Goal: Information Seeking & Learning: Compare options

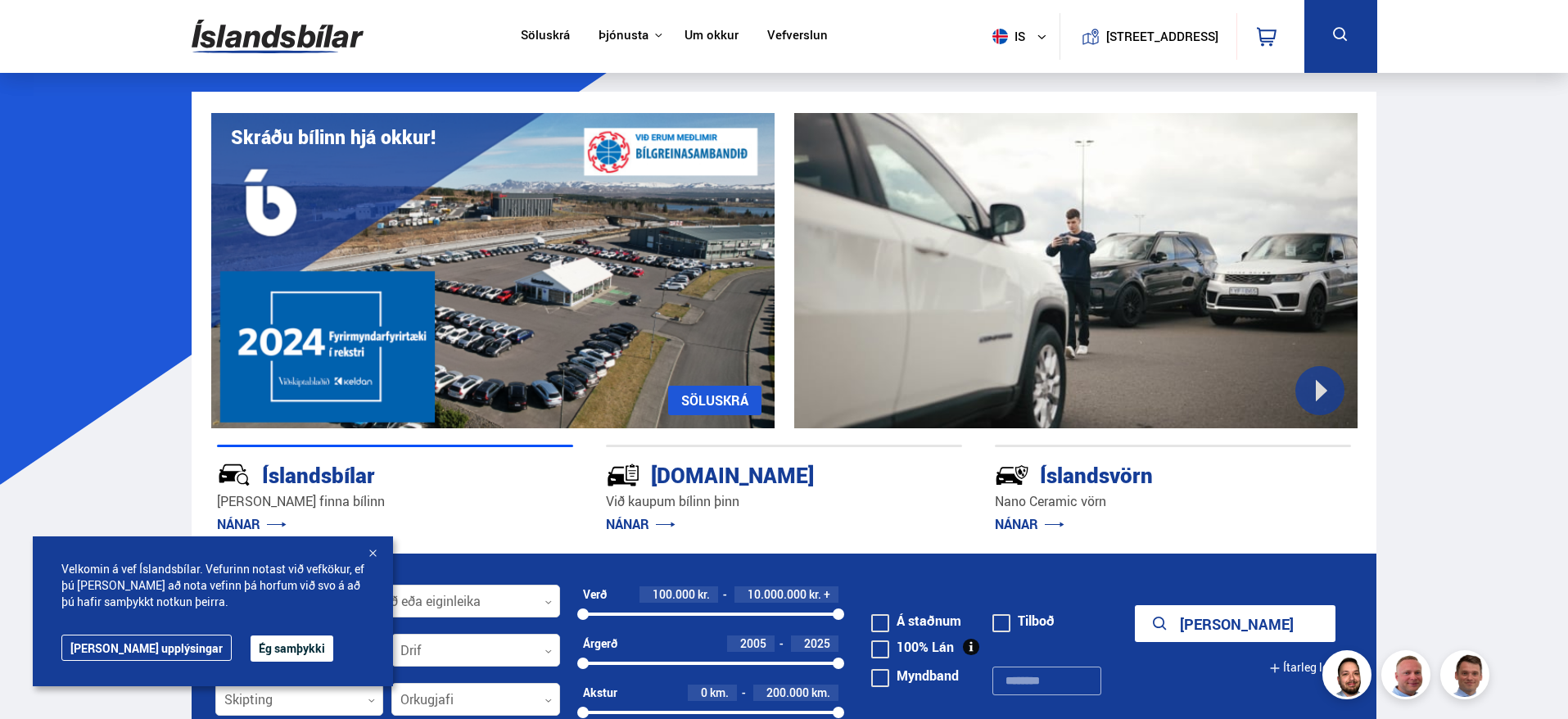
click at [376, 550] on div at bounding box center [372, 554] width 17 height 17
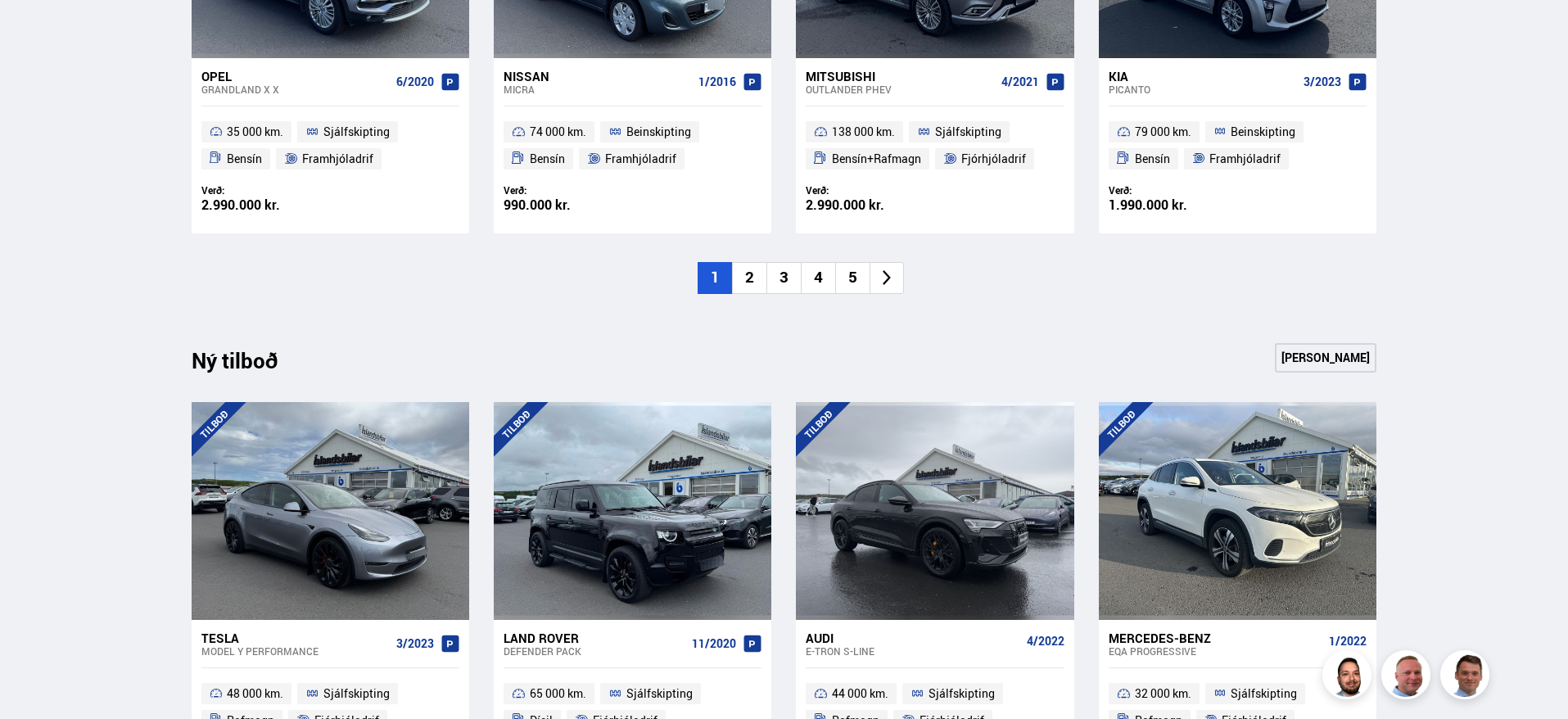
scroll to position [1310, 0]
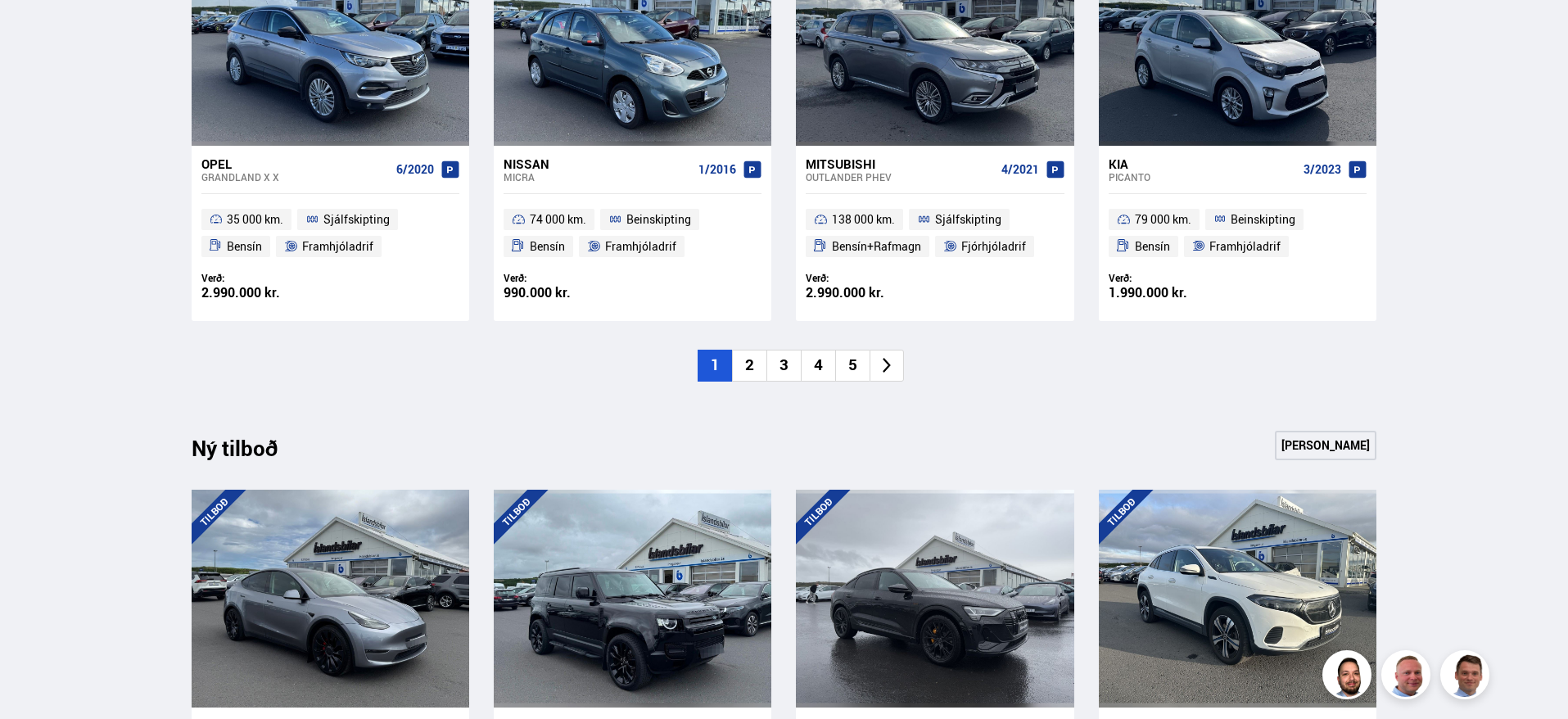
click at [751, 372] on li "2" at bounding box center [749, 365] width 34 height 32
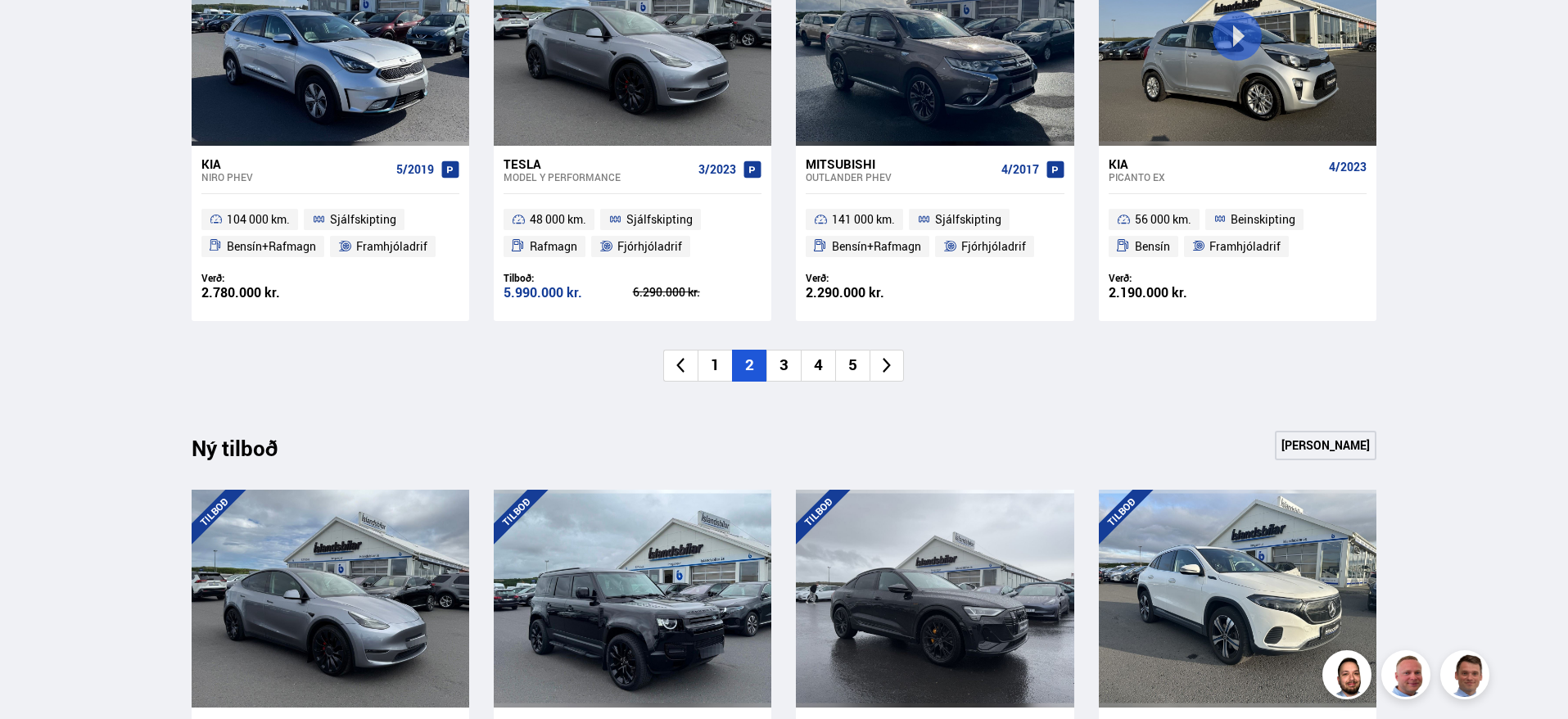
click at [793, 364] on li "3" at bounding box center [784, 365] width 34 height 32
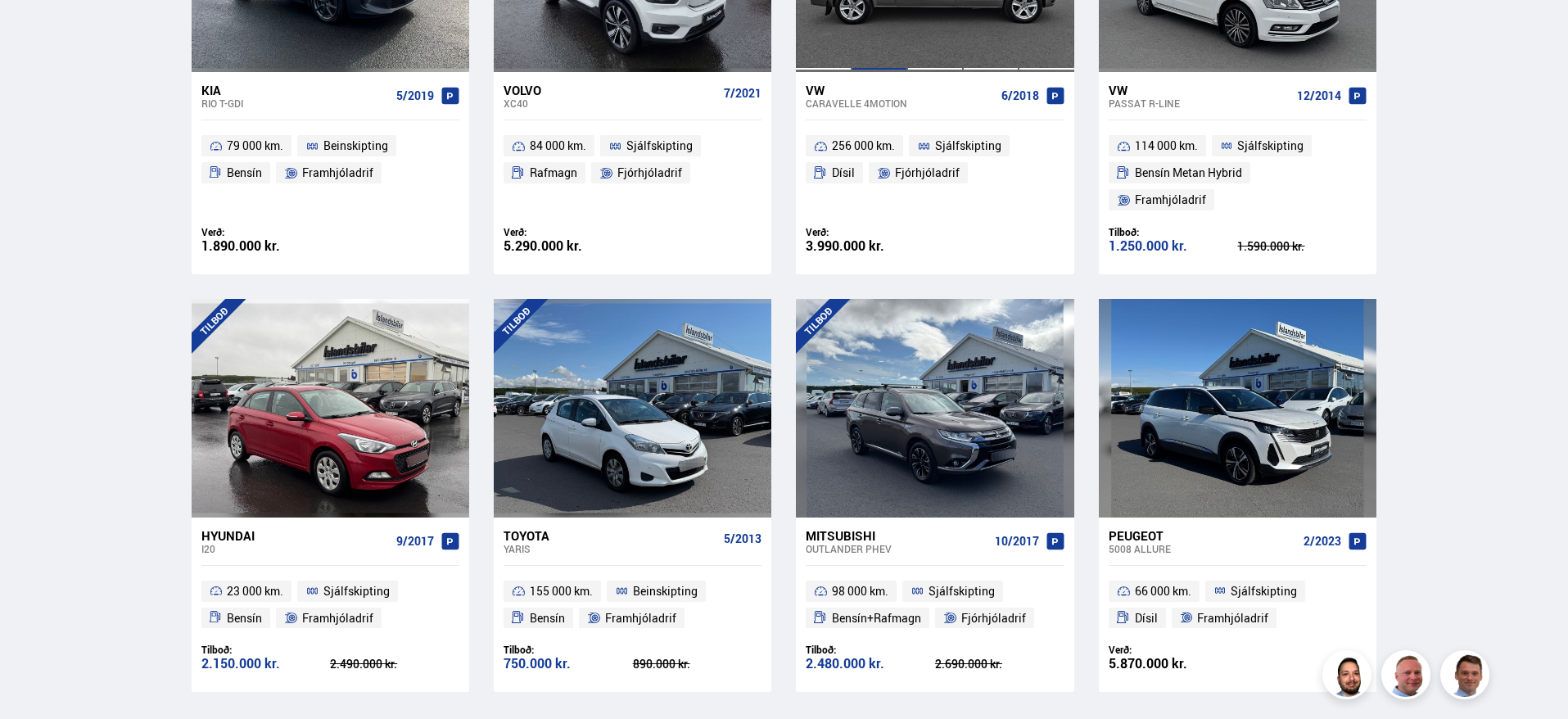
scroll to position [1147, 0]
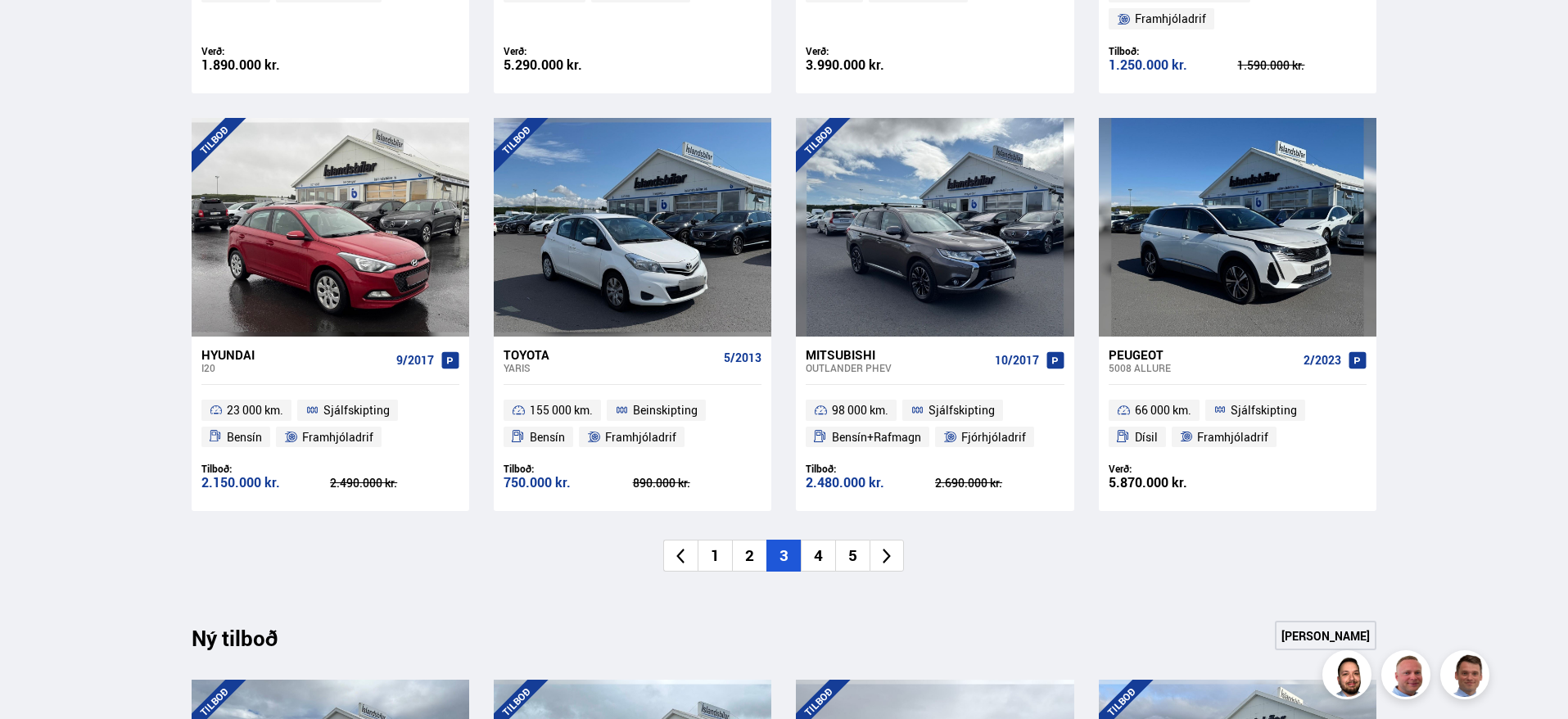
click at [819, 540] on li "4" at bounding box center [818, 556] width 34 height 32
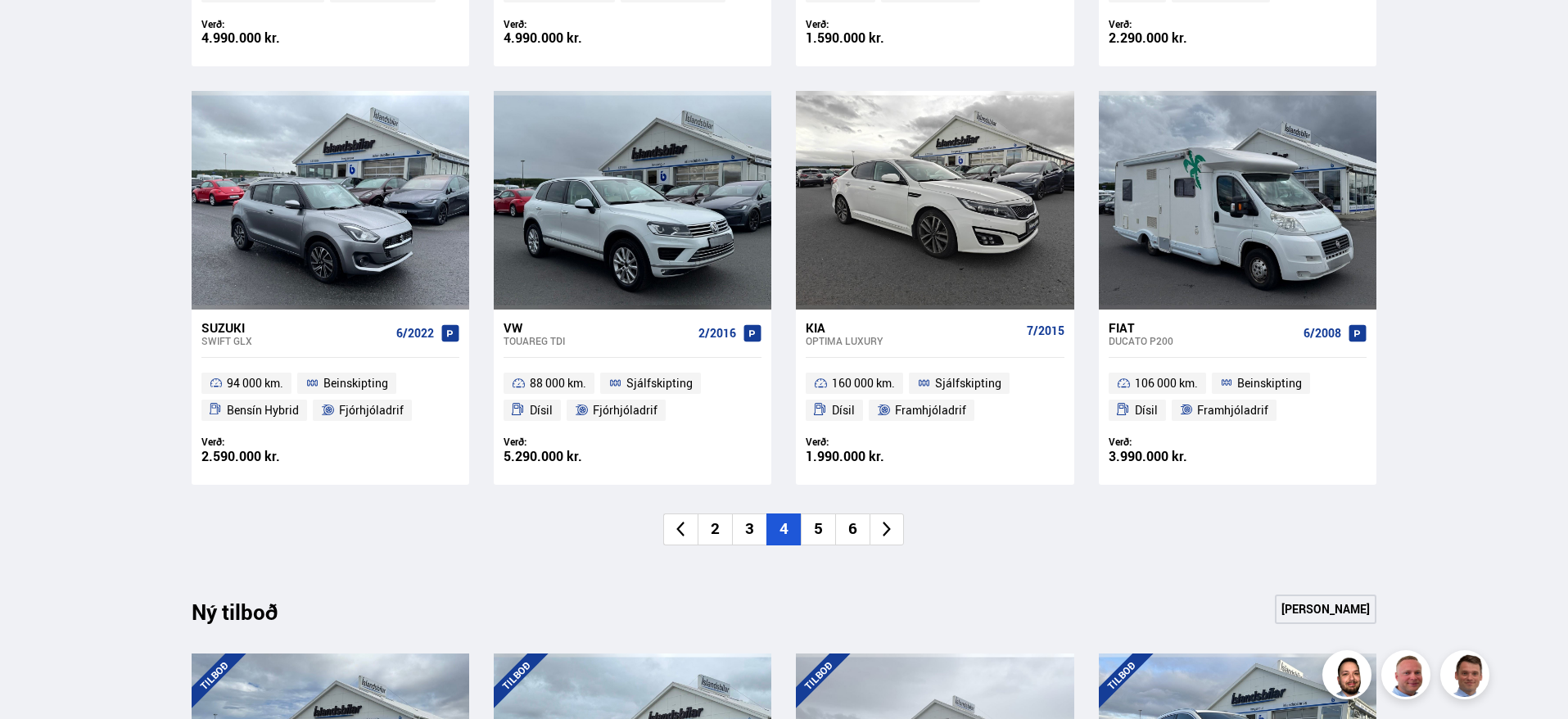
click at [825, 529] on li "5" at bounding box center [818, 529] width 34 height 32
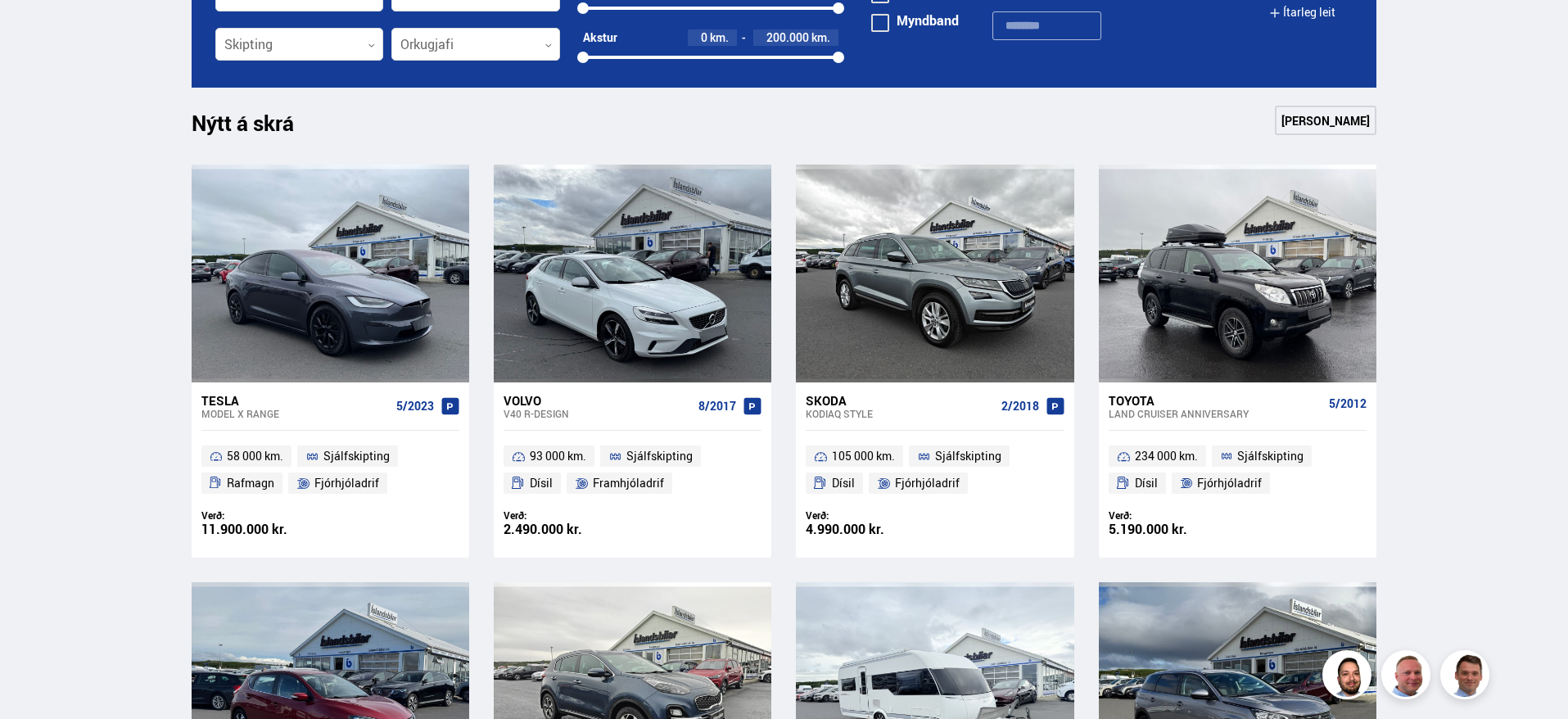
scroll to position [983, 0]
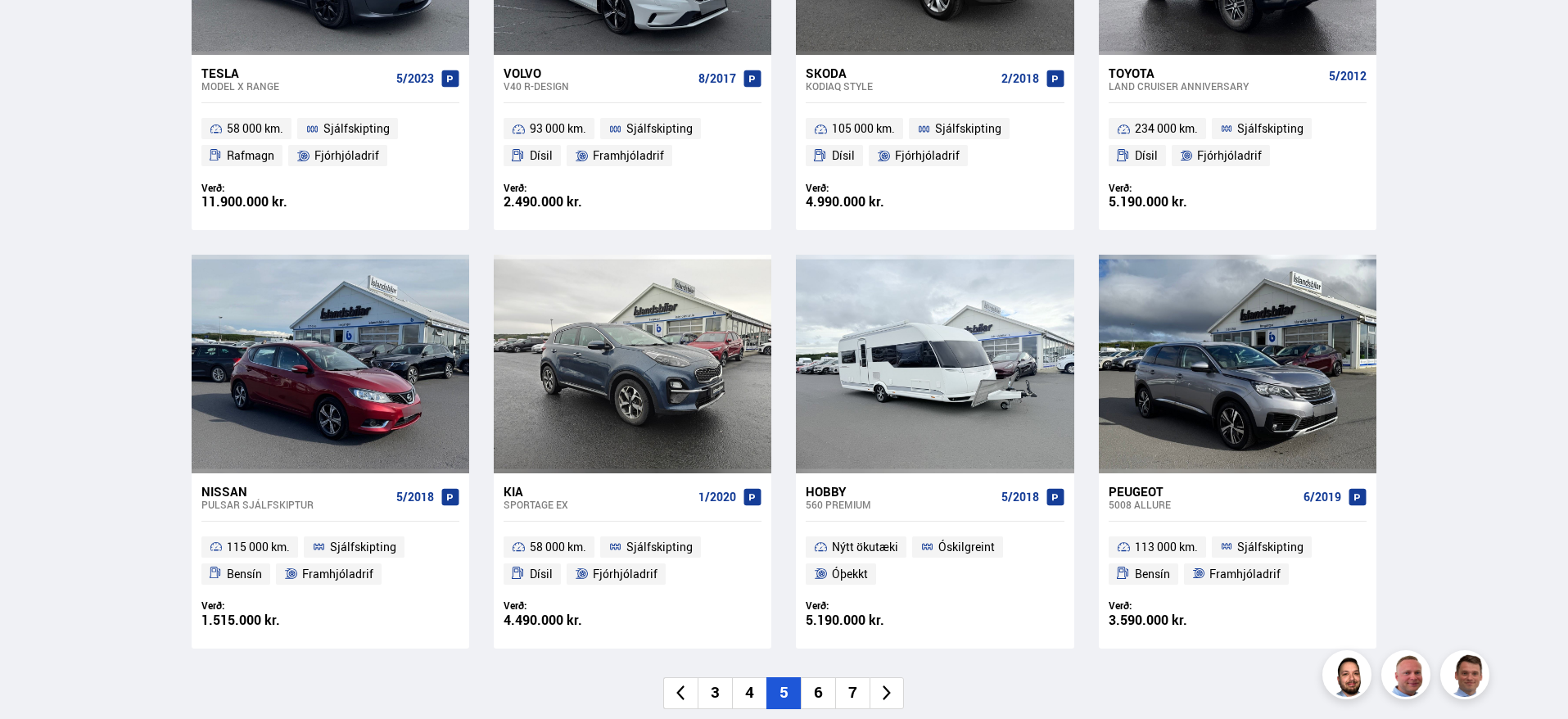
click at [831, 690] on li "6" at bounding box center [818, 693] width 34 height 32
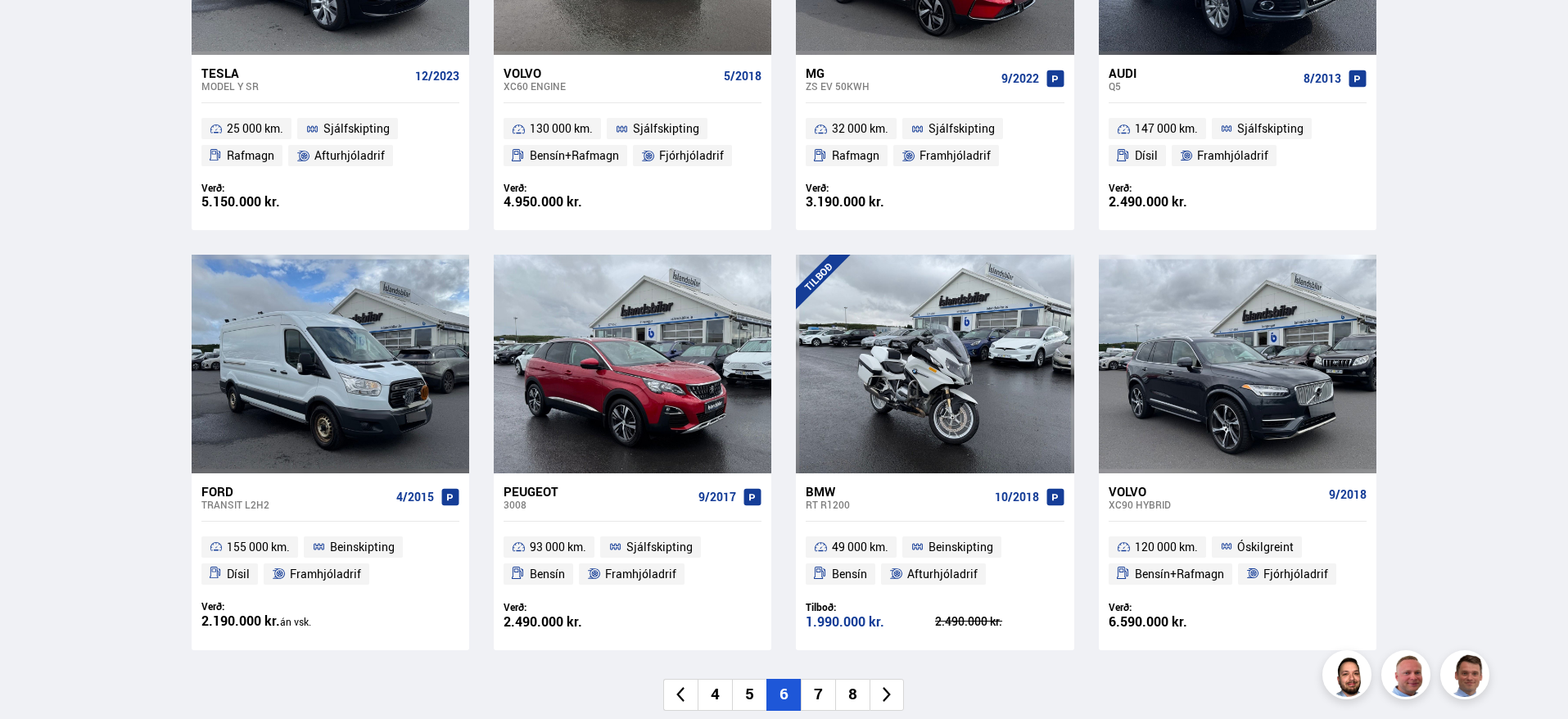
click at [821, 691] on li "7" at bounding box center [818, 695] width 34 height 32
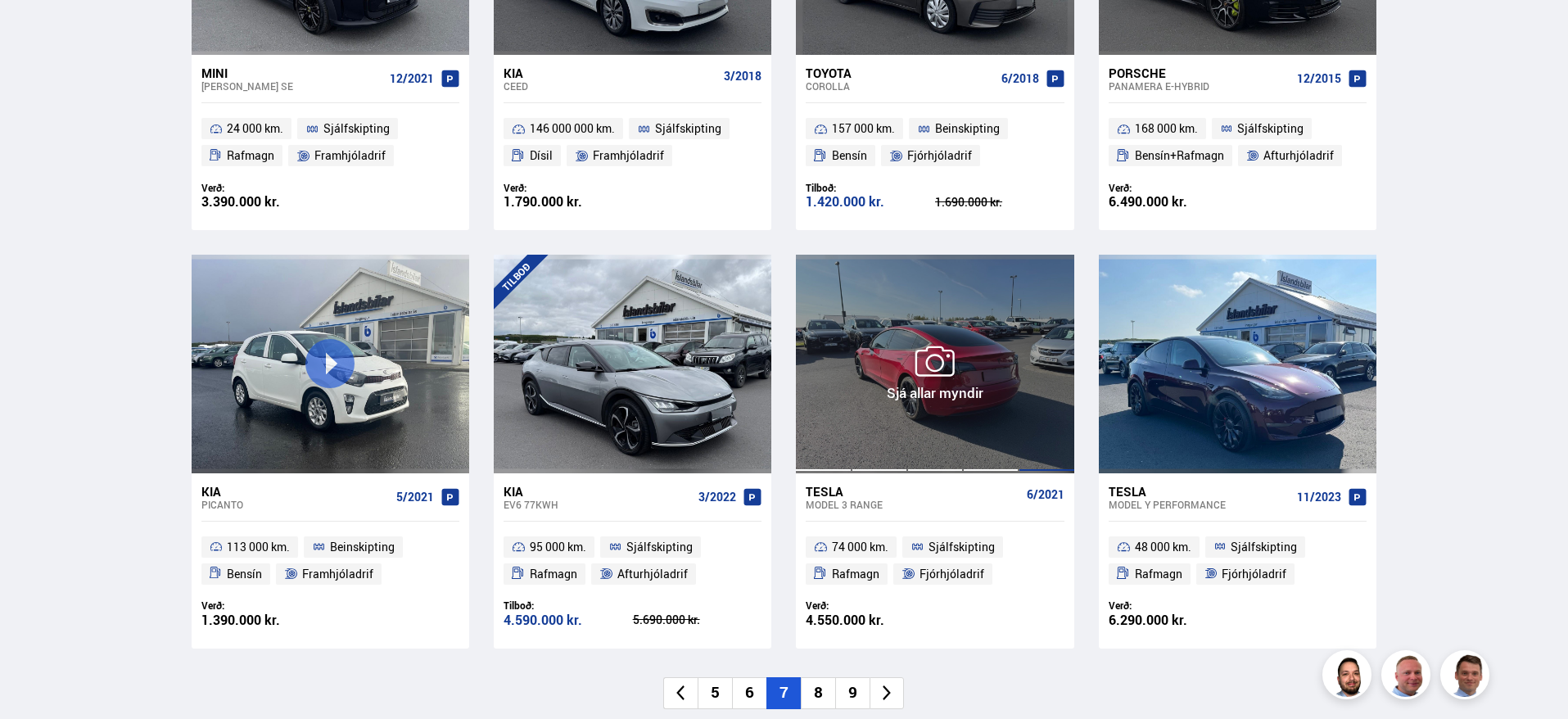
click at [1037, 465] on div at bounding box center [1046, 363] width 56 height 218
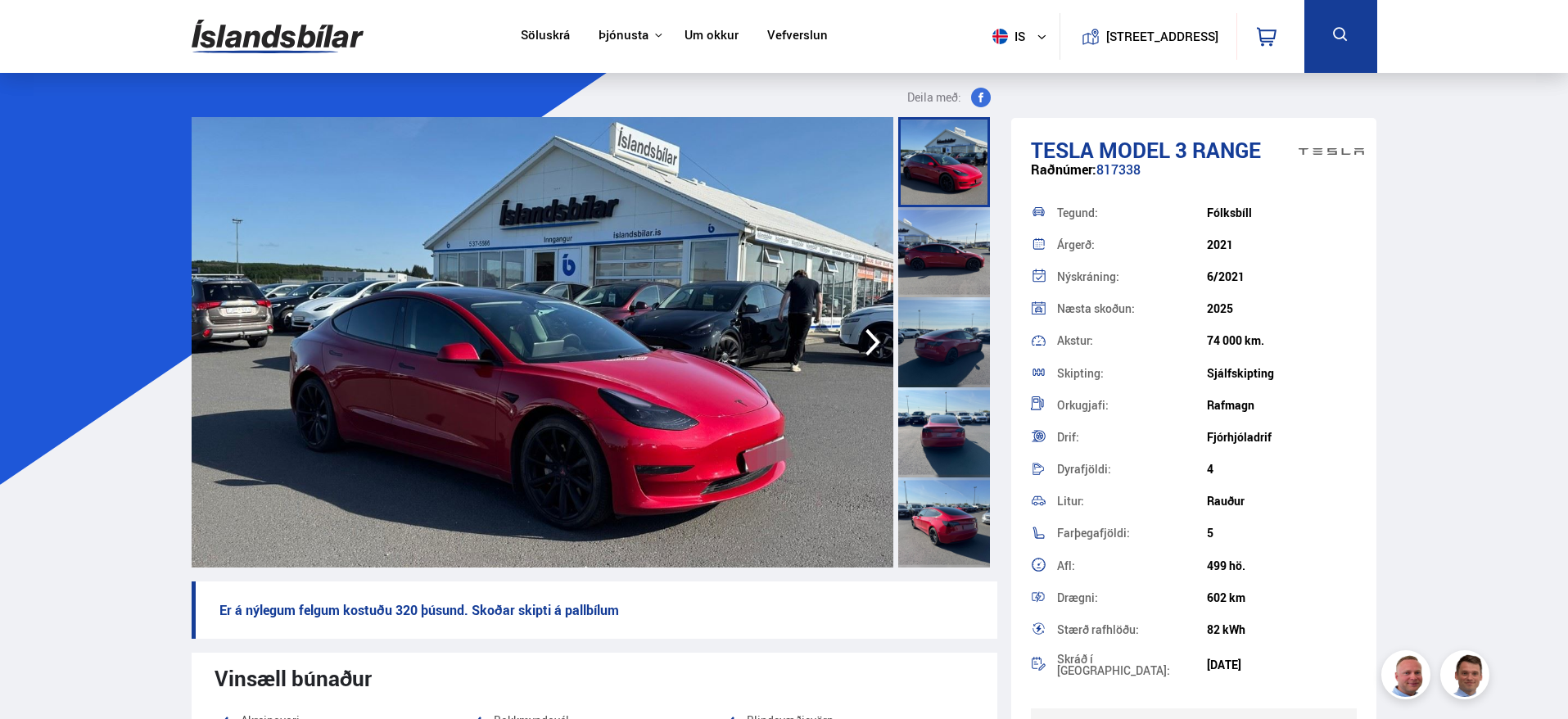
click at [945, 269] on div at bounding box center [943, 252] width 92 height 90
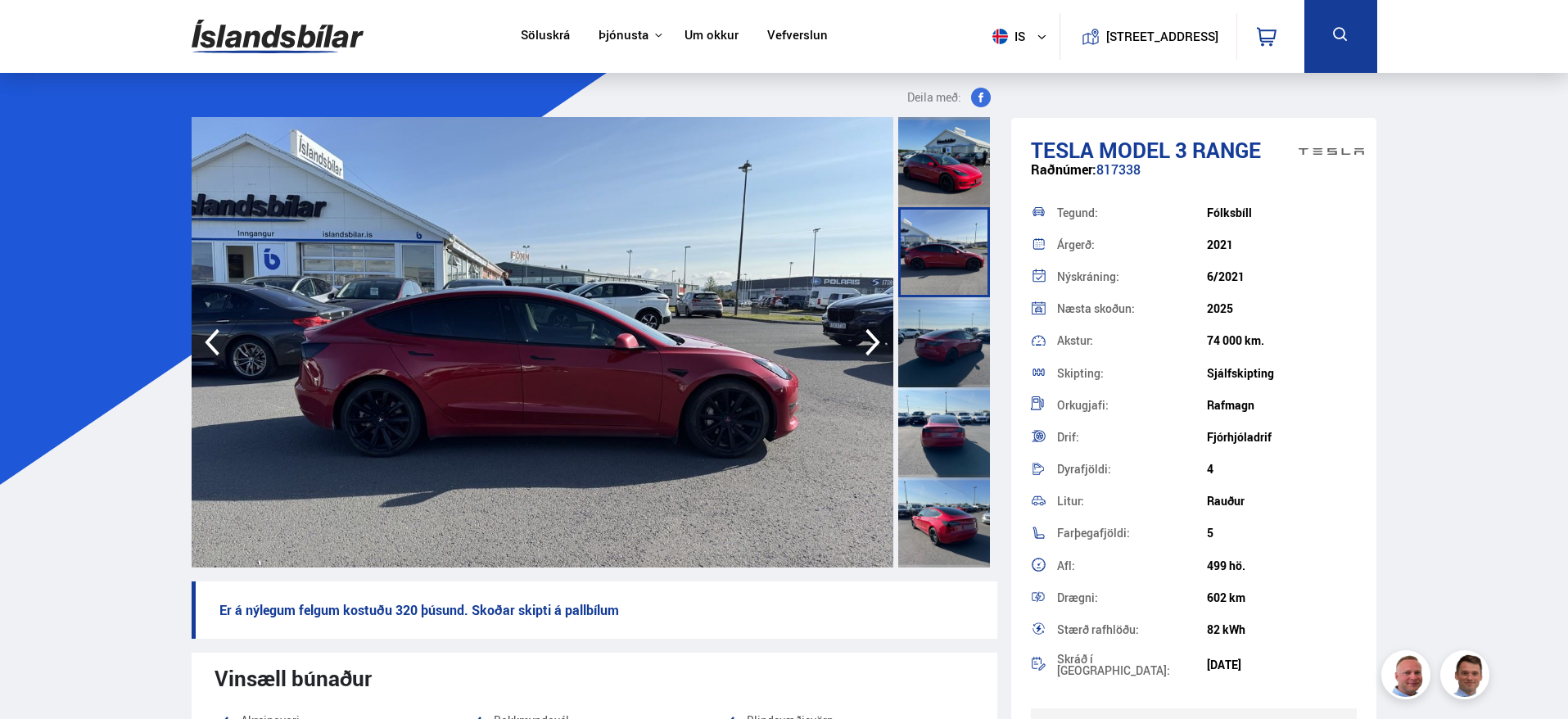
click at [955, 340] on div at bounding box center [943, 342] width 92 height 90
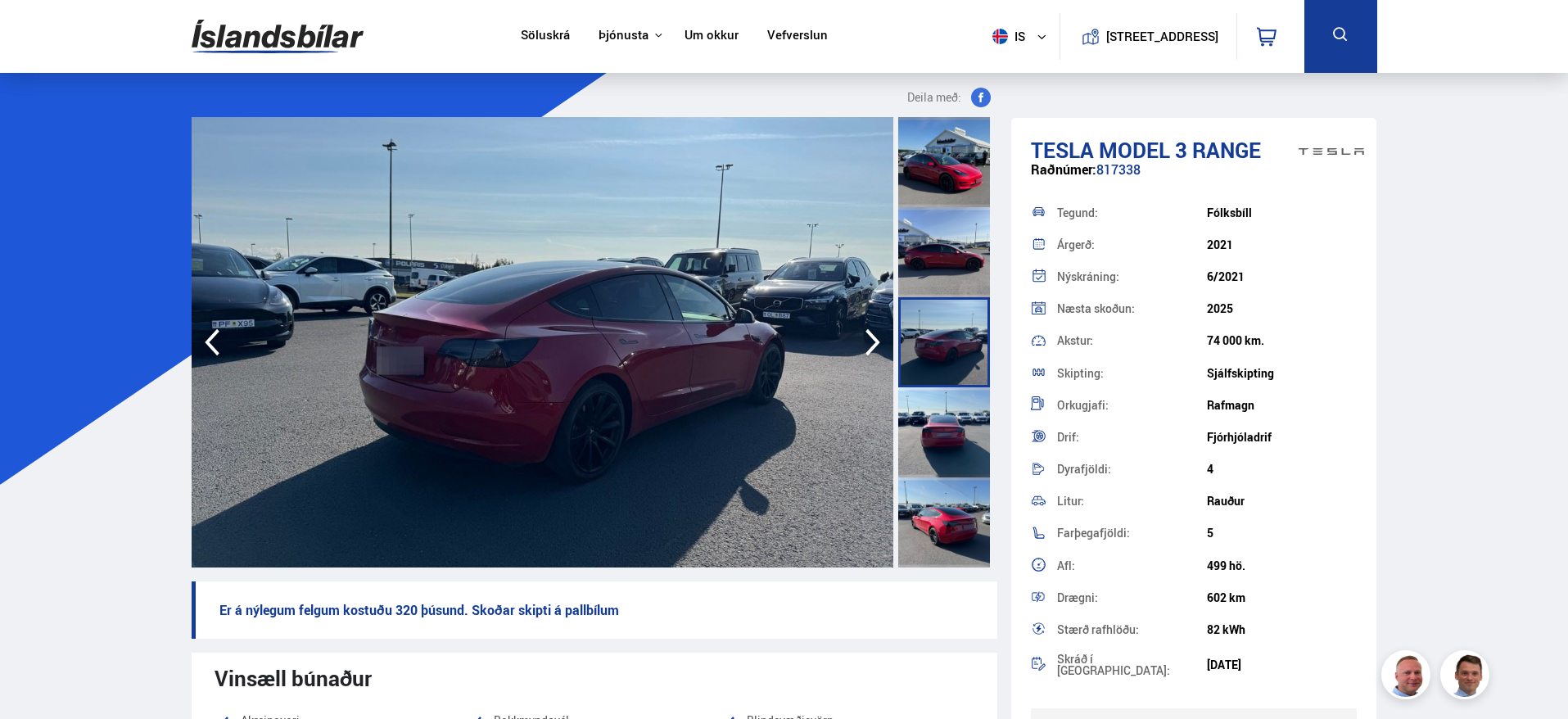
click at [975, 396] on div at bounding box center [943, 432] width 92 height 90
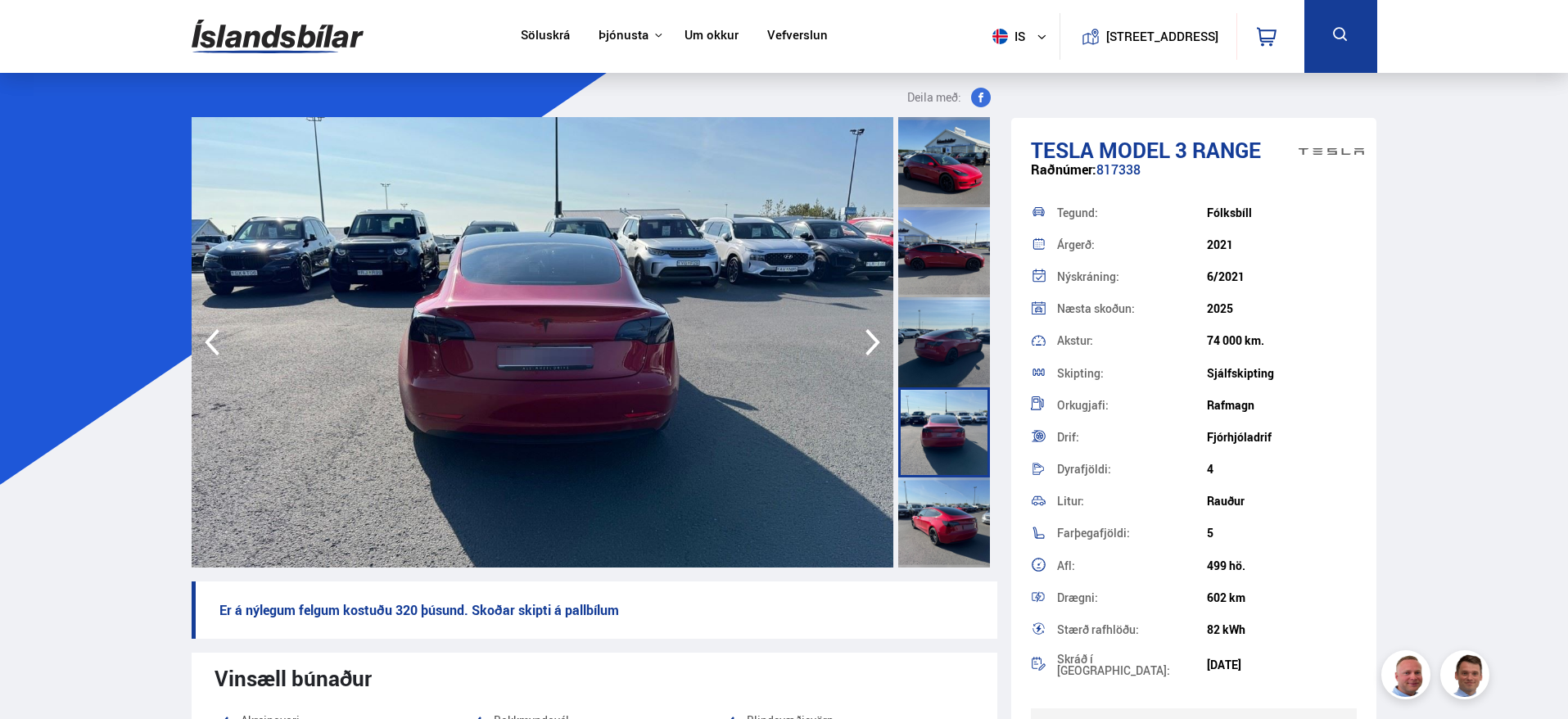
click at [972, 437] on div at bounding box center [943, 432] width 92 height 90
click at [943, 527] on div at bounding box center [943, 522] width 92 height 90
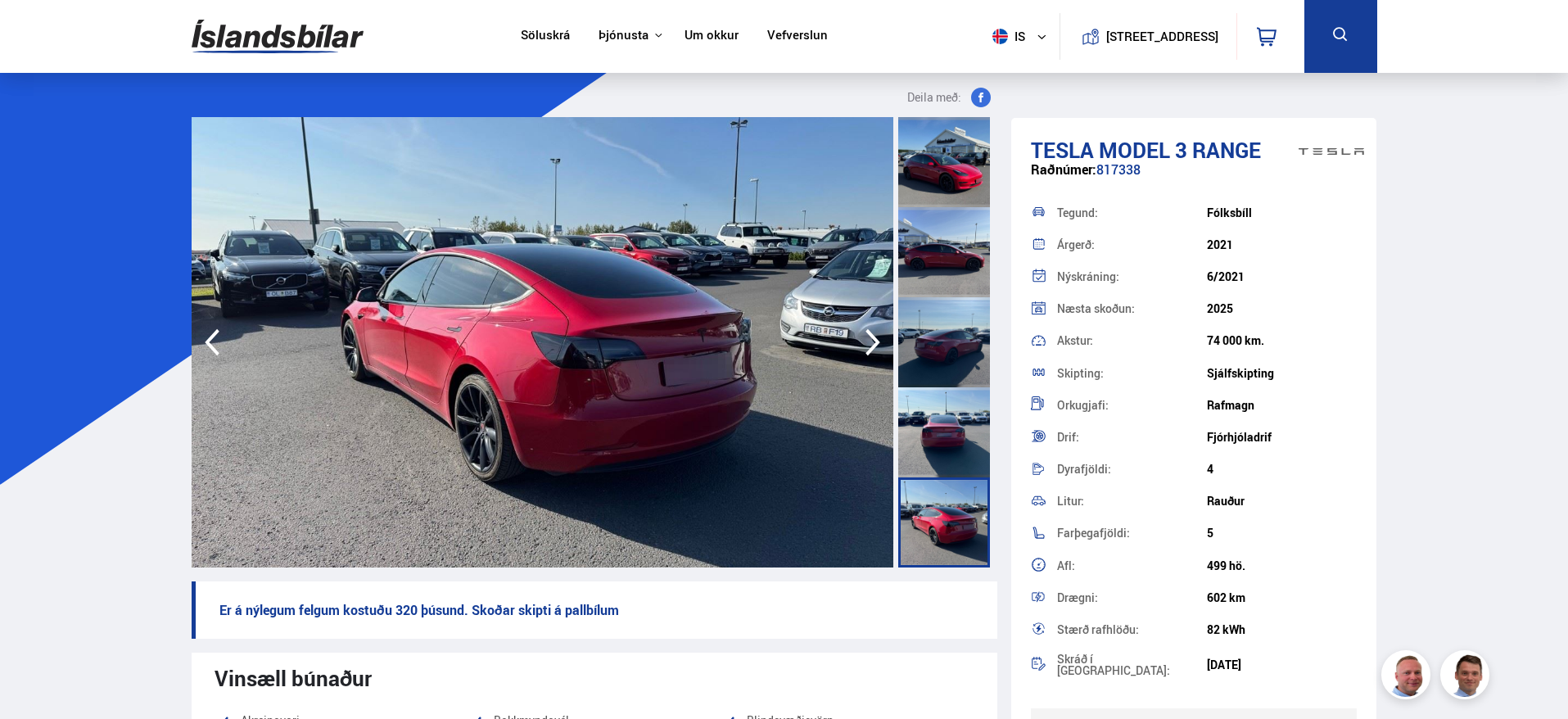
scroll to position [164, 0]
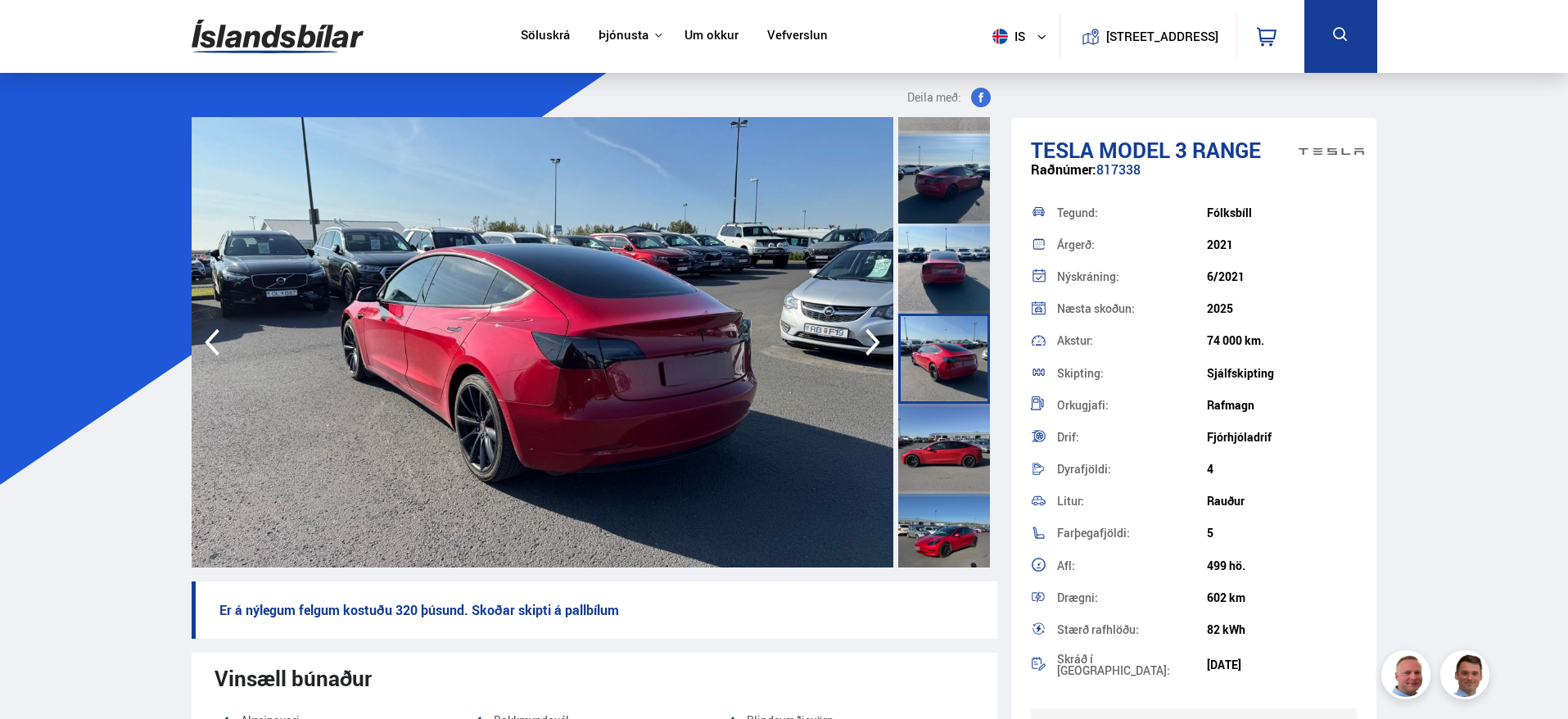
click at [943, 462] on div at bounding box center [943, 448] width 92 height 90
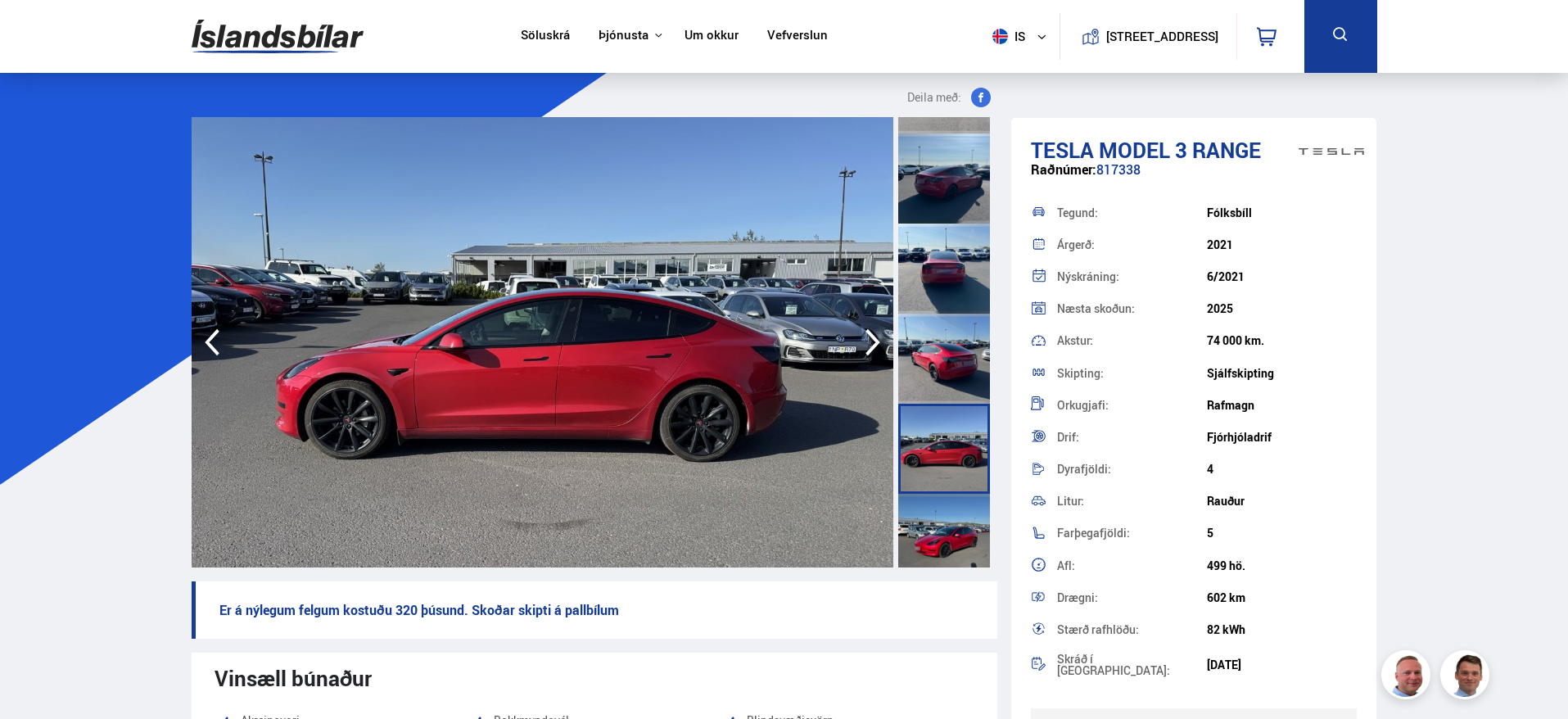
click at [950, 522] on div at bounding box center [943, 538] width 92 height 90
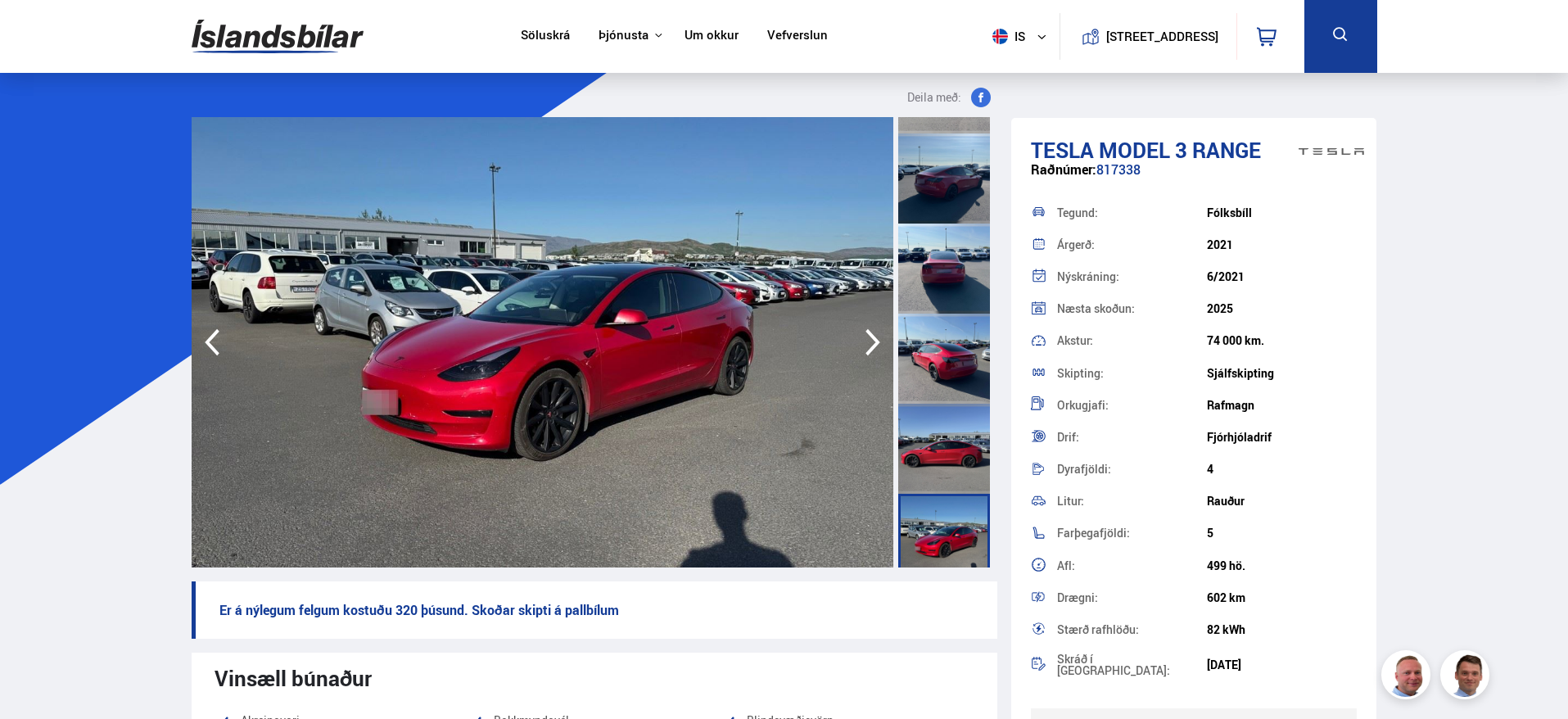
scroll to position [328, 0]
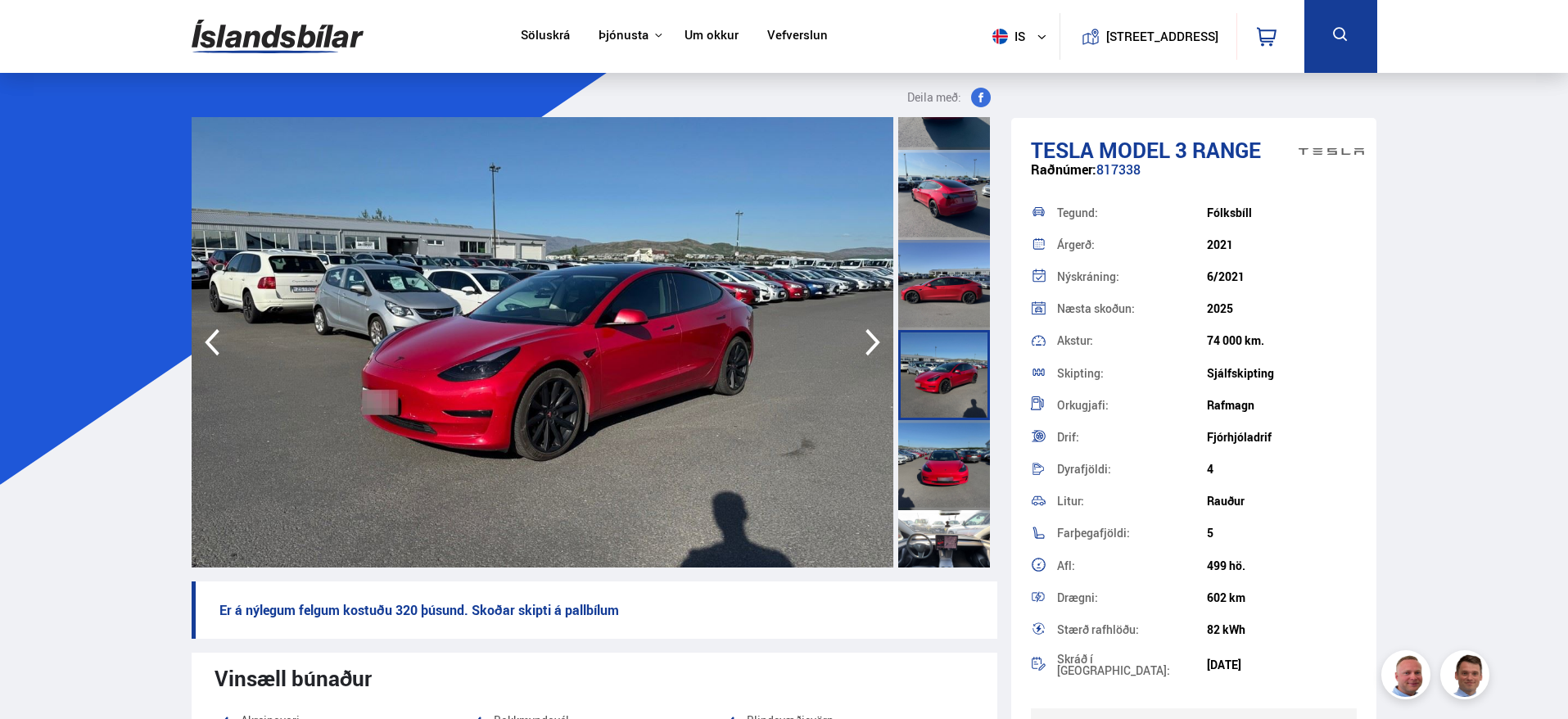
click at [584, 417] on img at bounding box center [542, 342] width 701 height 451
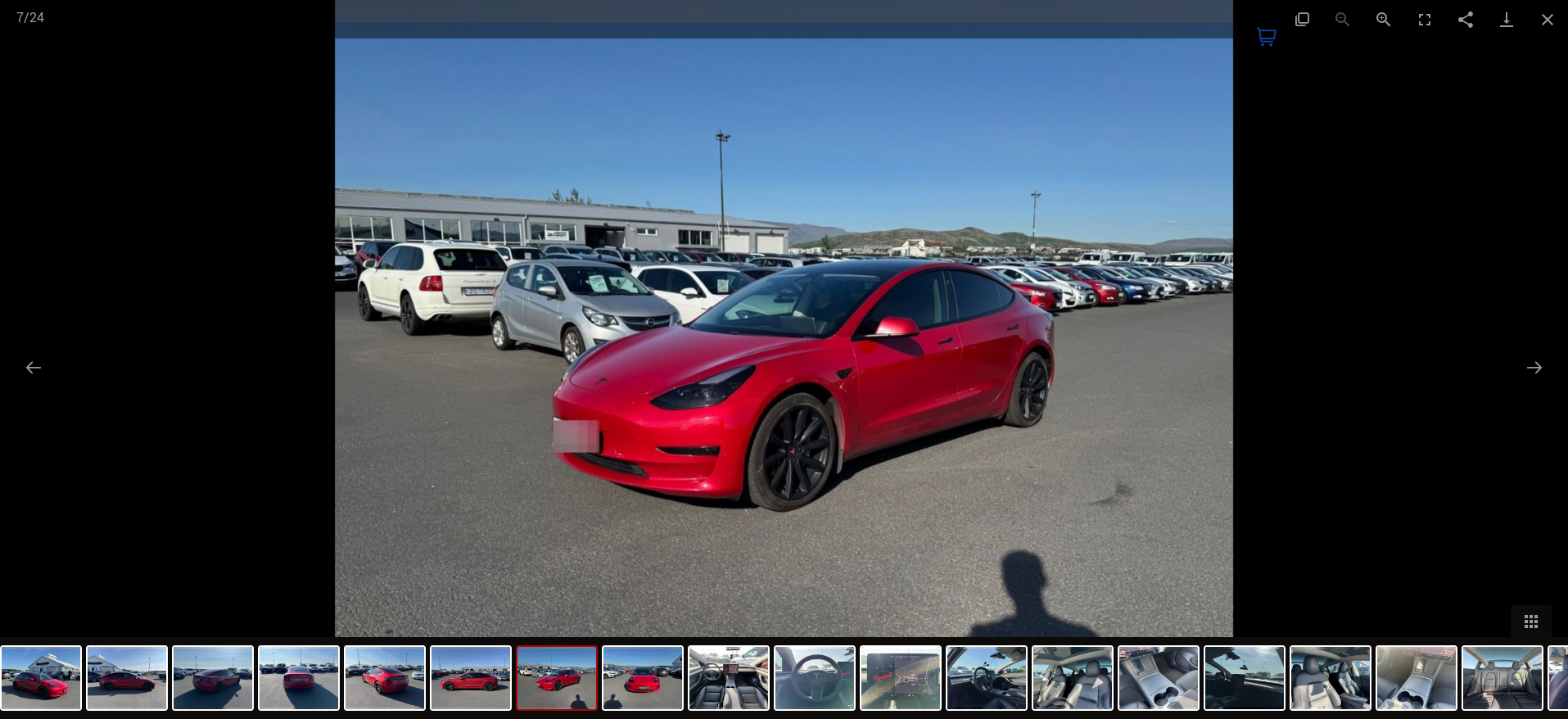
click at [844, 450] on img at bounding box center [784, 359] width 899 height 719
click at [1377, 20] on button "Zoom in" at bounding box center [1384, 19] width 41 height 38
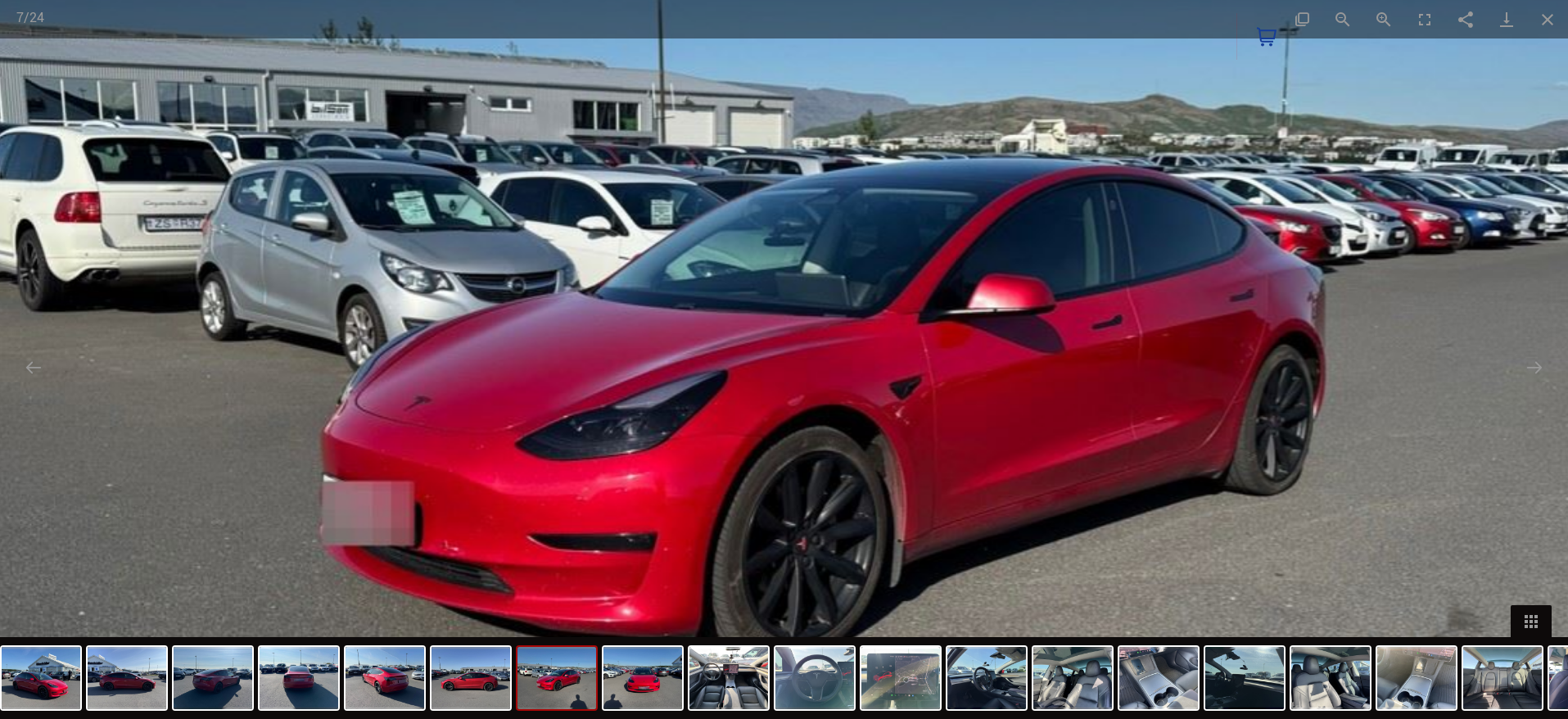
click at [900, 520] on img at bounding box center [784, 359] width 1798 height 1438
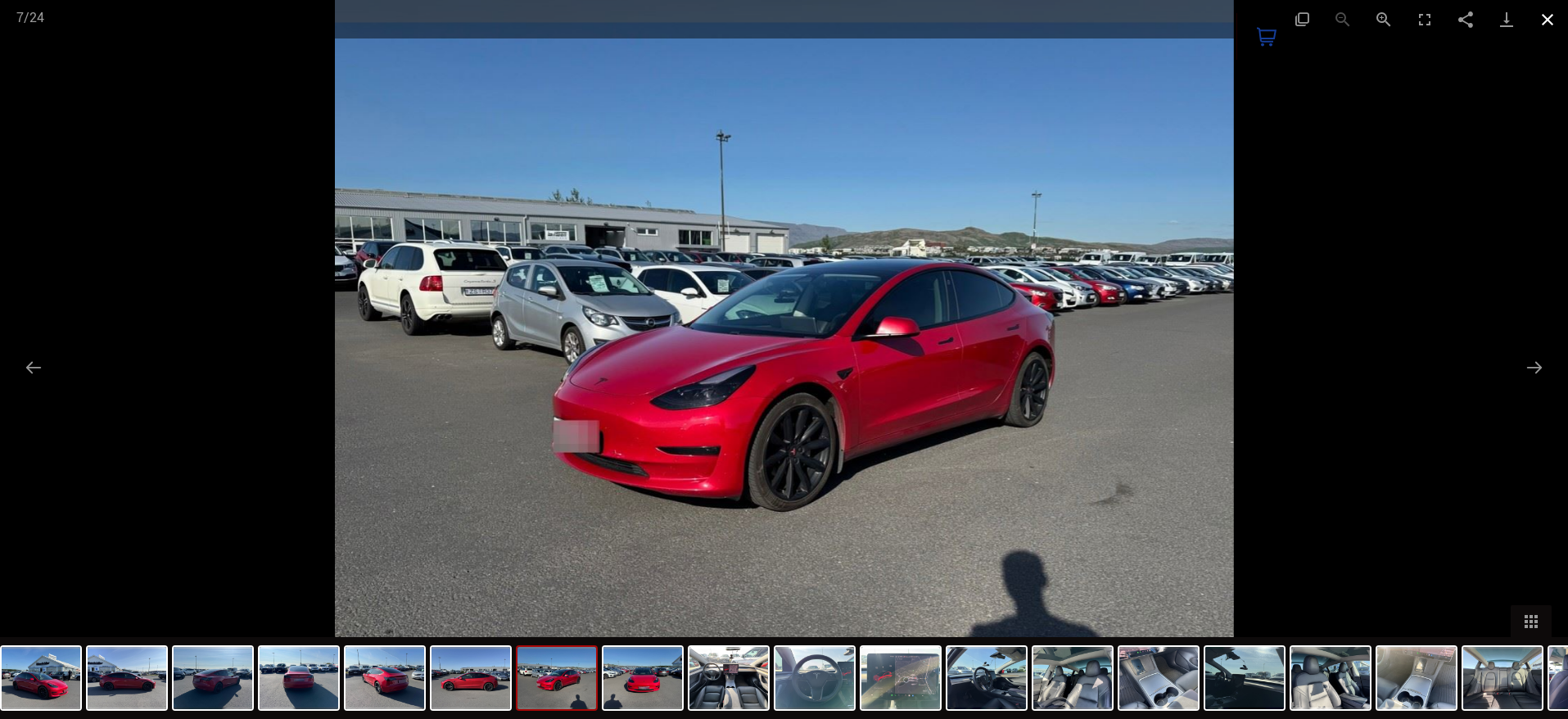
click at [1551, 17] on button "Close gallery" at bounding box center [1547, 19] width 41 height 38
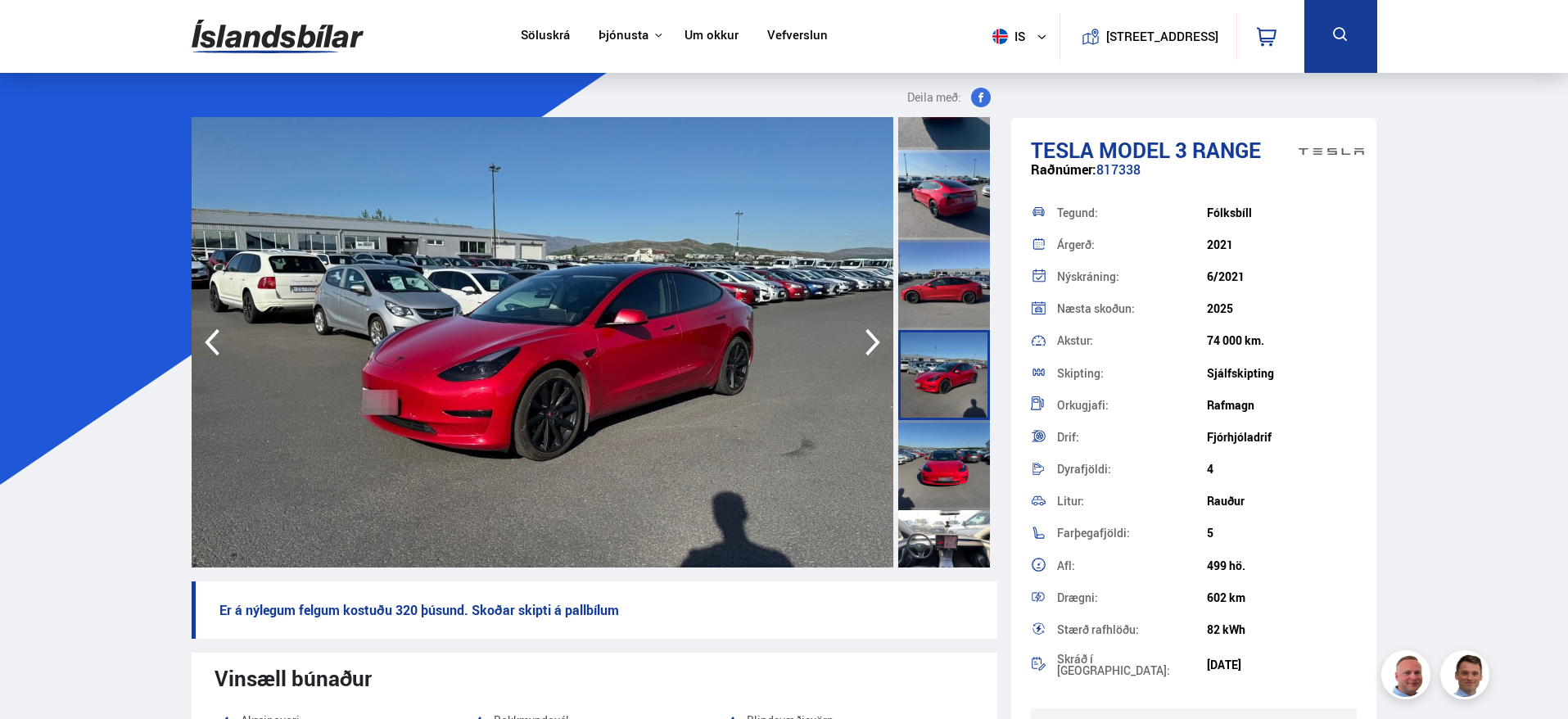
click at [869, 345] on icon "button" at bounding box center [874, 342] width 33 height 39
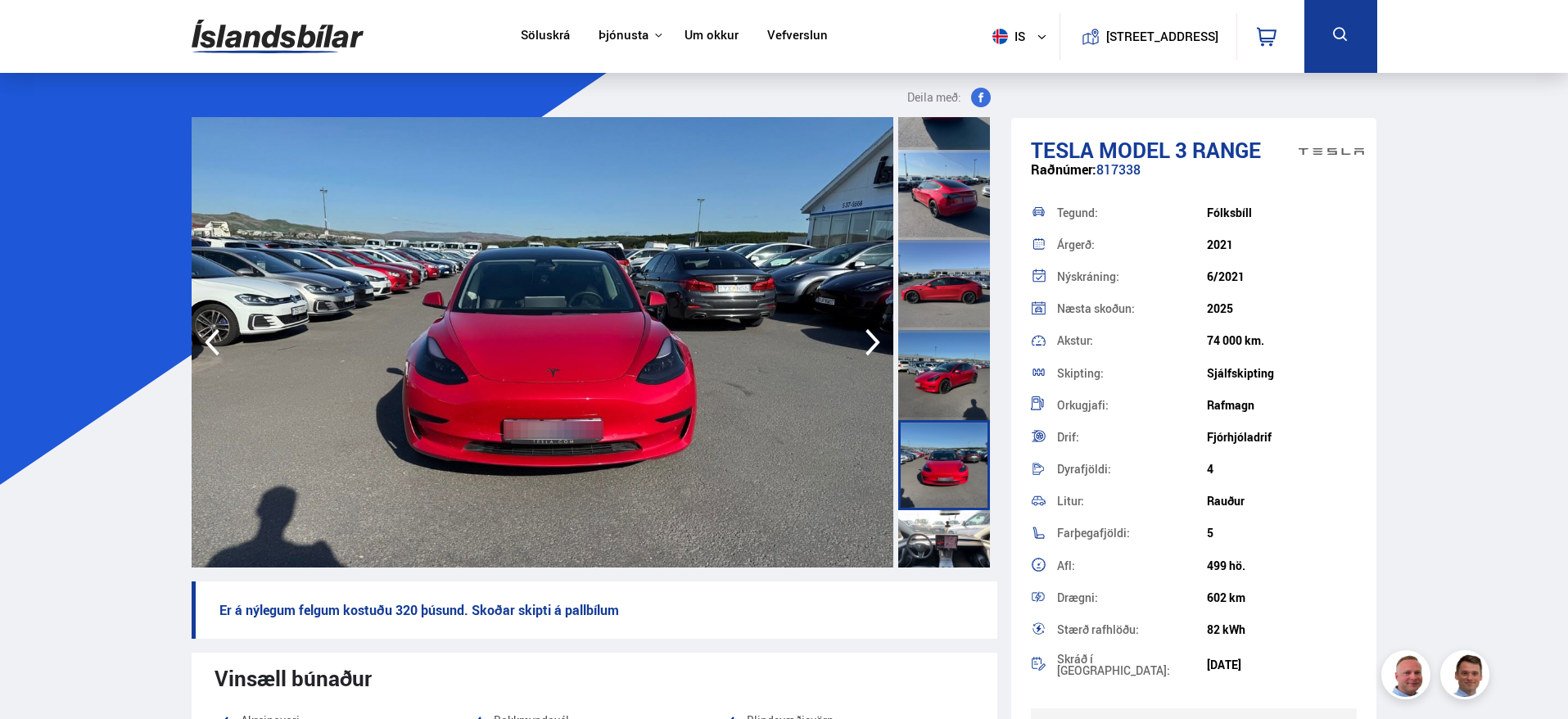
click at [869, 345] on icon "button" at bounding box center [874, 342] width 33 height 39
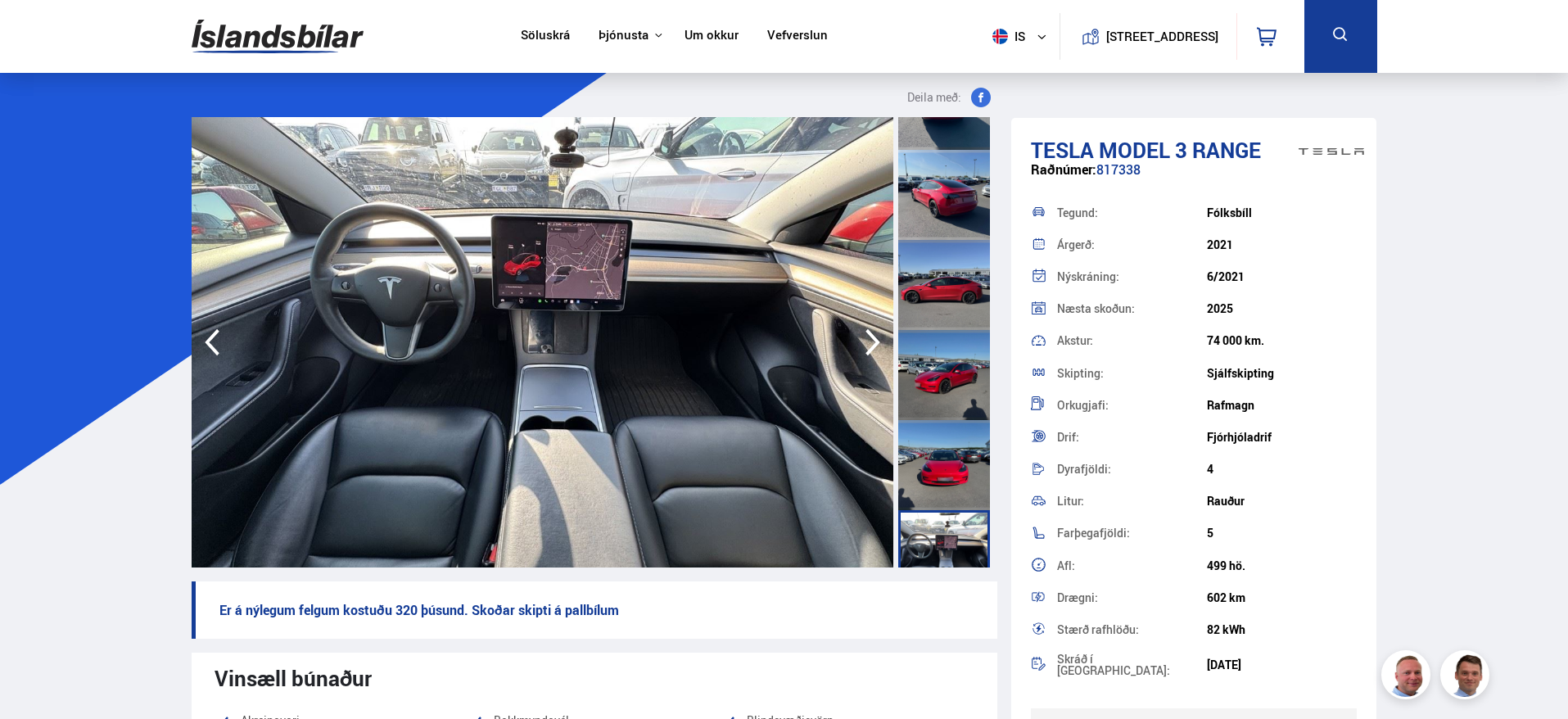
click at [869, 345] on icon "button" at bounding box center [874, 342] width 33 height 39
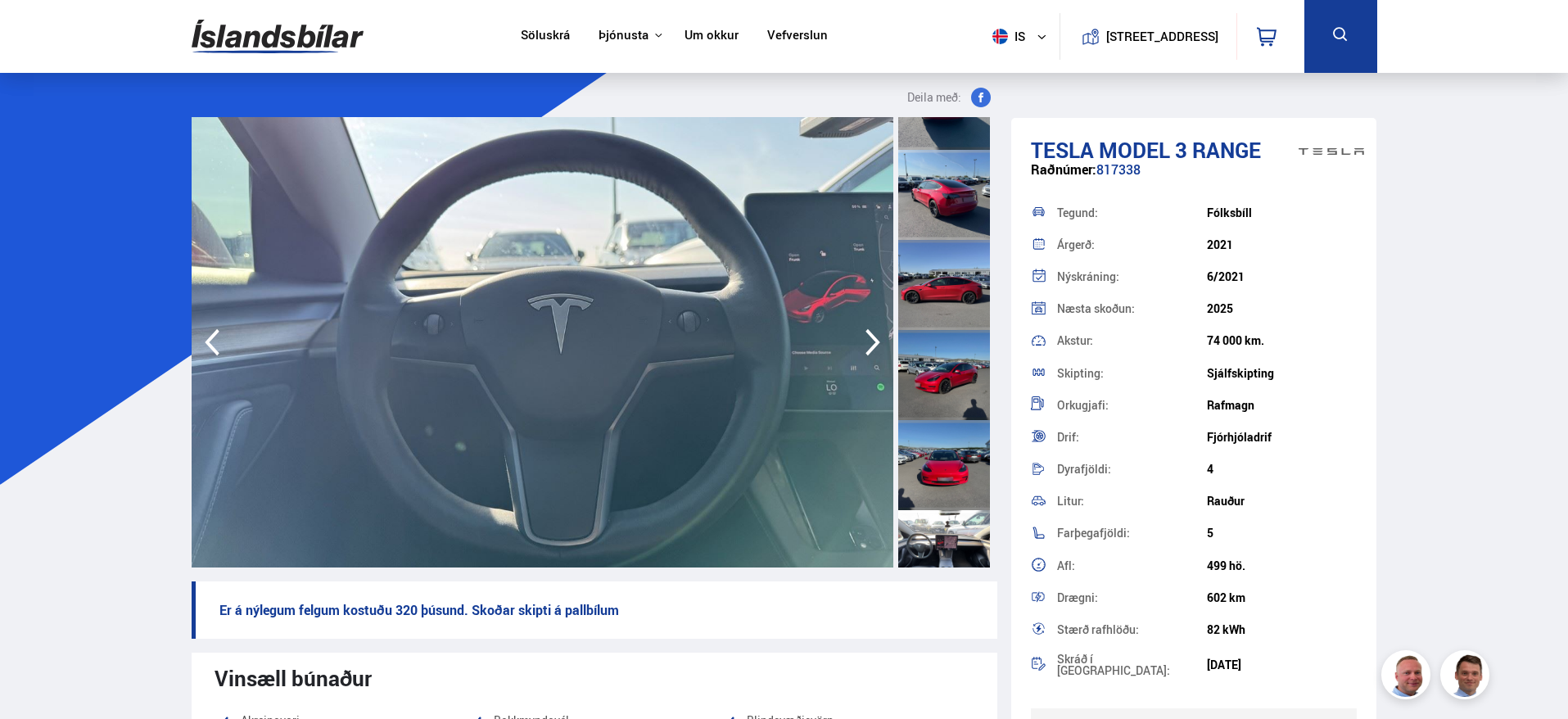
click at [869, 345] on icon "button" at bounding box center [874, 342] width 33 height 39
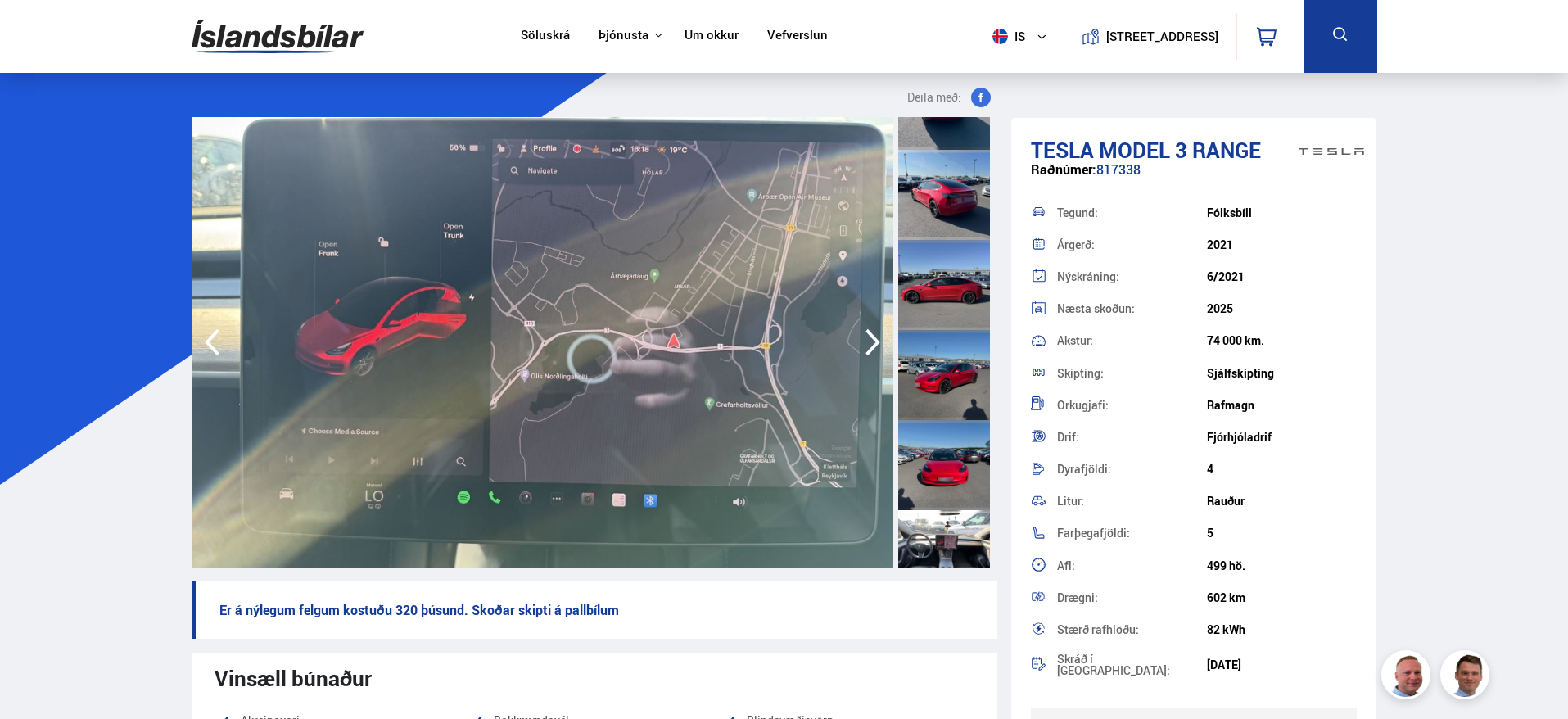
click at [869, 345] on icon "button" at bounding box center [874, 342] width 33 height 39
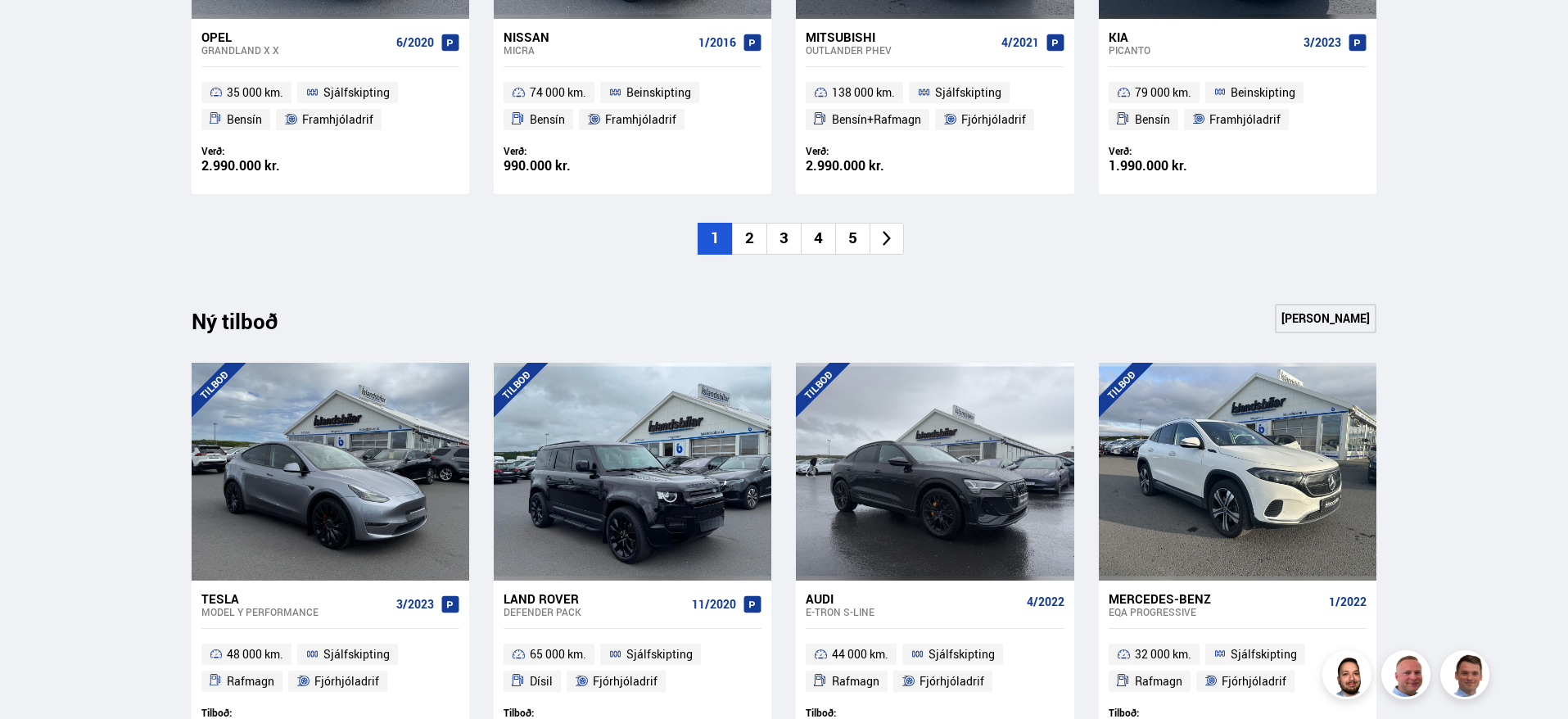
scroll to position [1638, 0]
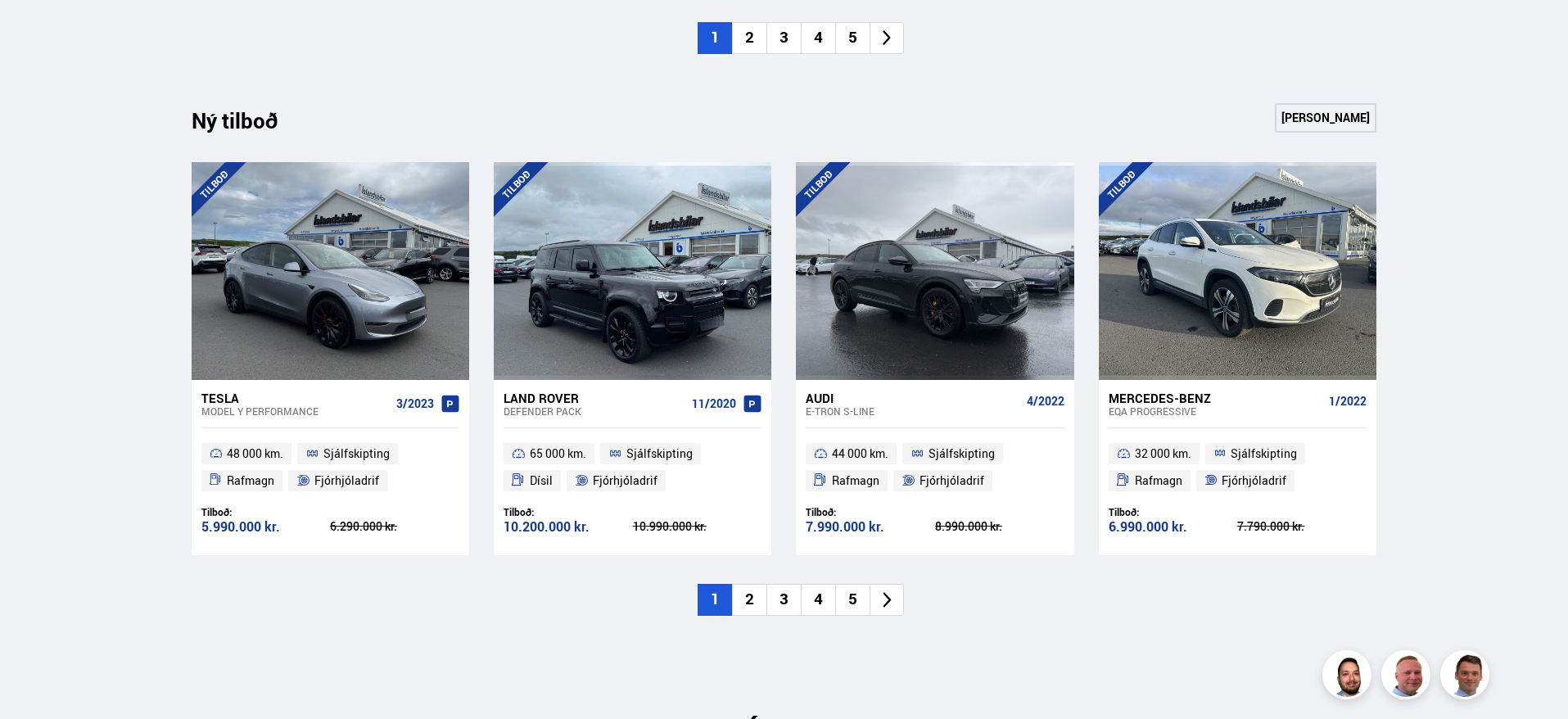
click at [846, 604] on li "5" at bounding box center [852, 599] width 34 height 32
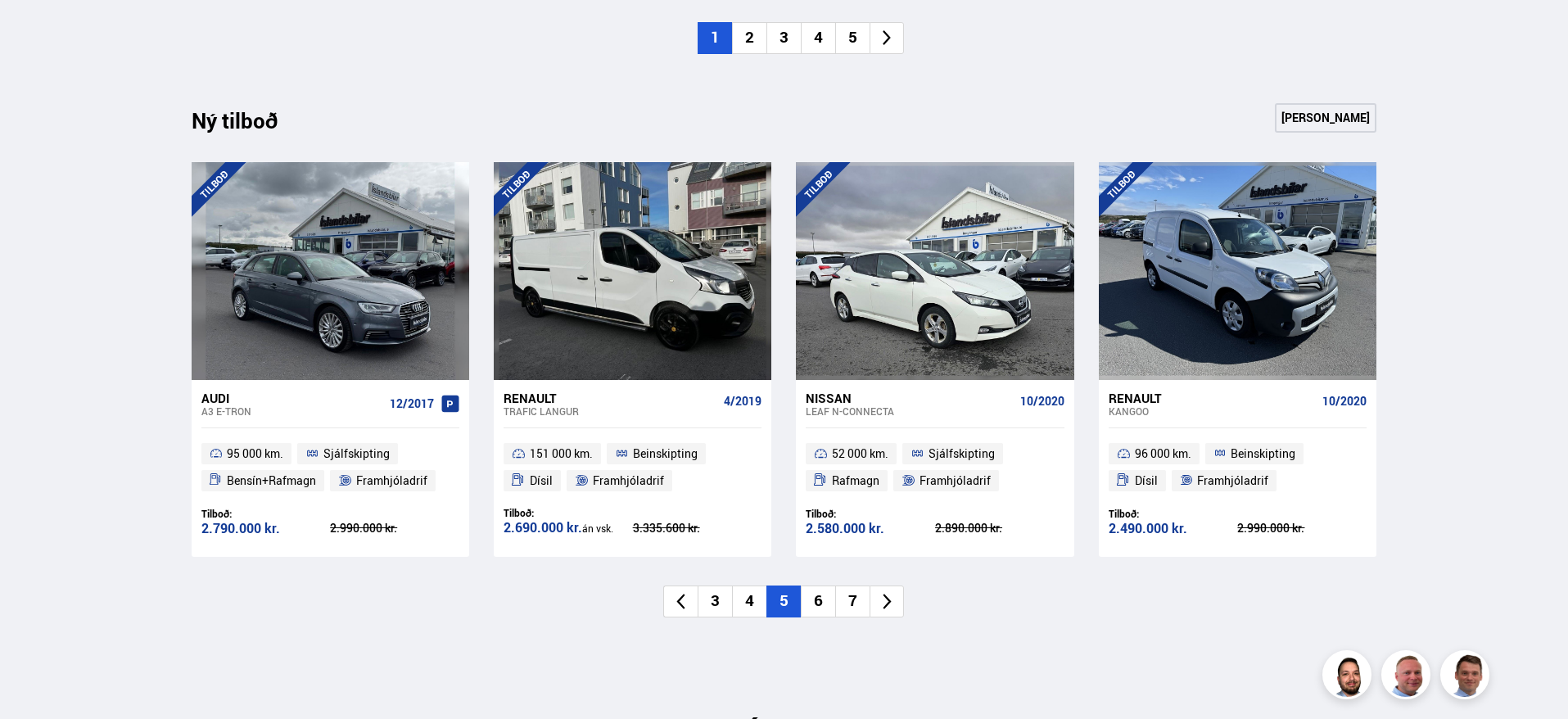
click at [828, 609] on li "6" at bounding box center [818, 601] width 34 height 32
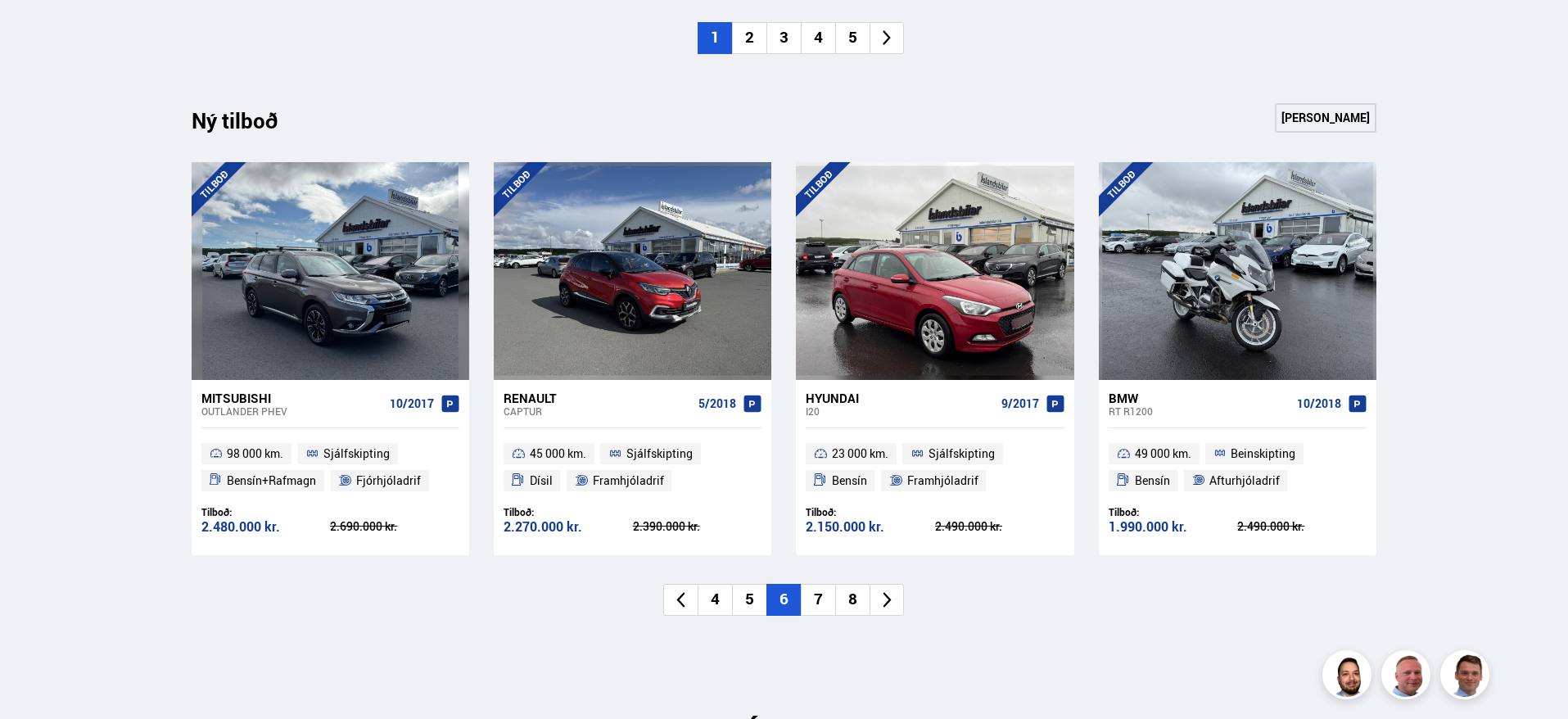
click at [822, 605] on li "7" at bounding box center [818, 599] width 34 height 32
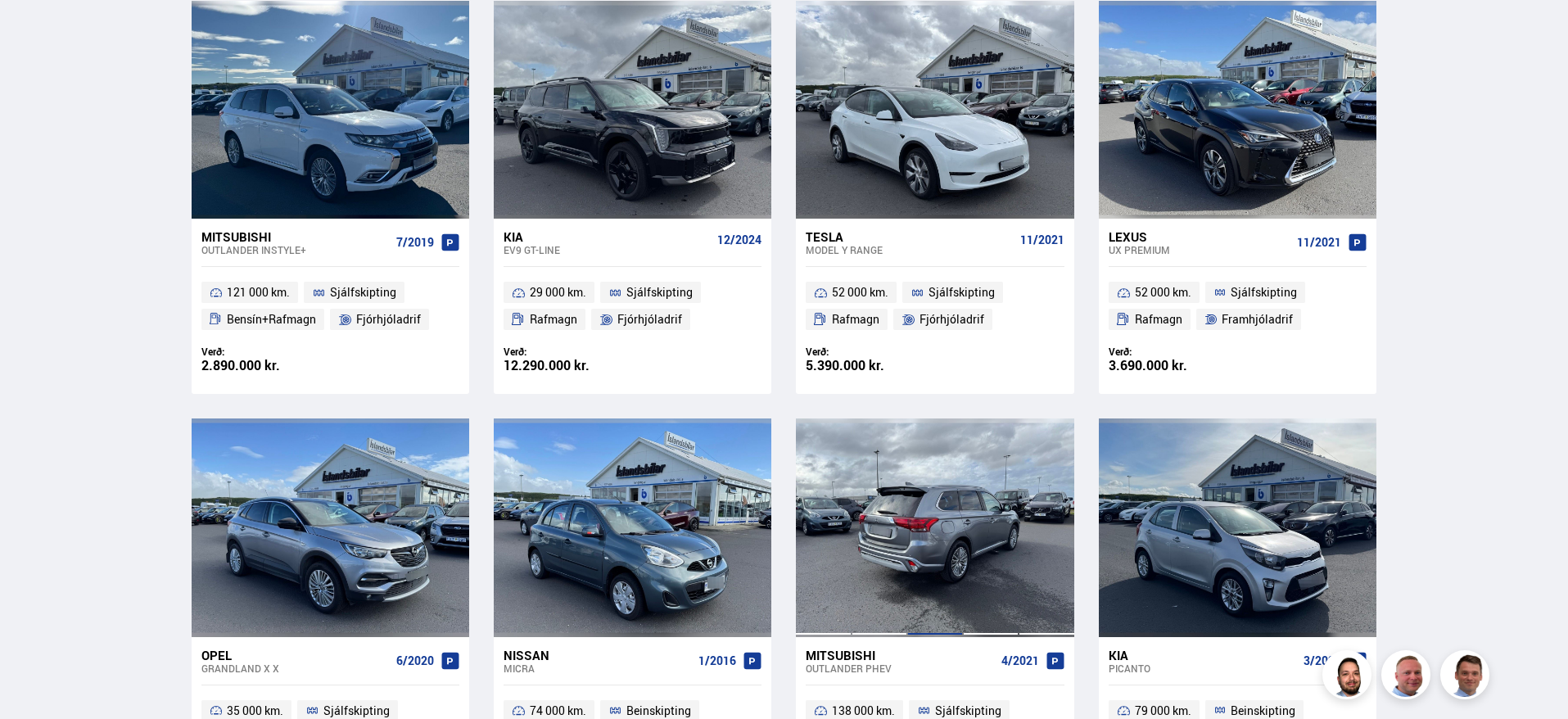
scroll to position [983, 0]
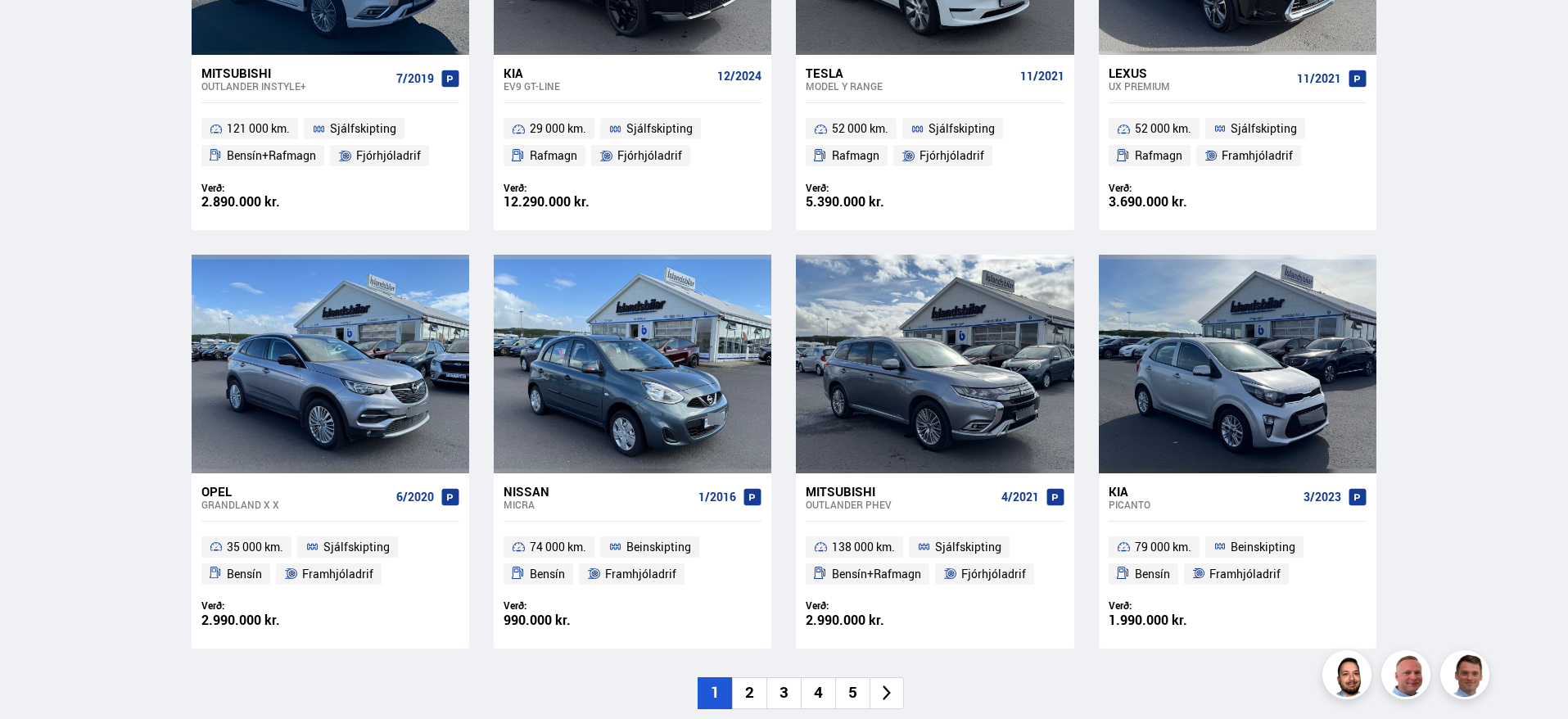
click at [852, 695] on li "5" at bounding box center [852, 693] width 34 height 32
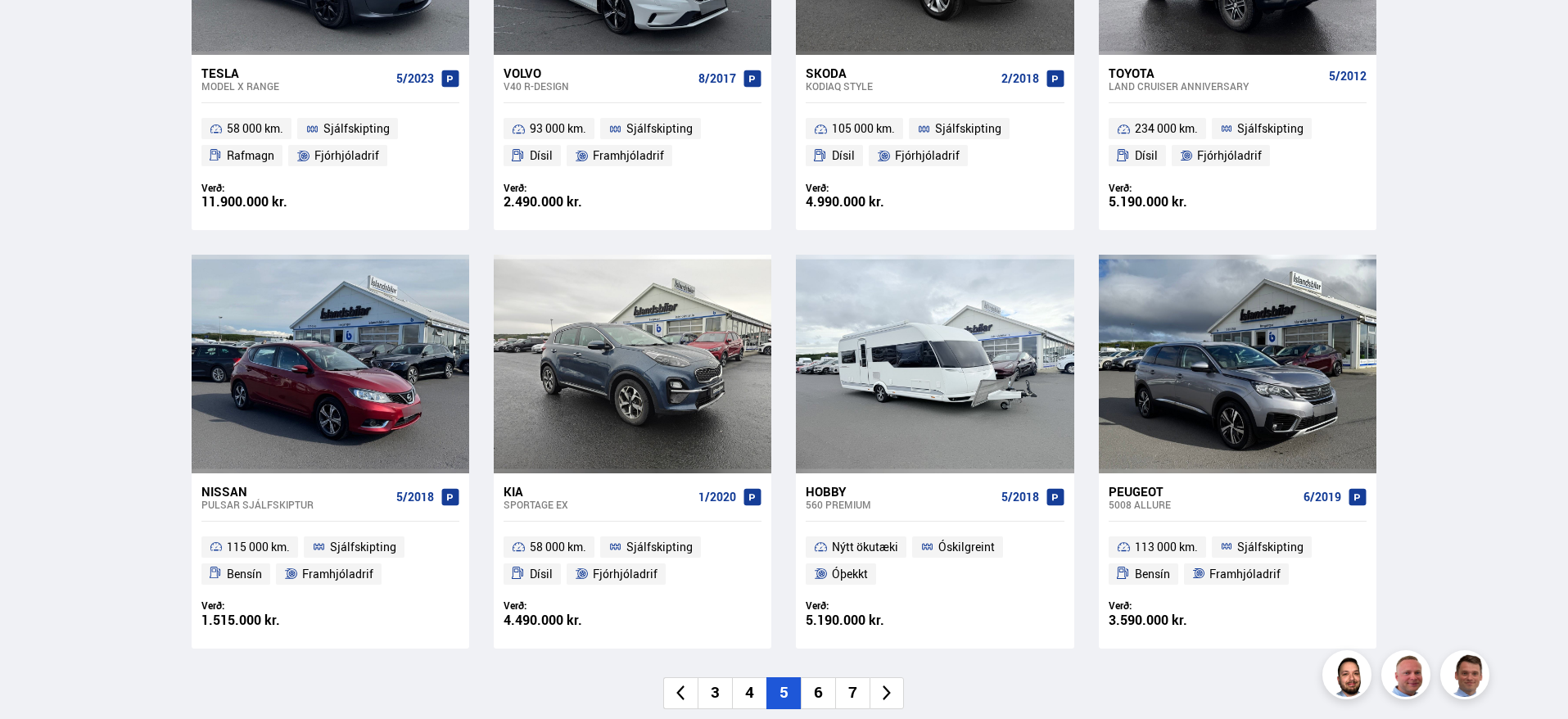
click at [832, 695] on li "6" at bounding box center [818, 693] width 34 height 32
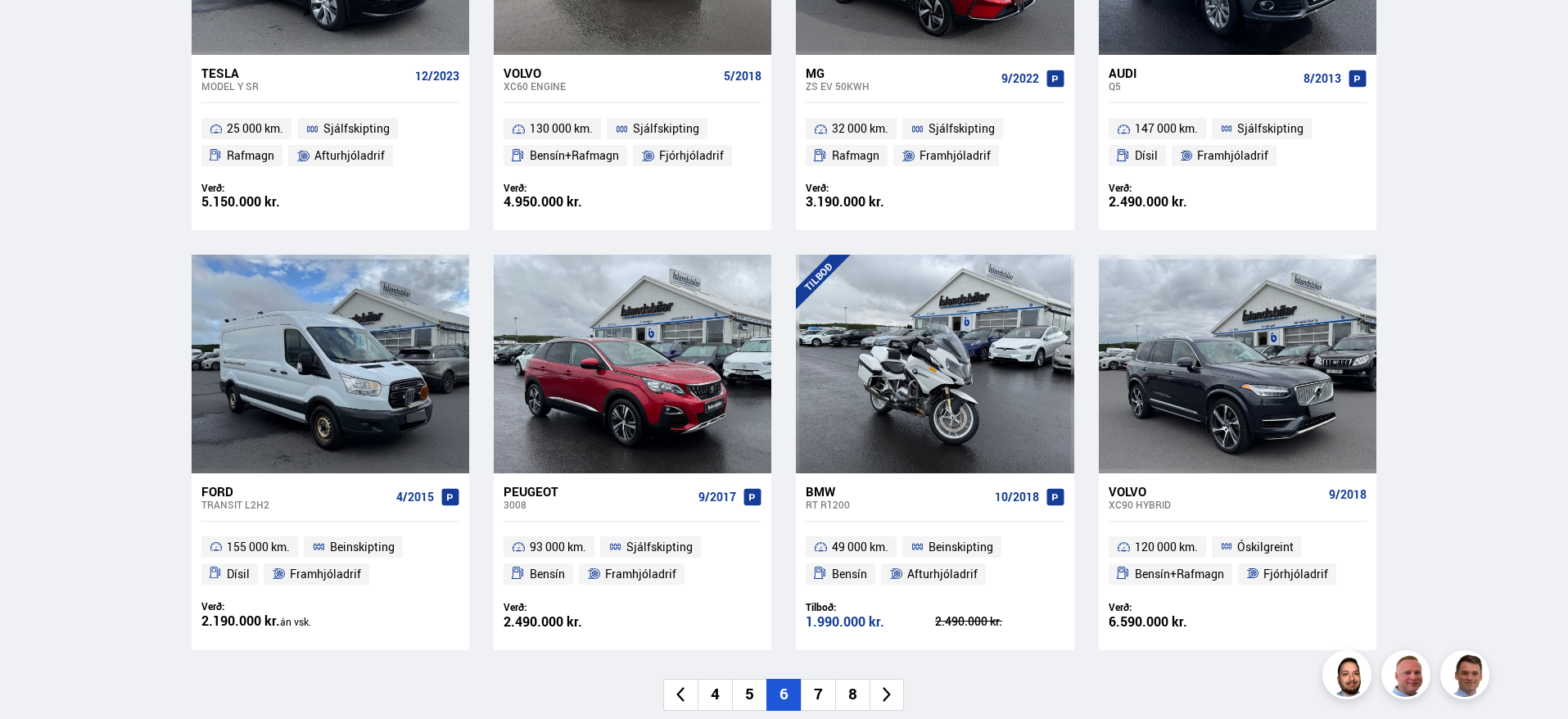
click at [809, 700] on li "7" at bounding box center [818, 695] width 34 height 32
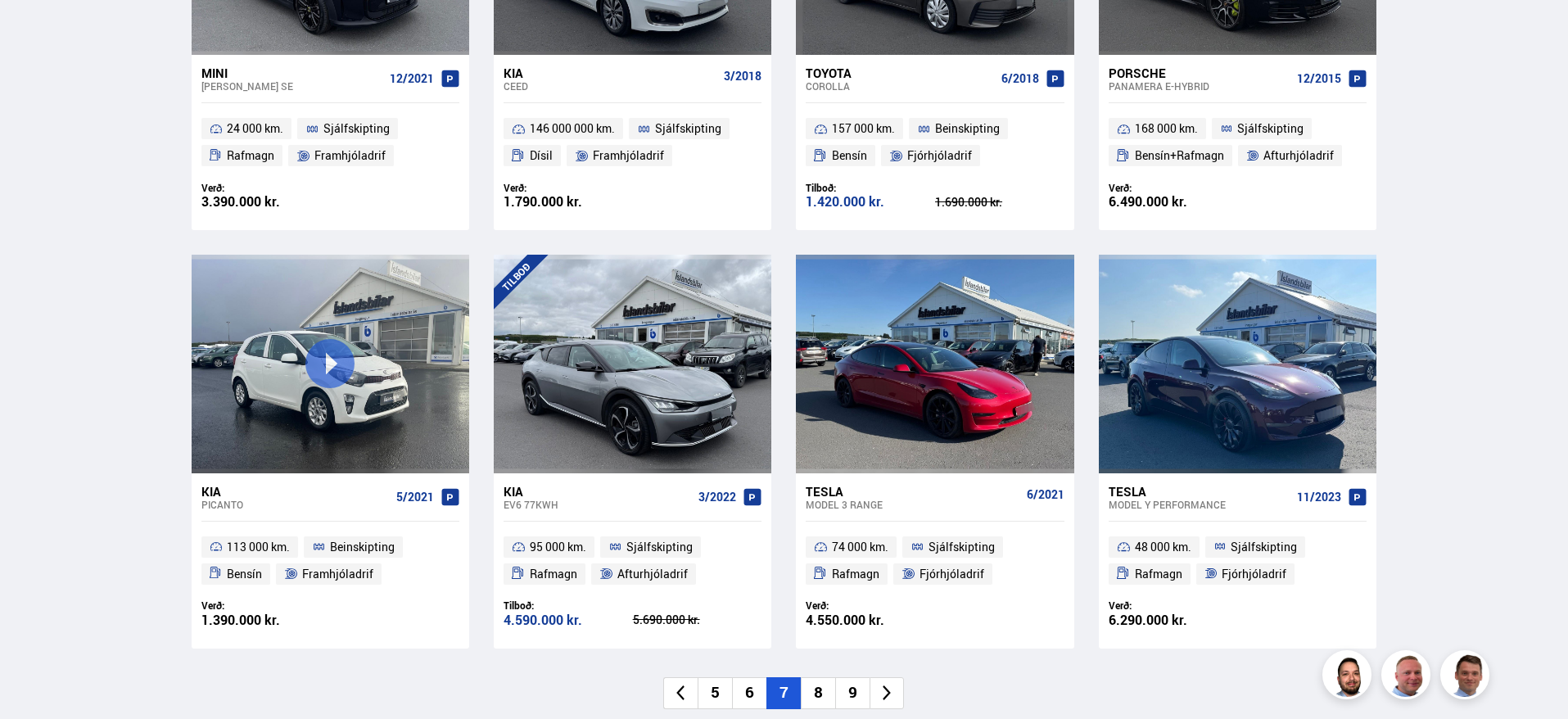
click at [825, 700] on li "8" at bounding box center [818, 693] width 34 height 32
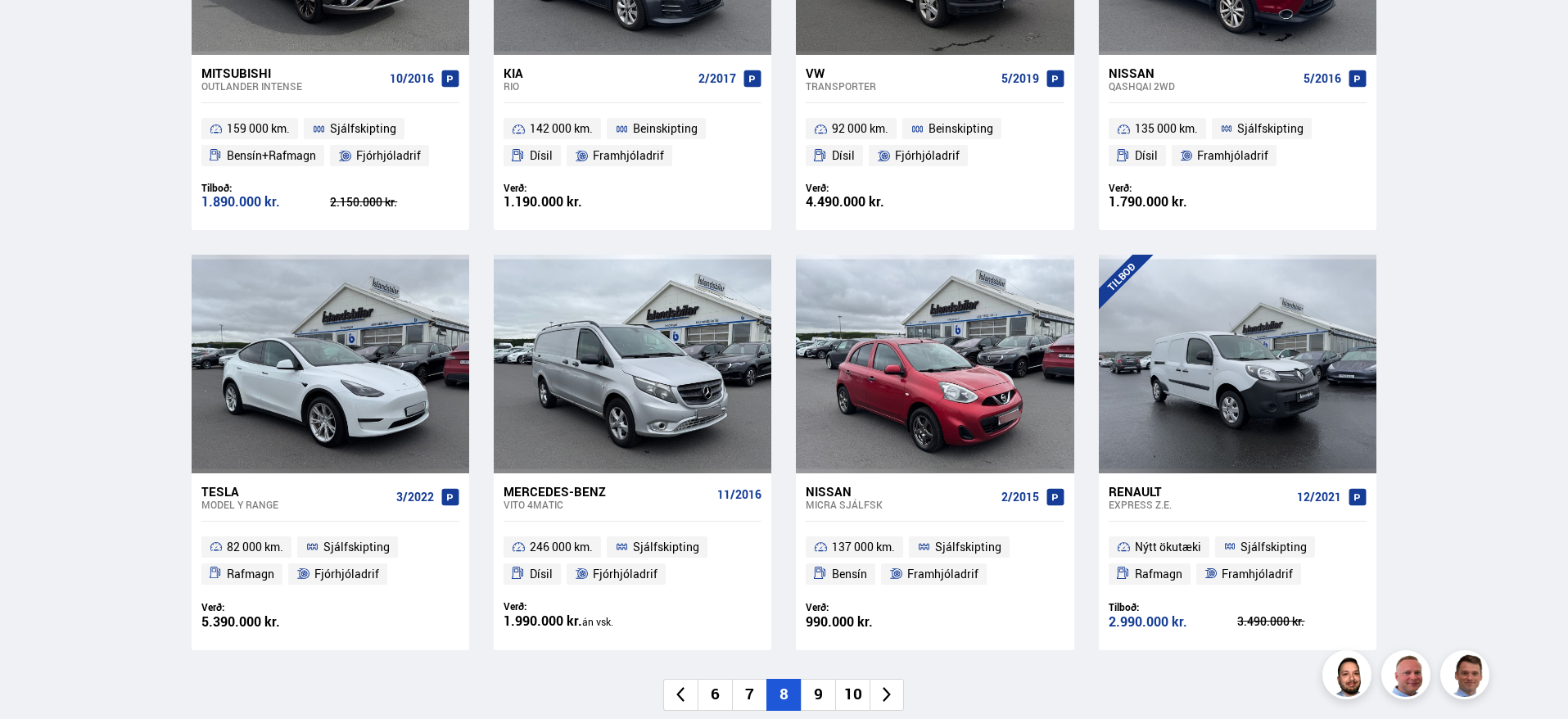
click at [813, 700] on li "9" at bounding box center [818, 695] width 34 height 32
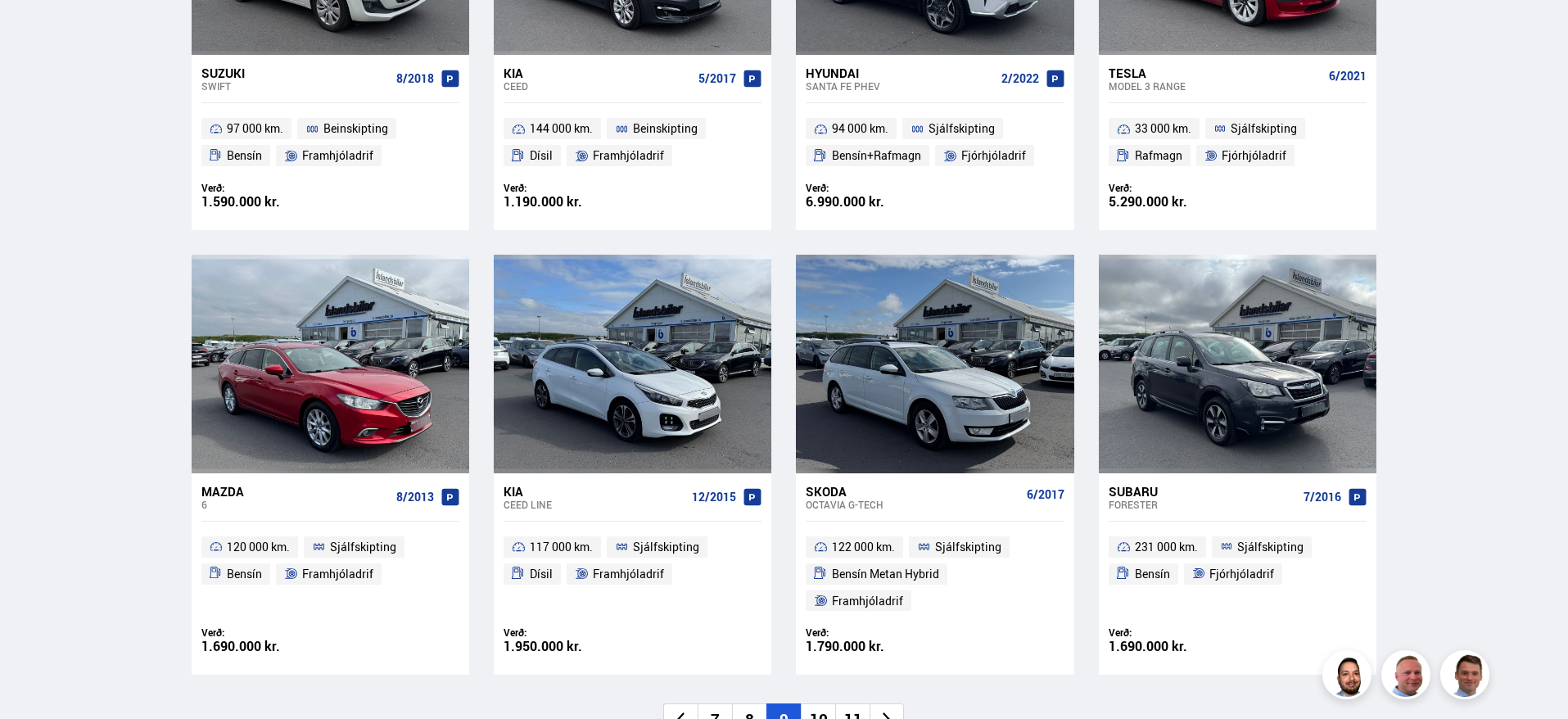
click at [825, 703] on li "10" at bounding box center [818, 719] width 34 height 32
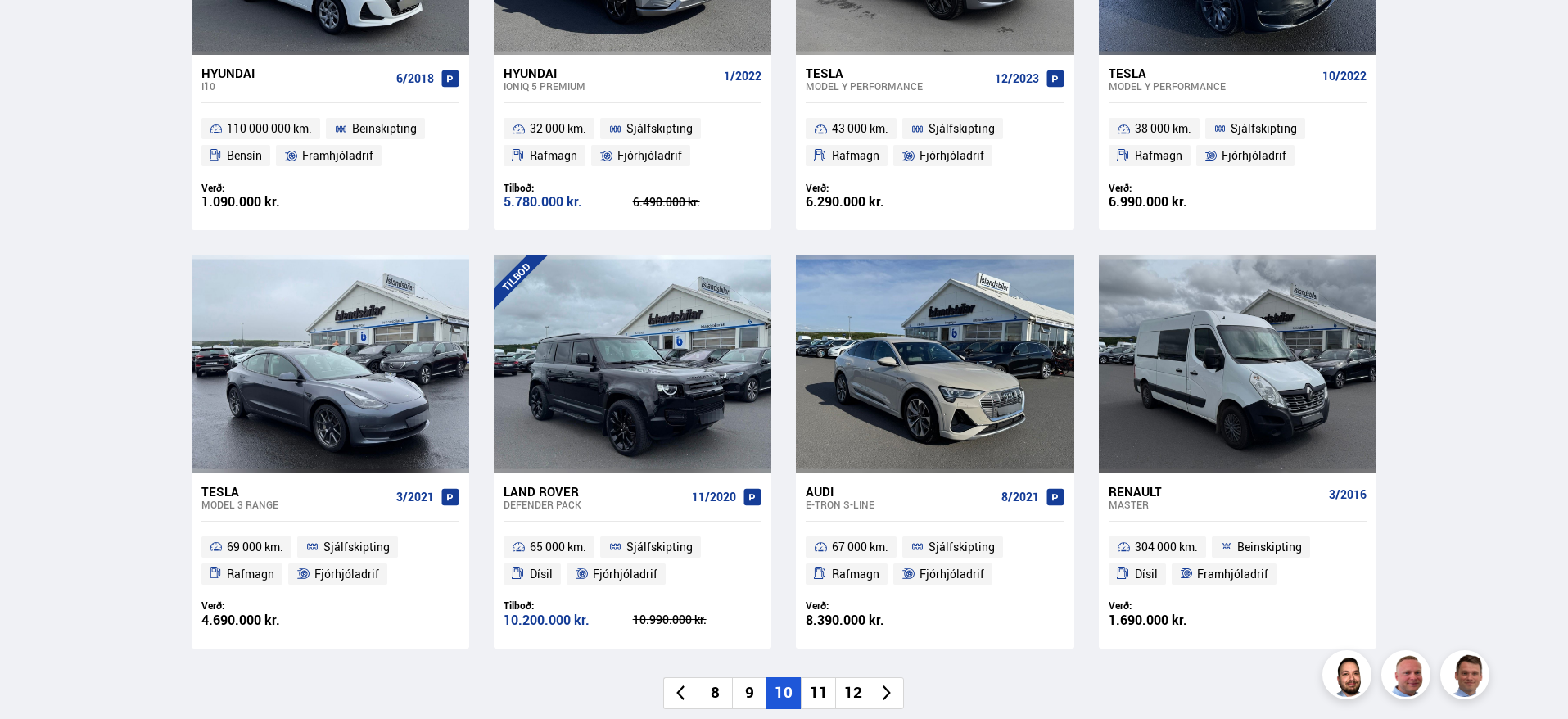
click at [825, 696] on li "11" at bounding box center [818, 693] width 34 height 32
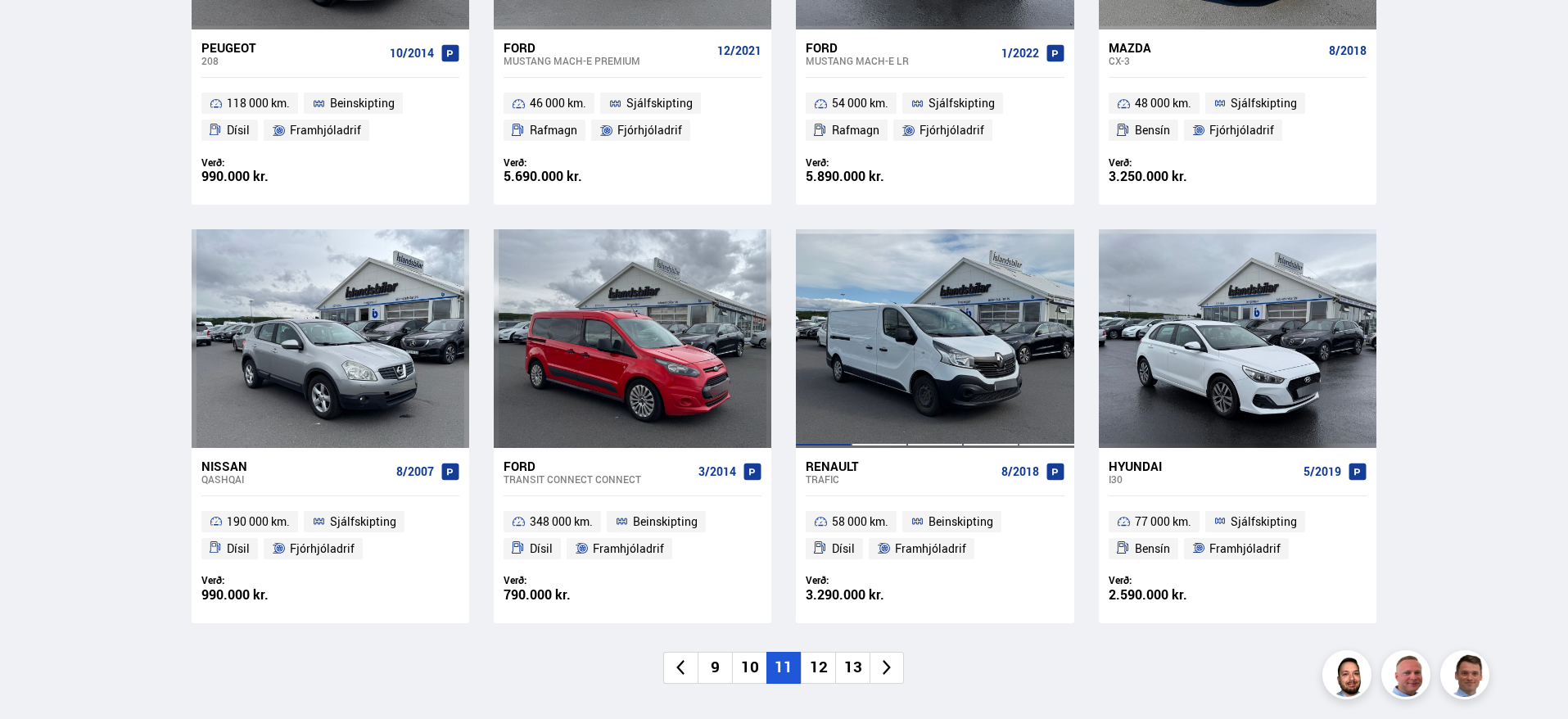
scroll to position [1147, 0]
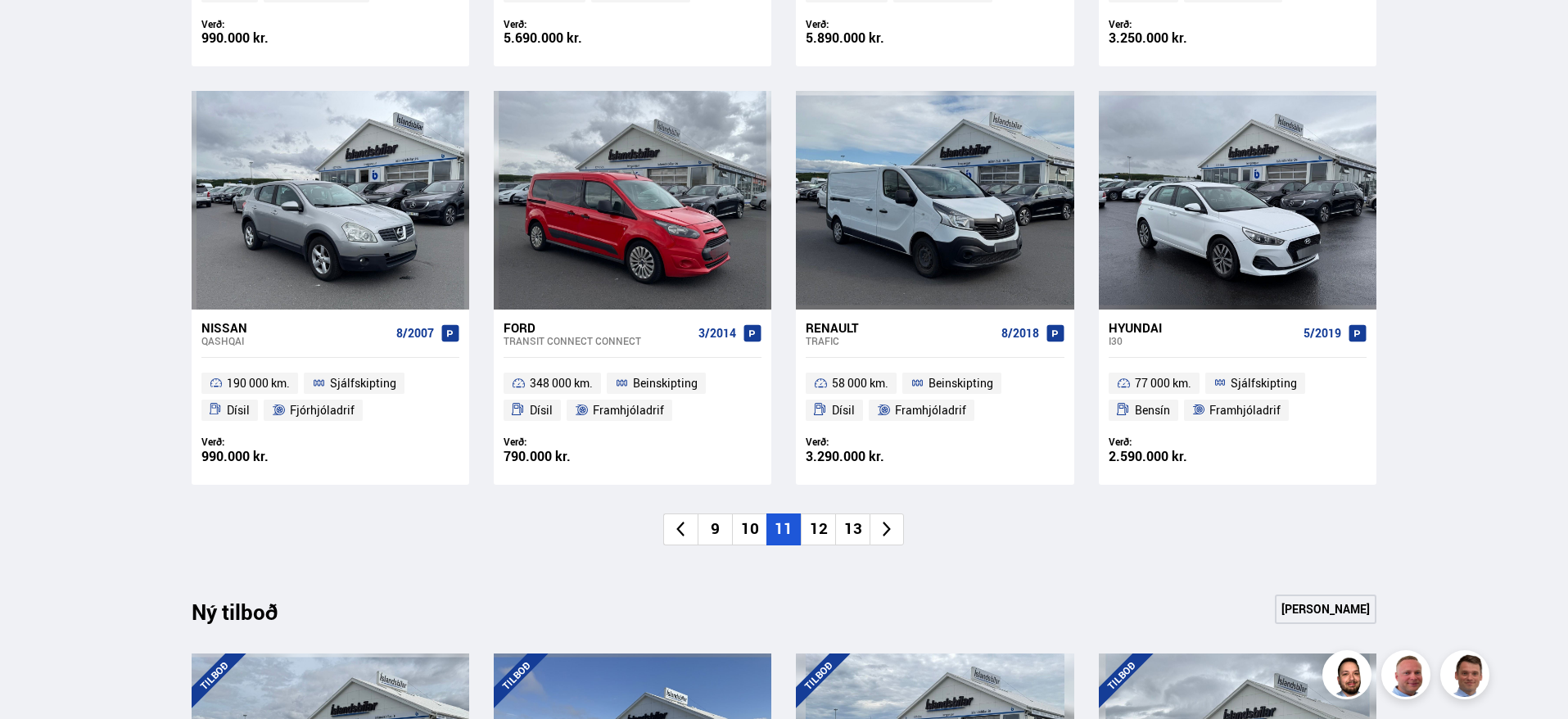
click at [826, 532] on li "12" at bounding box center [818, 529] width 34 height 32
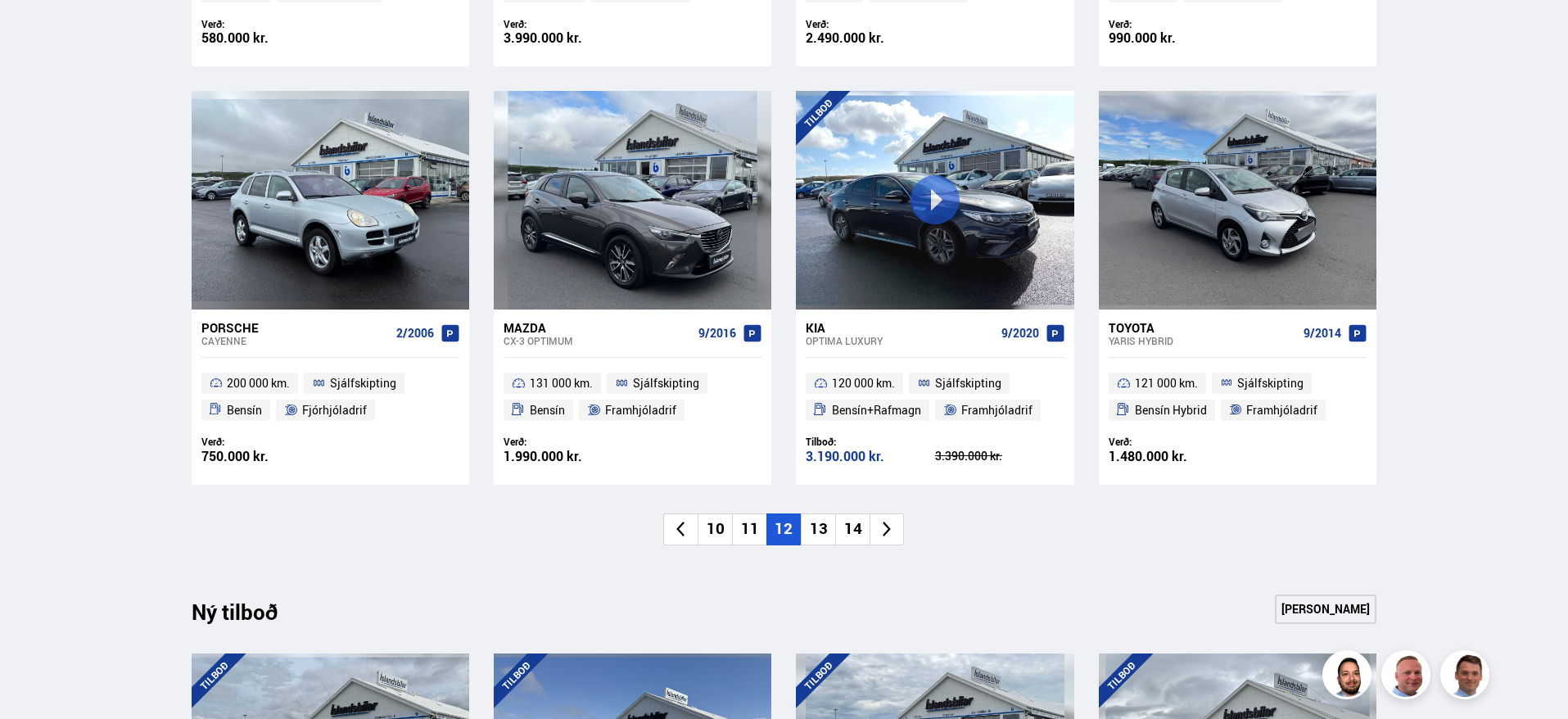
scroll to position [1310, 0]
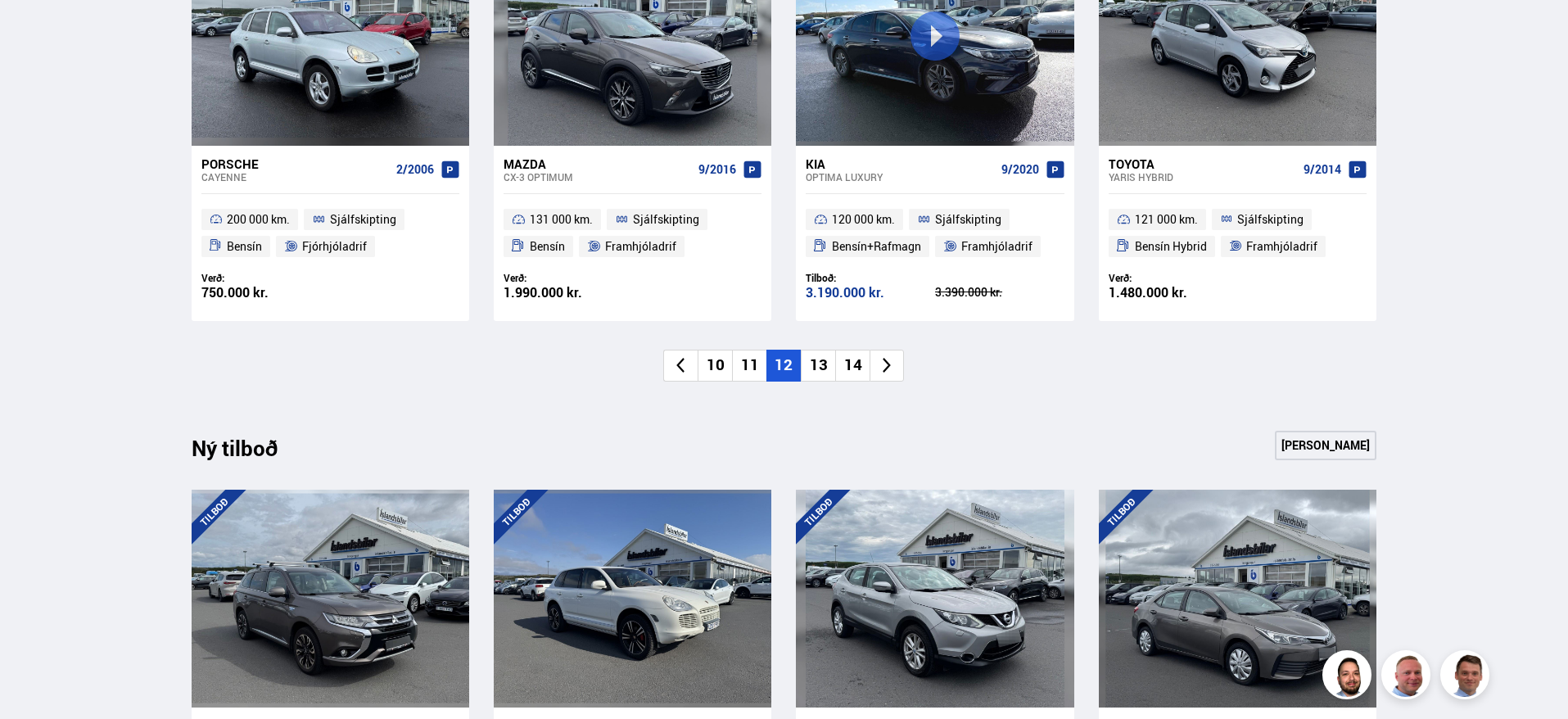
click at [818, 374] on li "13" at bounding box center [818, 365] width 34 height 32
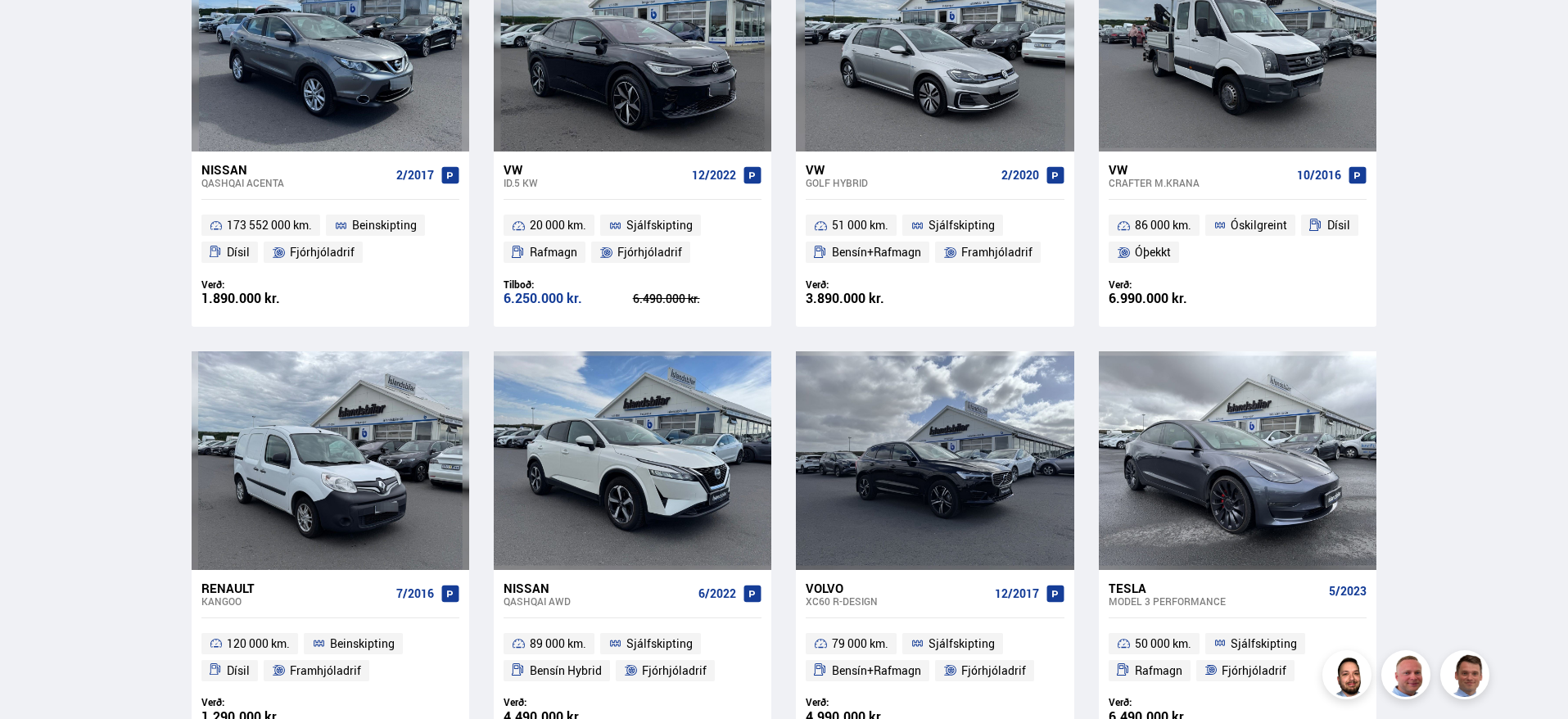
scroll to position [983, 0]
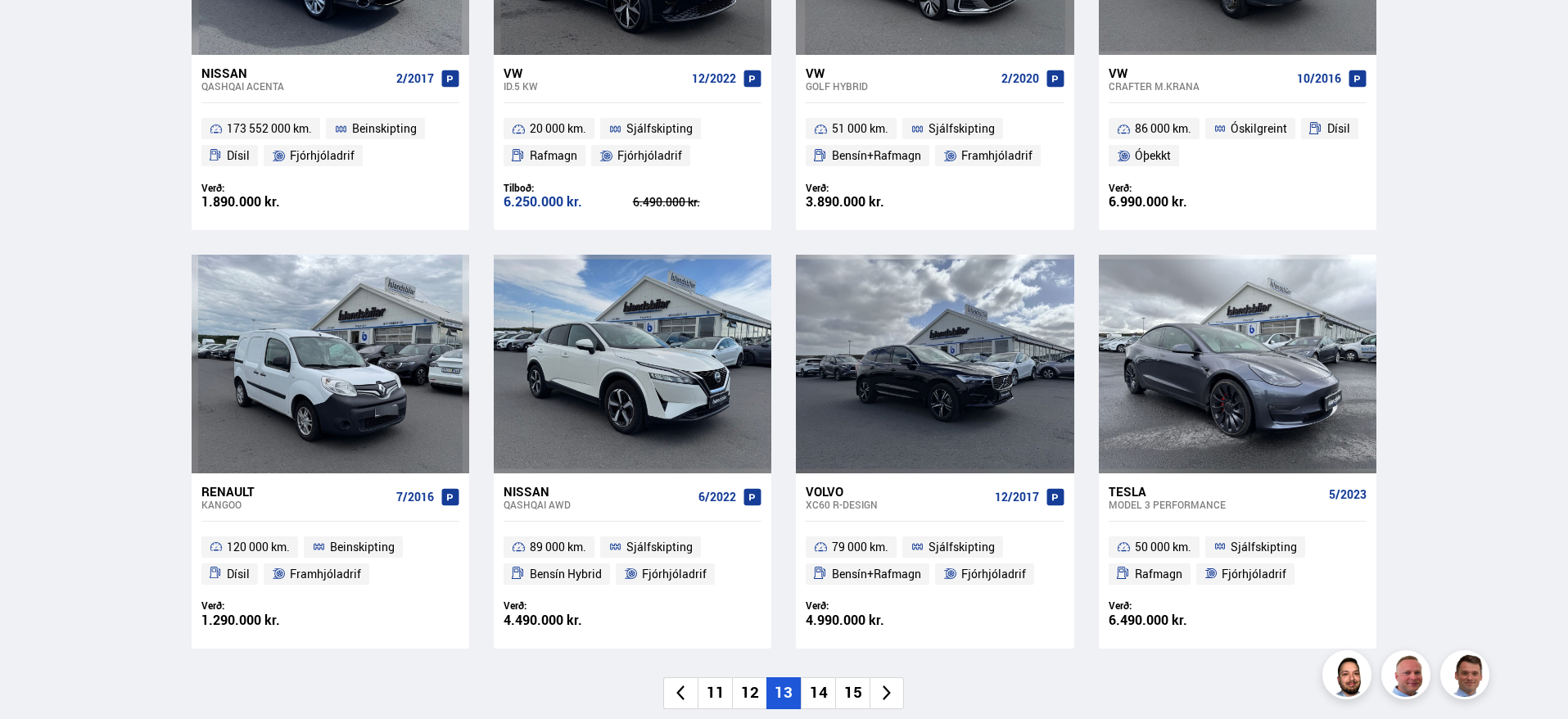
click at [823, 692] on li "14" at bounding box center [818, 693] width 34 height 32
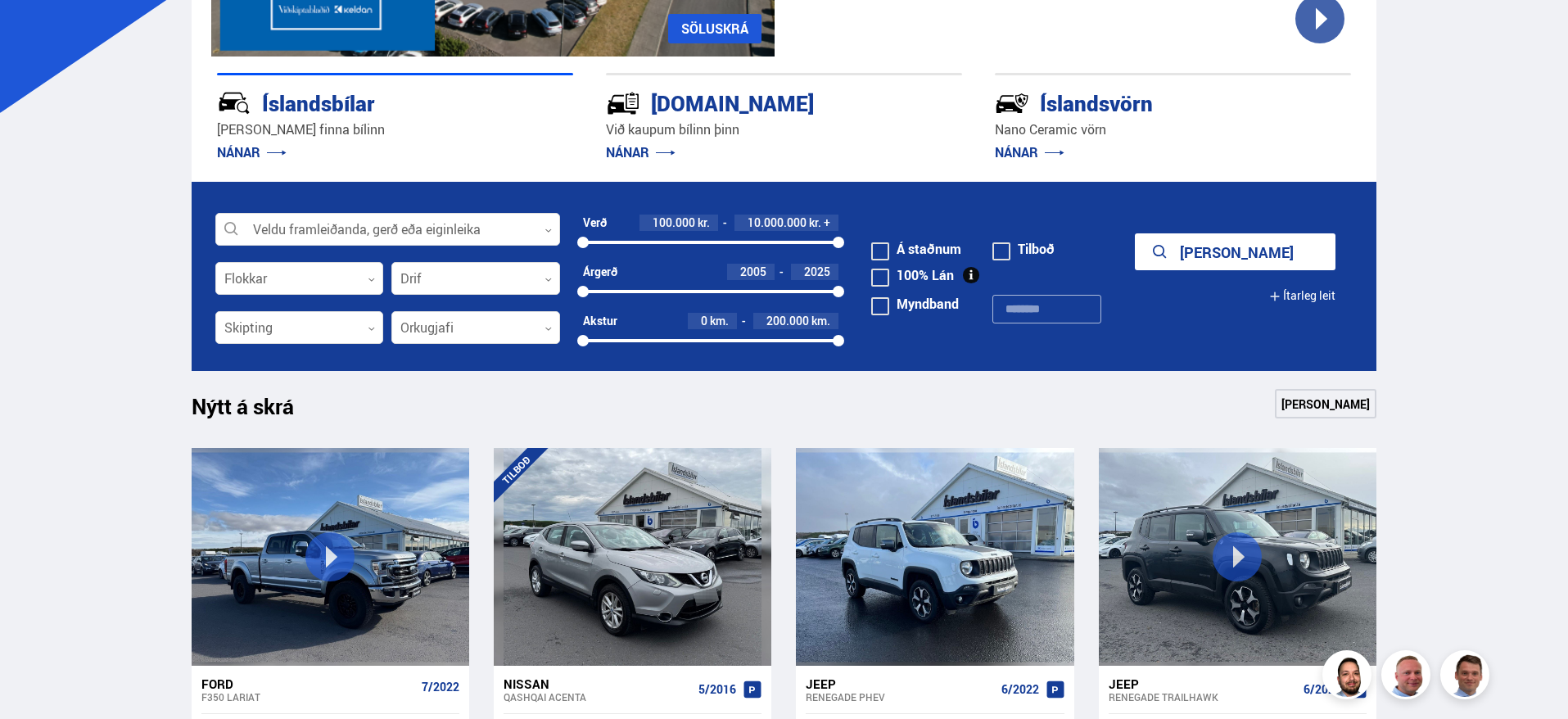
scroll to position [164, 0]
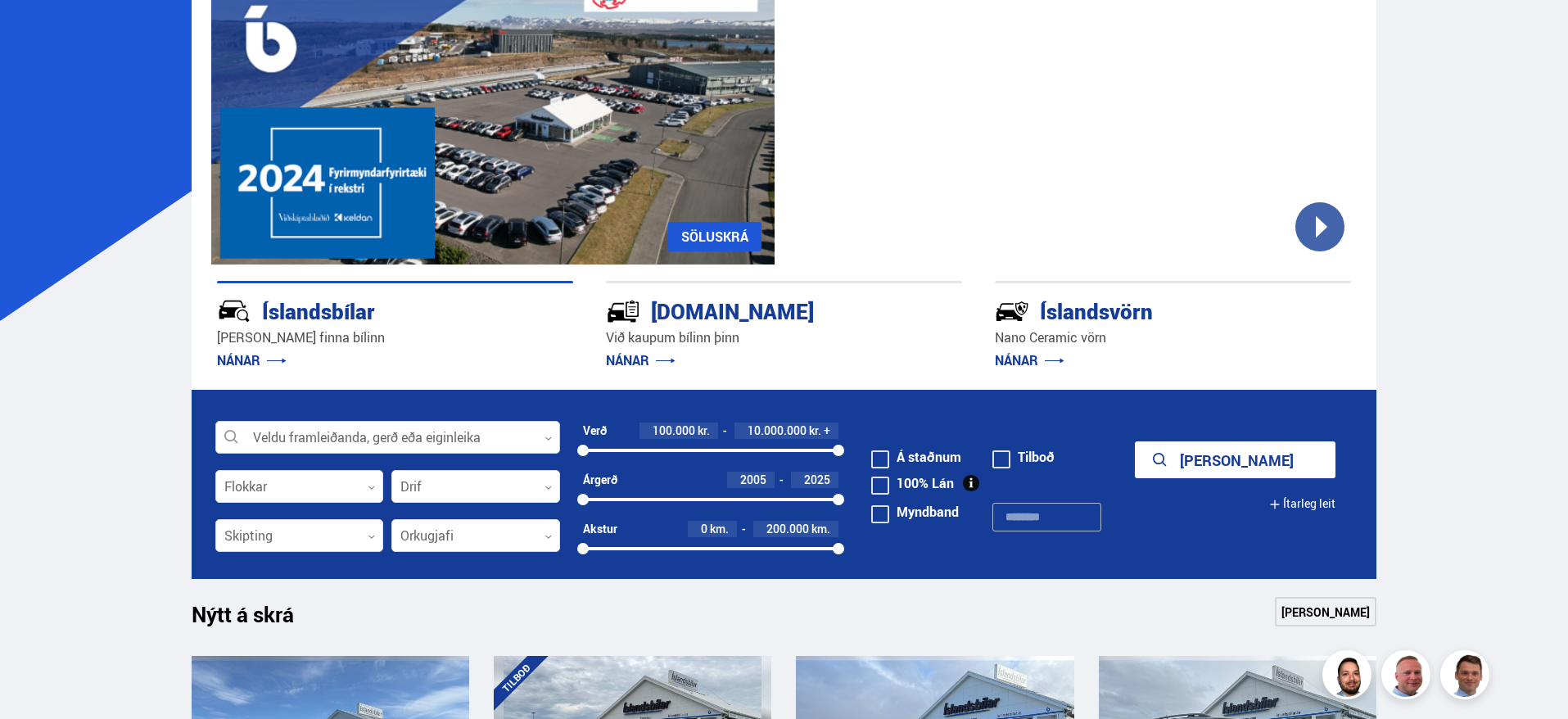
click at [449, 446] on div at bounding box center [388, 439] width 345 height 33
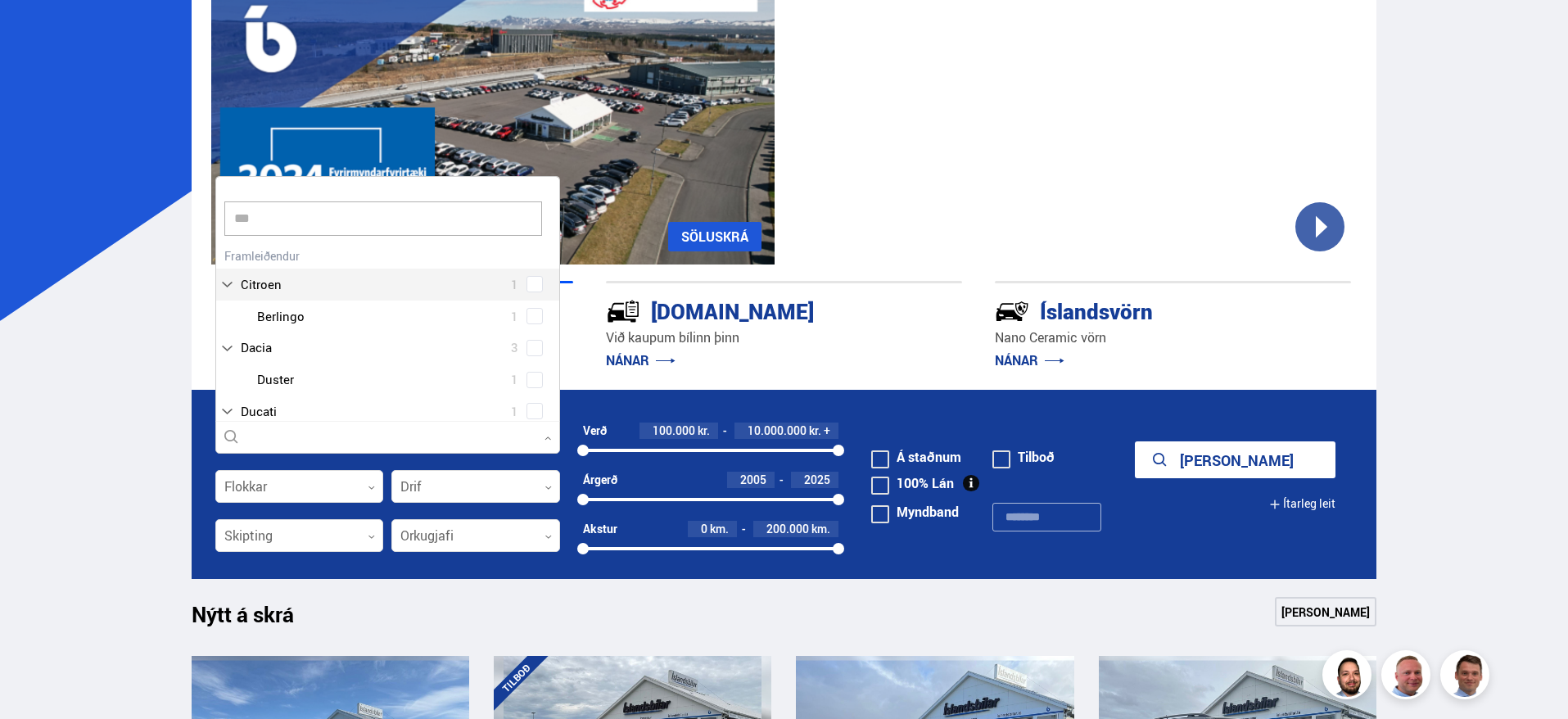
scroll to position [0, 0]
type input "*****"
click at [295, 319] on div at bounding box center [404, 316] width 302 height 24
click at [529, 319] on div "Tesla 28 Tesla Model 3 13 Tesla Model S 1 Tesla Model X 5 Tesla Model Y 9" at bounding box center [388, 335] width 343 height 183
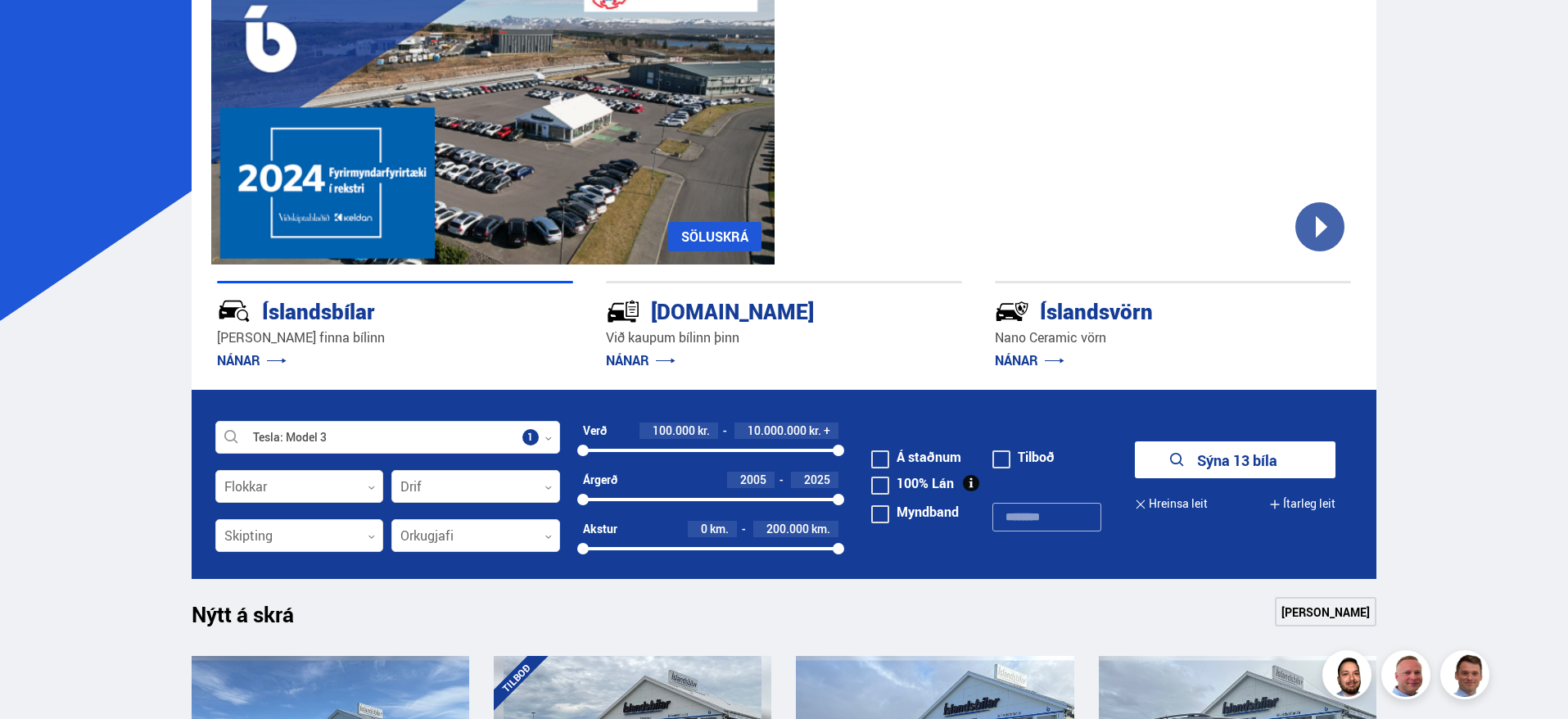
click at [1208, 457] on button "Sýna 13 bíla" at bounding box center [1235, 460] width 201 height 37
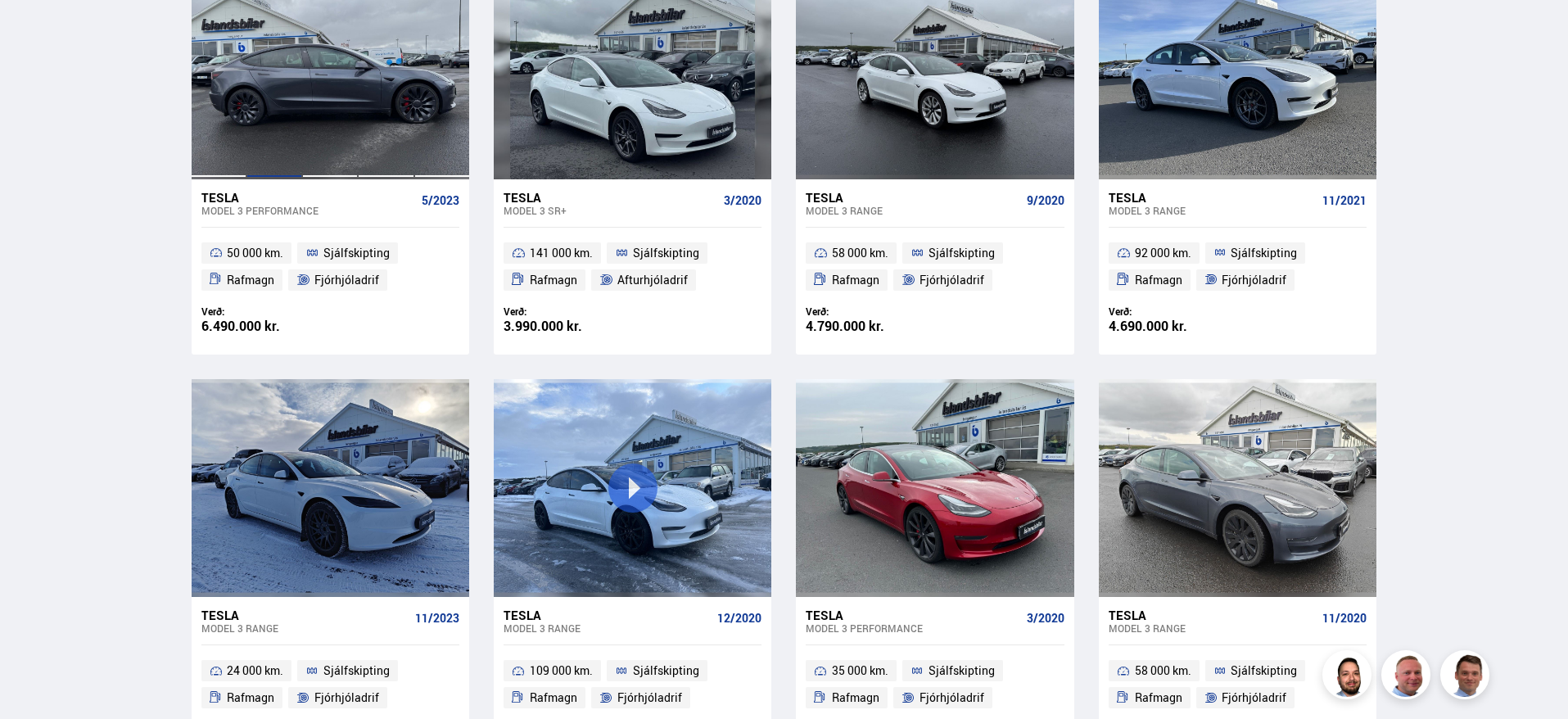
scroll to position [983, 0]
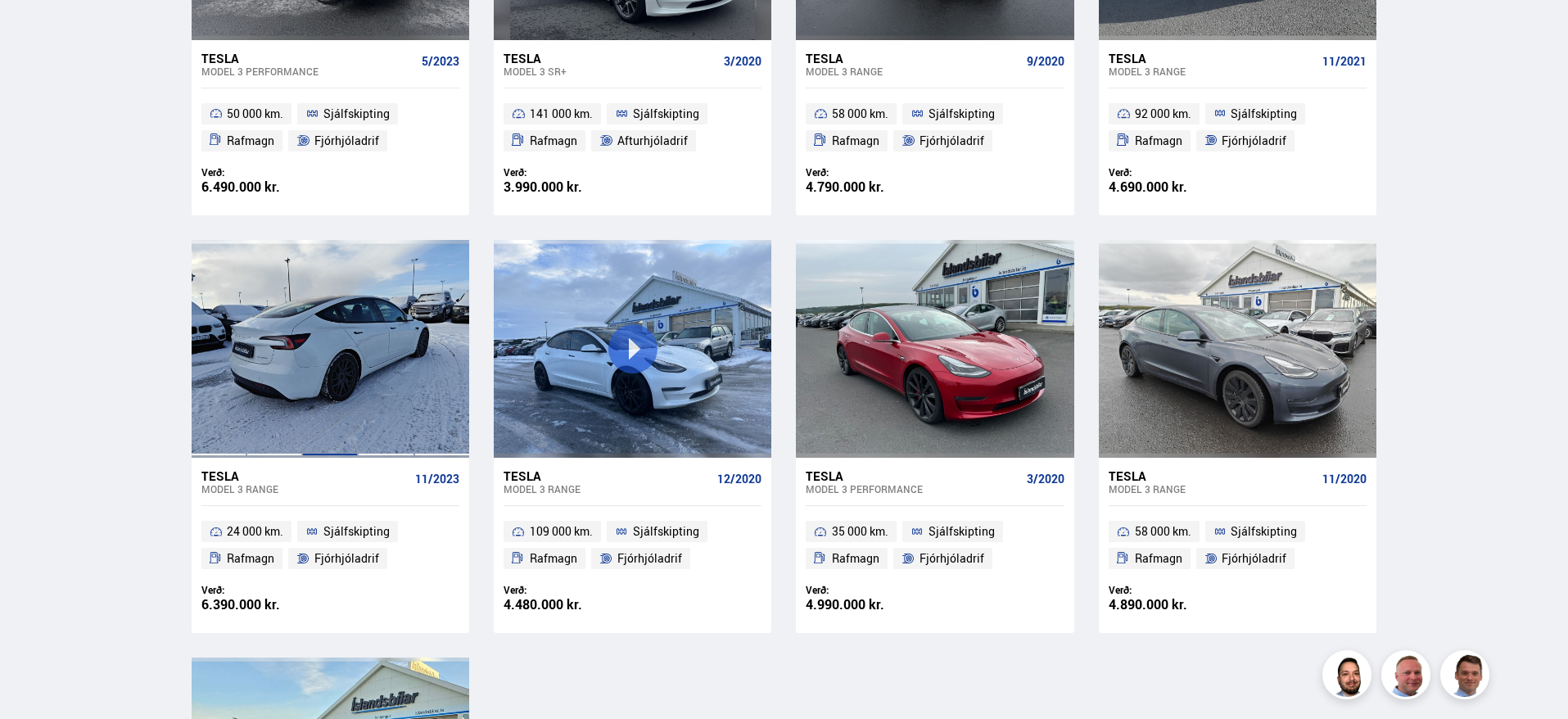
click at [324, 376] on div at bounding box center [330, 349] width 56 height 218
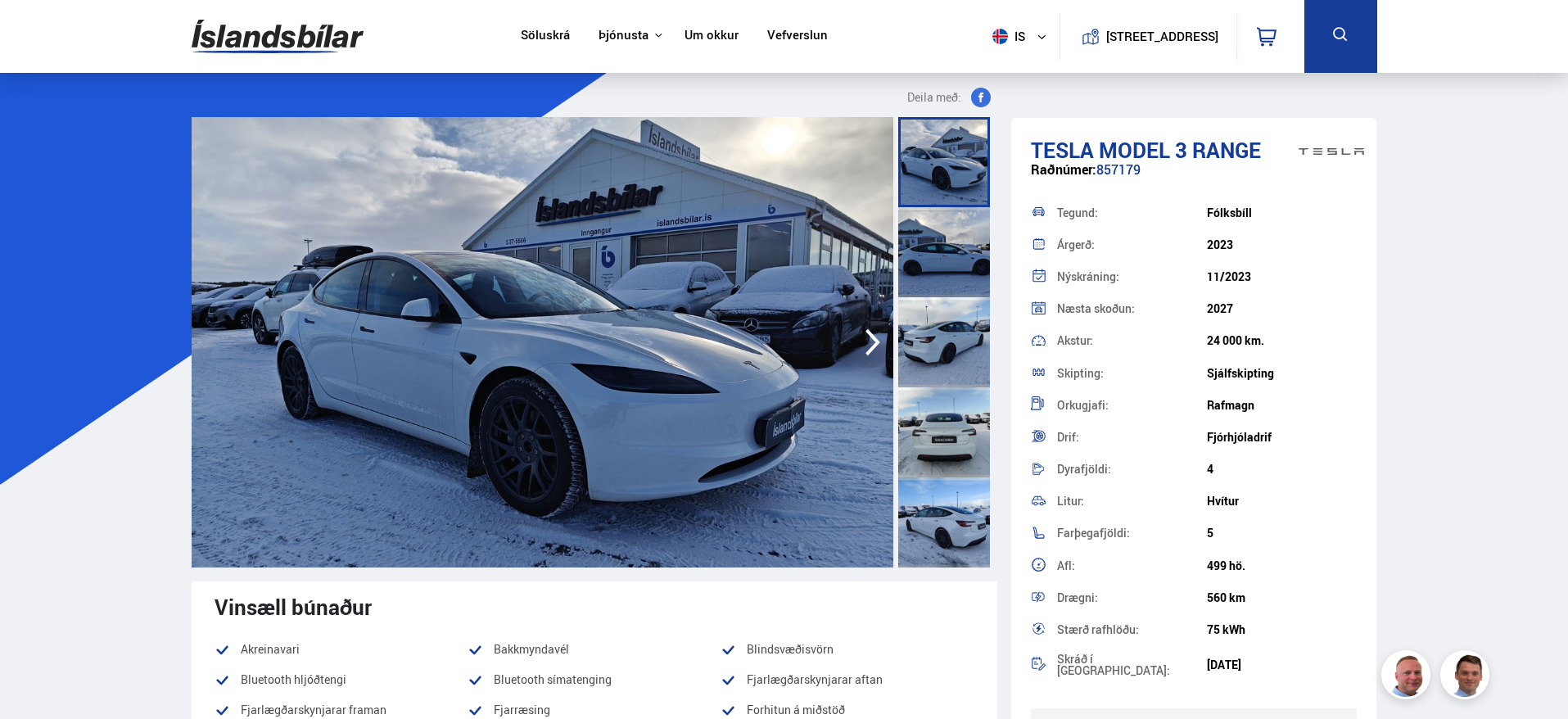
click at [867, 326] on icon "button" at bounding box center [874, 342] width 33 height 39
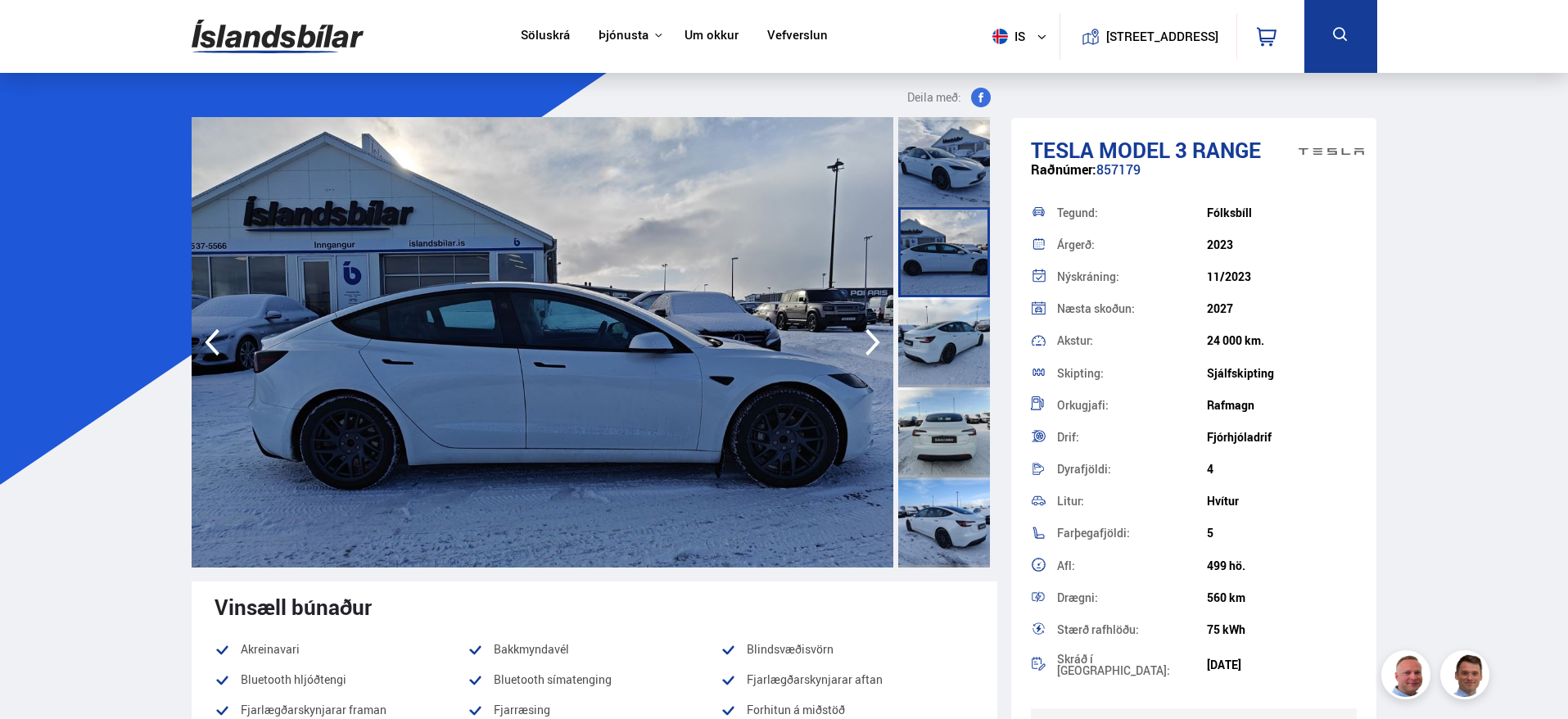
click at [867, 326] on icon "button" at bounding box center [874, 342] width 33 height 39
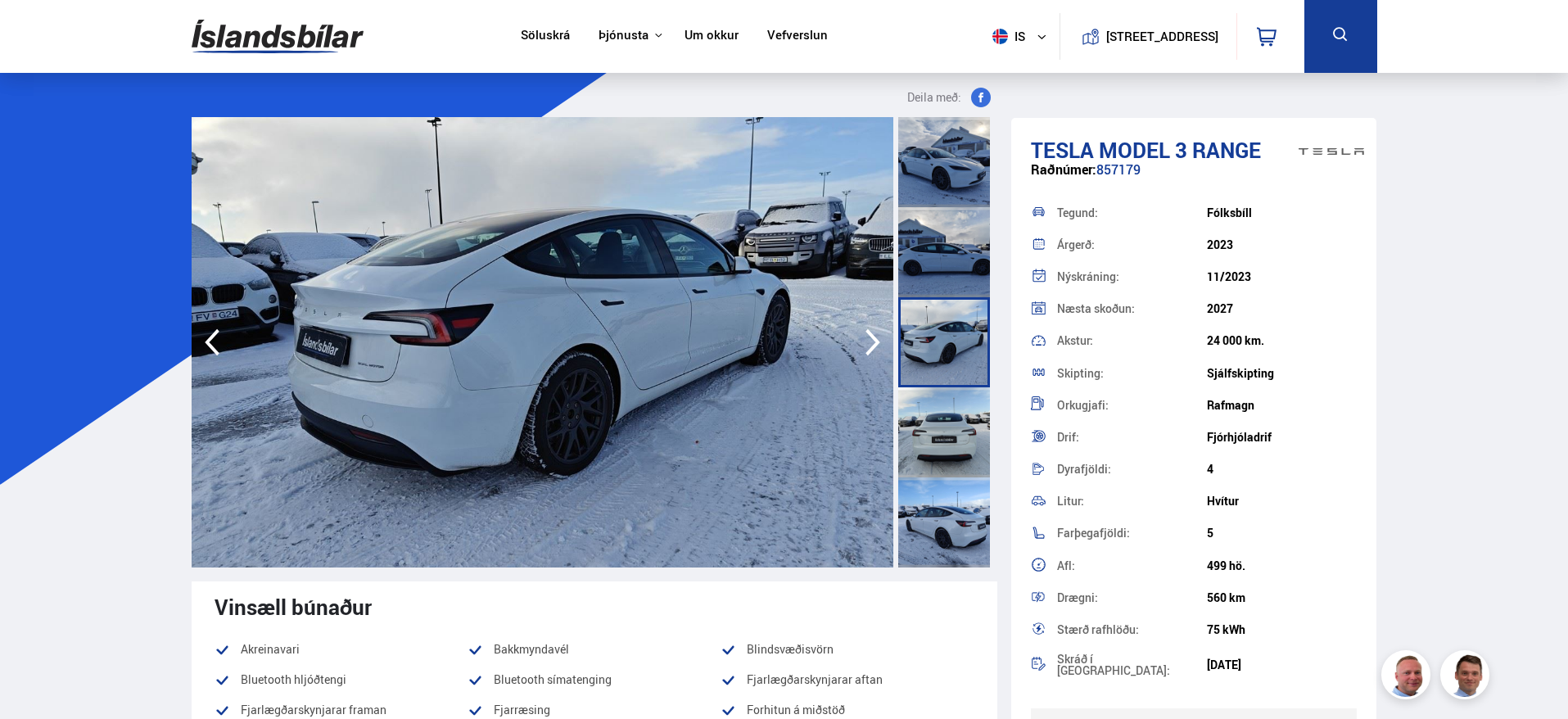
click at [867, 326] on icon "button" at bounding box center [874, 342] width 33 height 39
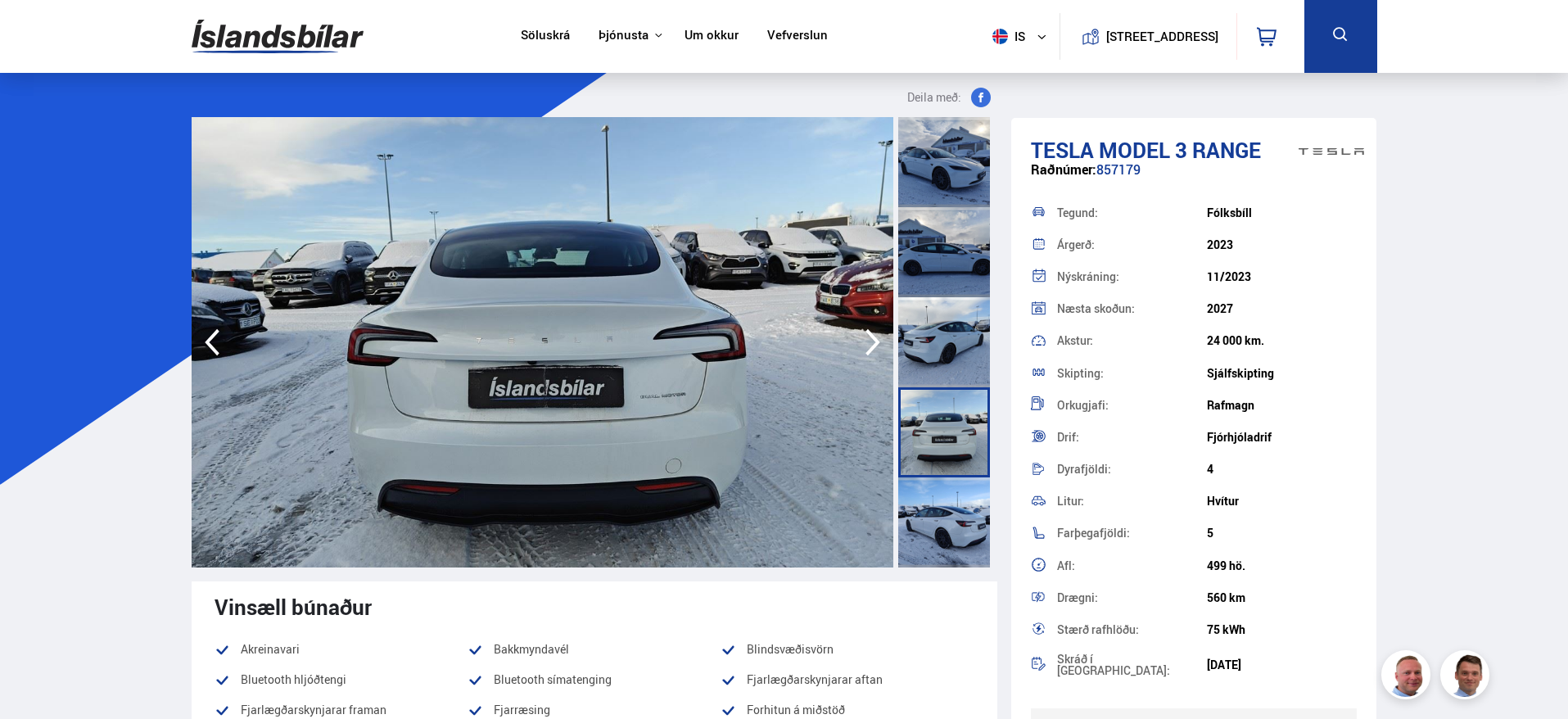
click at [867, 326] on icon "button" at bounding box center [874, 342] width 33 height 39
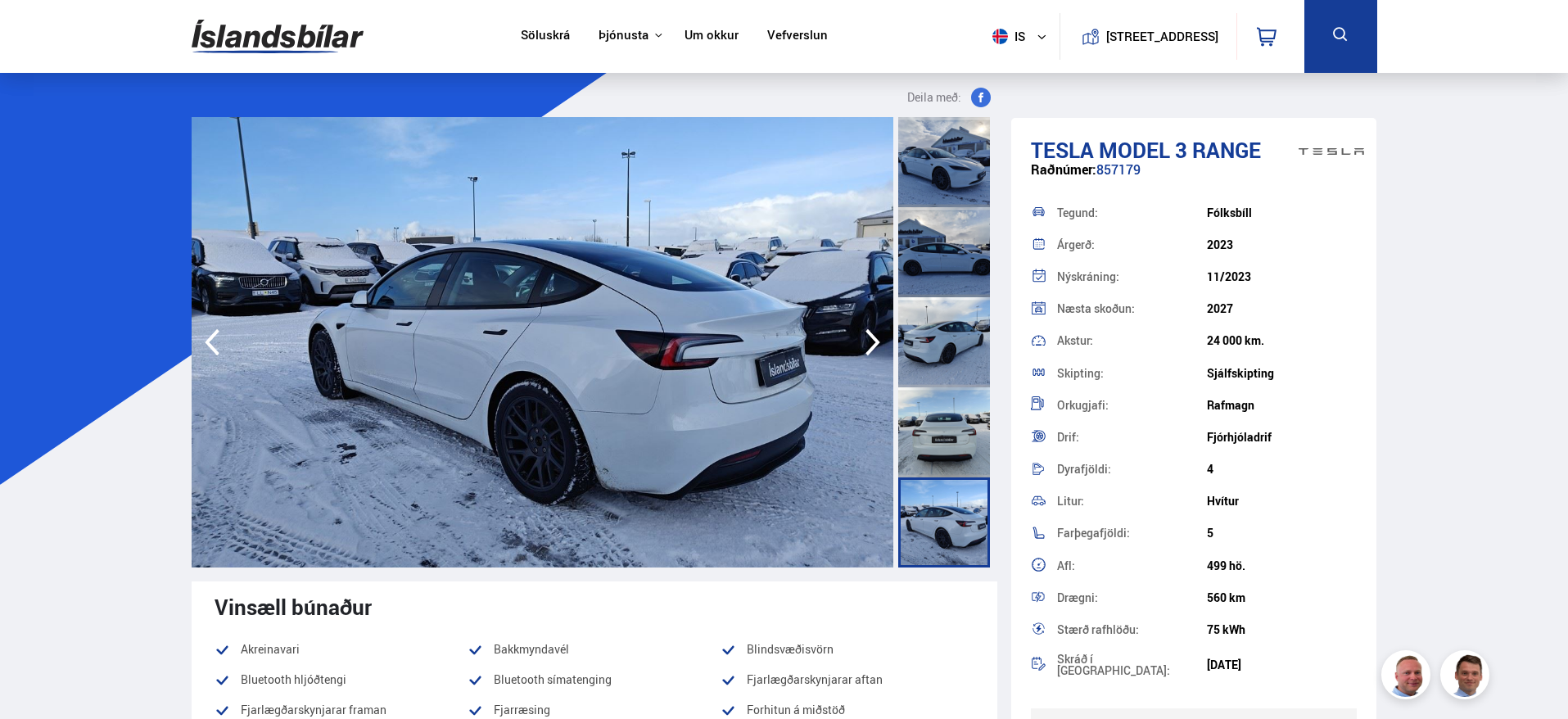
click at [867, 326] on icon "button" at bounding box center [874, 342] width 33 height 39
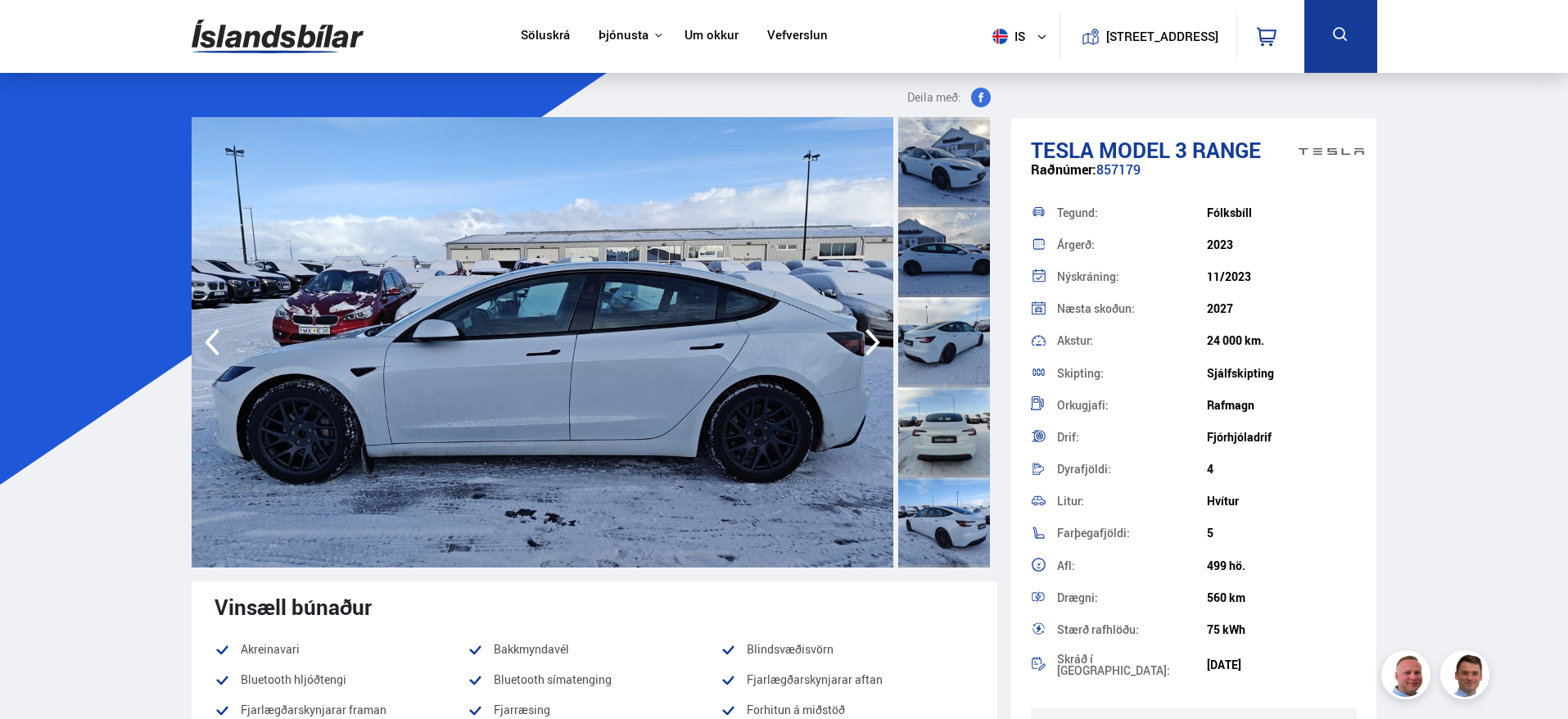
click at [867, 326] on icon "button" at bounding box center [874, 342] width 33 height 39
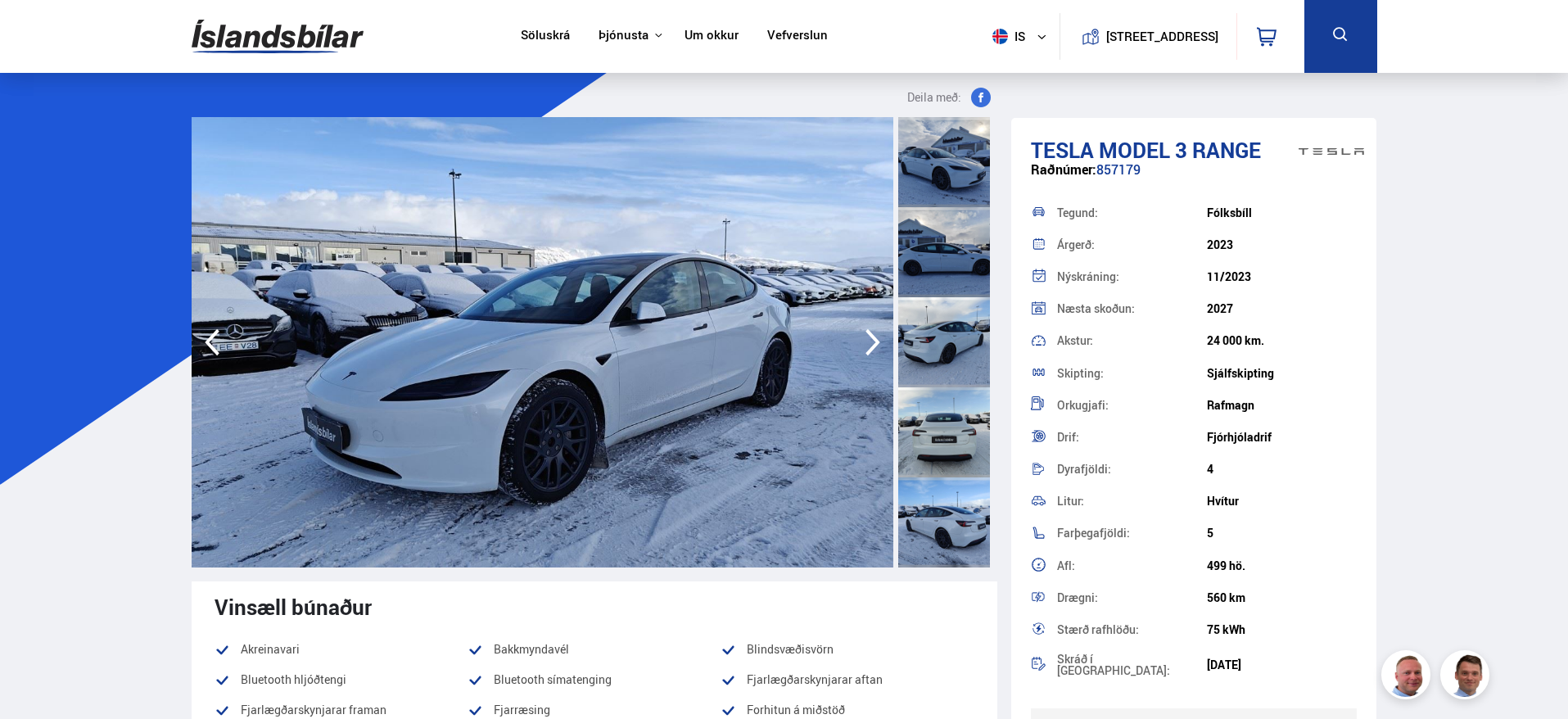
click at [214, 349] on icon "button" at bounding box center [211, 342] width 15 height 27
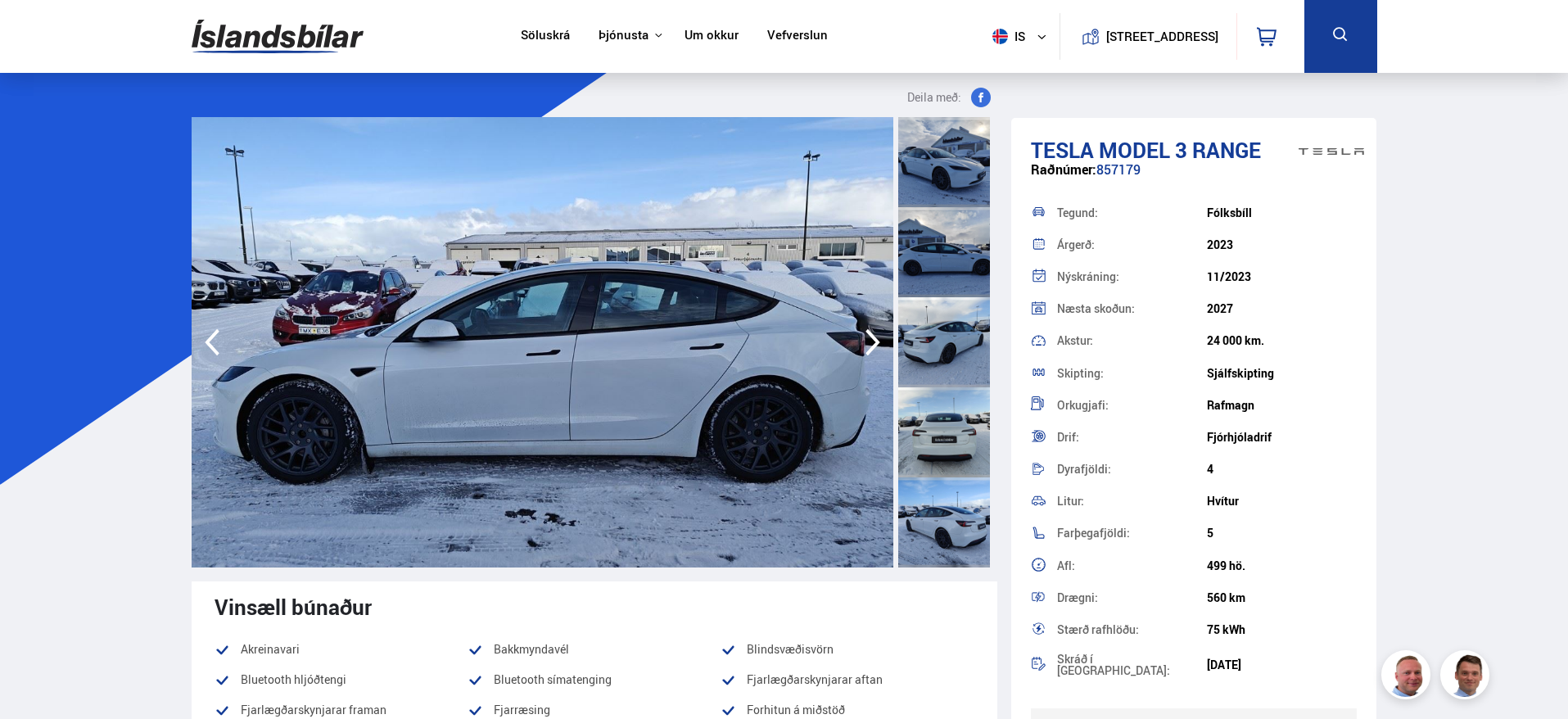
click at [863, 329] on icon "button" at bounding box center [874, 342] width 33 height 39
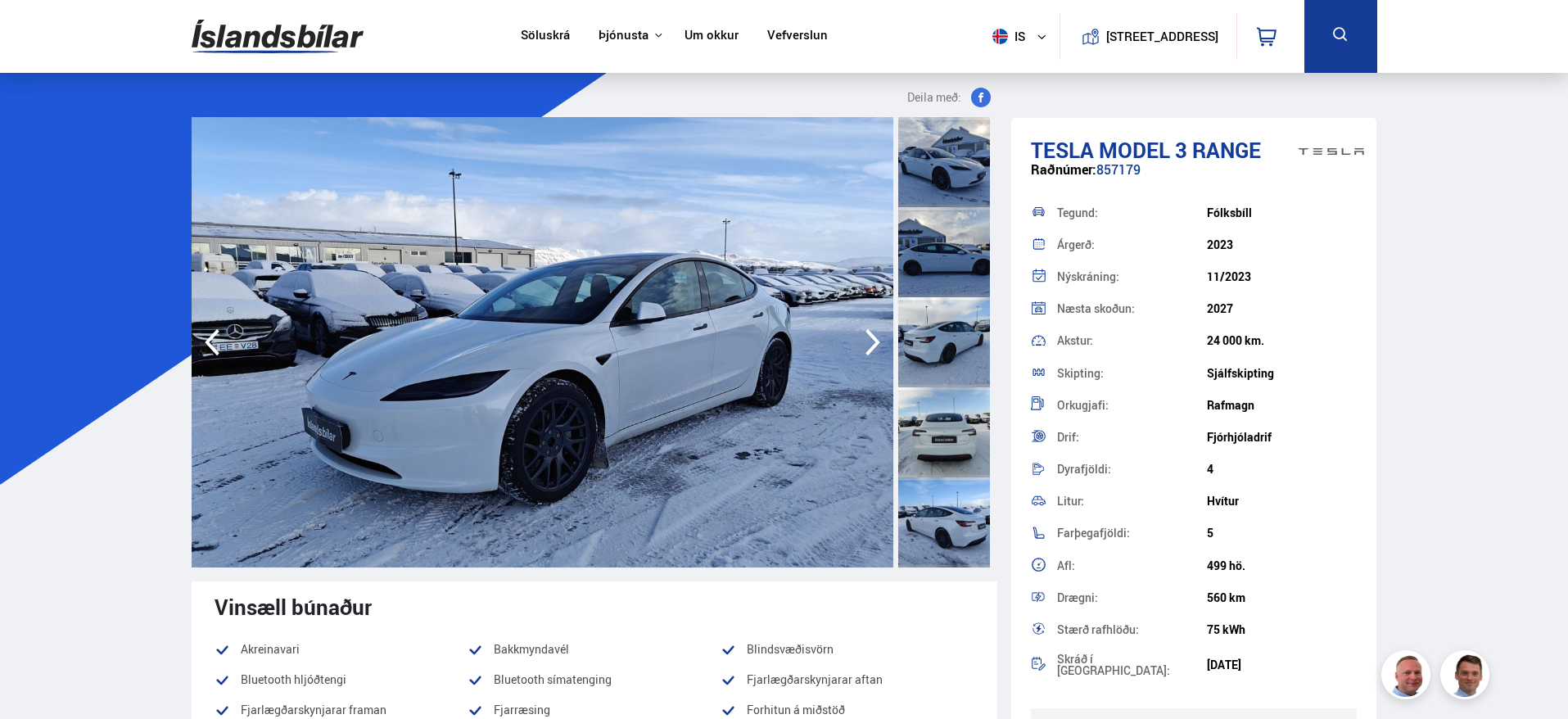
click at [864, 330] on icon "button" at bounding box center [874, 342] width 33 height 39
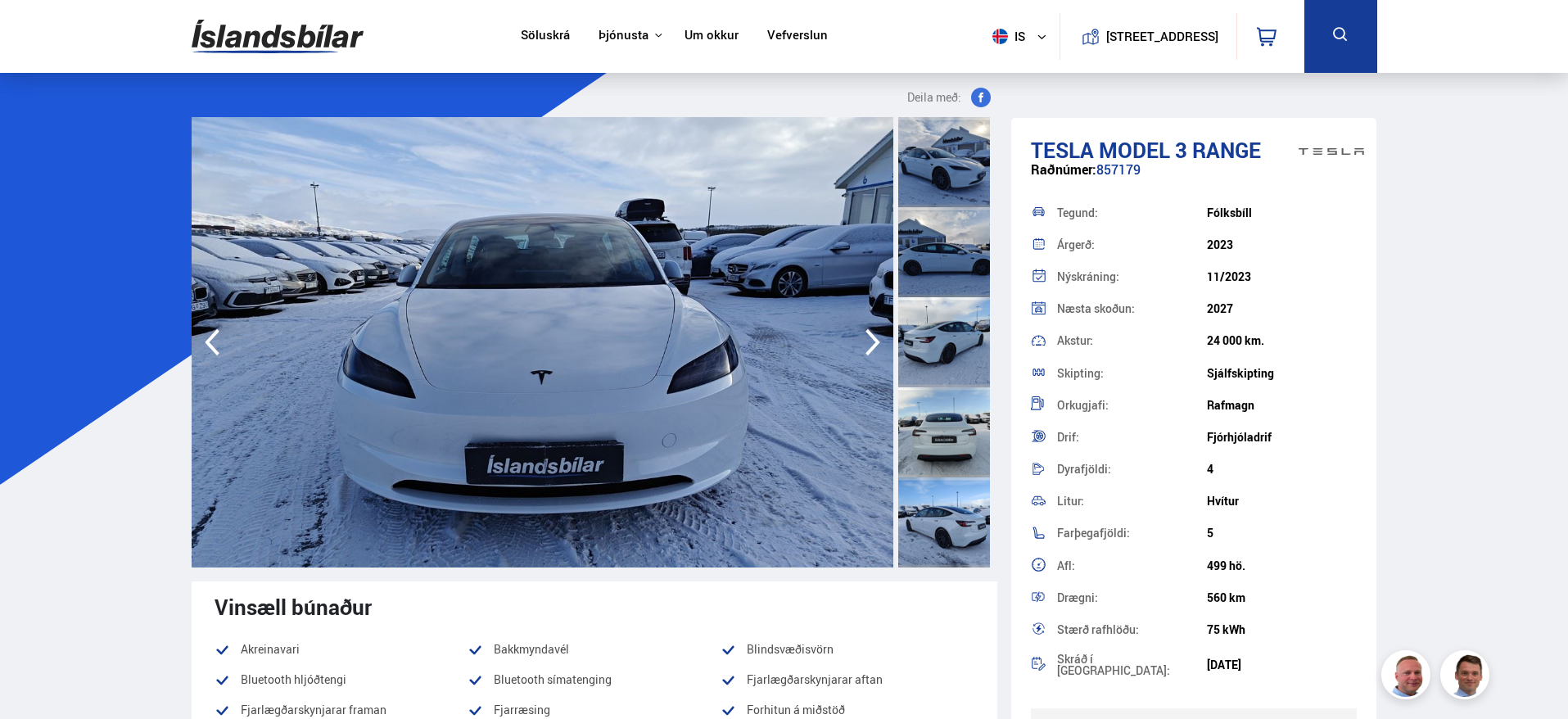
click at [864, 330] on icon "button" at bounding box center [874, 342] width 33 height 39
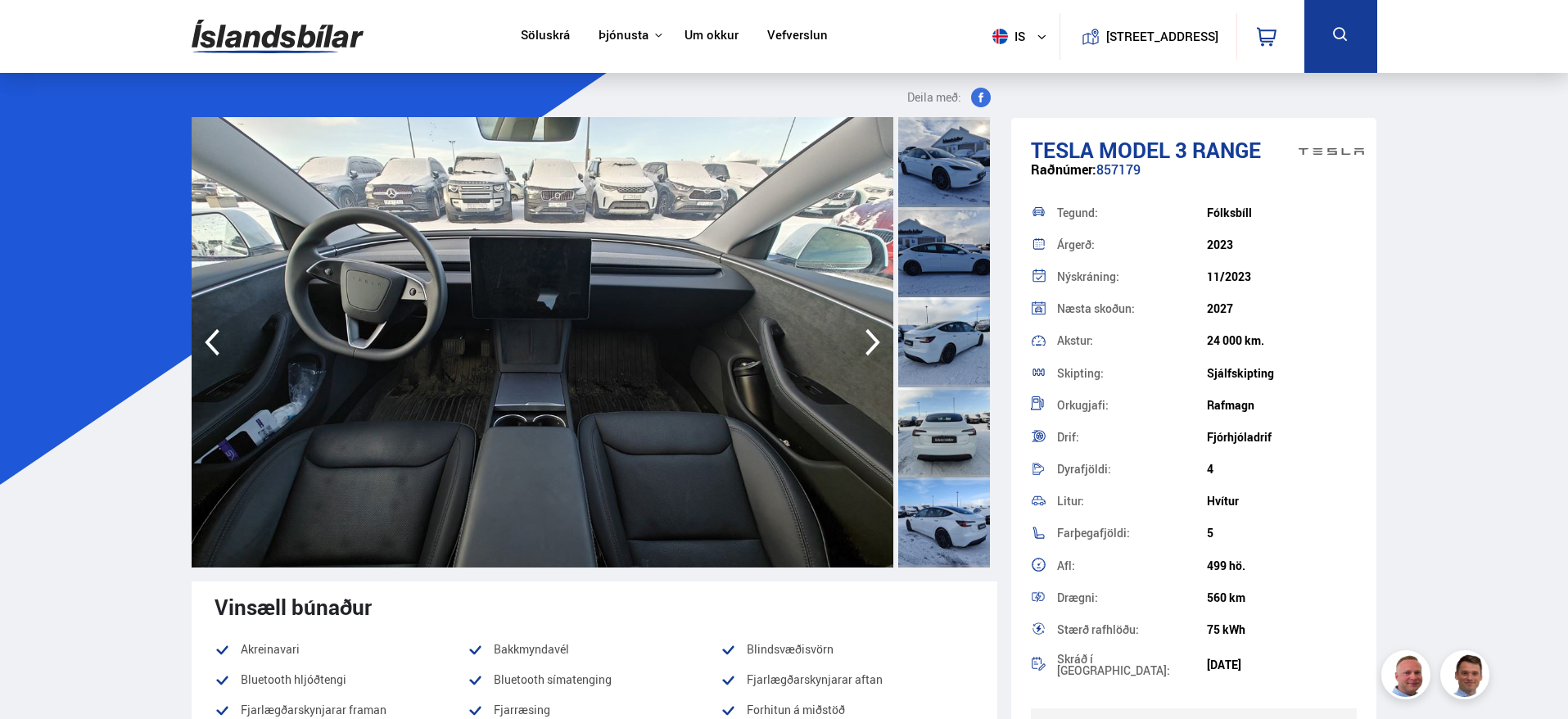
click at [870, 332] on icon "button" at bounding box center [873, 342] width 15 height 27
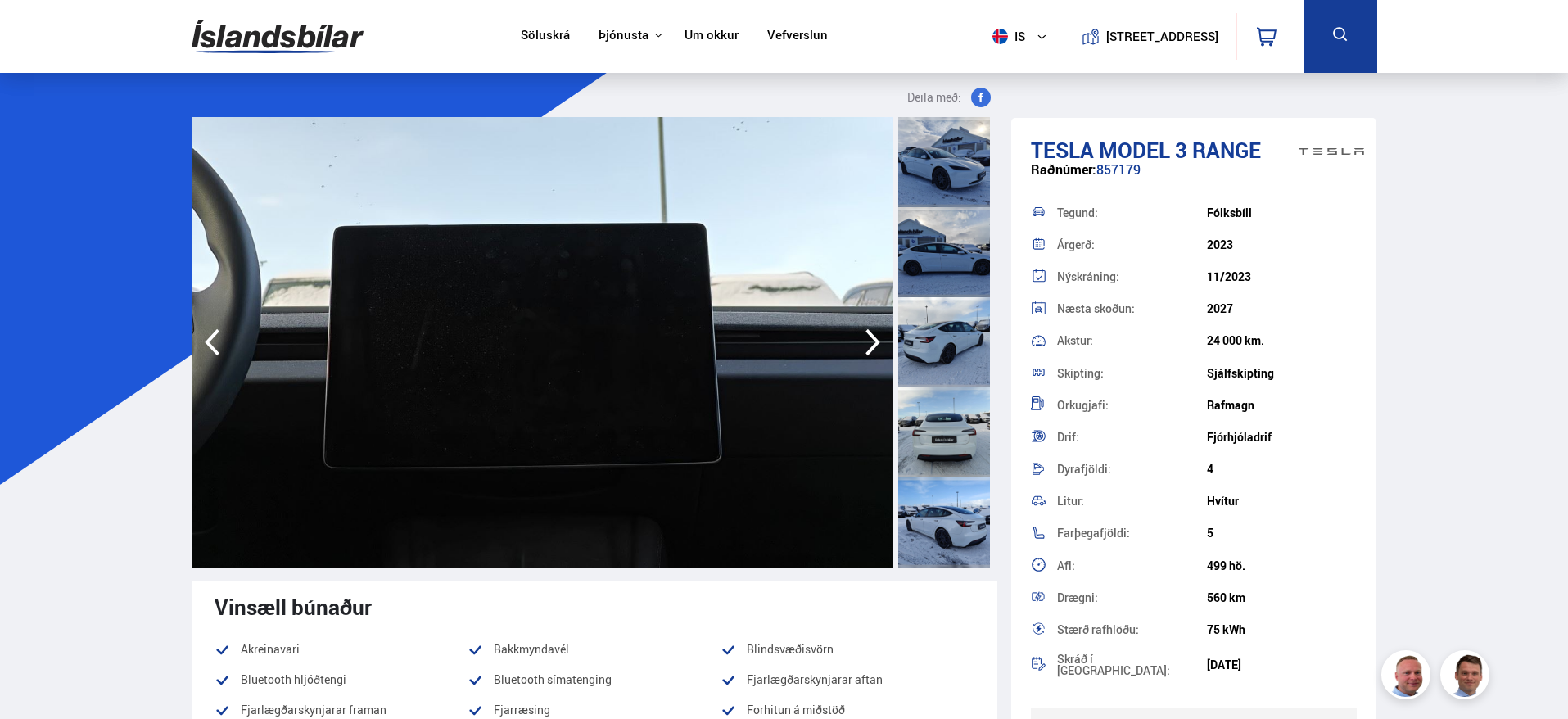
click at [870, 332] on icon "button" at bounding box center [873, 342] width 15 height 27
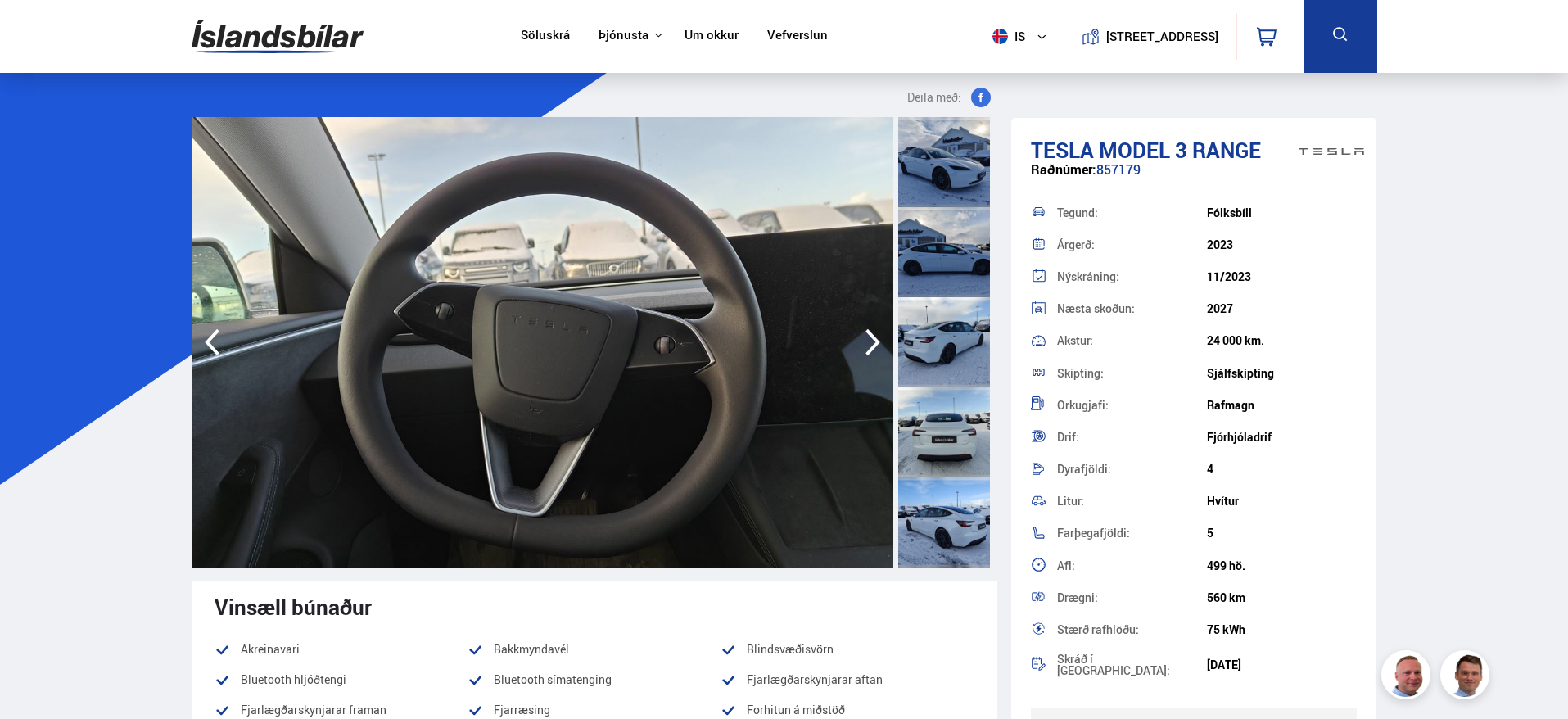
click at [870, 332] on icon "button" at bounding box center [873, 342] width 15 height 27
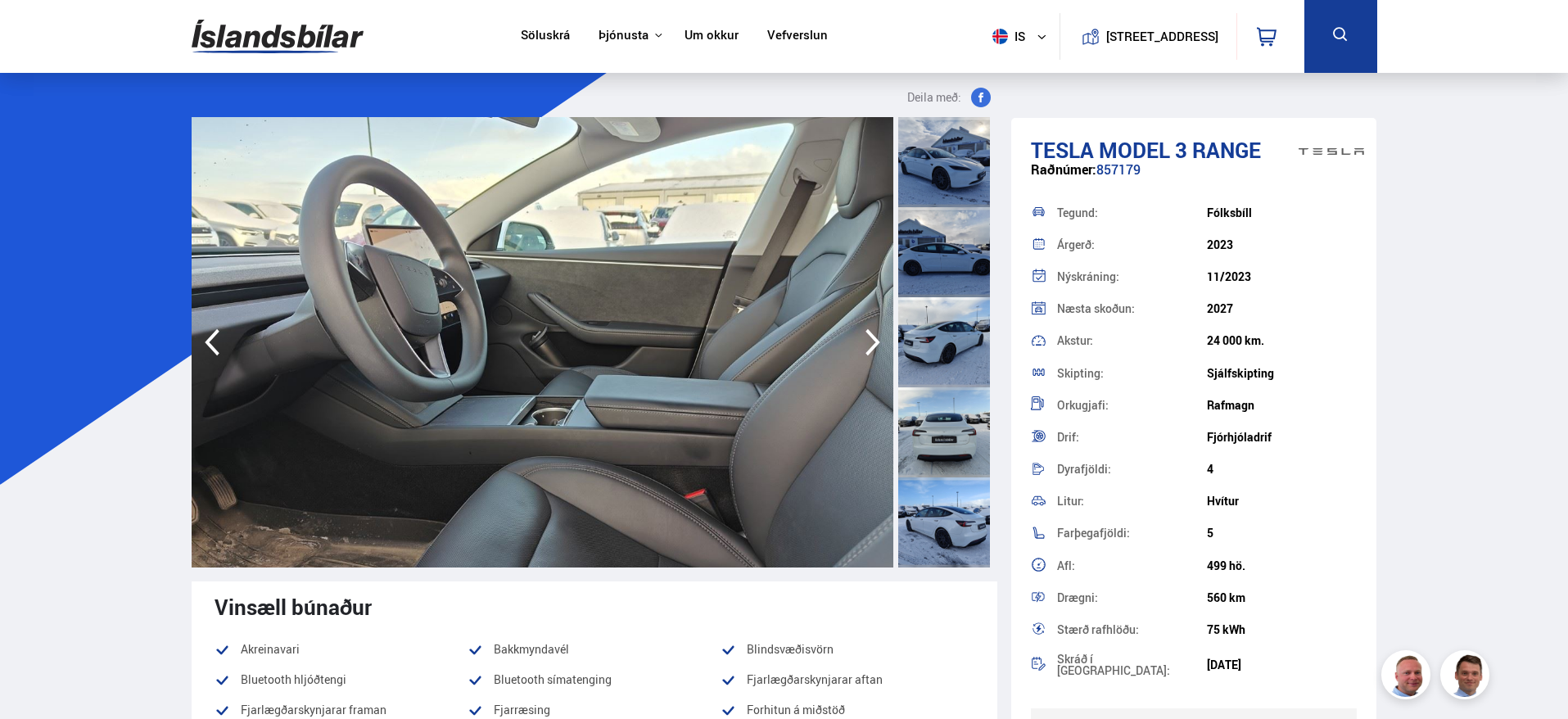
click at [870, 332] on icon "button" at bounding box center [873, 342] width 15 height 27
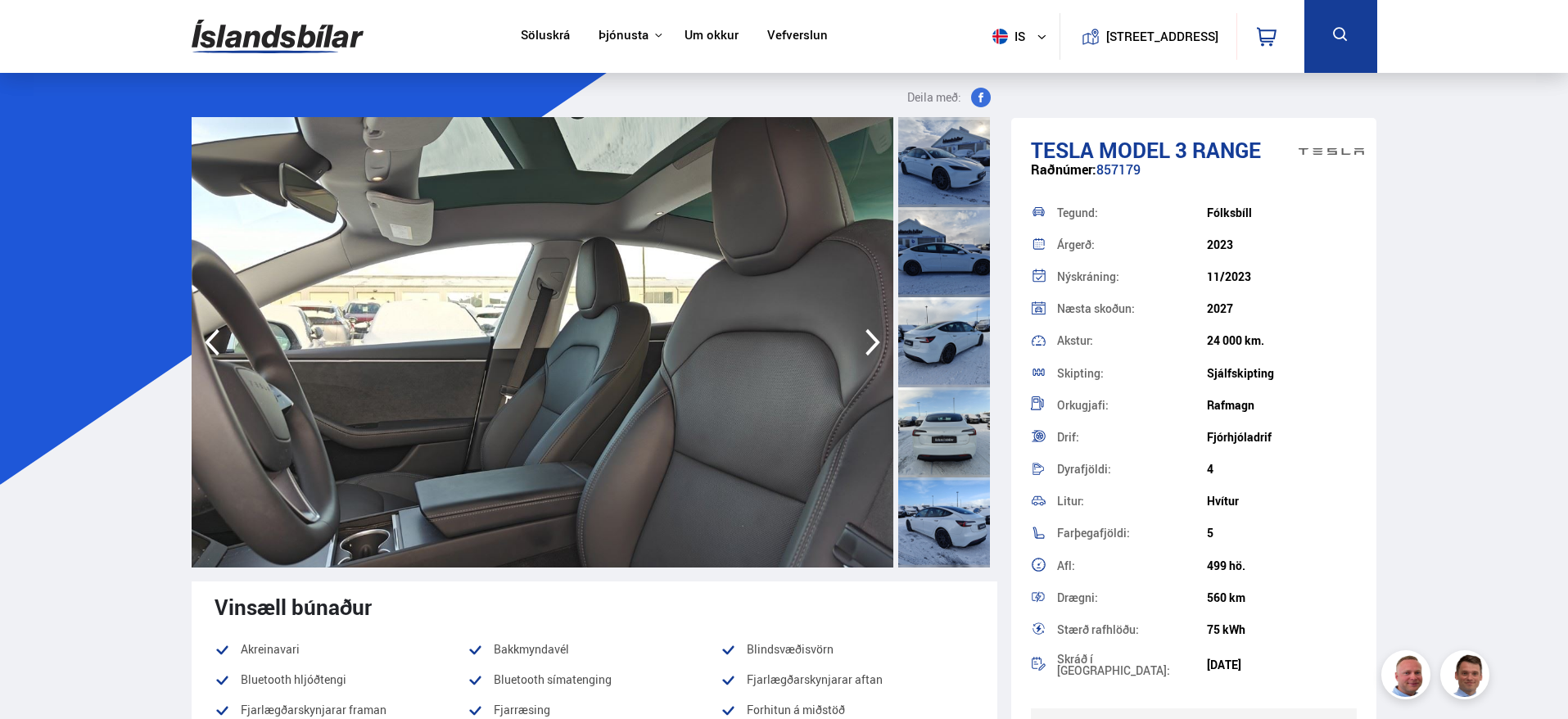
click at [870, 332] on icon "button" at bounding box center [873, 342] width 15 height 27
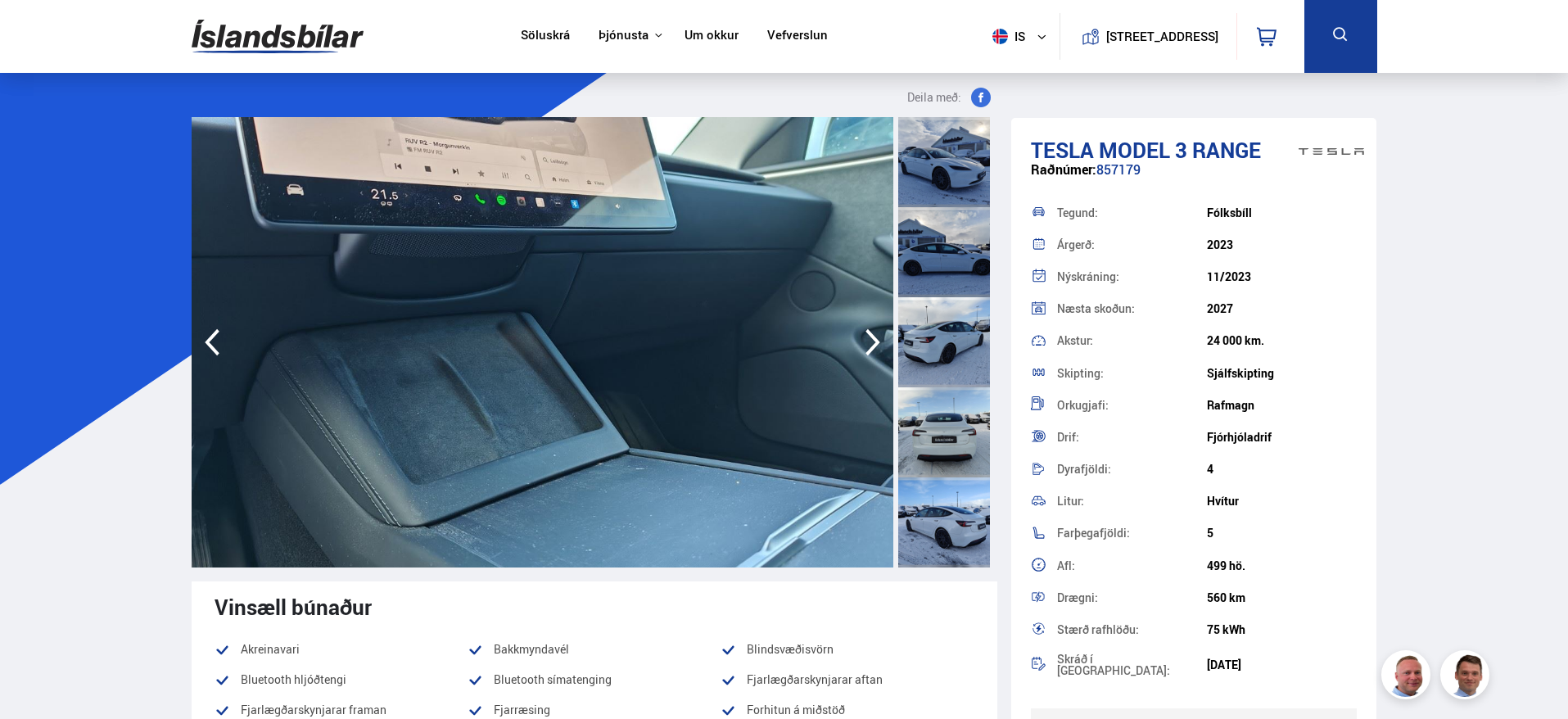
click at [870, 332] on icon "button" at bounding box center [873, 342] width 15 height 27
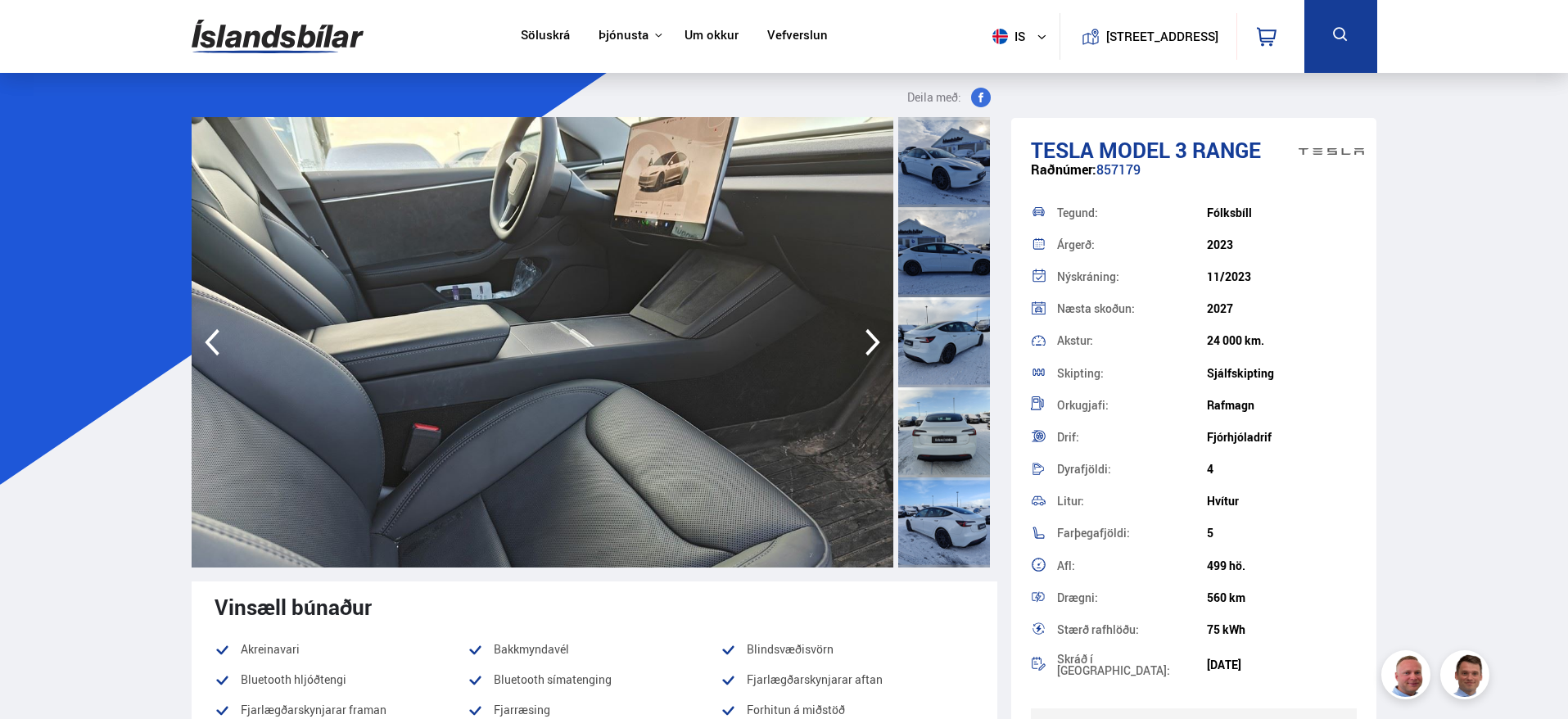
click at [870, 332] on icon "button" at bounding box center [873, 342] width 15 height 27
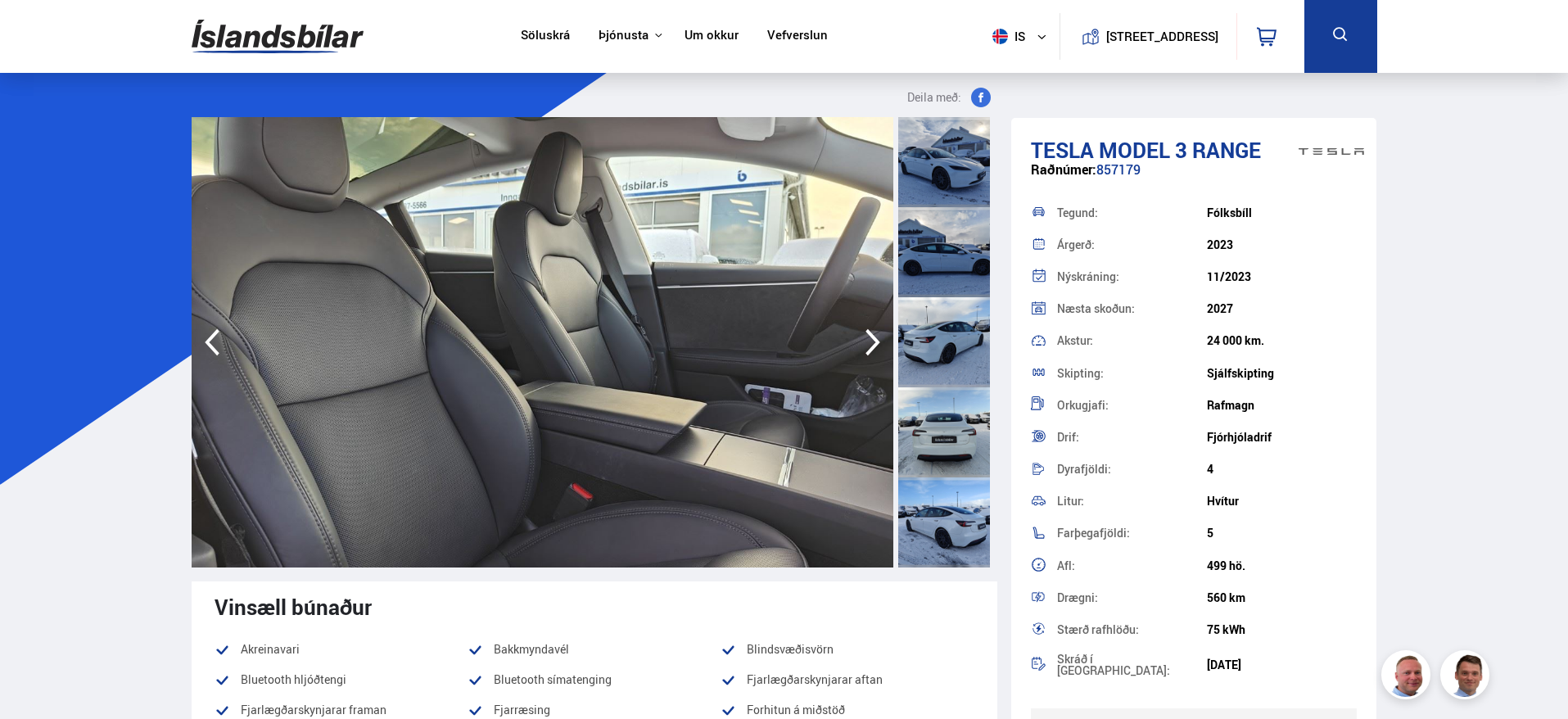
click at [870, 332] on icon "button" at bounding box center [873, 342] width 15 height 27
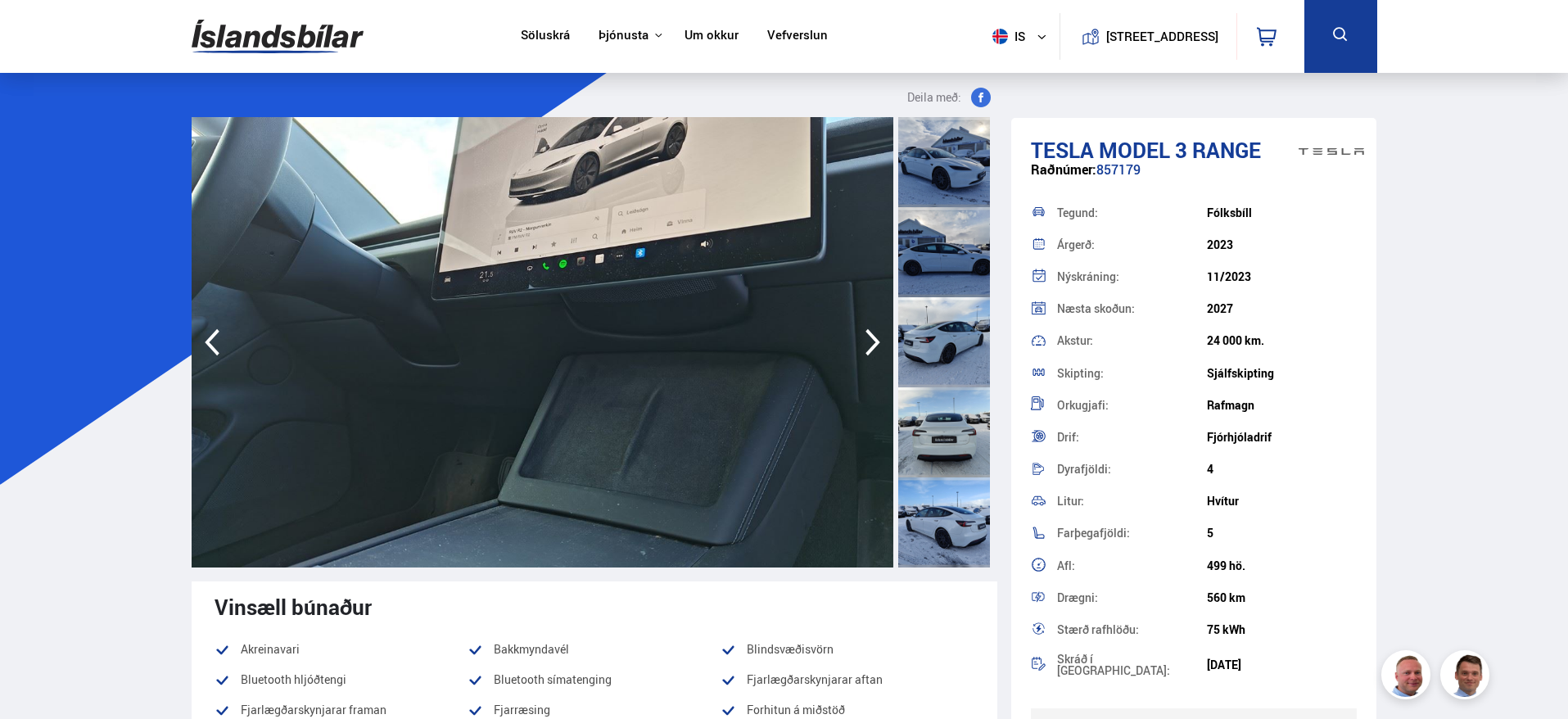
click at [870, 332] on icon "button" at bounding box center [873, 342] width 15 height 27
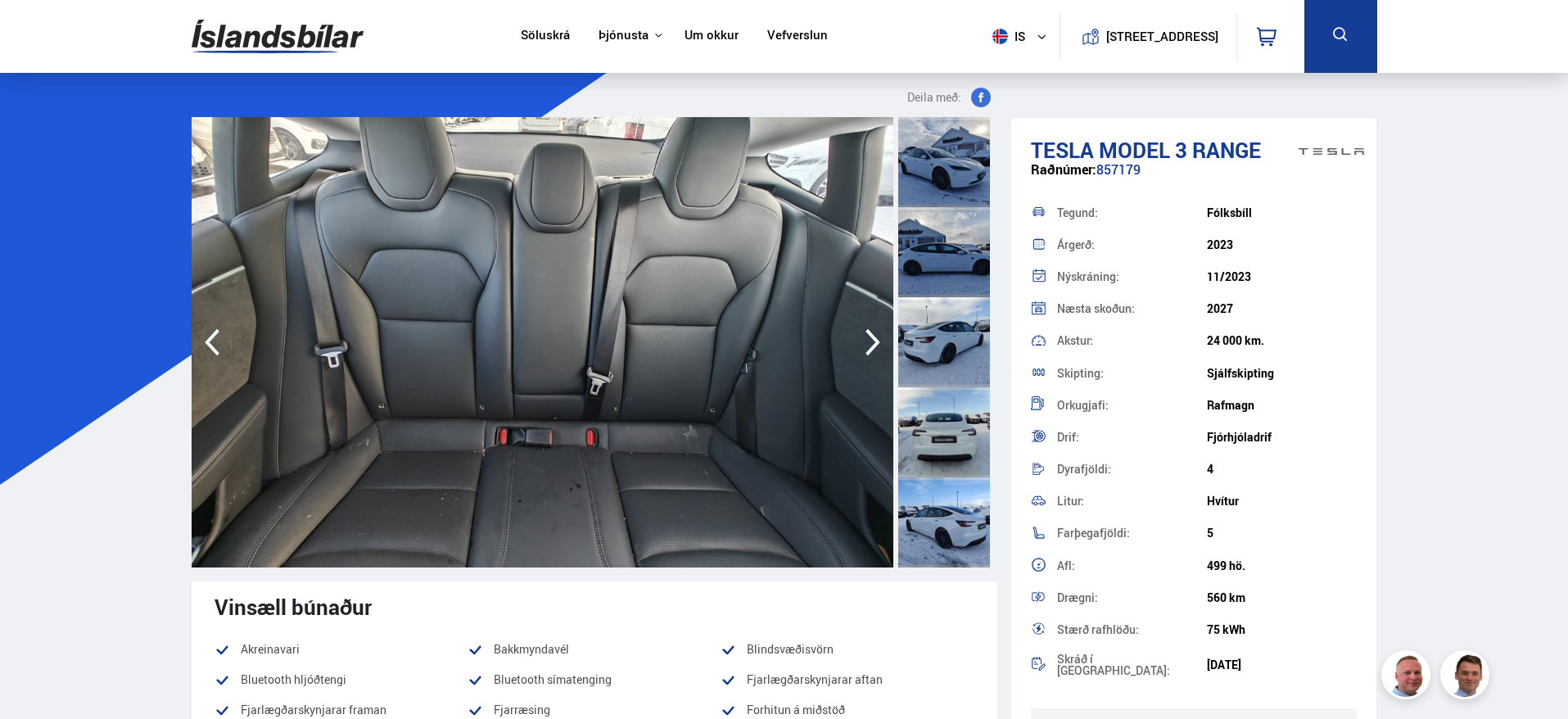
click at [870, 332] on icon "button" at bounding box center [873, 342] width 15 height 27
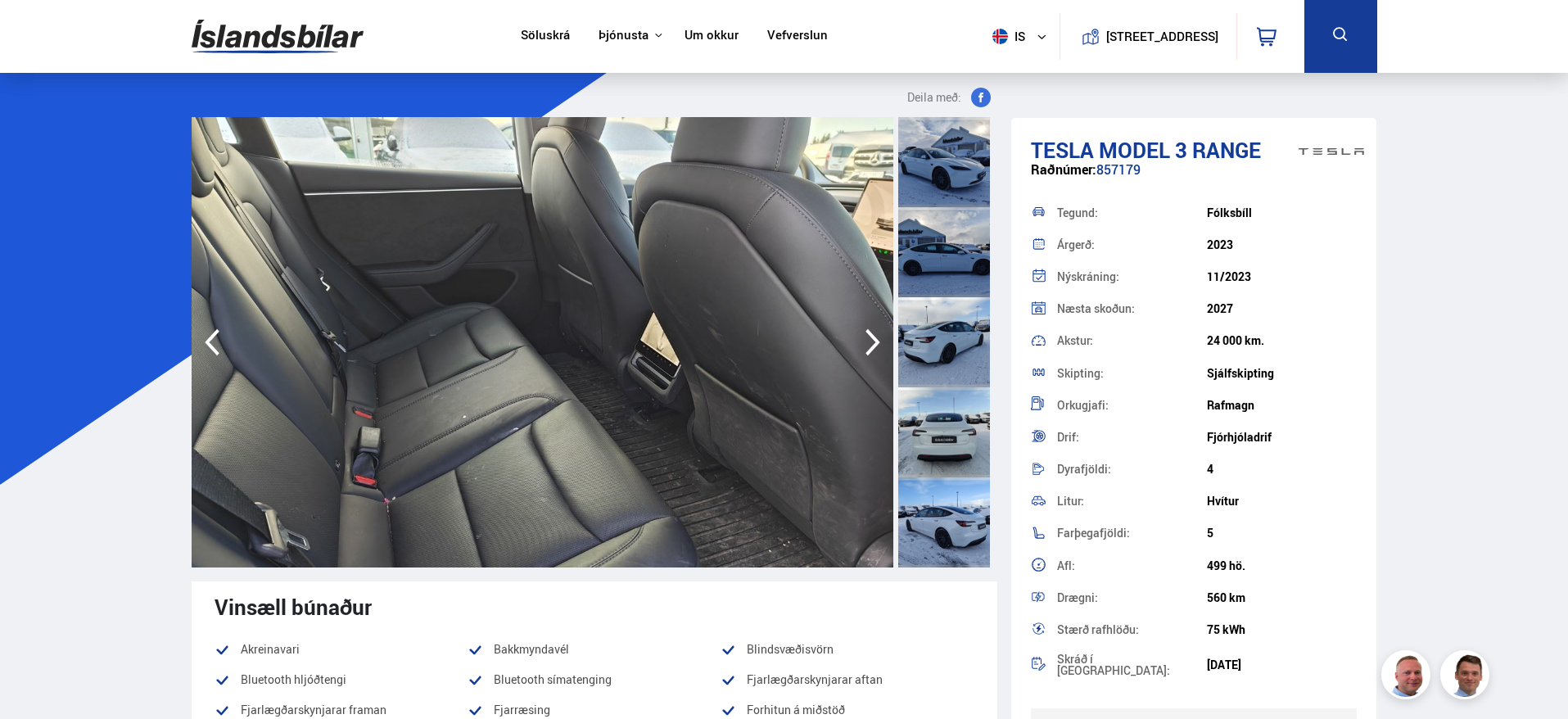
click at [872, 332] on icon "button" at bounding box center [874, 342] width 33 height 39
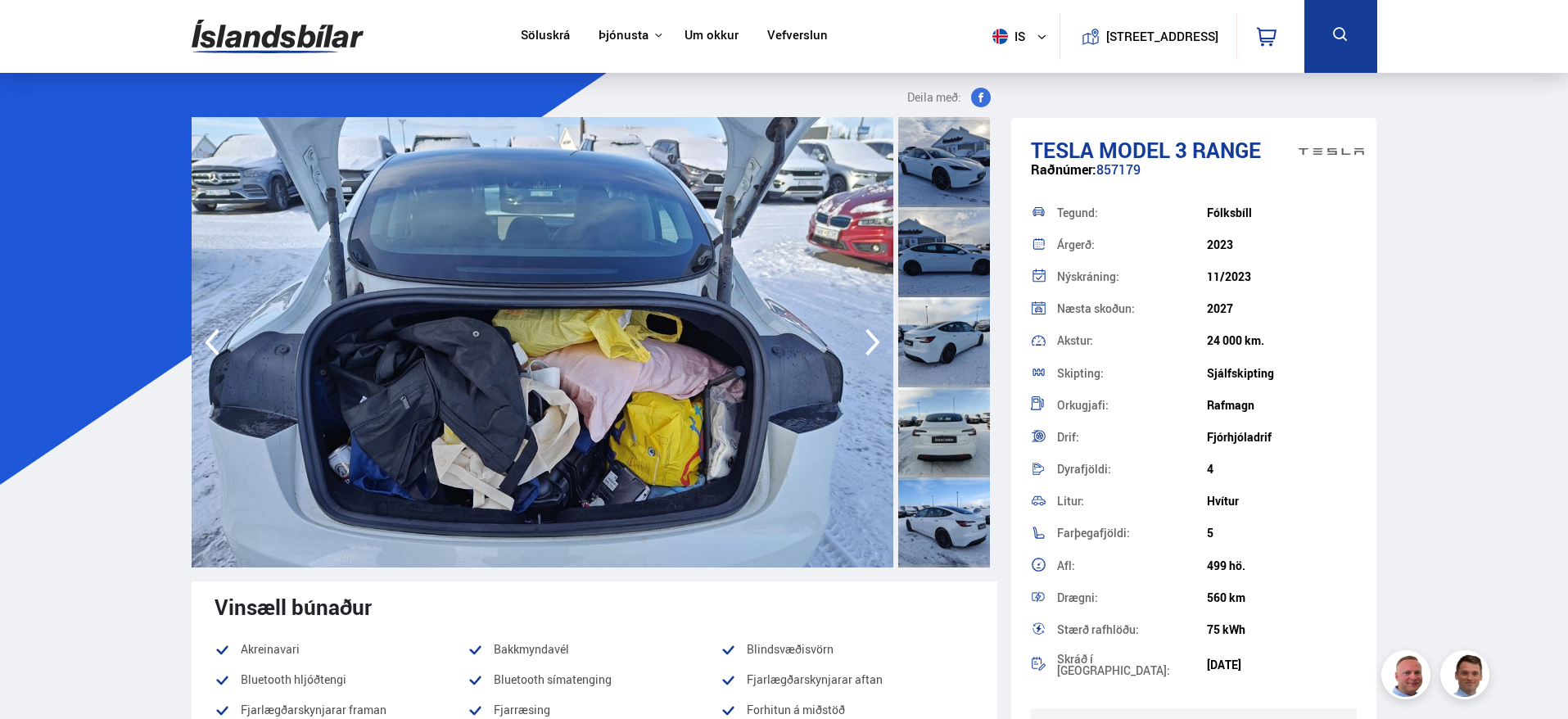
click at [872, 332] on icon "button" at bounding box center [874, 342] width 33 height 39
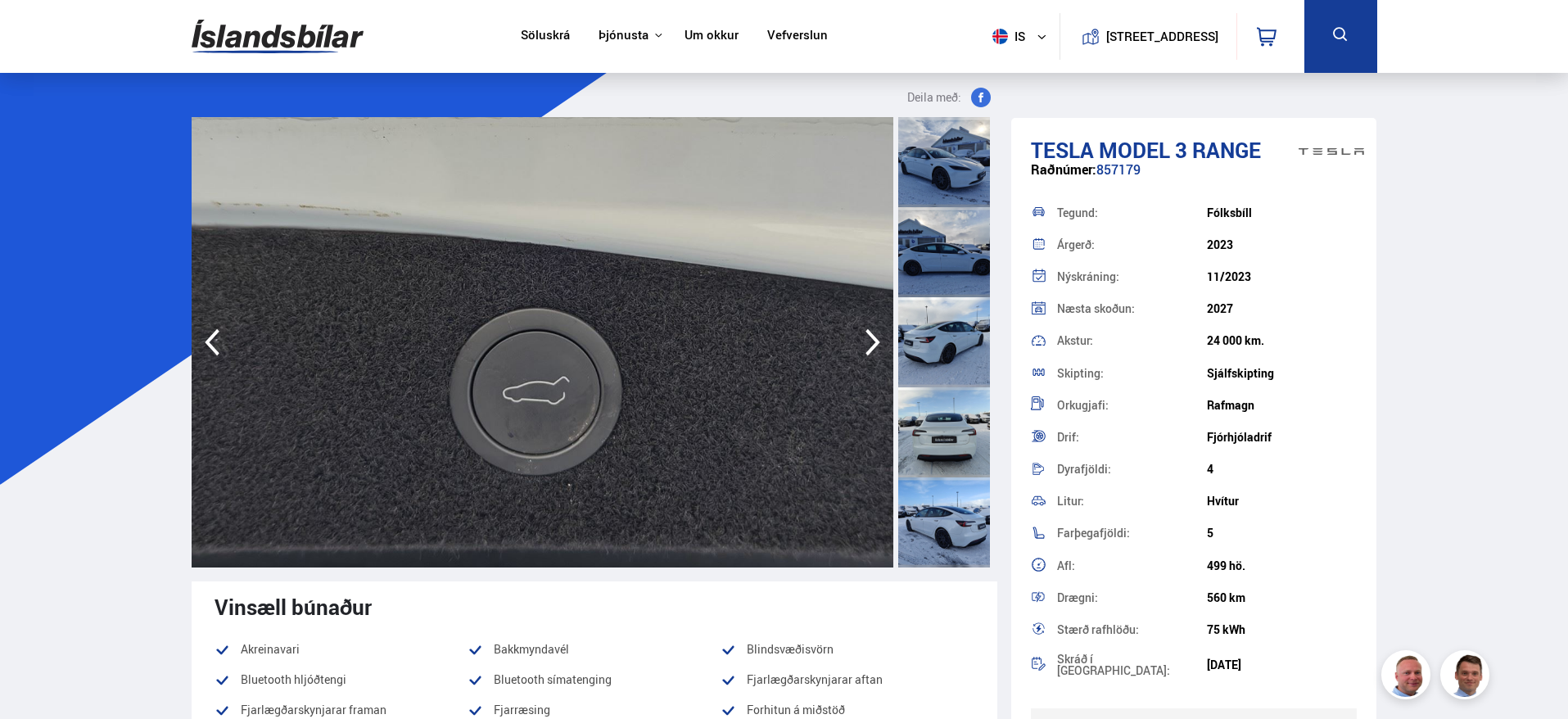
click at [872, 332] on icon "button" at bounding box center [874, 342] width 33 height 39
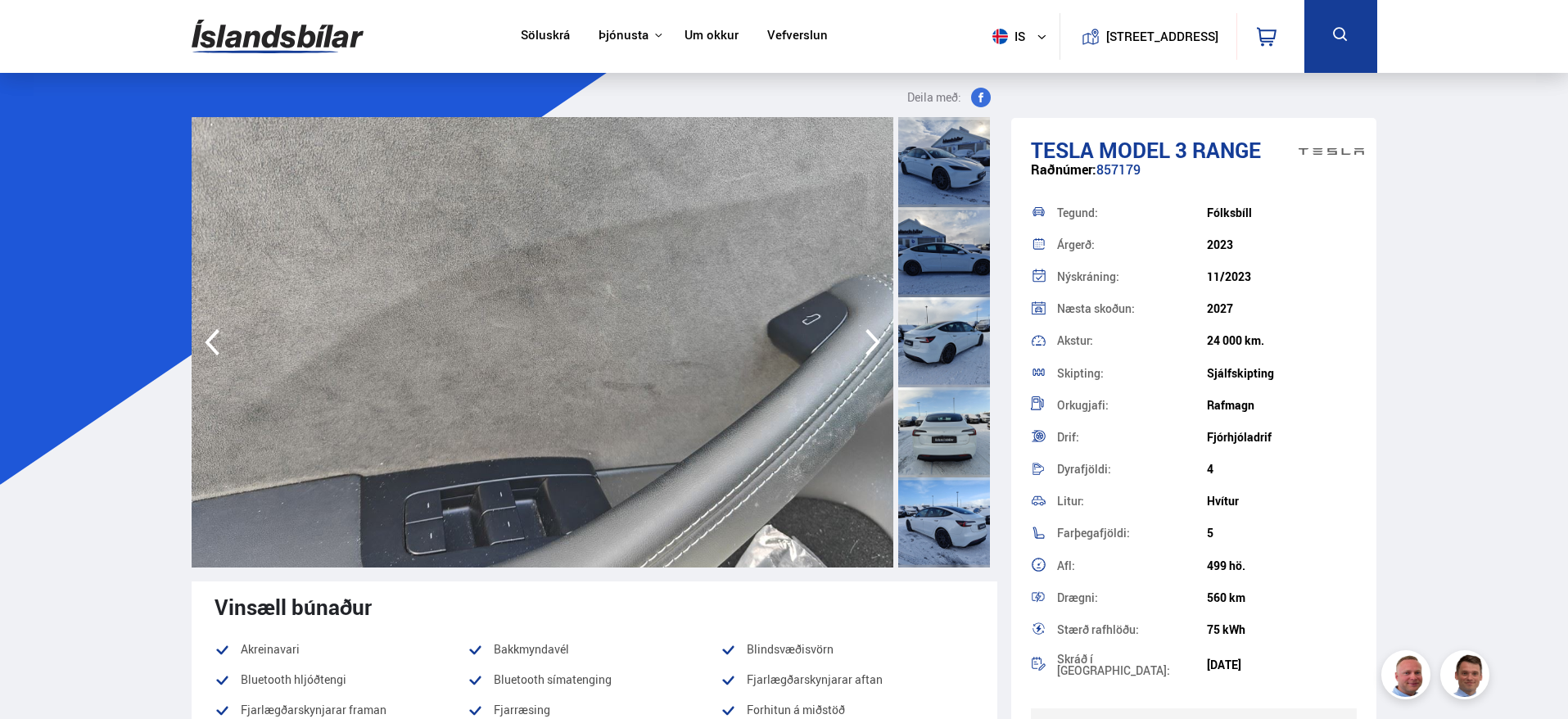
click at [872, 332] on icon "button" at bounding box center [874, 342] width 33 height 39
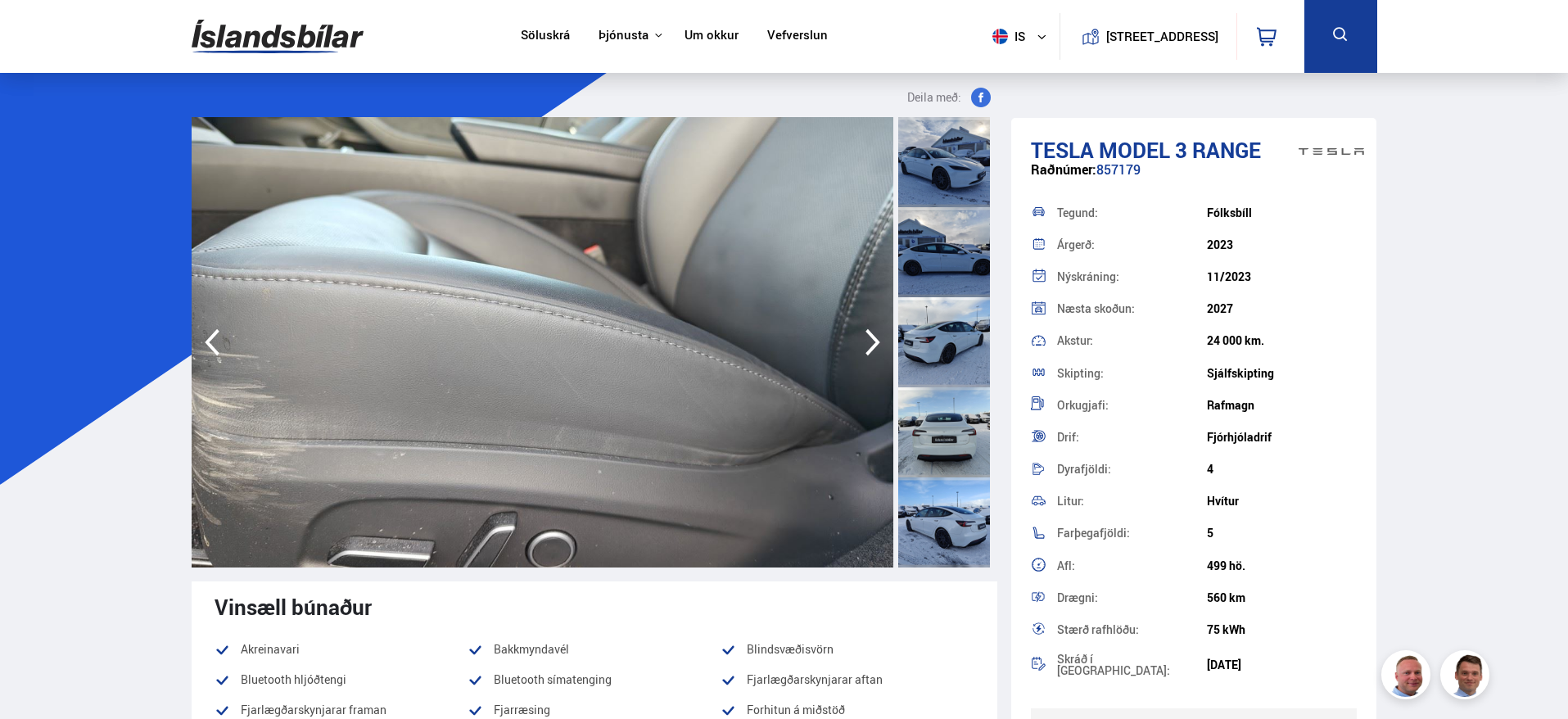
click at [872, 332] on icon "button" at bounding box center [874, 342] width 33 height 39
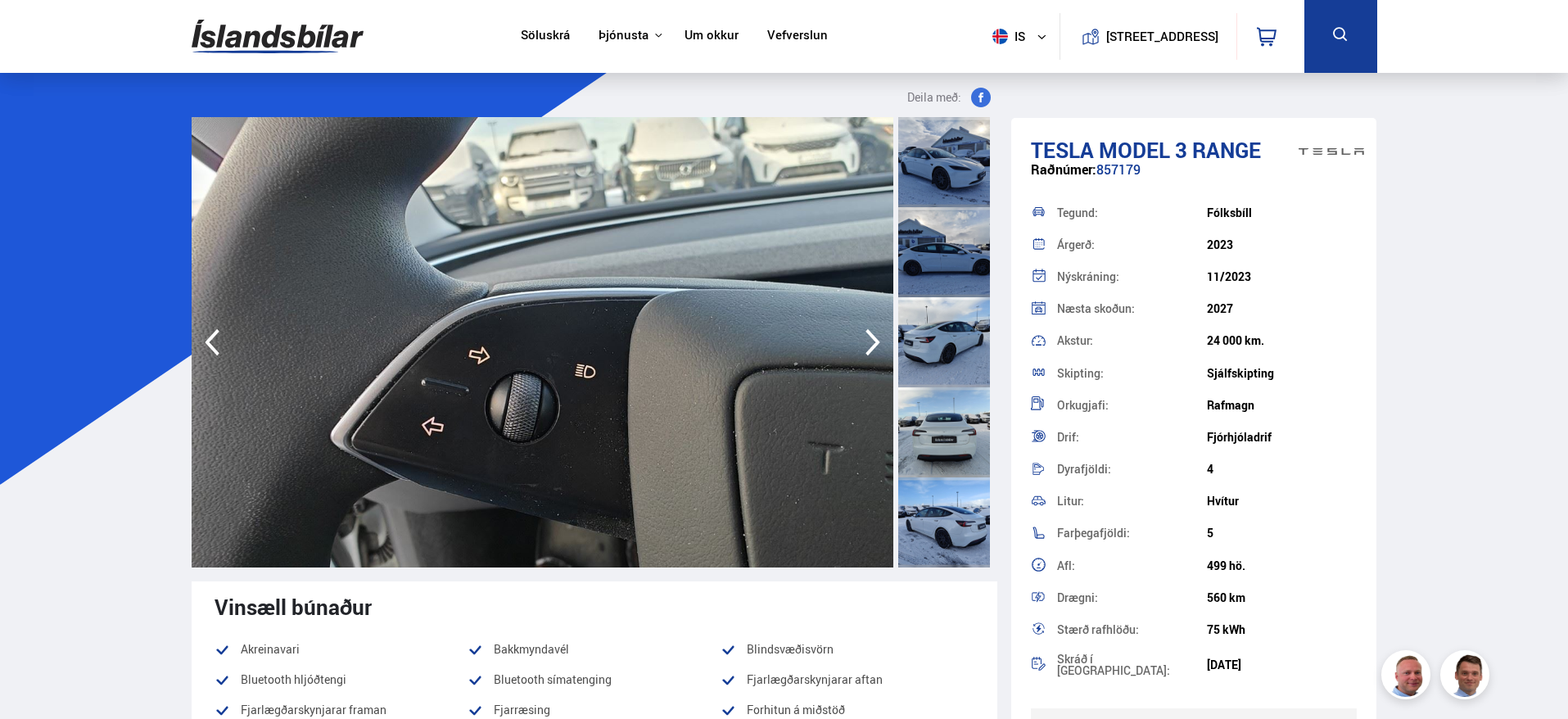
click at [212, 353] on icon "button" at bounding box center [212, 342] width 33 height 39
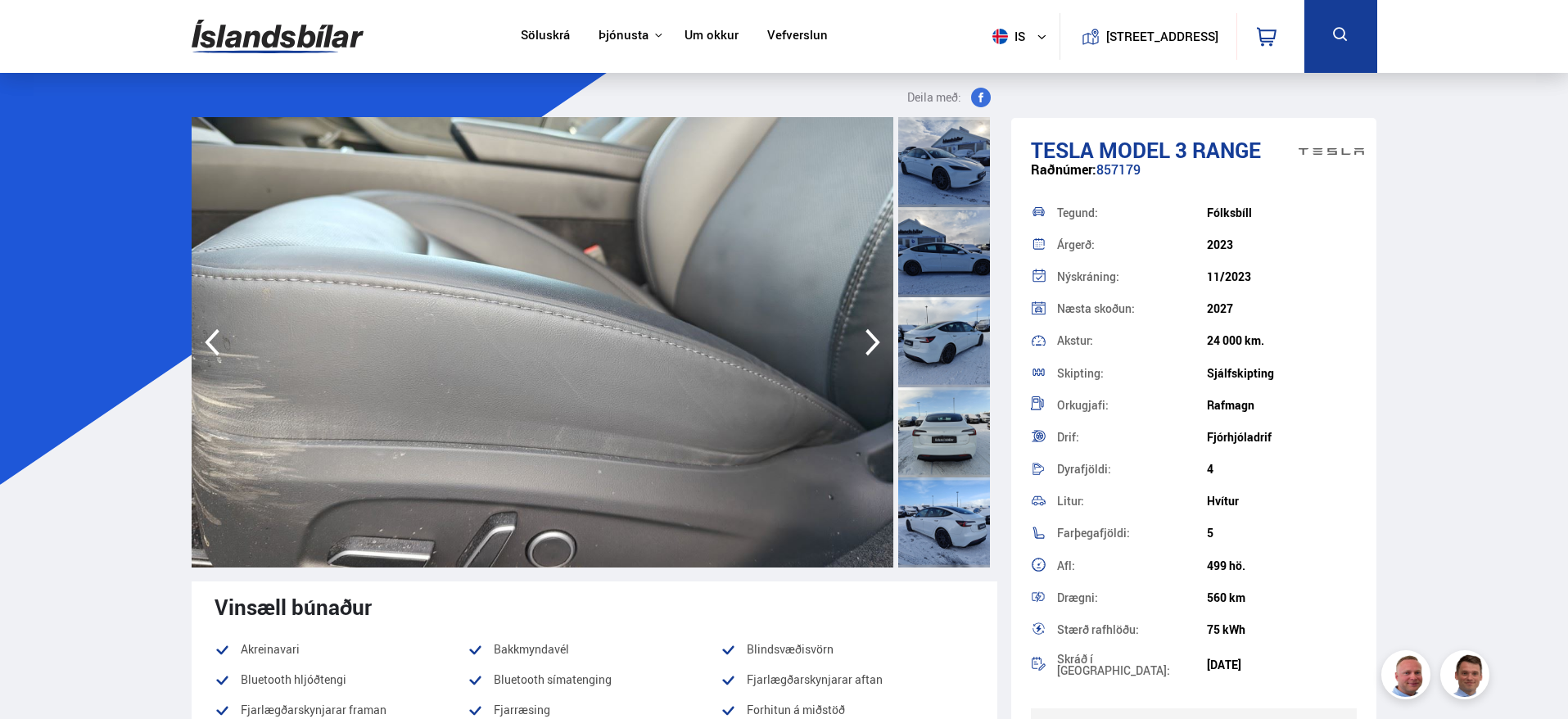
click at [878, 335] on icon "button" at bounding box center [874, 342] width 33 height 39
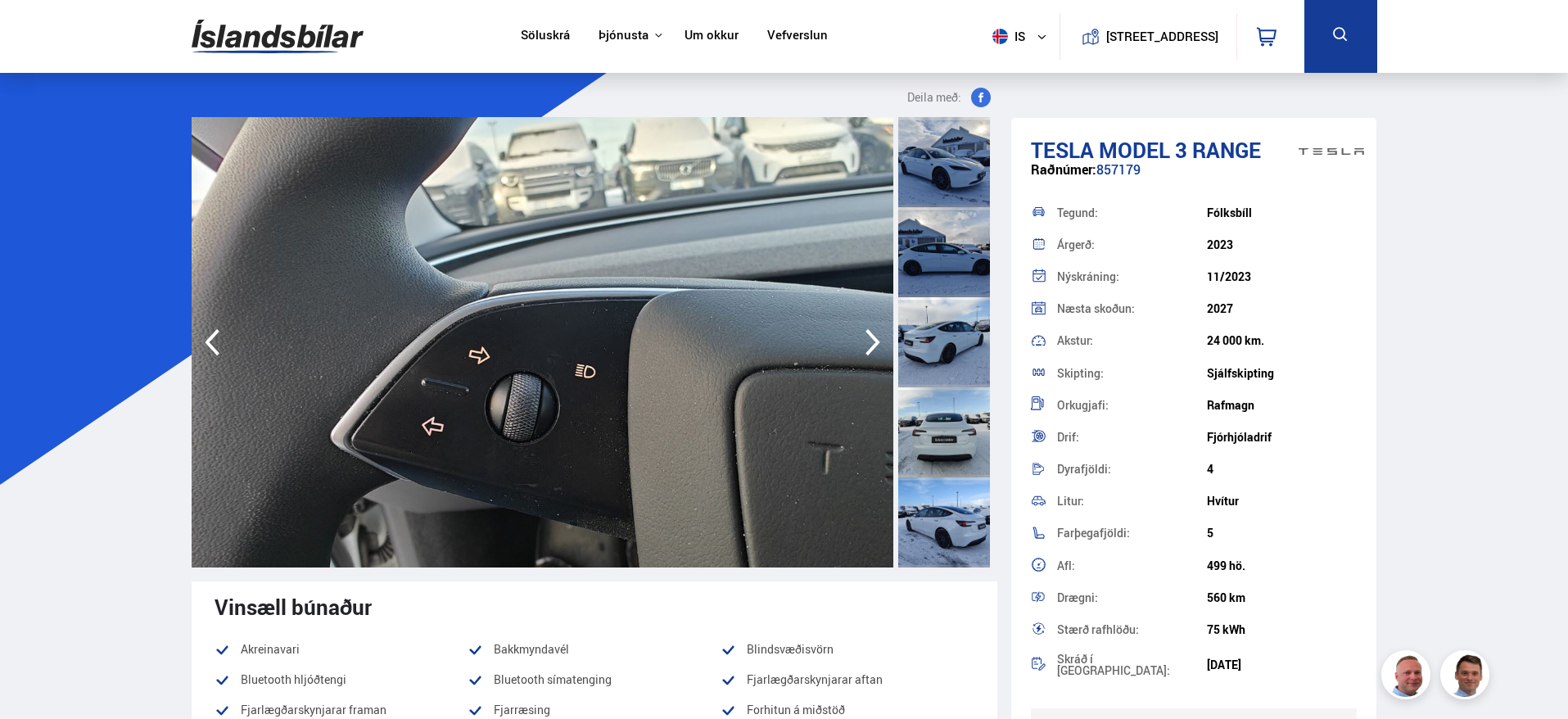
click at [878, 335] on icon "button" at bounding box center [874, 342] width 33 height 39
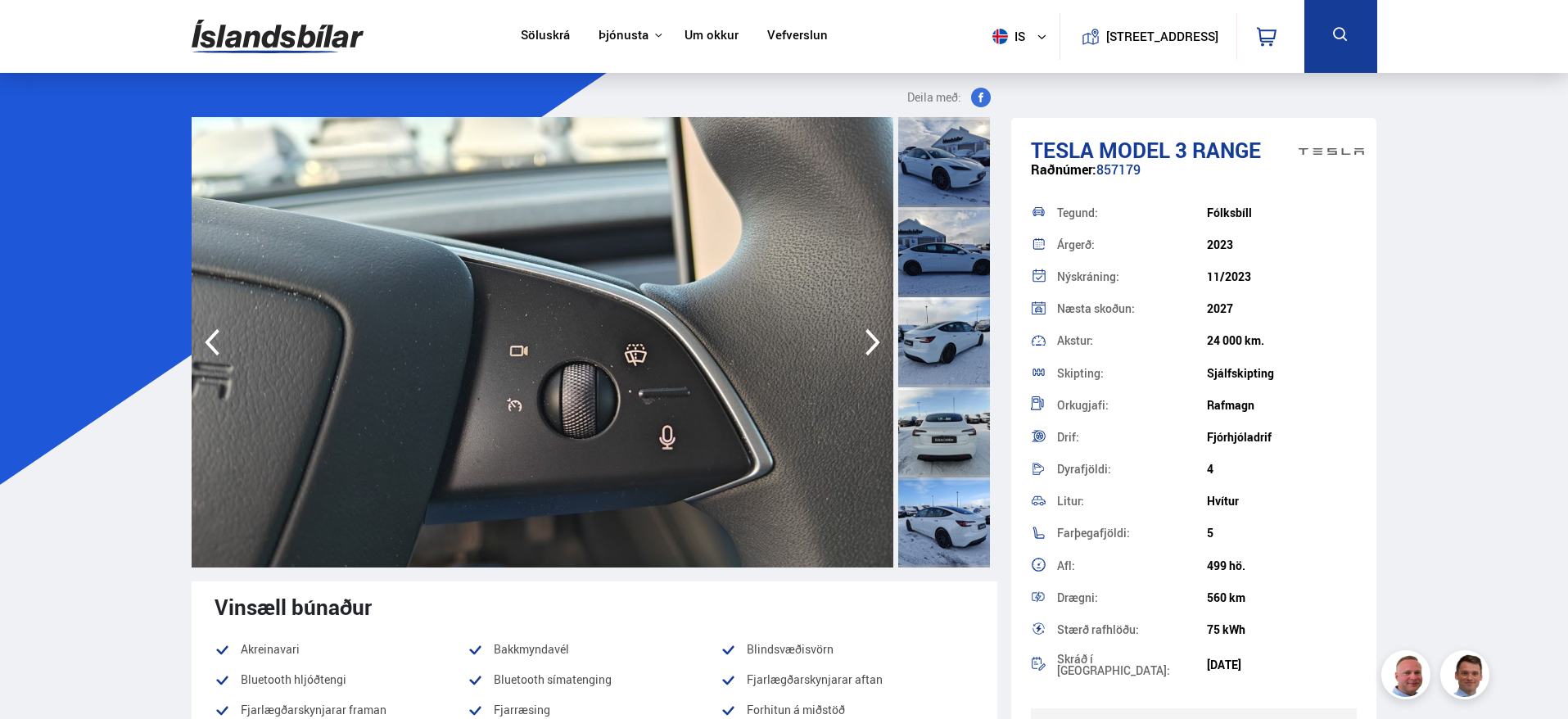
click at [875, 333] on icon "button" at bounding box center [874, 342] width 33 height 39
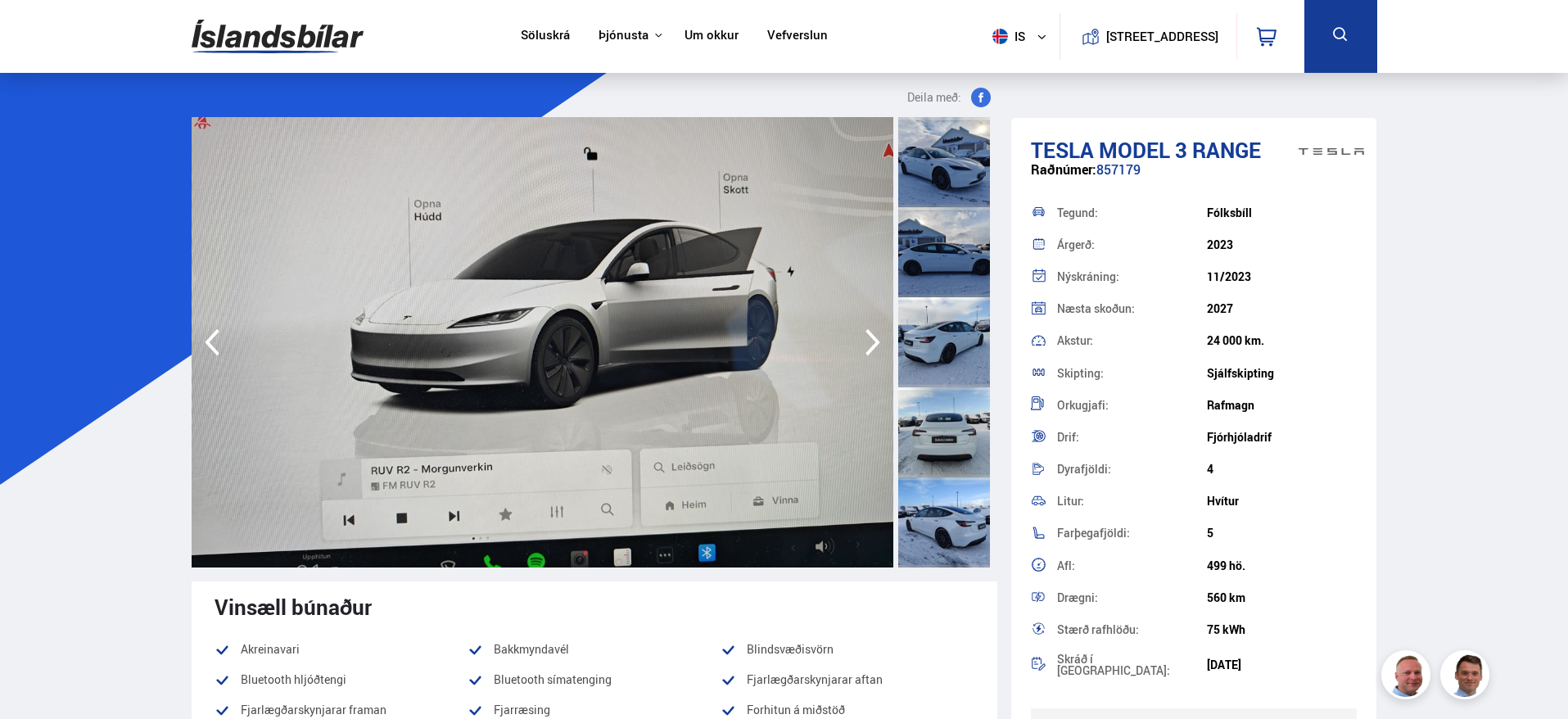
click at [875, 333] on icon "button" at bounding box center [874, 342] width 33 height 39
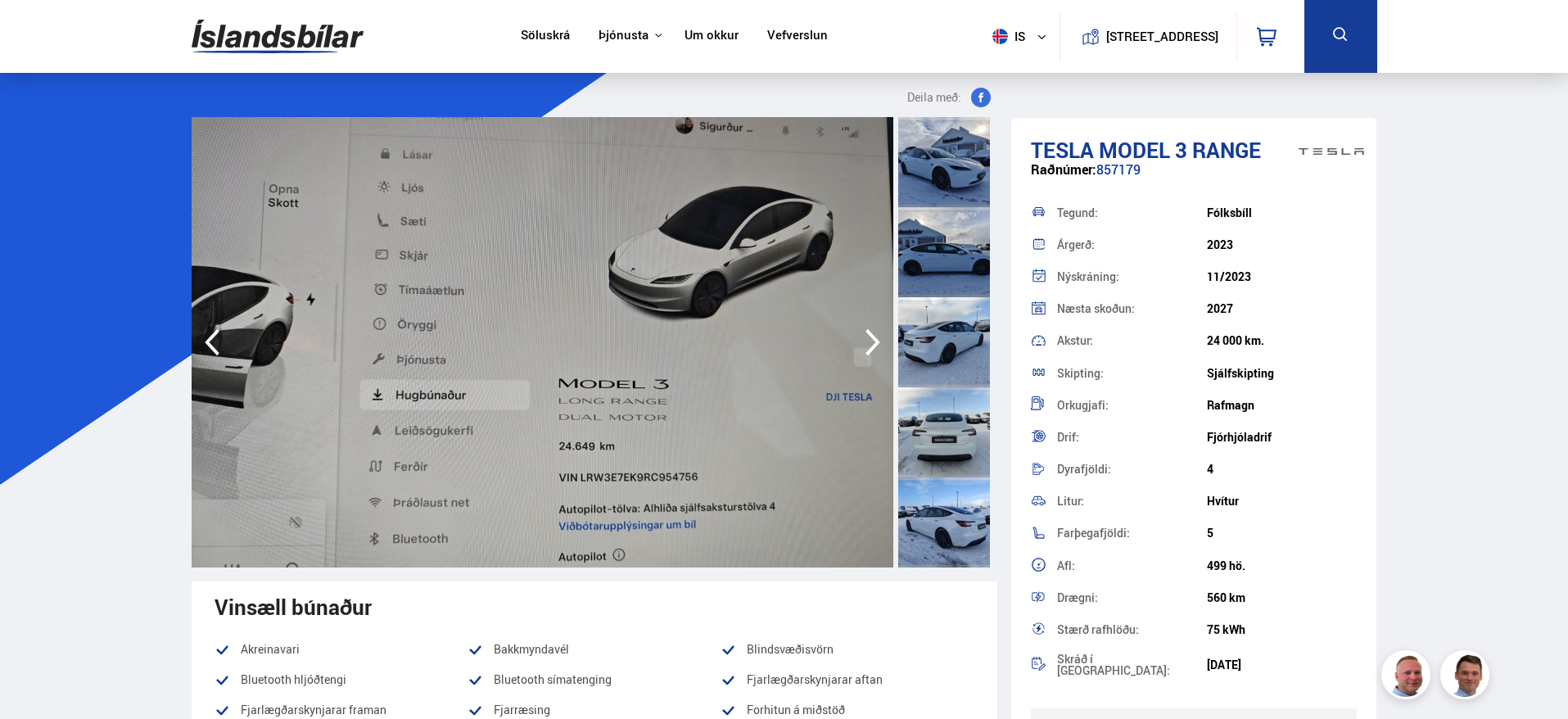
click at [875, 333] on icon "button" at bounding box center [874, 342] width 33 height 39
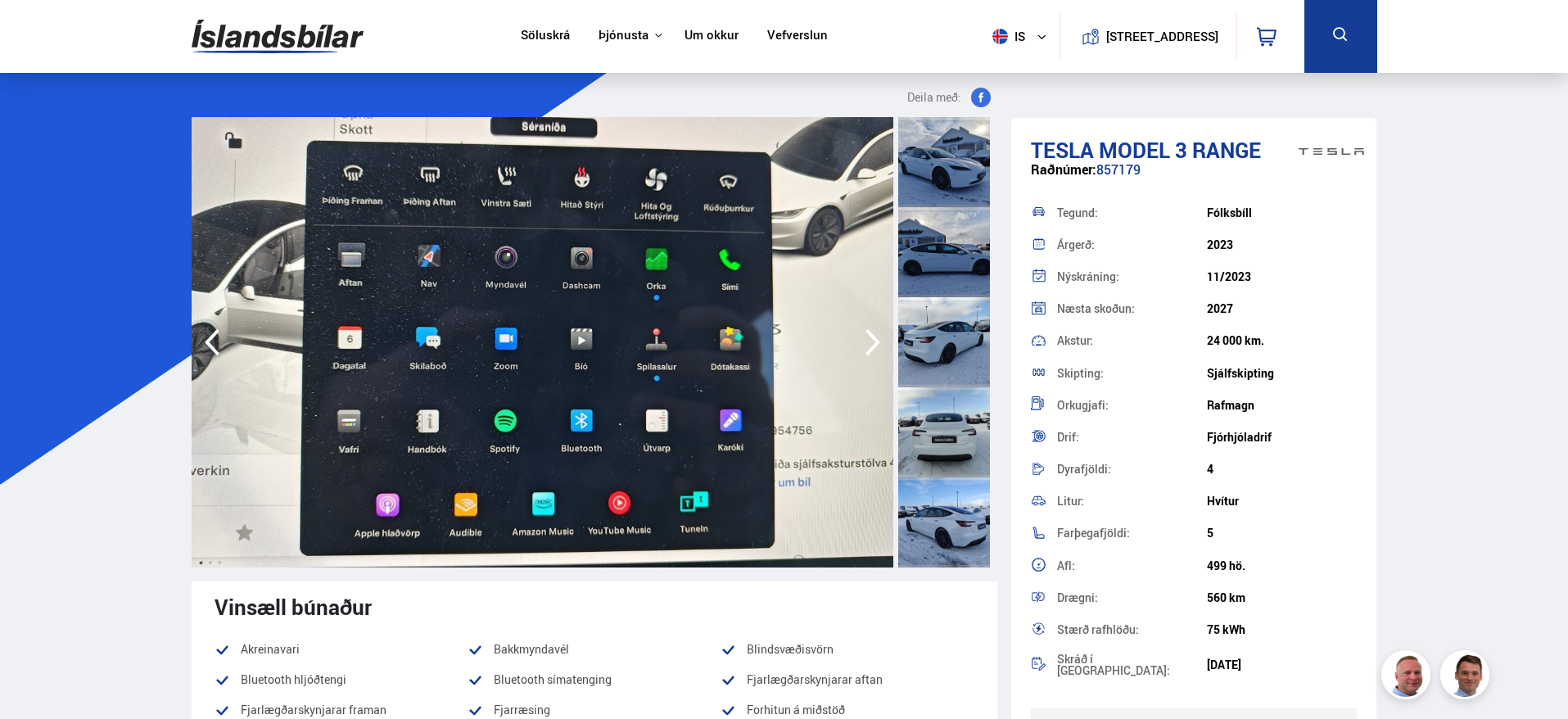
click at [875, 333] on icon "button" at bounding box center [874, 342] width 33 height 39
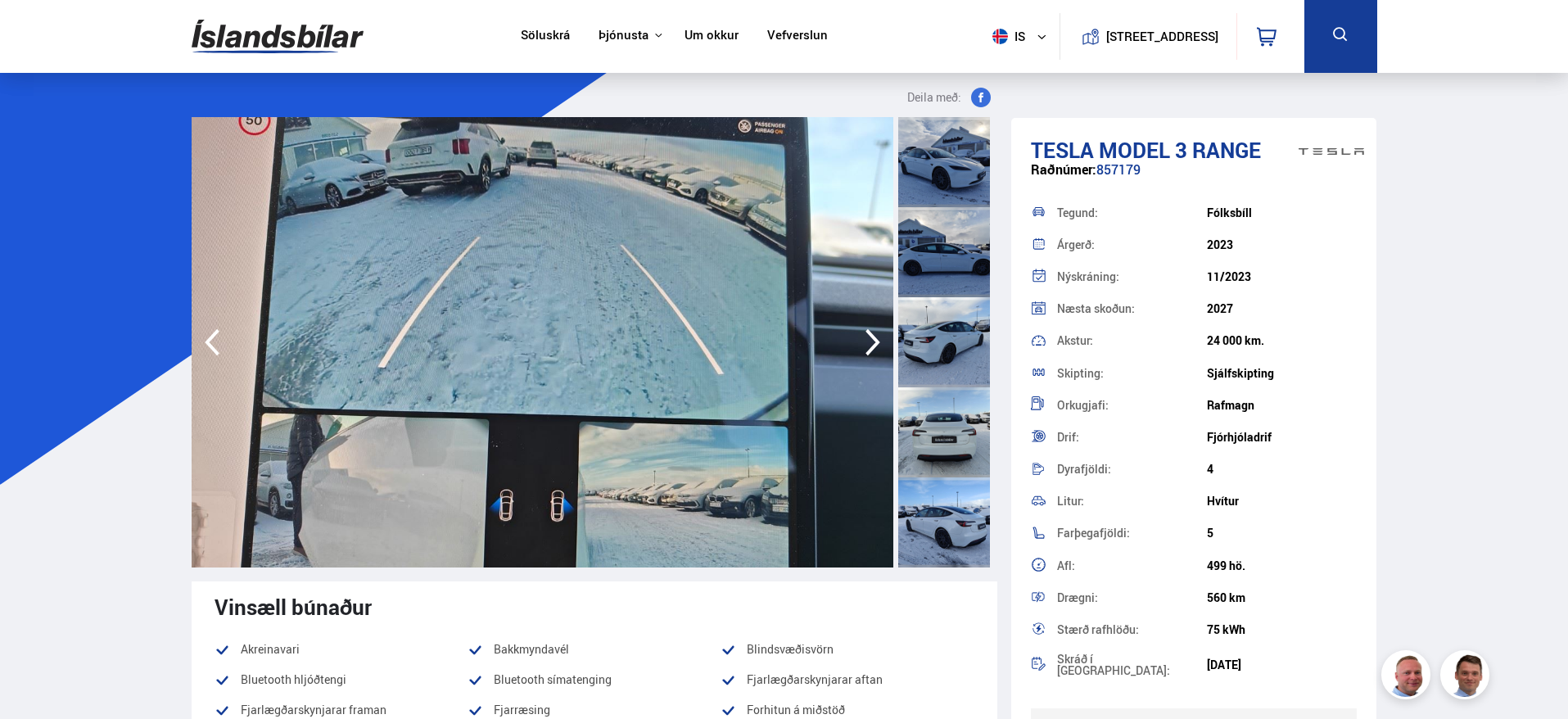
click at [875, 333] on icon "button" at bounding box center [874, 342] width 33 height 39
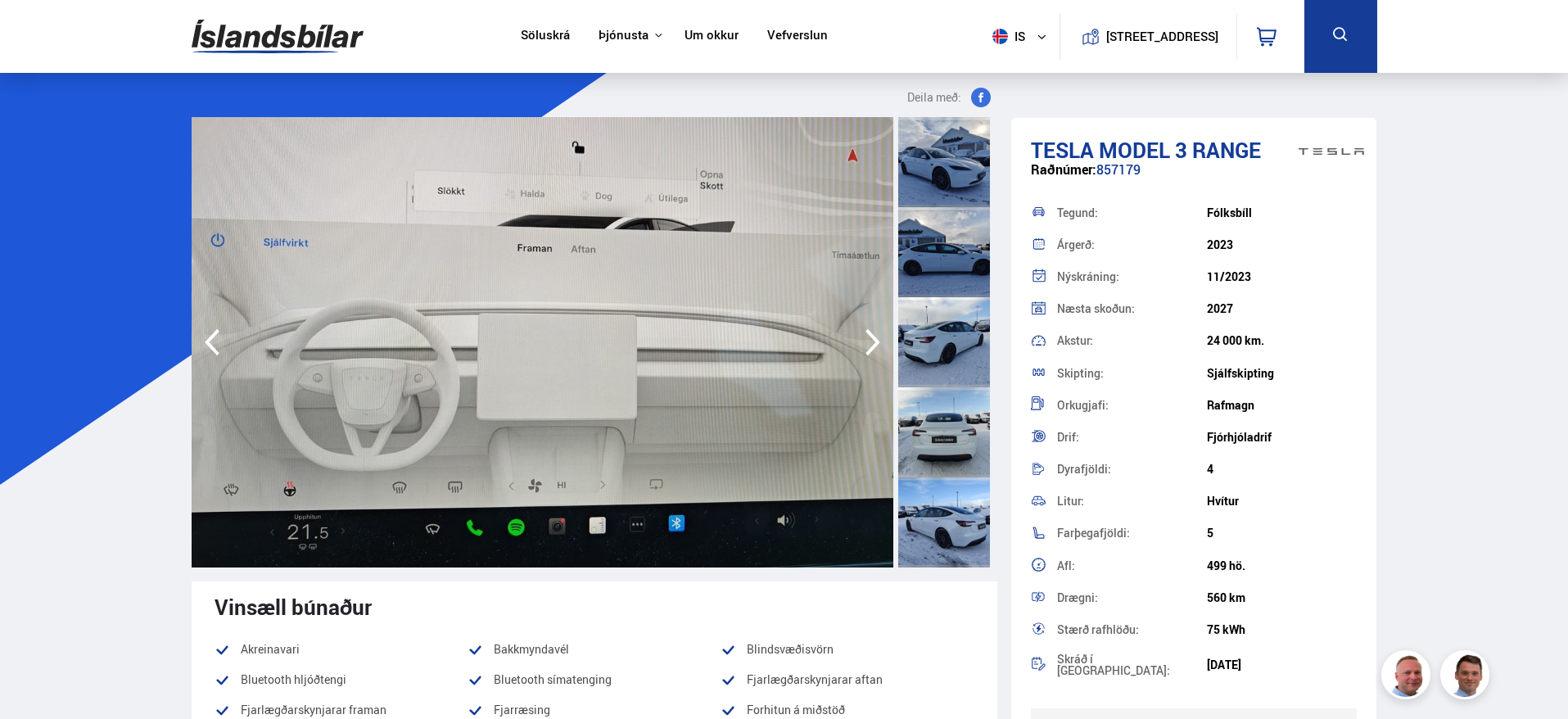
click at [875, 333] on icon "button" at bounding box center [874, 342] width 33 height 39
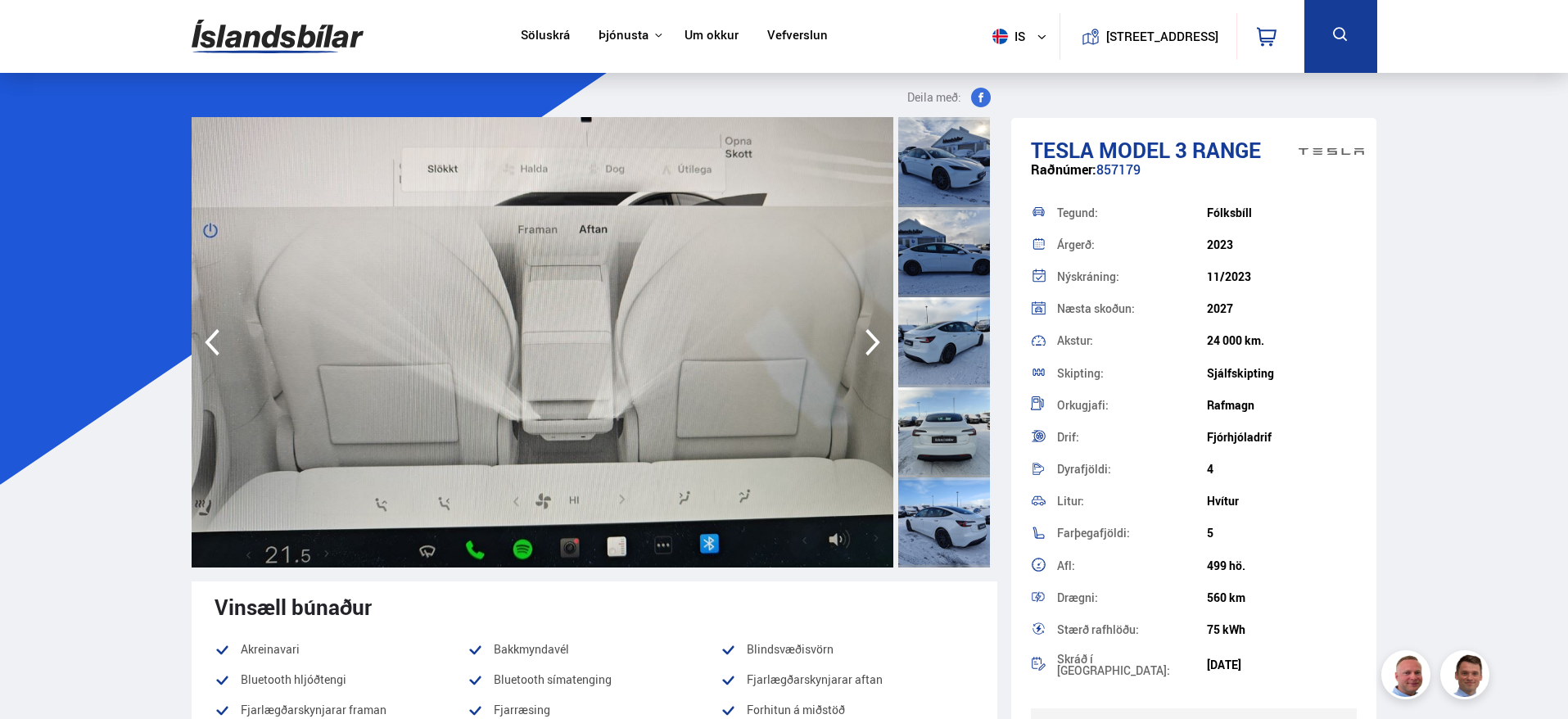
click at [875, 333] on icon "button" at bounding box center [874, 342] width 33 height 39
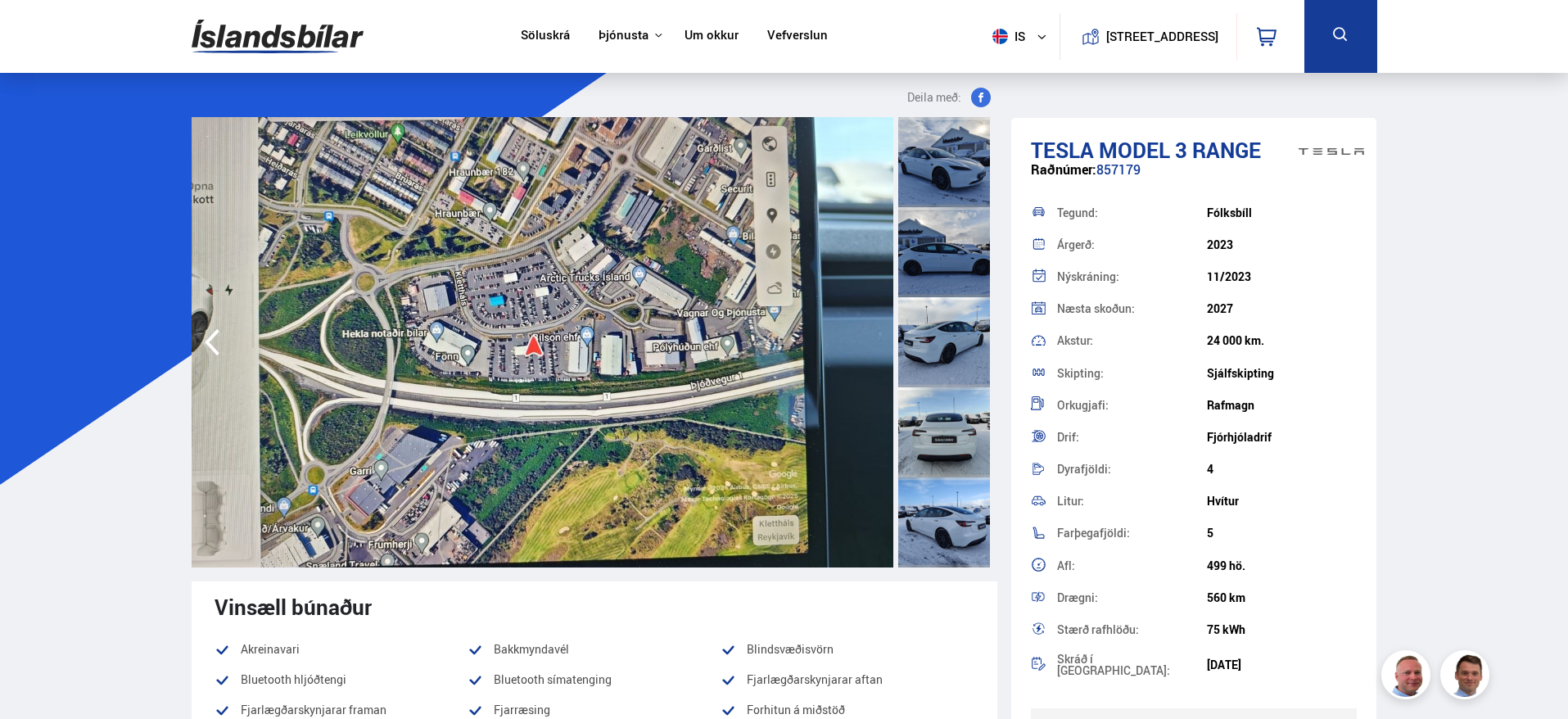
click at [875, 333] on img at bounding box center [542, 342] width 701 height 451
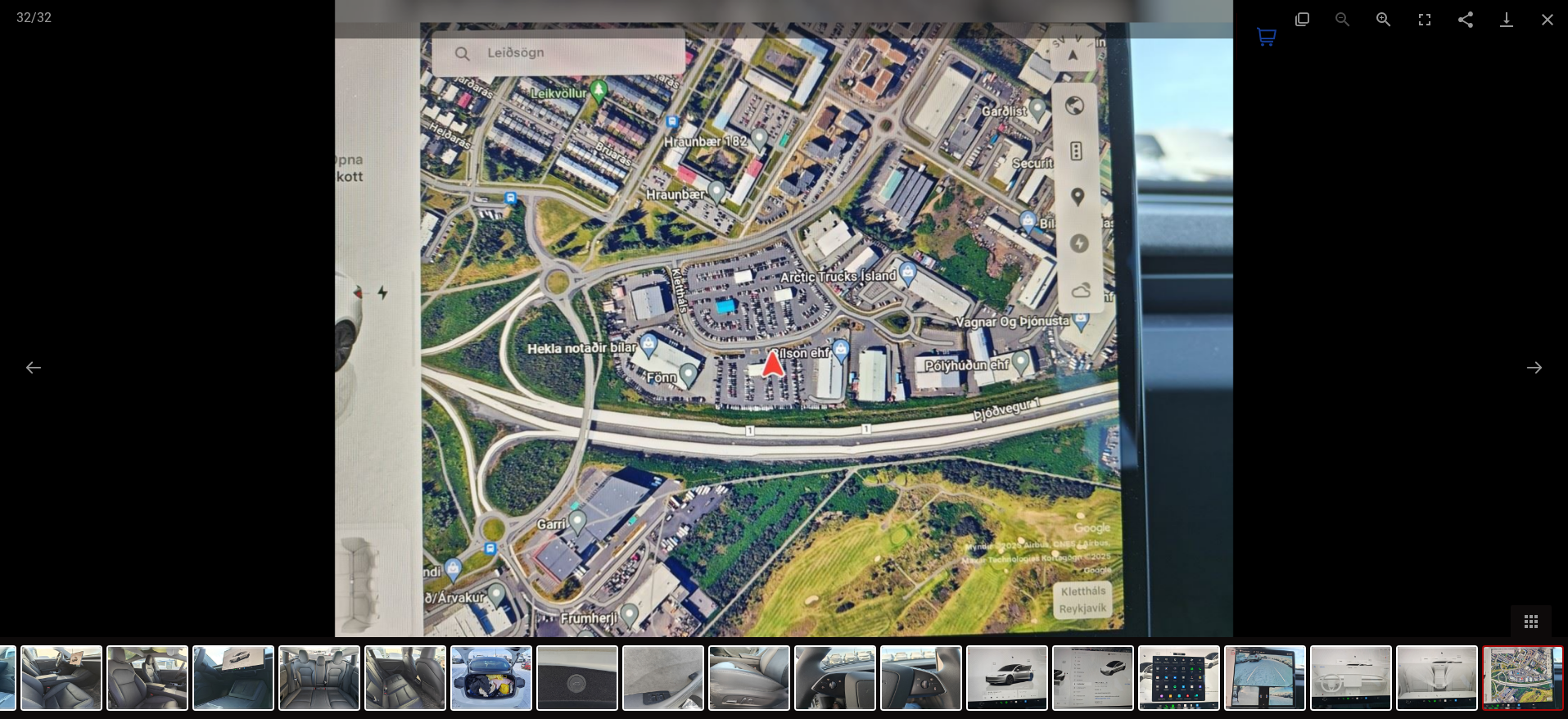
drag, startPoint x: 1508, startPoint y: 370, endPoint x: 1524, endPoint y: 370, distance: 16.0
click at [1510, 370] on div at bounding box center [784, 359] width 1568 height 719
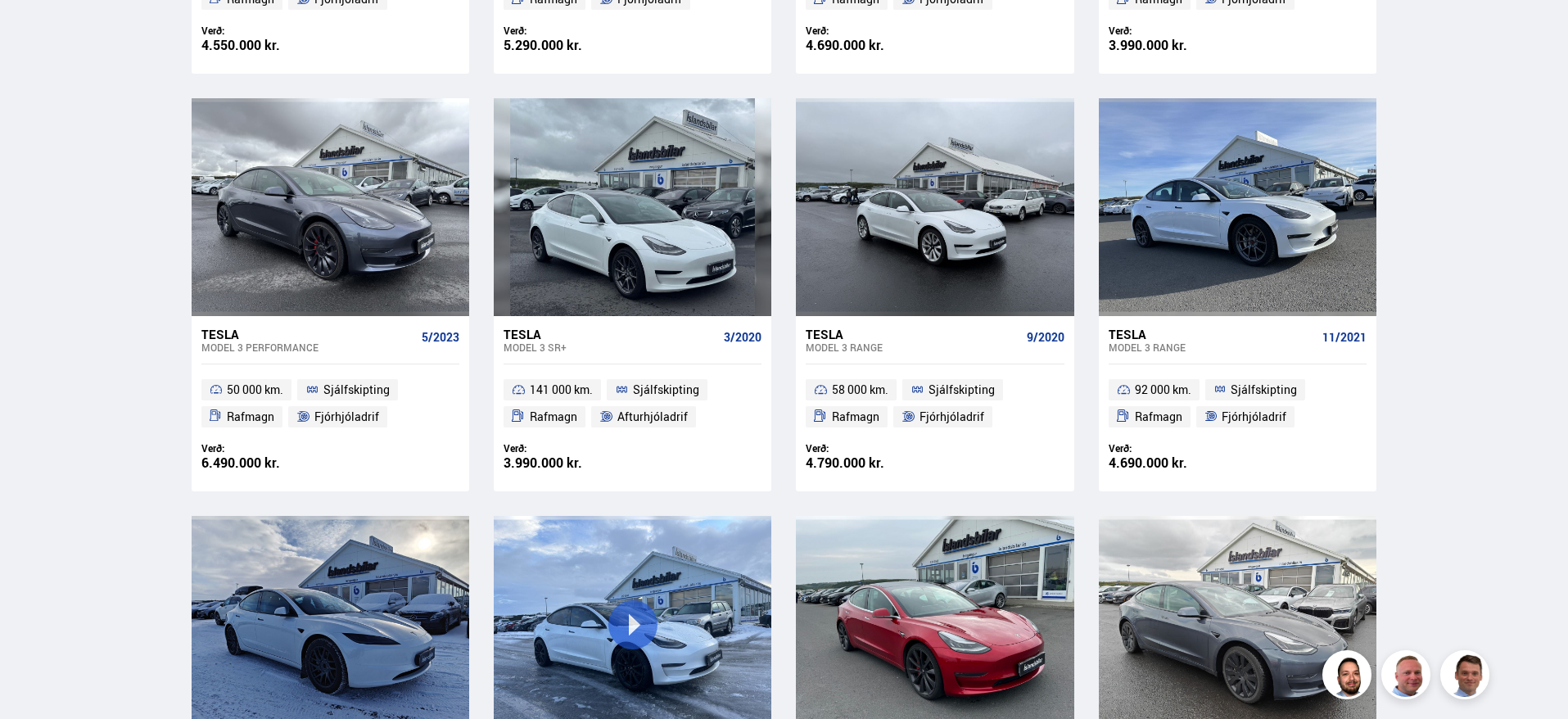
scroll to position [667, 0]
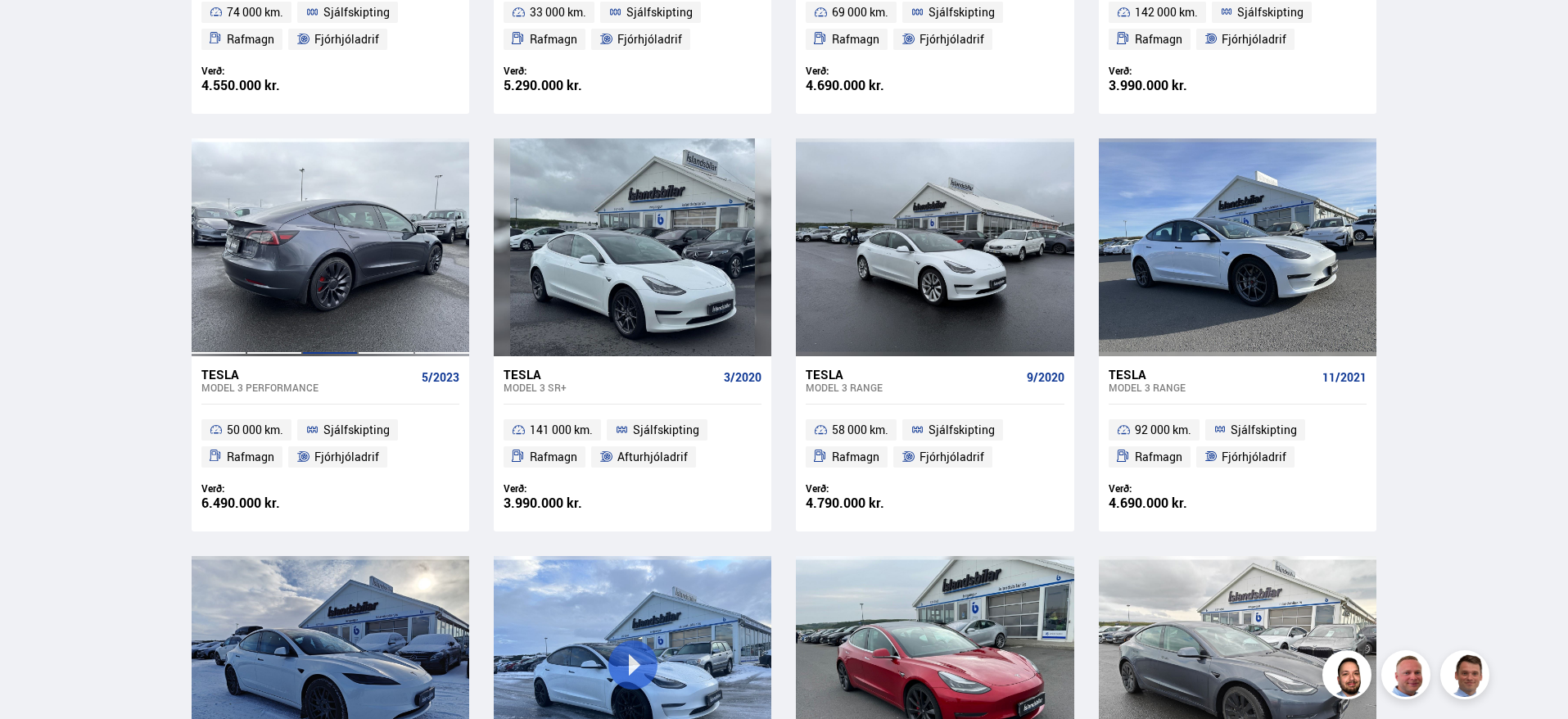
click at [311, 257] on div at bounding box center [330, 246] width 56 height 218
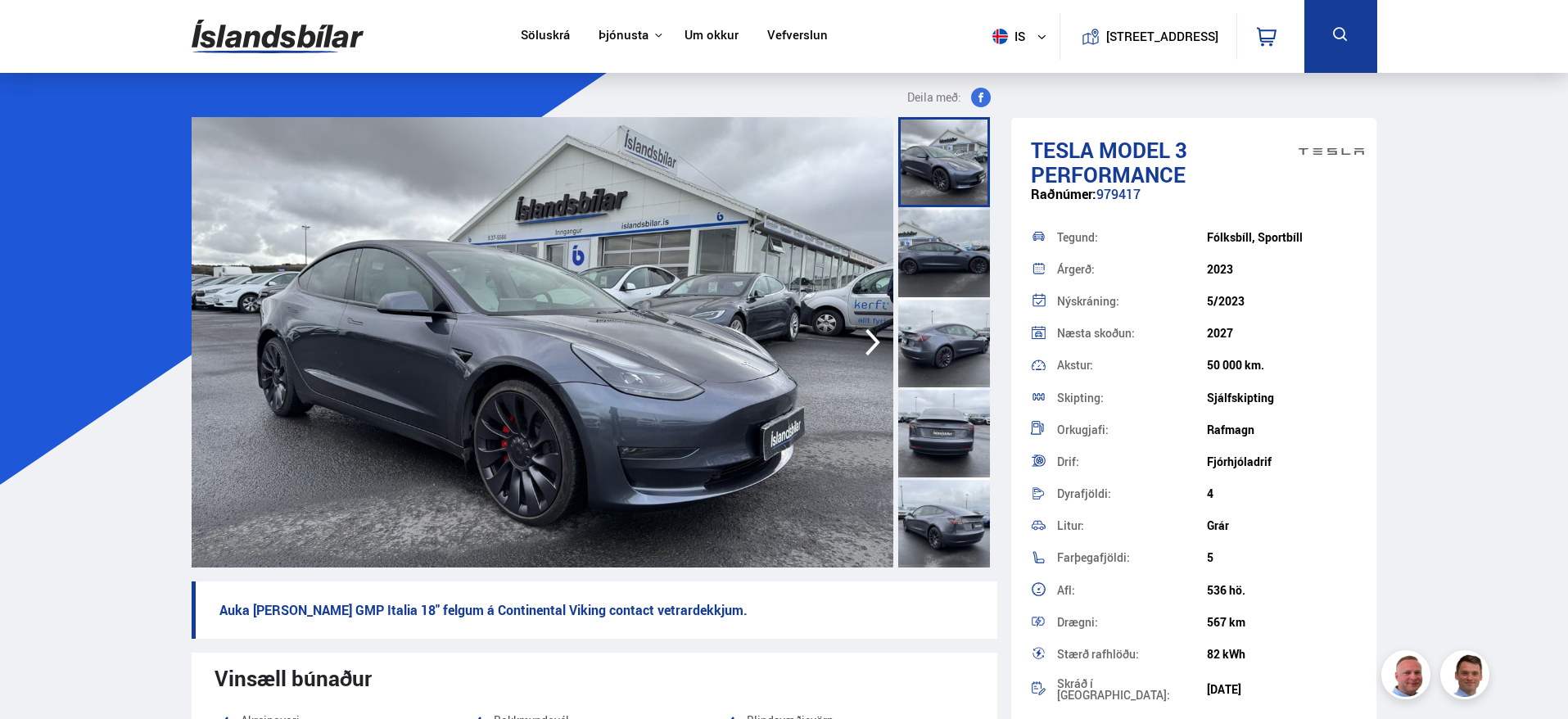
click at [860, 325] on icon "button" at bounding box center [874, 342] width 33 height 39
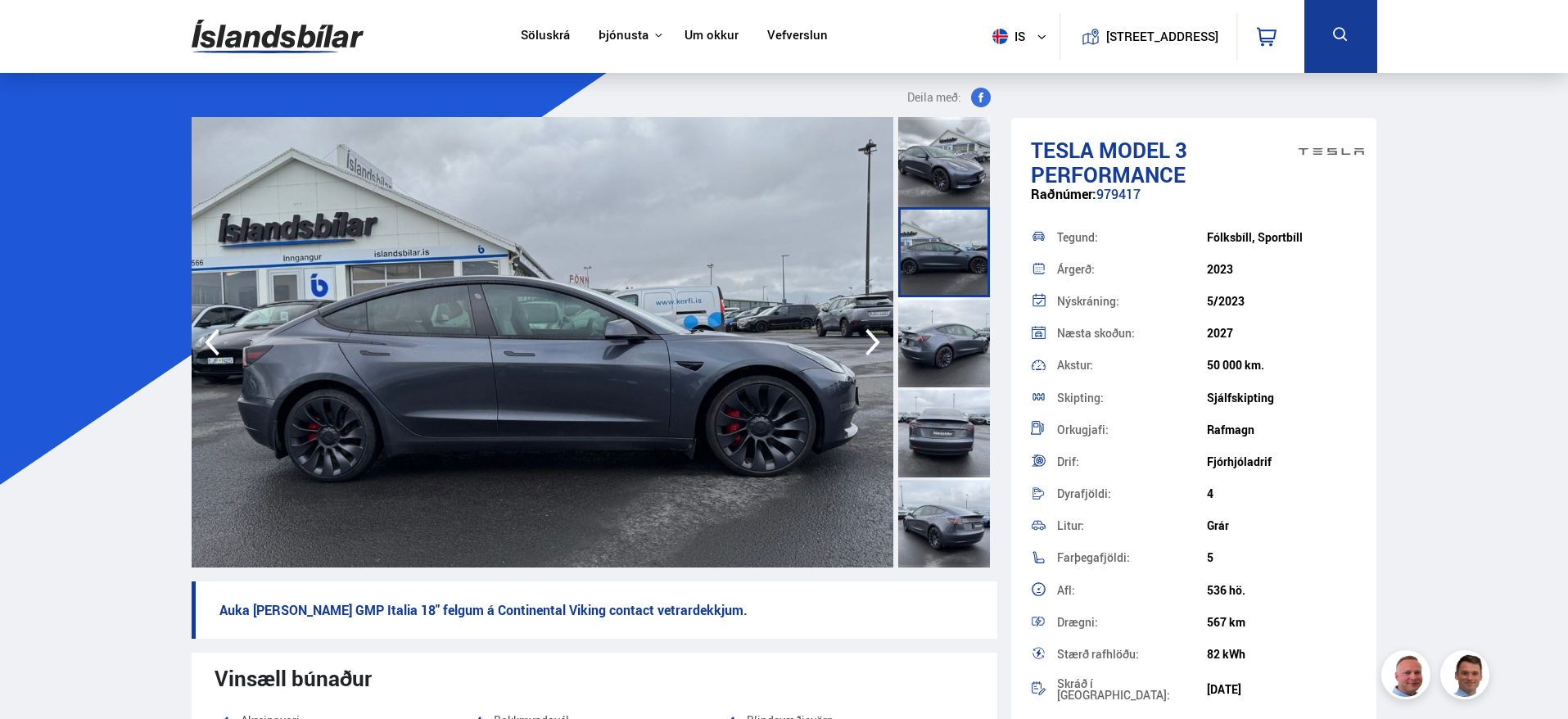
click at [866, 333] on icon "button" at bounding box center [874, 342] width 33 height 39
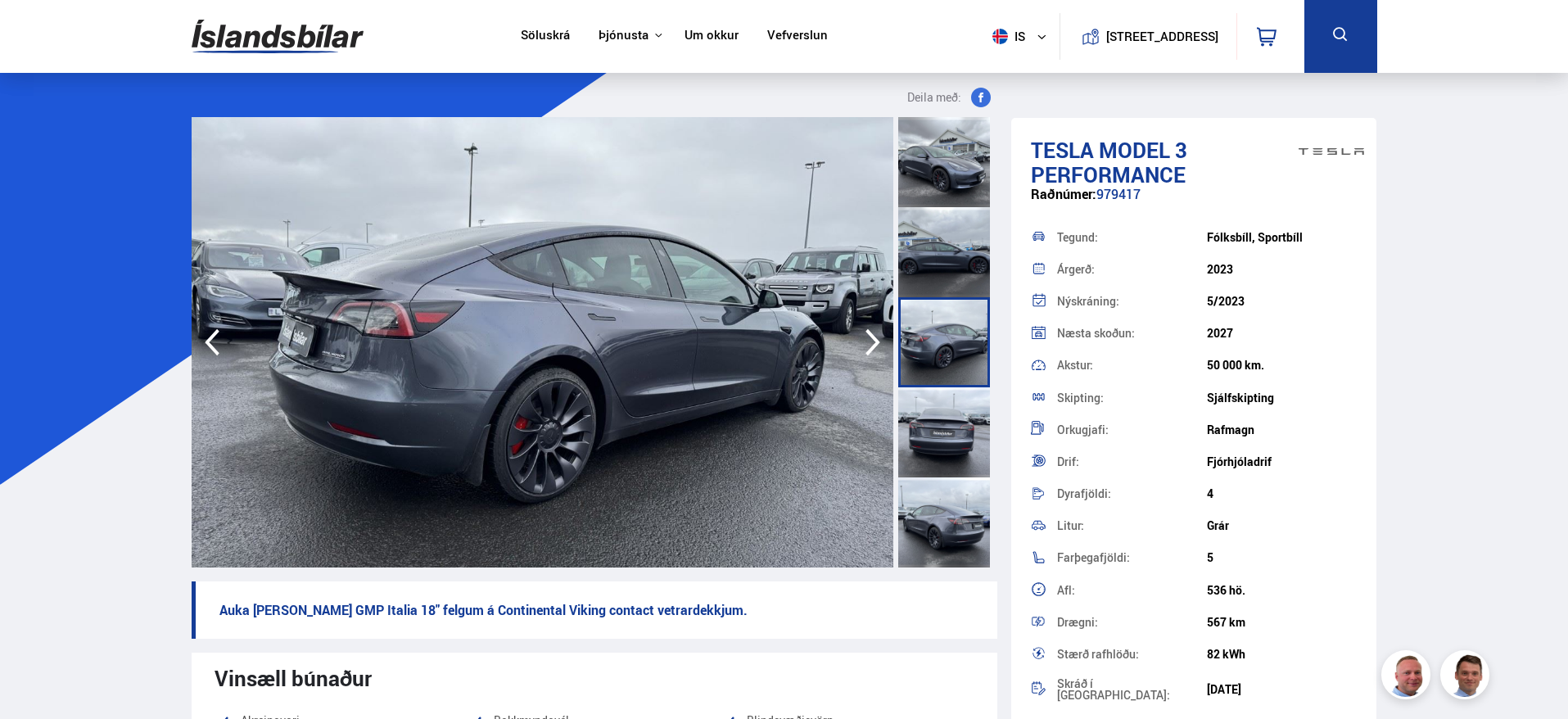
click at [866, 333] on icon "button" at bounding box center [874, 342] width 33 height 39
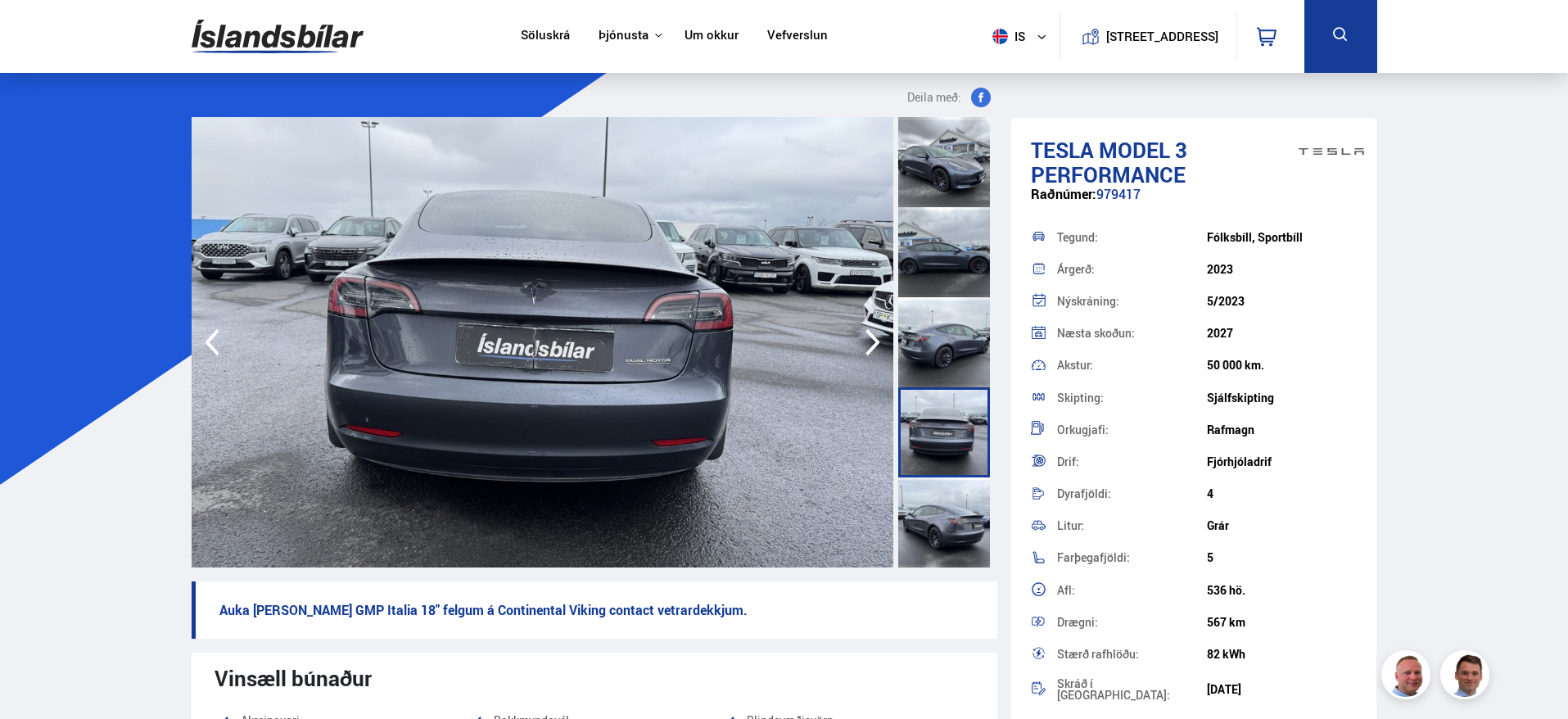
click at [866, 333] on icon "button" at bounding box center [874, 342] width 33 height 39
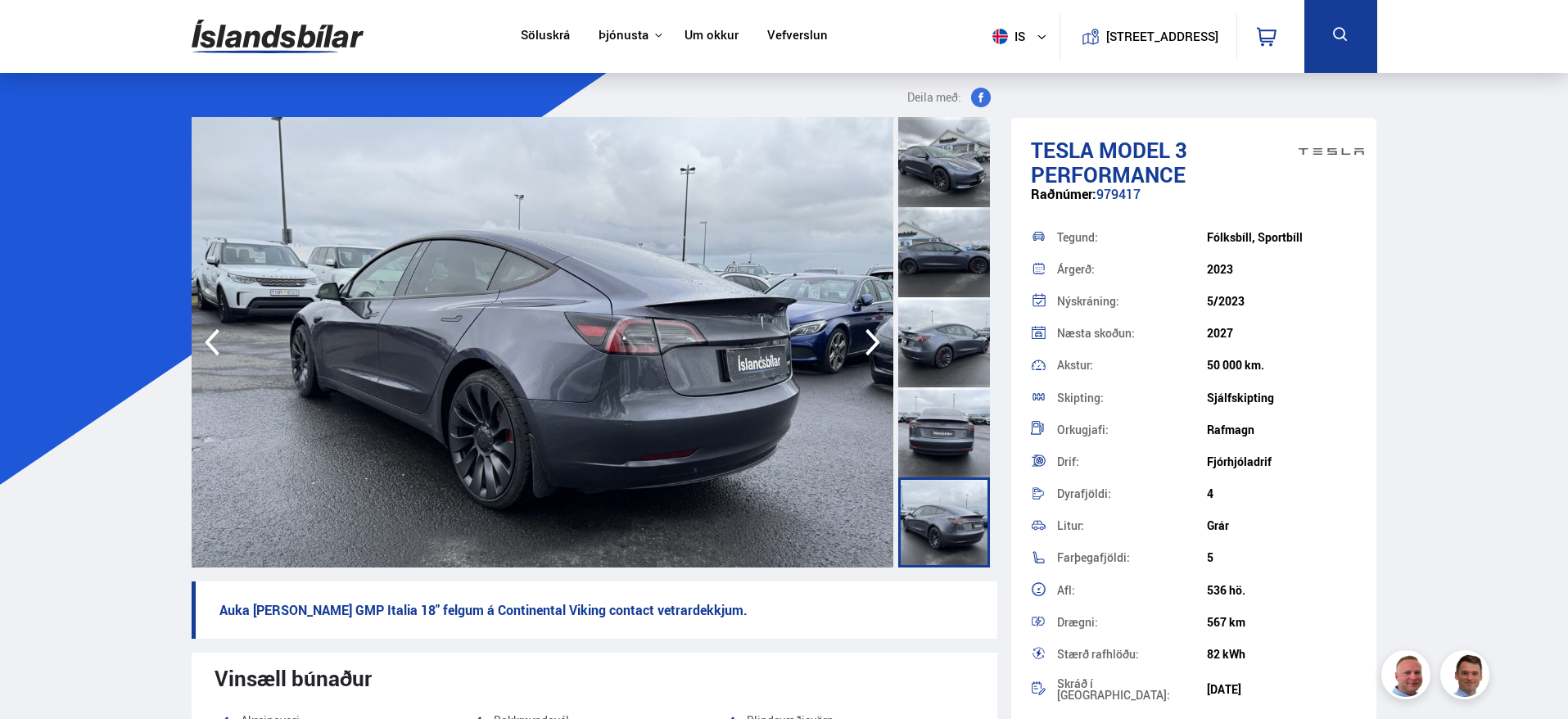
click at [866, 333] on icon "button" at bounding box center [874, 342] width 33 height 39
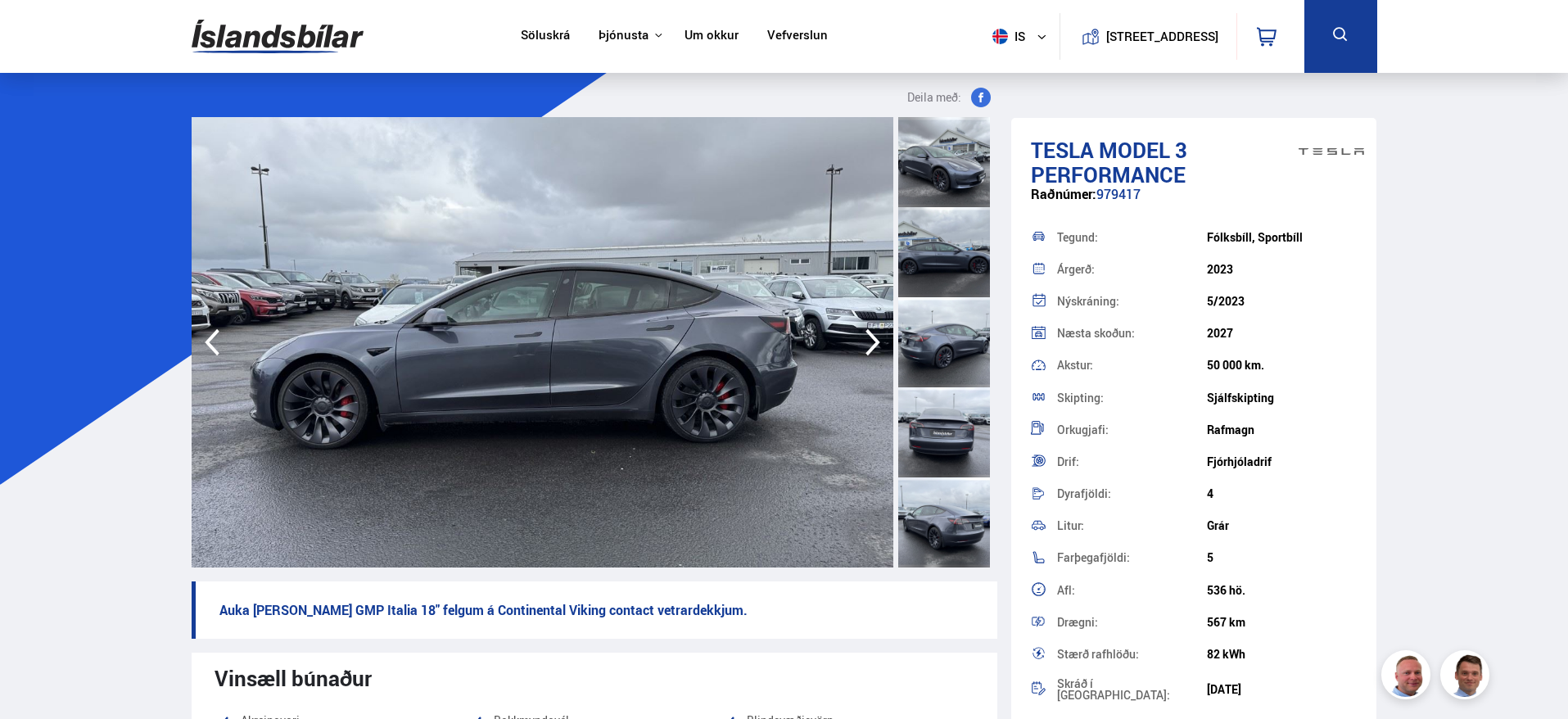
click at [866, 333] on icon "button" at bounding box center [874, 342] width 33 height 39
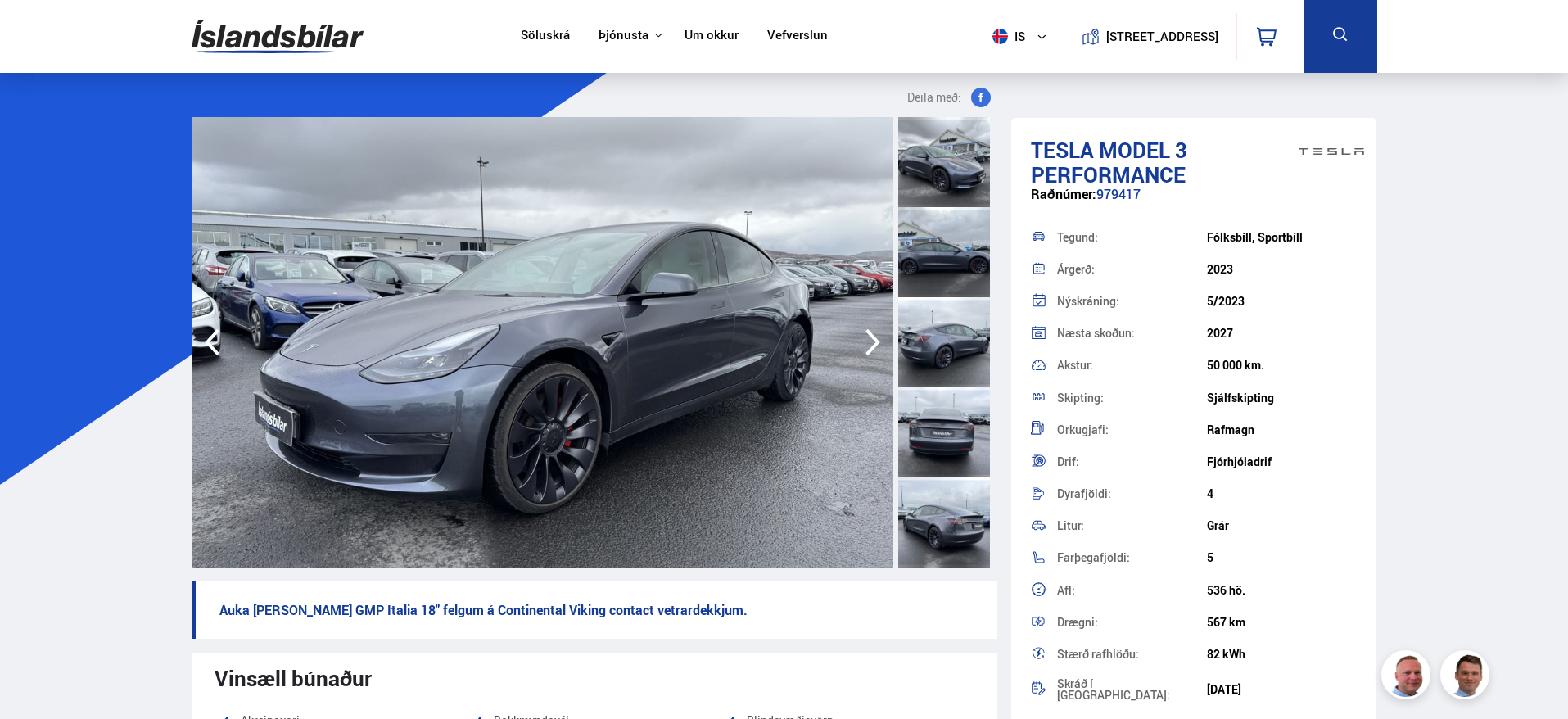
click at [866, 333] on icon "button" at bounding box center [874, 342] width 33 height 39
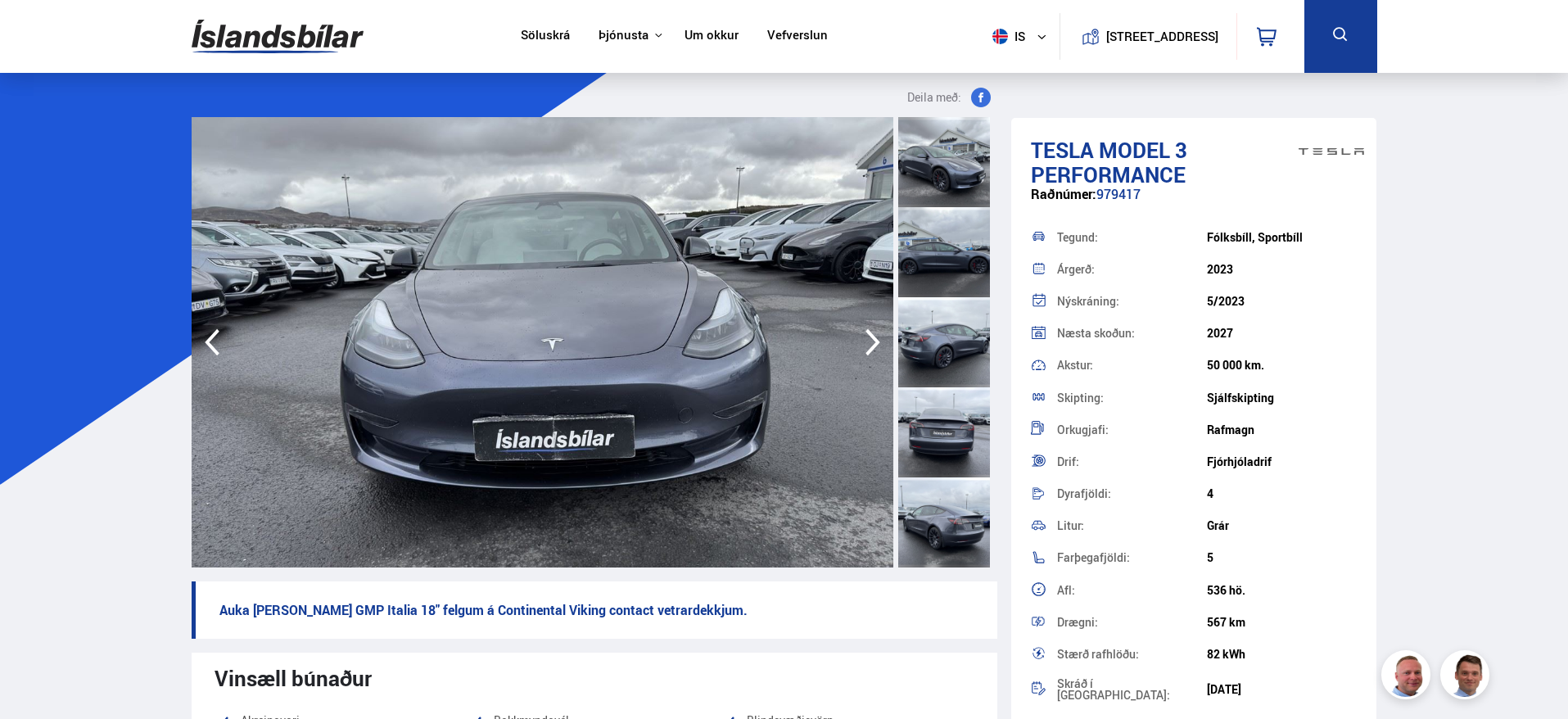
click at [866, 333] on icon "button" at bounding box center [874, 342] width 33 height 39
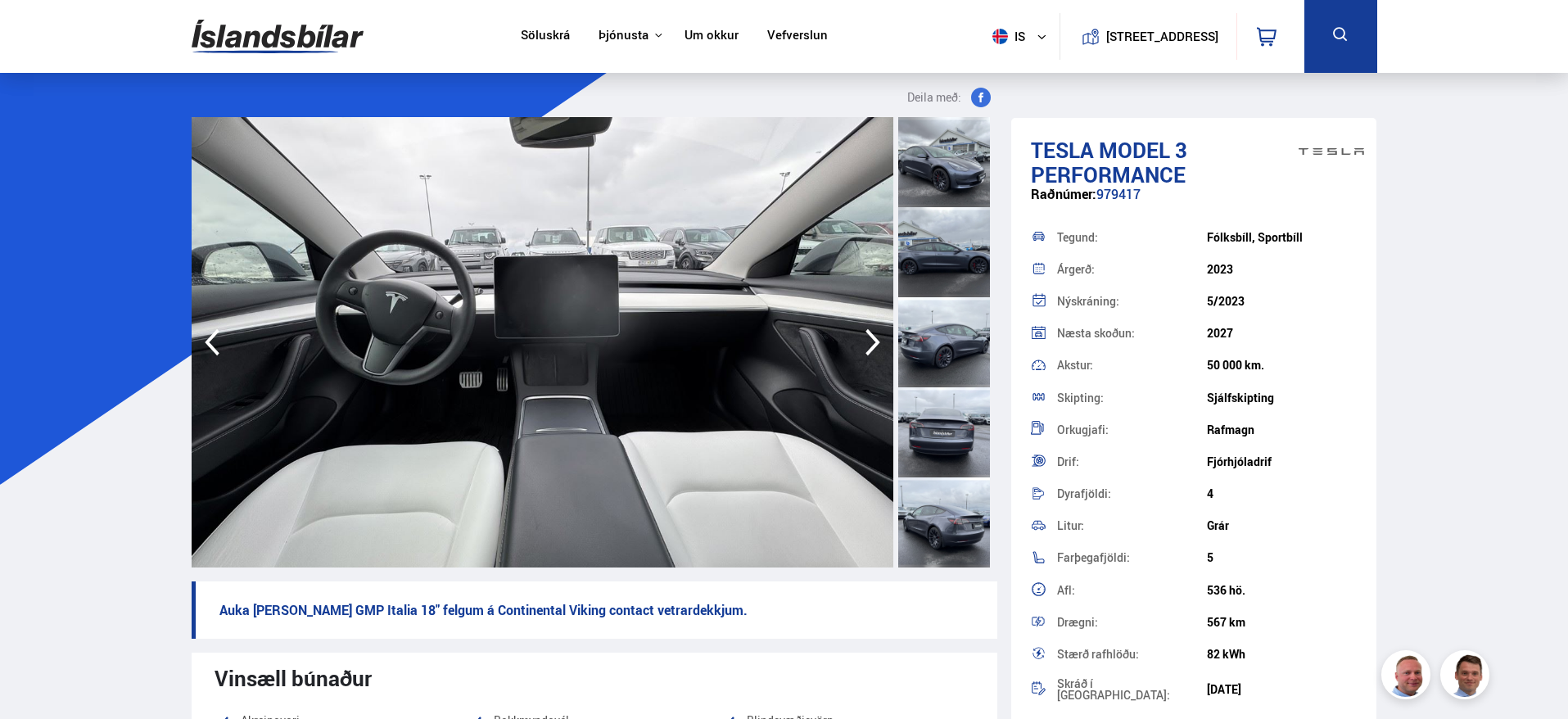
click at [866, 333] on icon "button" at bounding box center [874, 342] width 33 height 39
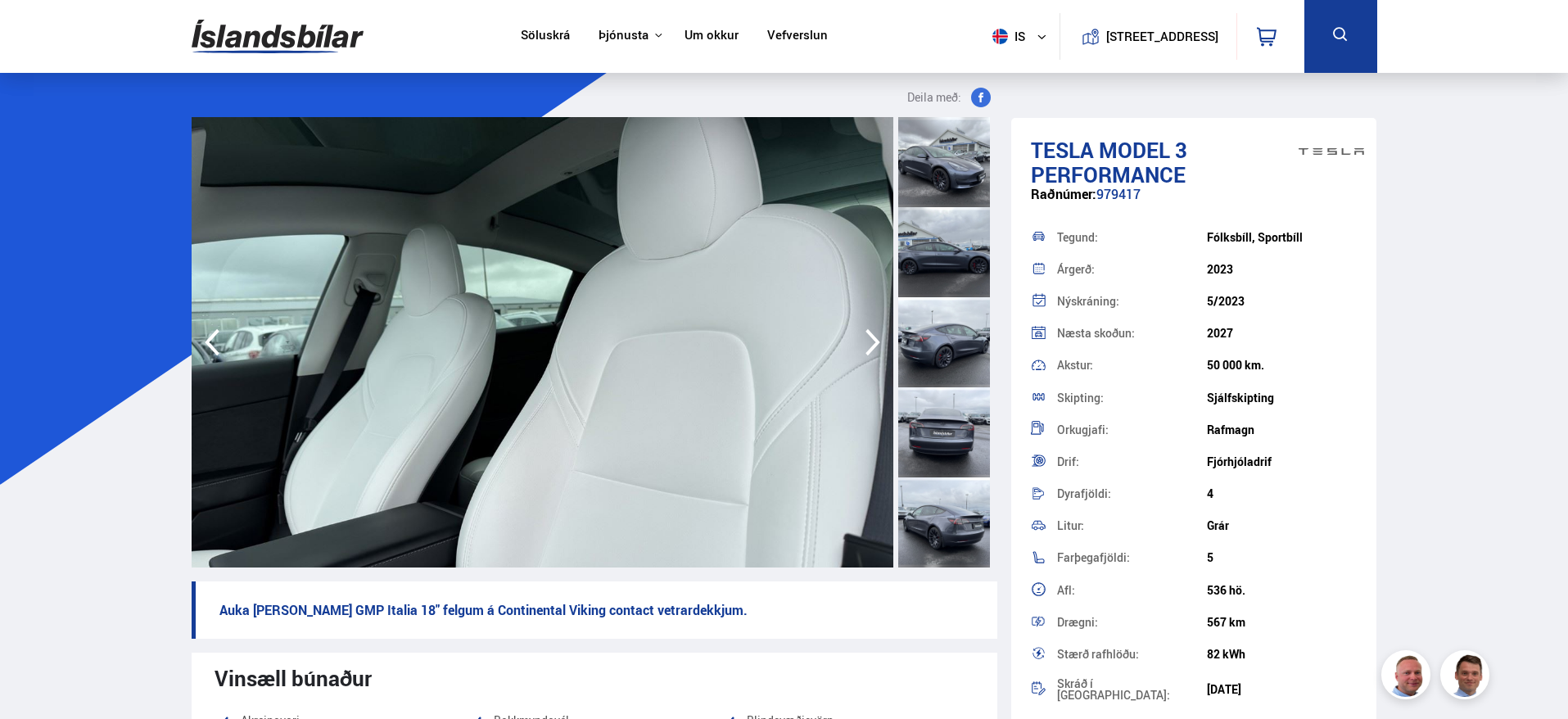
click at [866, 333] on icon "button" at bounding box center [874, 342] width 33 height 39
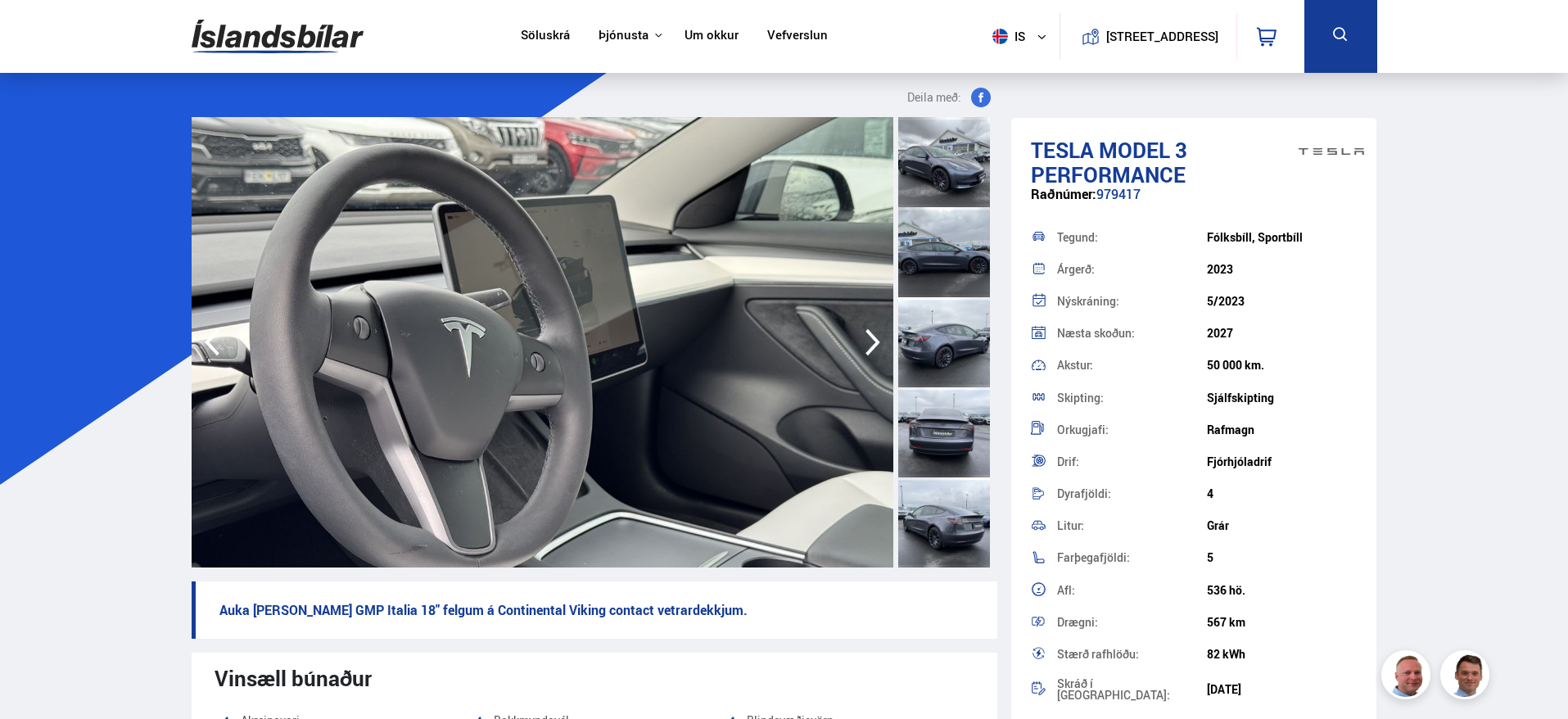
click at [866, 333] on icon "button" at bounding box center [874, 342] width 33 height 39
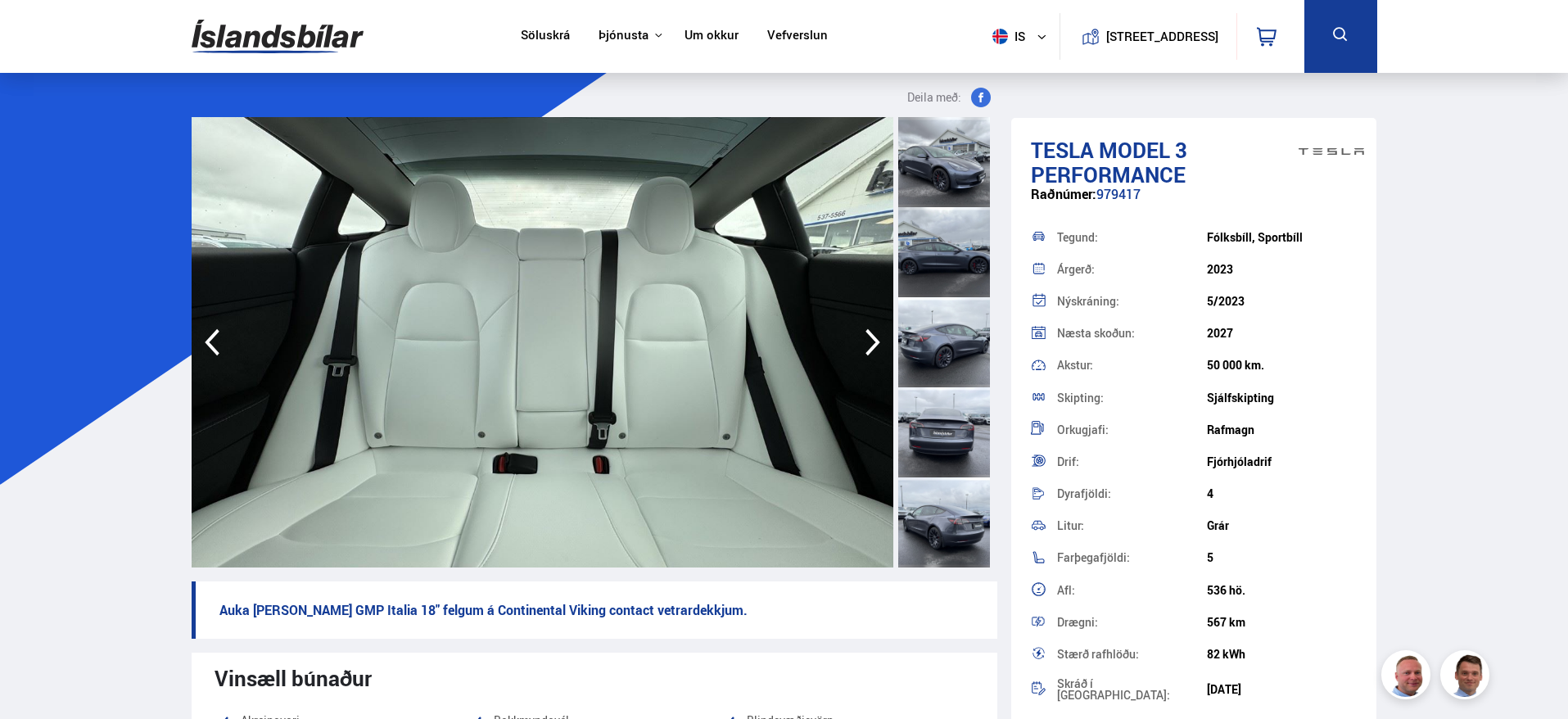
click at [866, 333] on icon "button" at bounding box center [874, 342] width 33 height 39
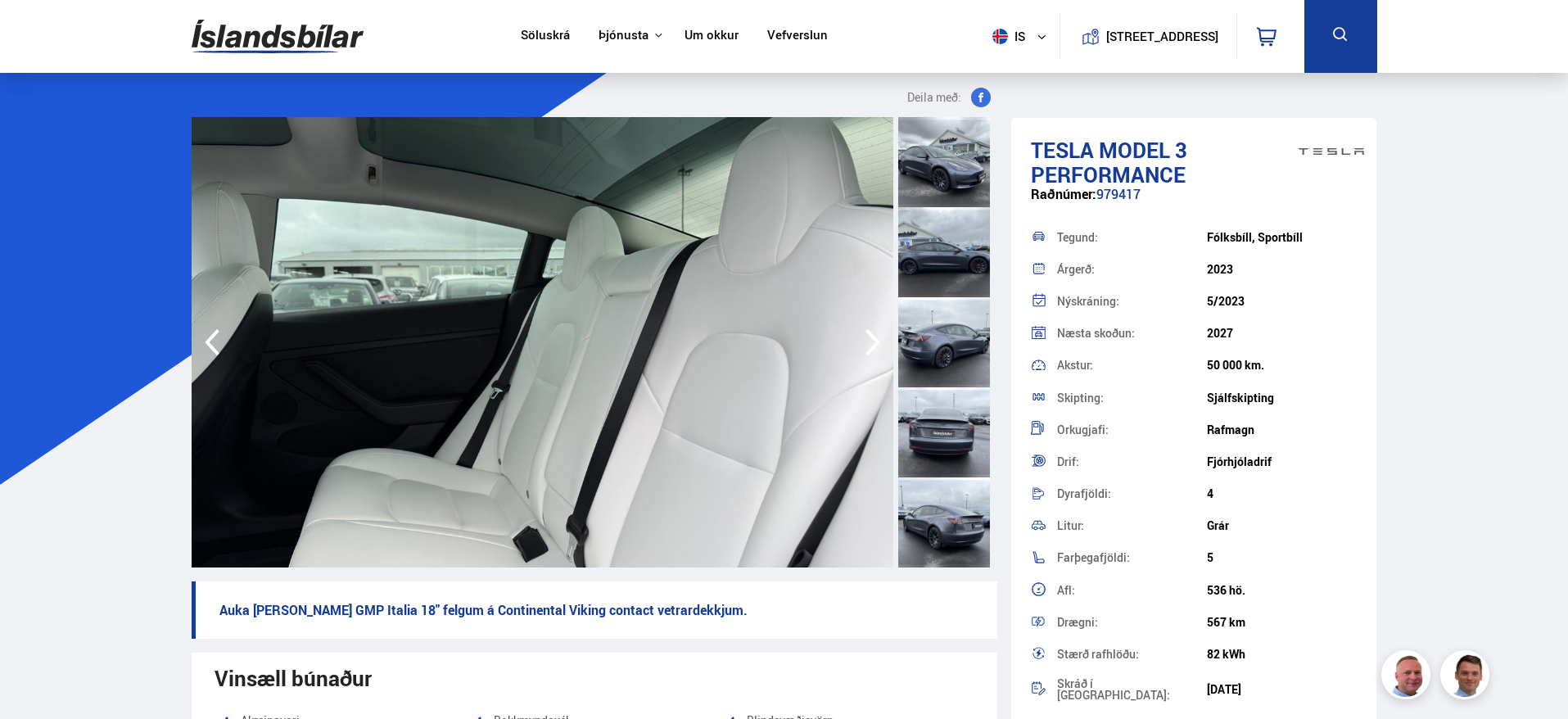
click at [866, 333] on icon "button" at bounding box center [874, 342] width 33 height 39
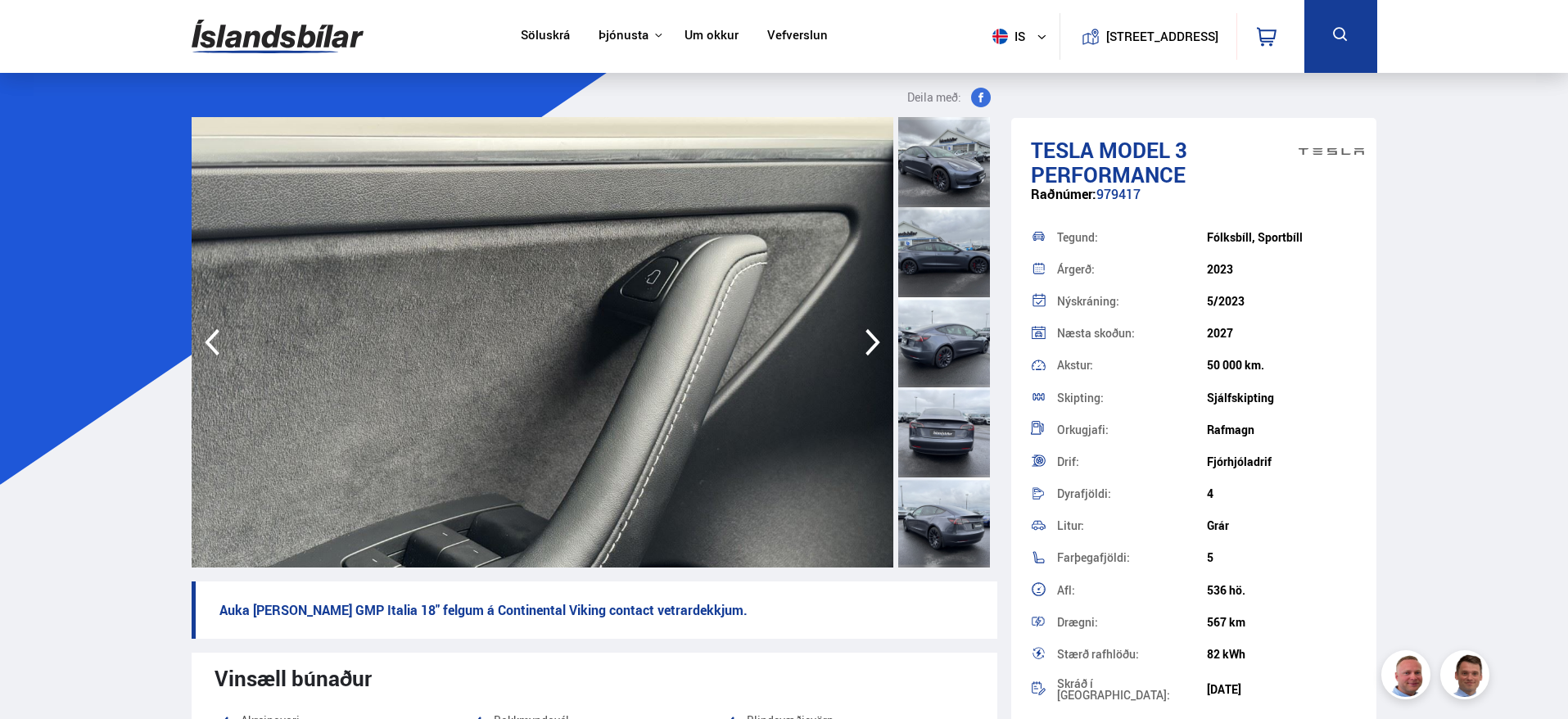
click at [866, 333] on icon "button" at bounding box center [874, 342] width 33 height 39
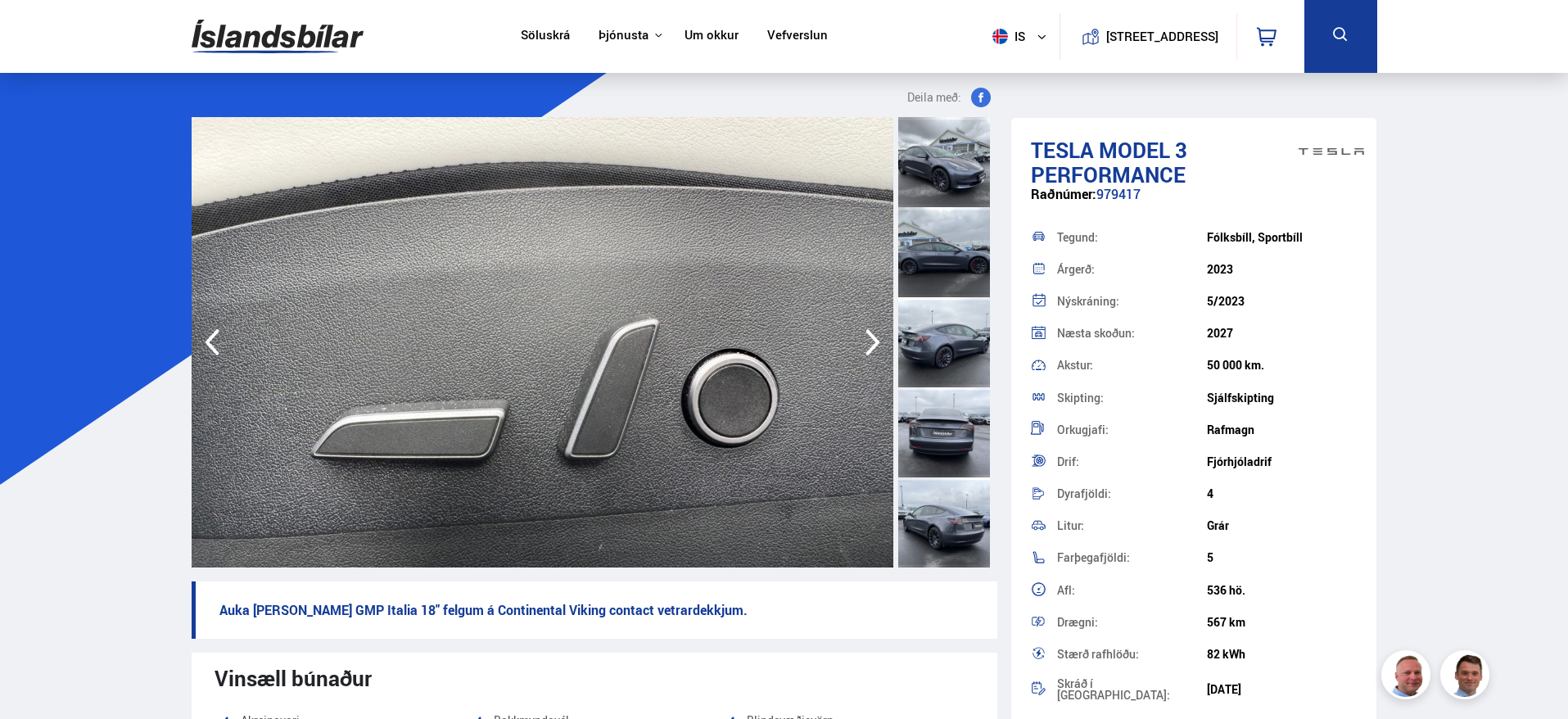
click at [866, 333] on icon "button" at bounding box center [874, 342] width 33 height 39
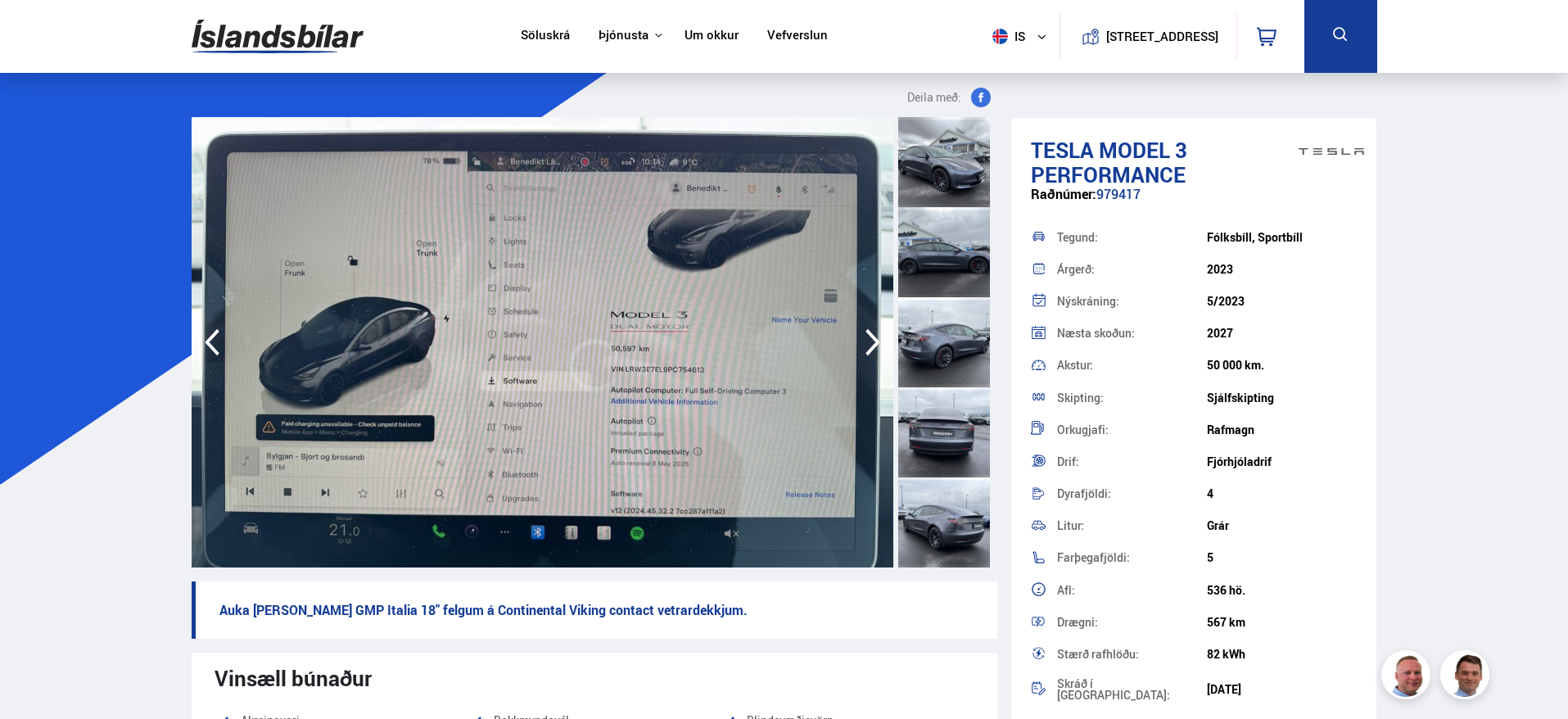
click at [866, 335] on icon "button" at bounding box center [874, 342] width 33 height 39
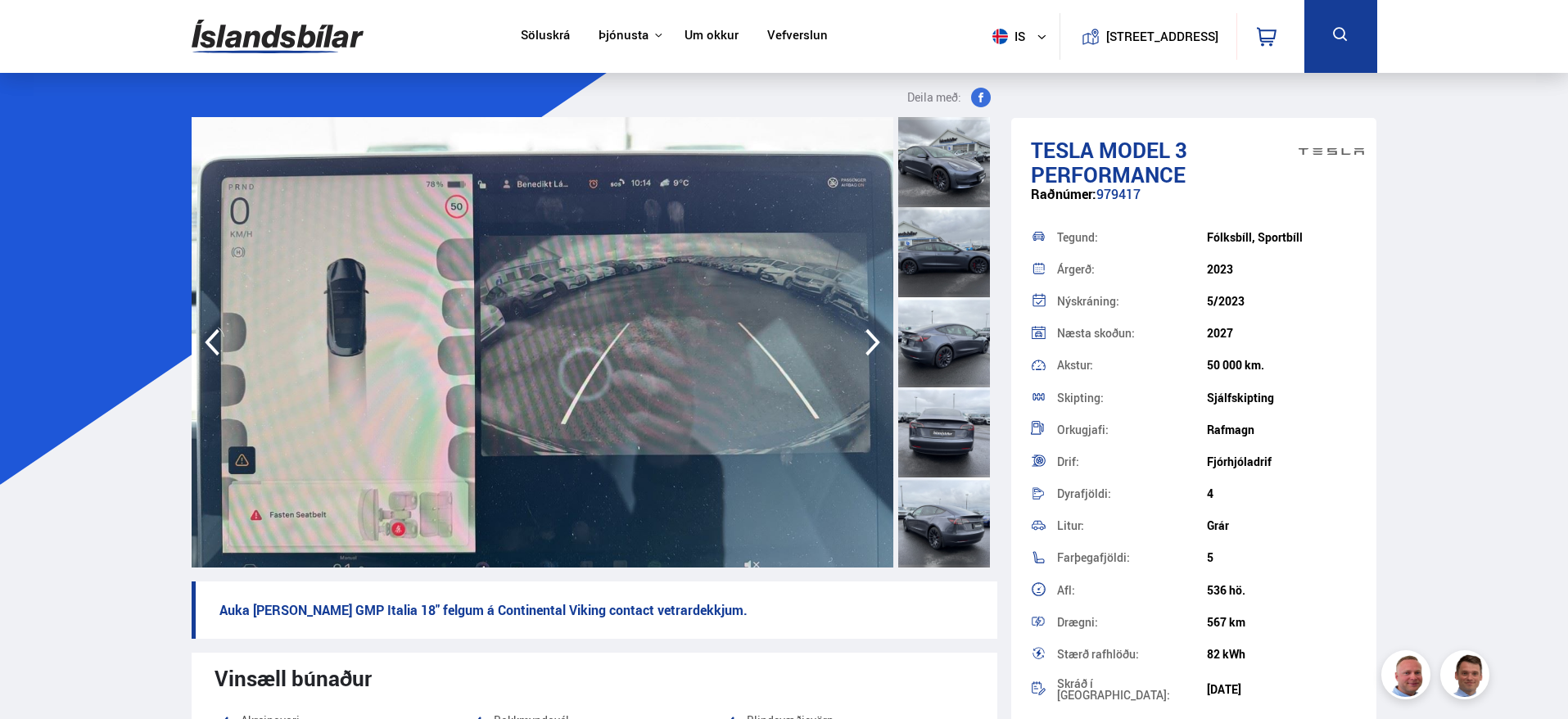
click at [866, 335] on icon "button" at bounding box center [874, 342] width 33 height 39
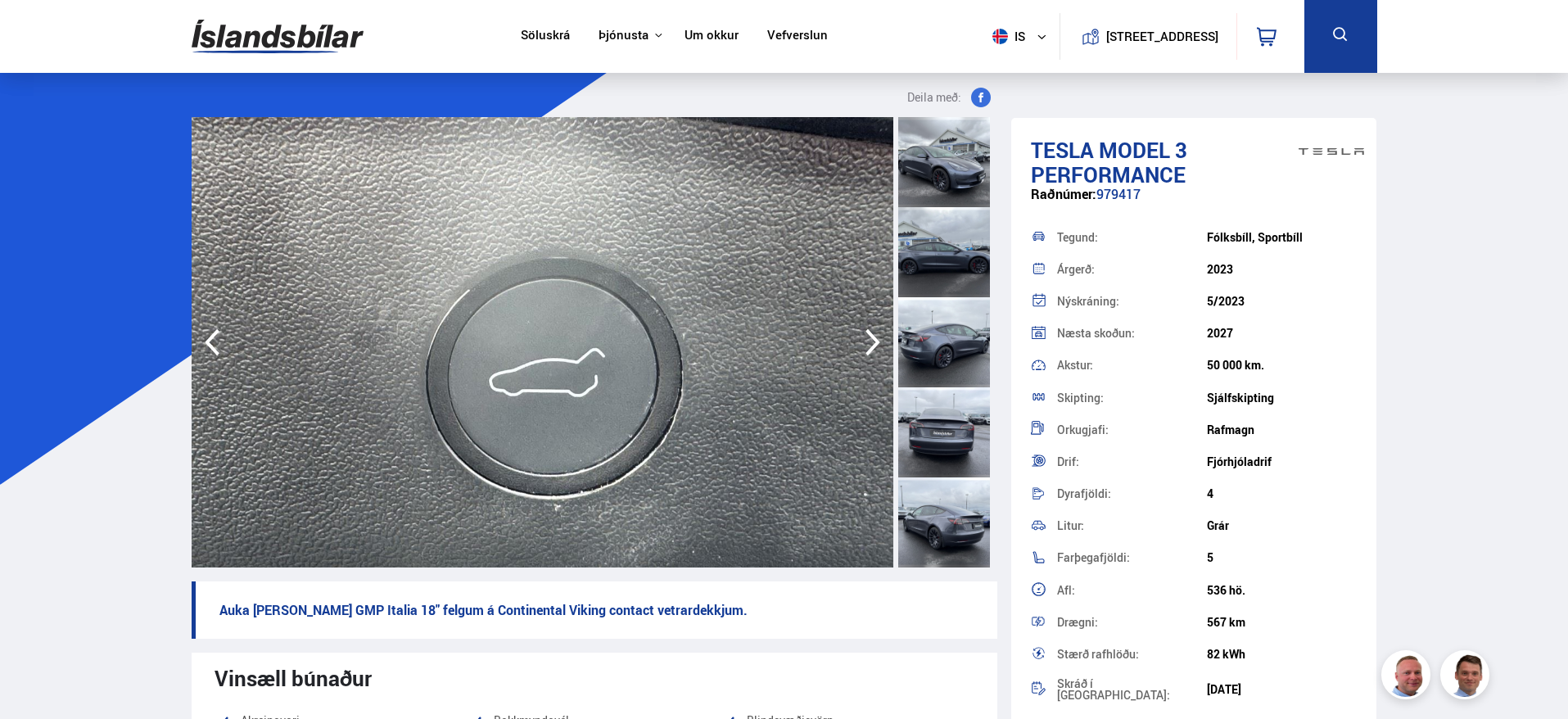
click at [866, 335] on icon "button" at bounding box center [874, 342] width 33 height 39
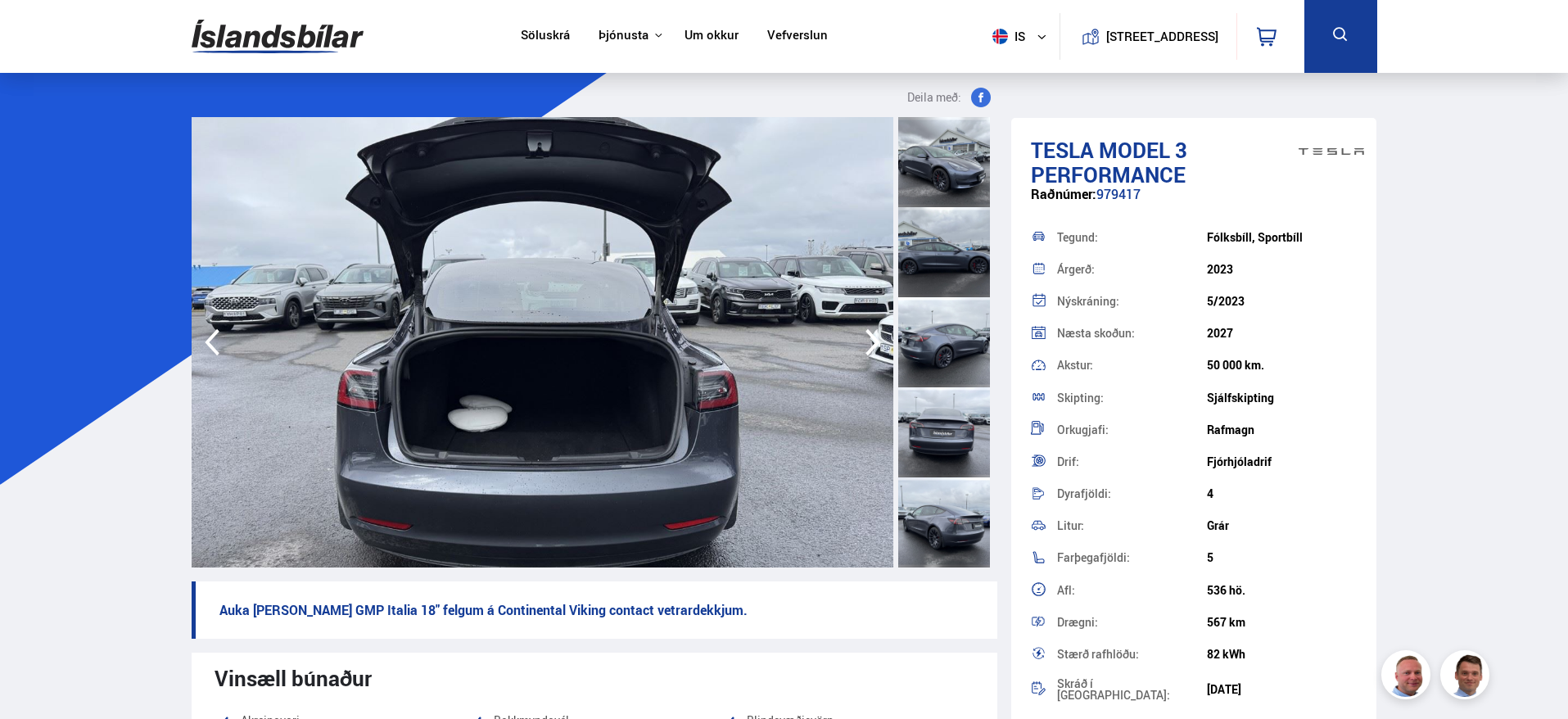
click at [866, 335] on icon "button" at bounding box center [874, 342] width 33 height 39
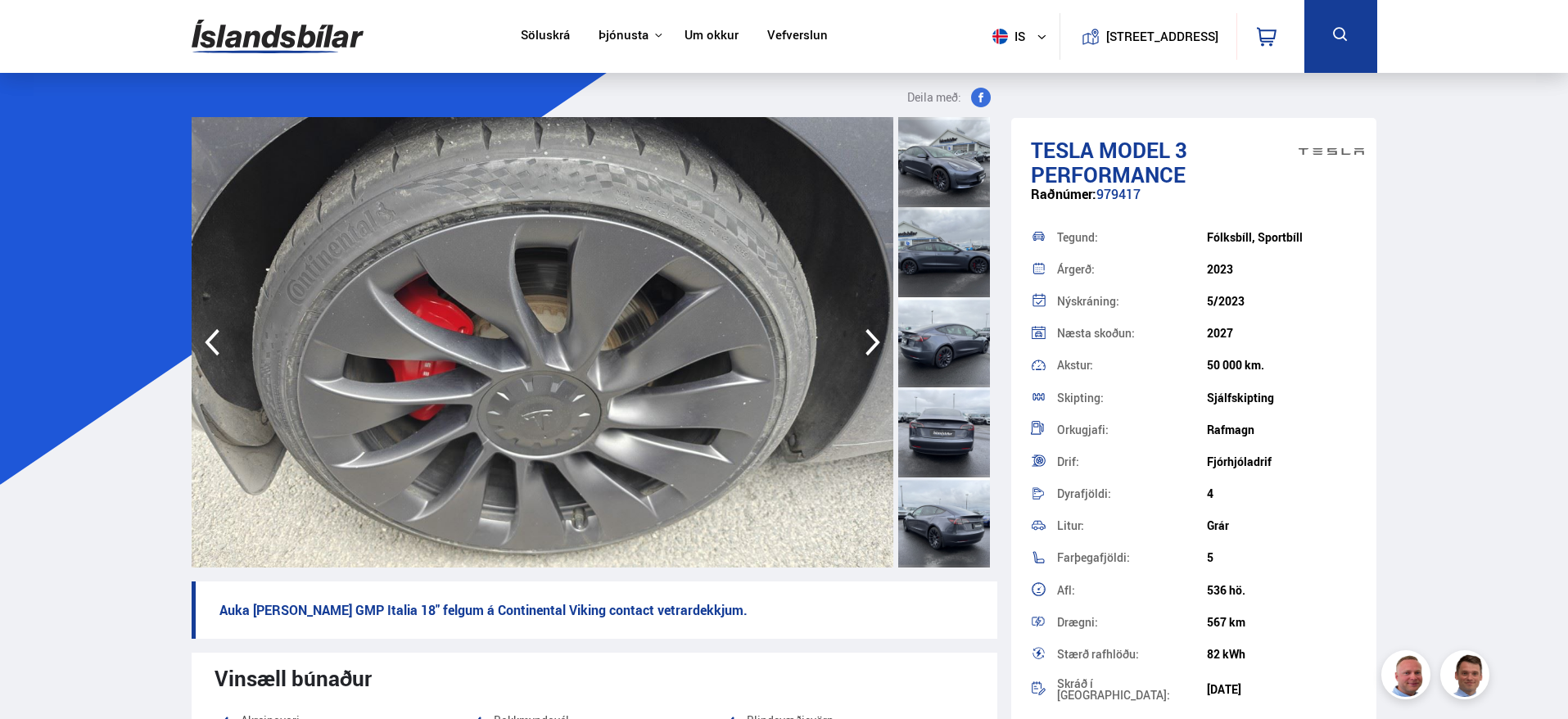
click at [866, 335] on icon "button" at bounding box center [874, 342] width 33 height 39
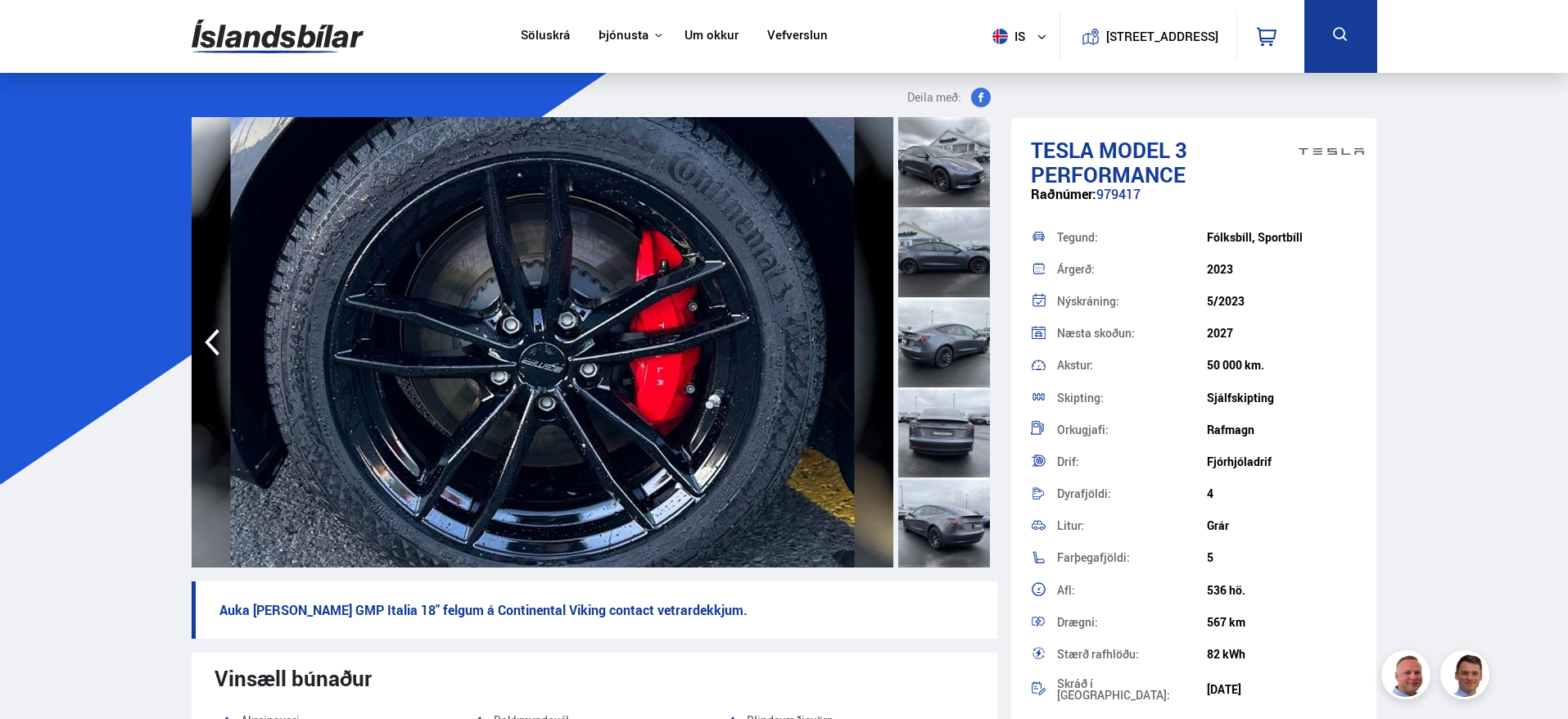
click at [210, 347] on icon "button" at bounding box center [211, 342] width 15 height 27
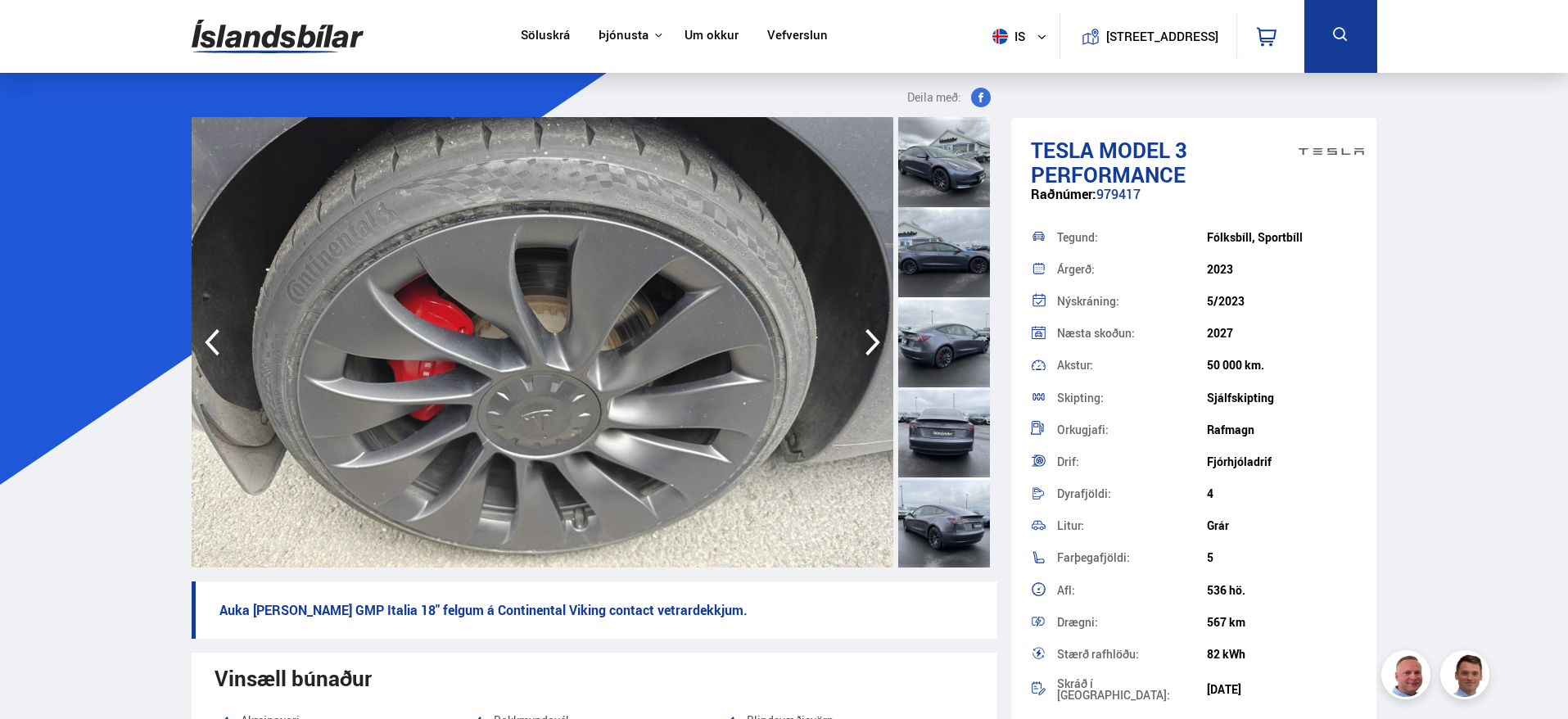
click at [863, 339] on icon "button" at bounding box center [874, 342] width 33 height 39
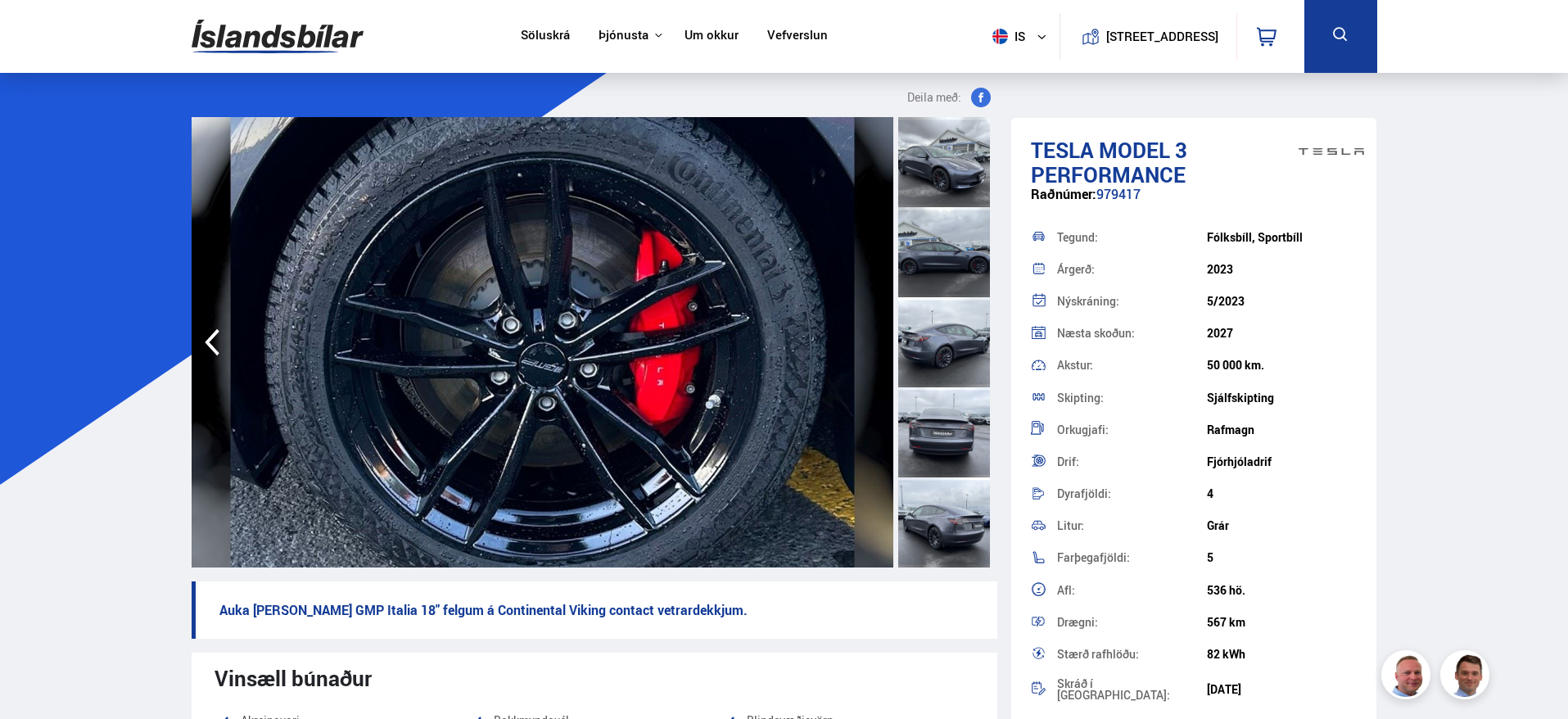
click at [863, 339] on img at bounding box center [542, 342] width 701 height 451
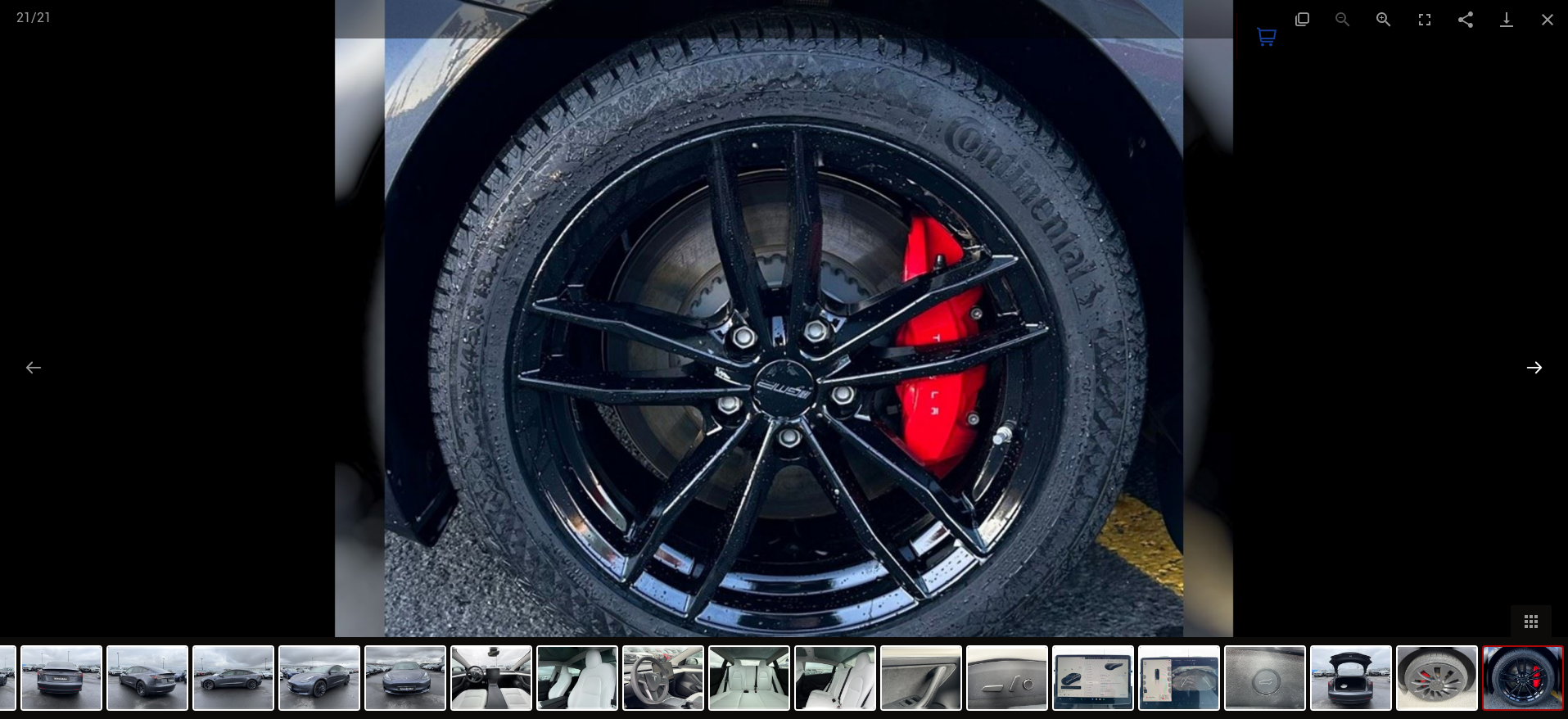
click at [1539, 358] on button "Next slide" at bounding box center [1534, 367] width 34 height 32
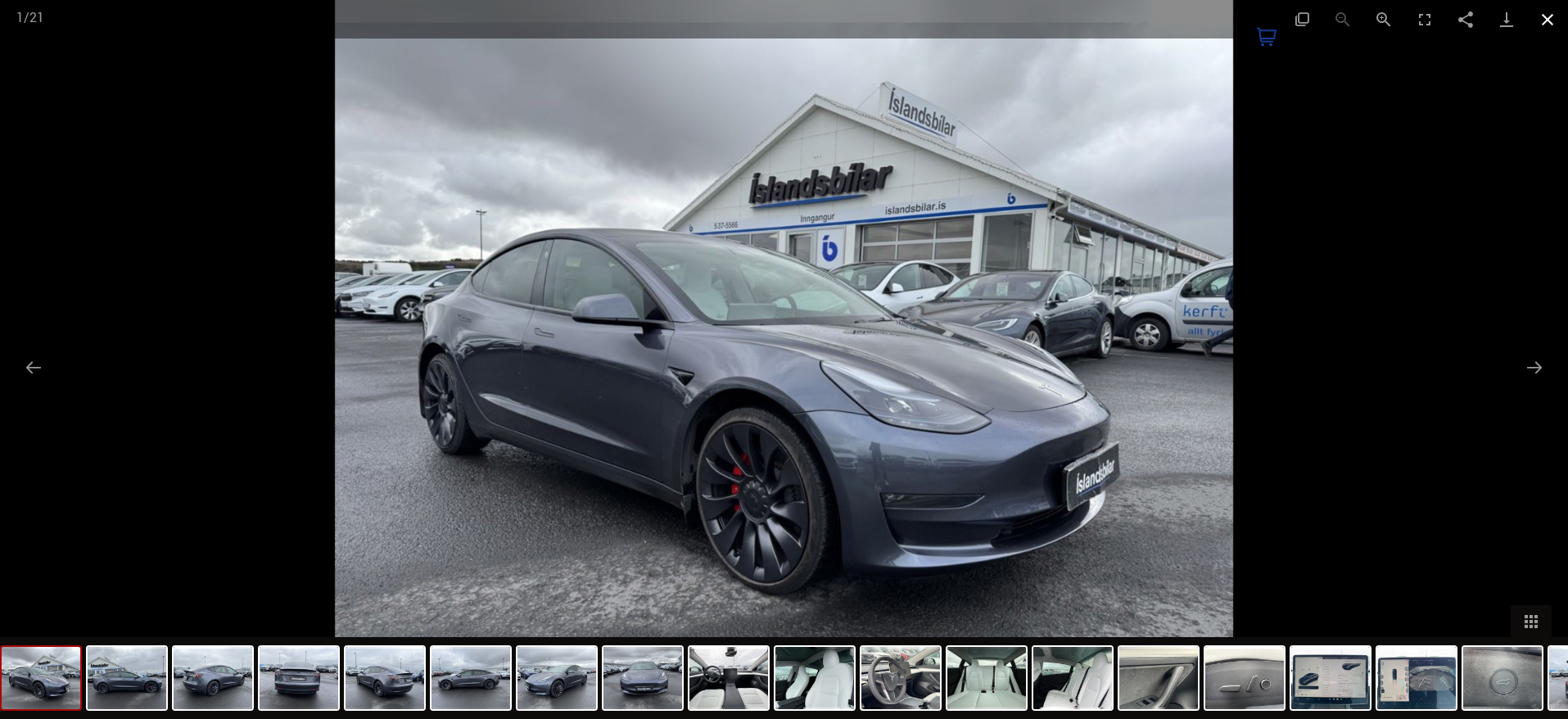
click at [1551, 17] on button "Close gallery" at bounding box center [1547, 19] width 41 height 38
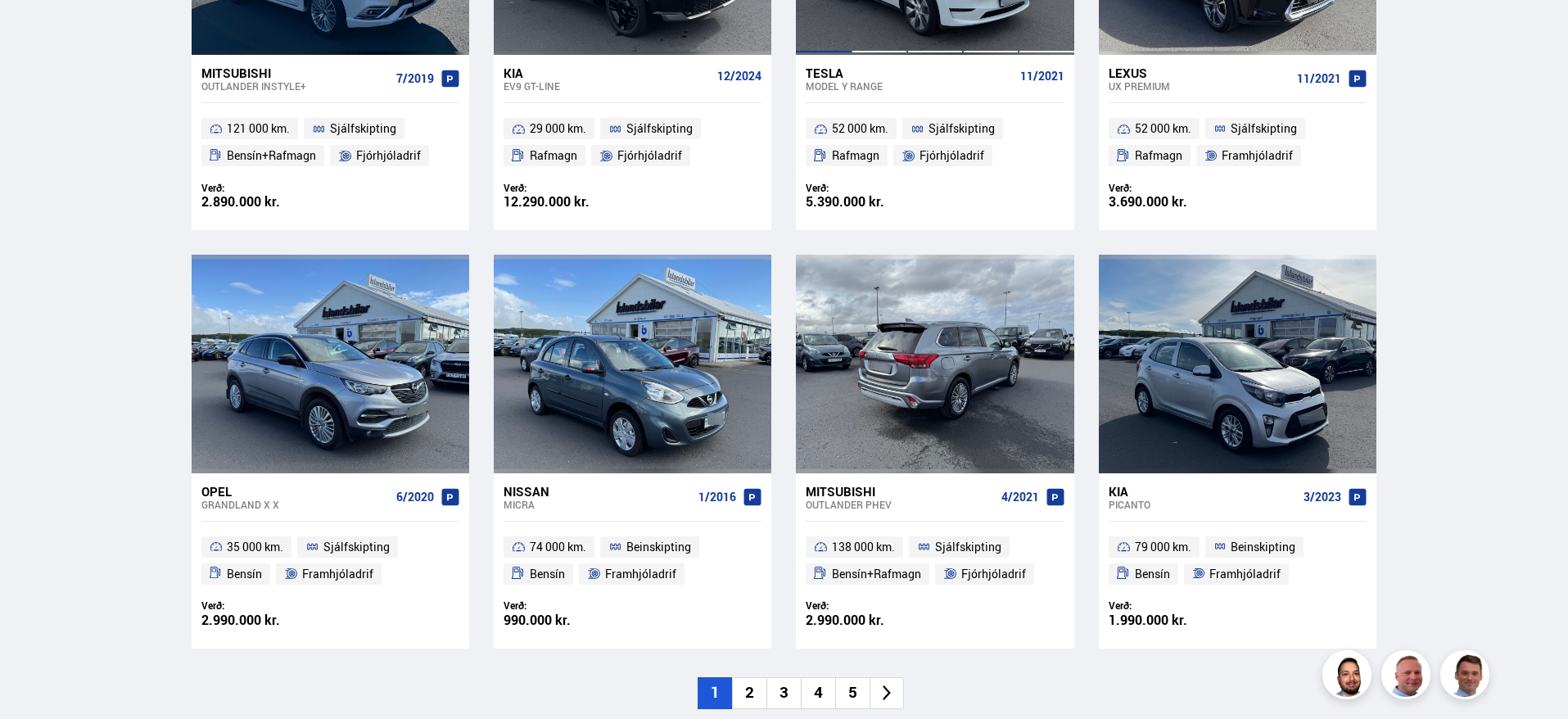
scroll to position [492, 0]
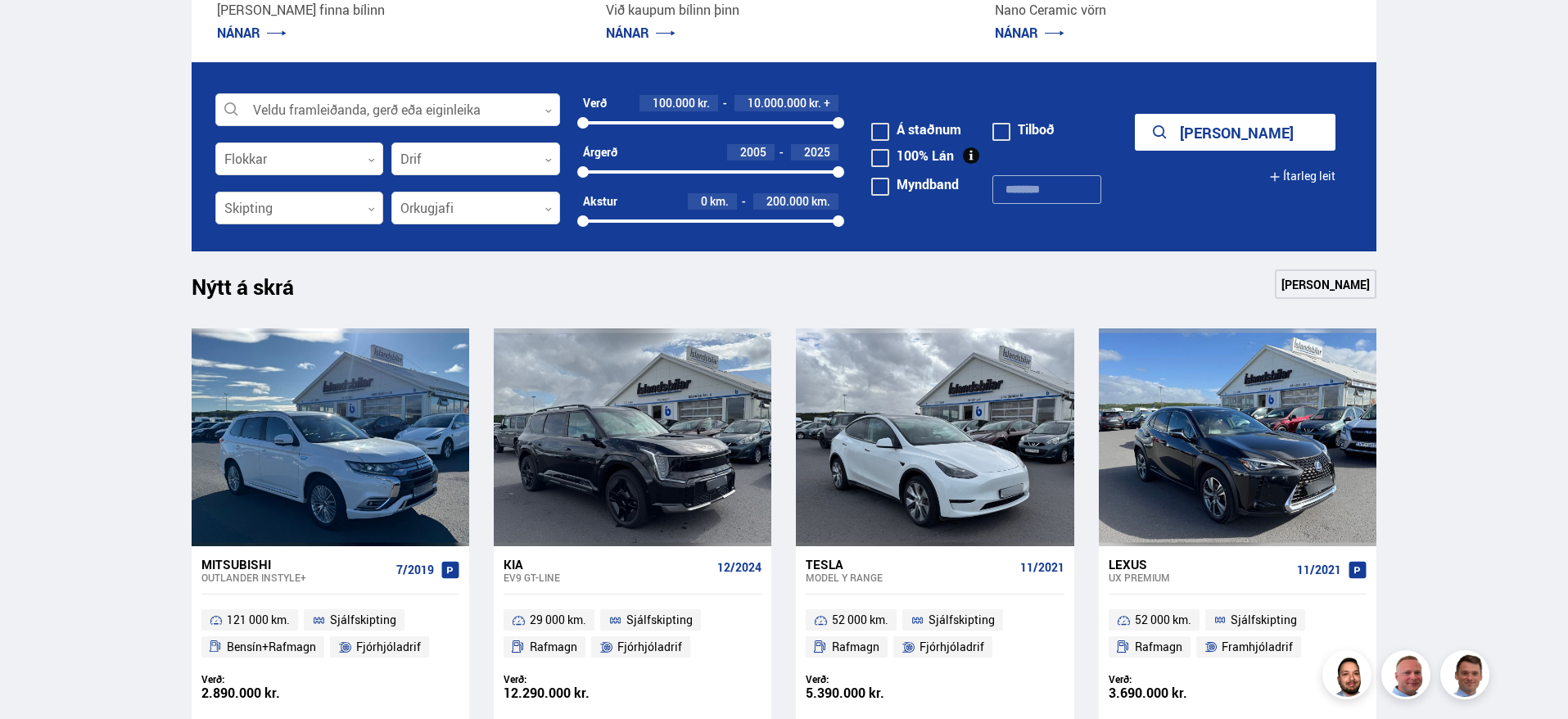
click at [323, 213] on div at bounding box center [300, 209] width 169 height 33
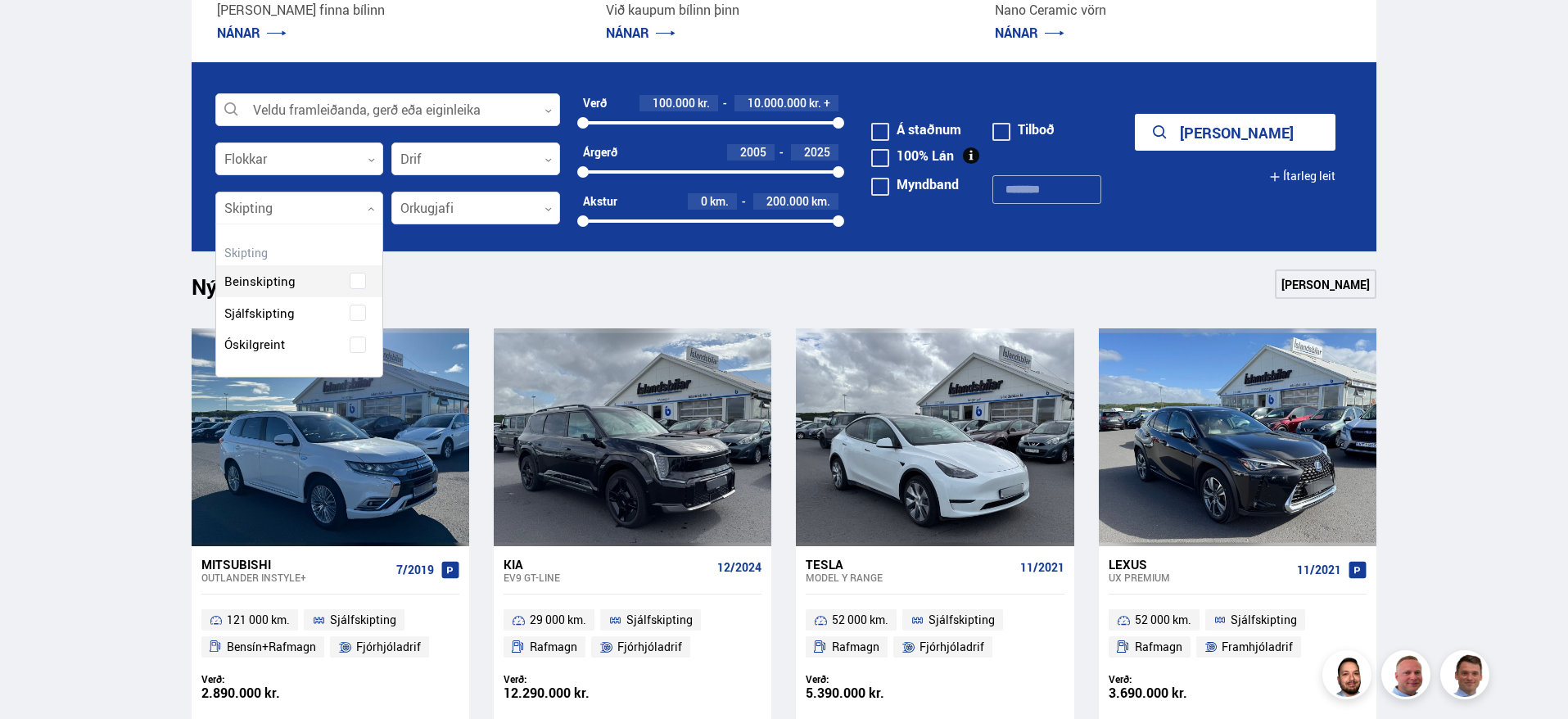
scroll to position [152, 166]
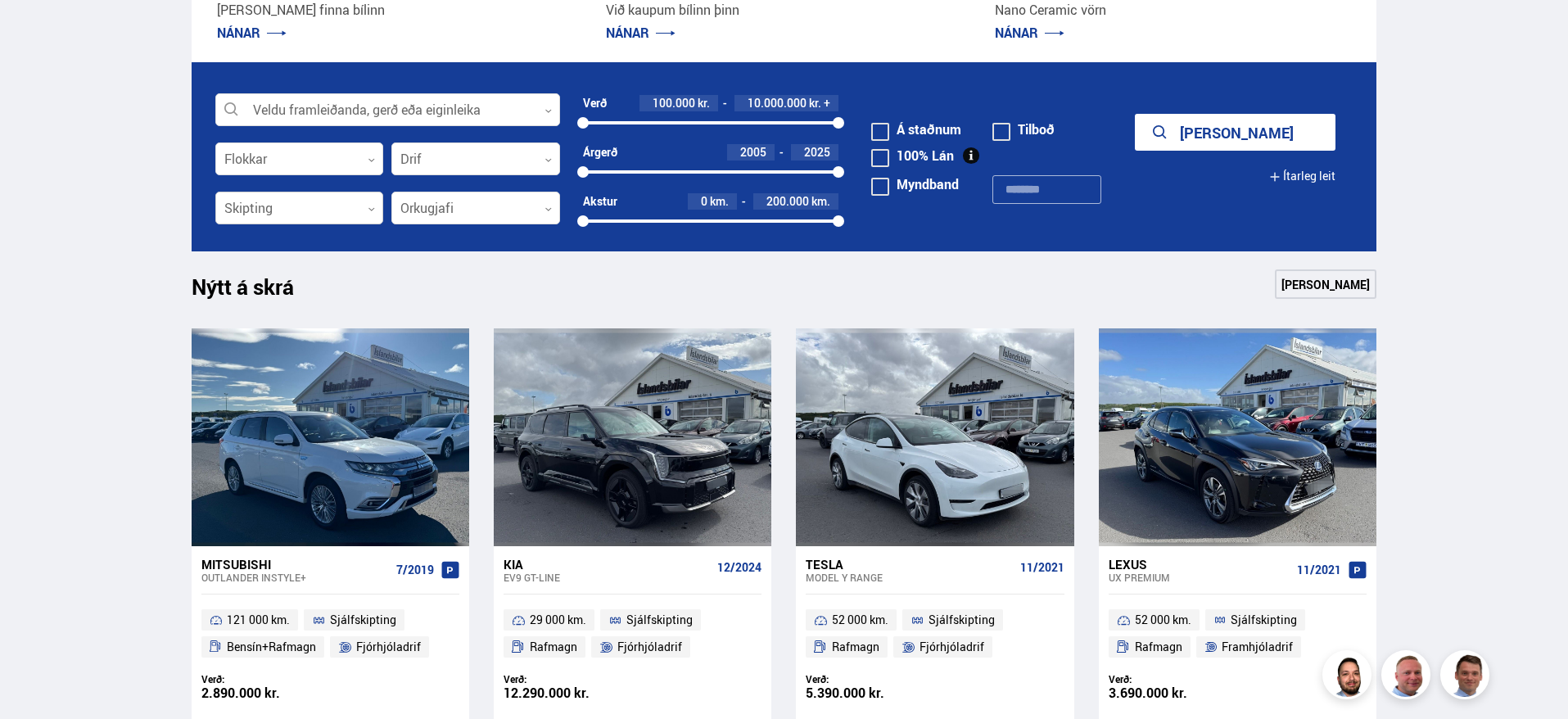
click at [324, 220] on div at bounding box center [300, 209] width 169 height 33
click at [335, 170] on div at bounding box center [300, 160] width 169 height 33
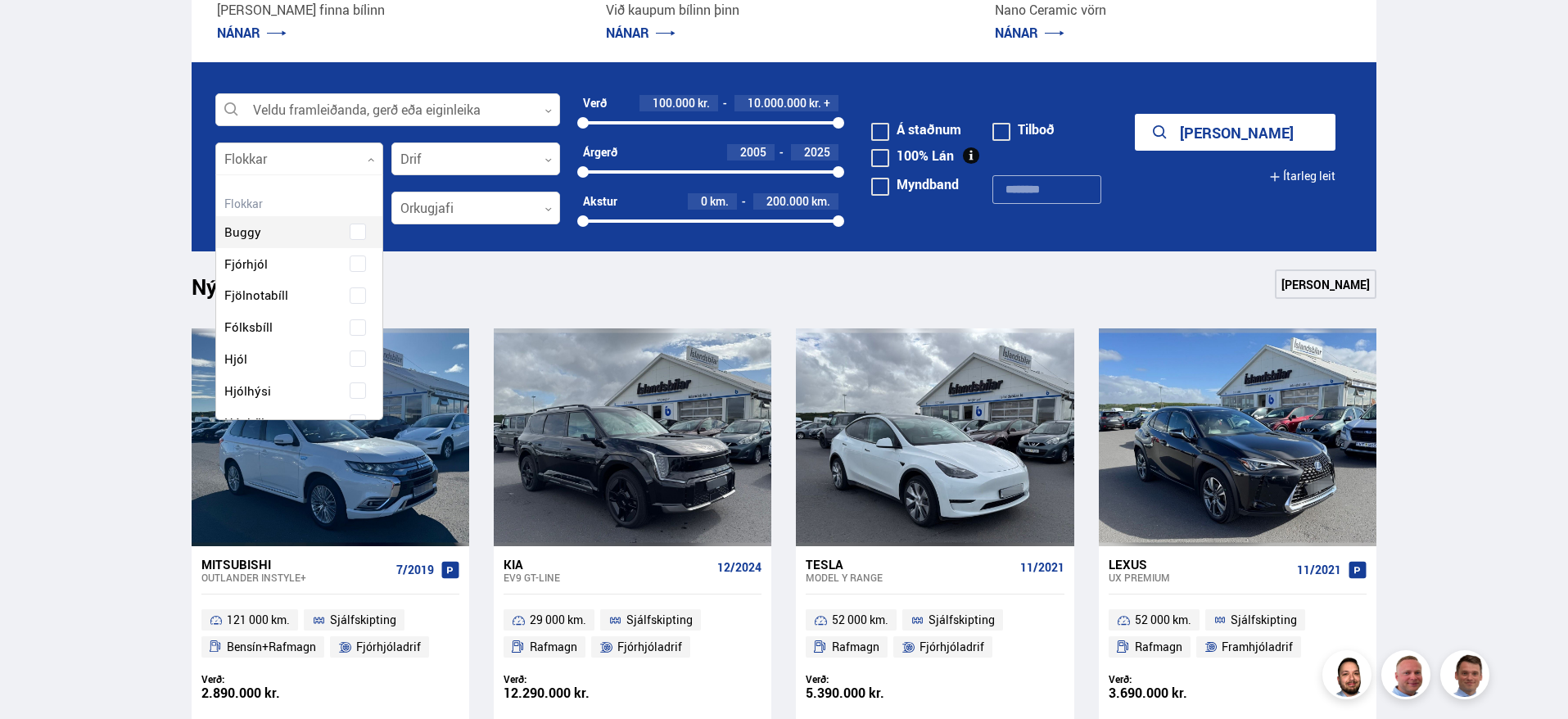
scroll to position [244, 162]
click at [342, 169] on div at bounding box center [300, 160] width 169 height 33
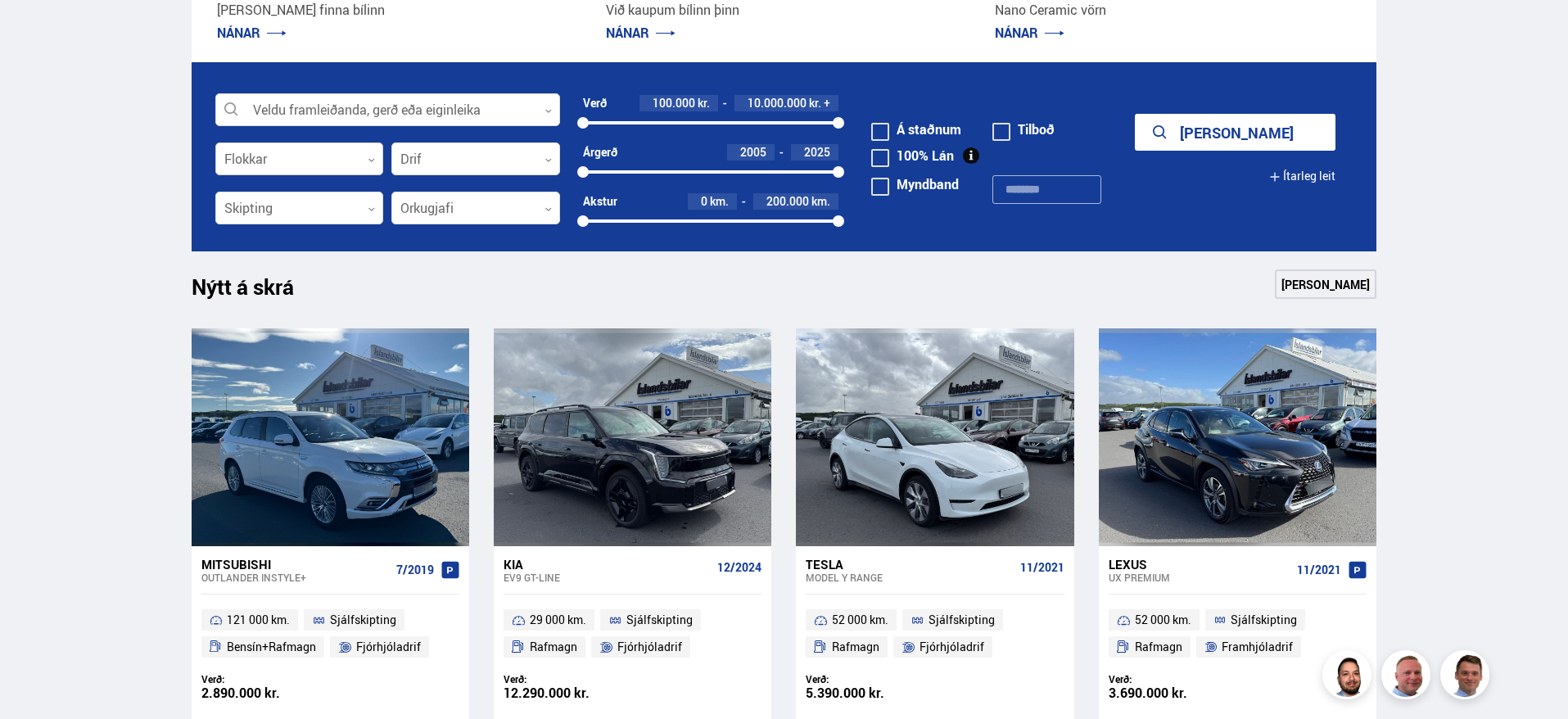
click at [333, 164] on div at bounding box center [300, 160] width 169 height 33
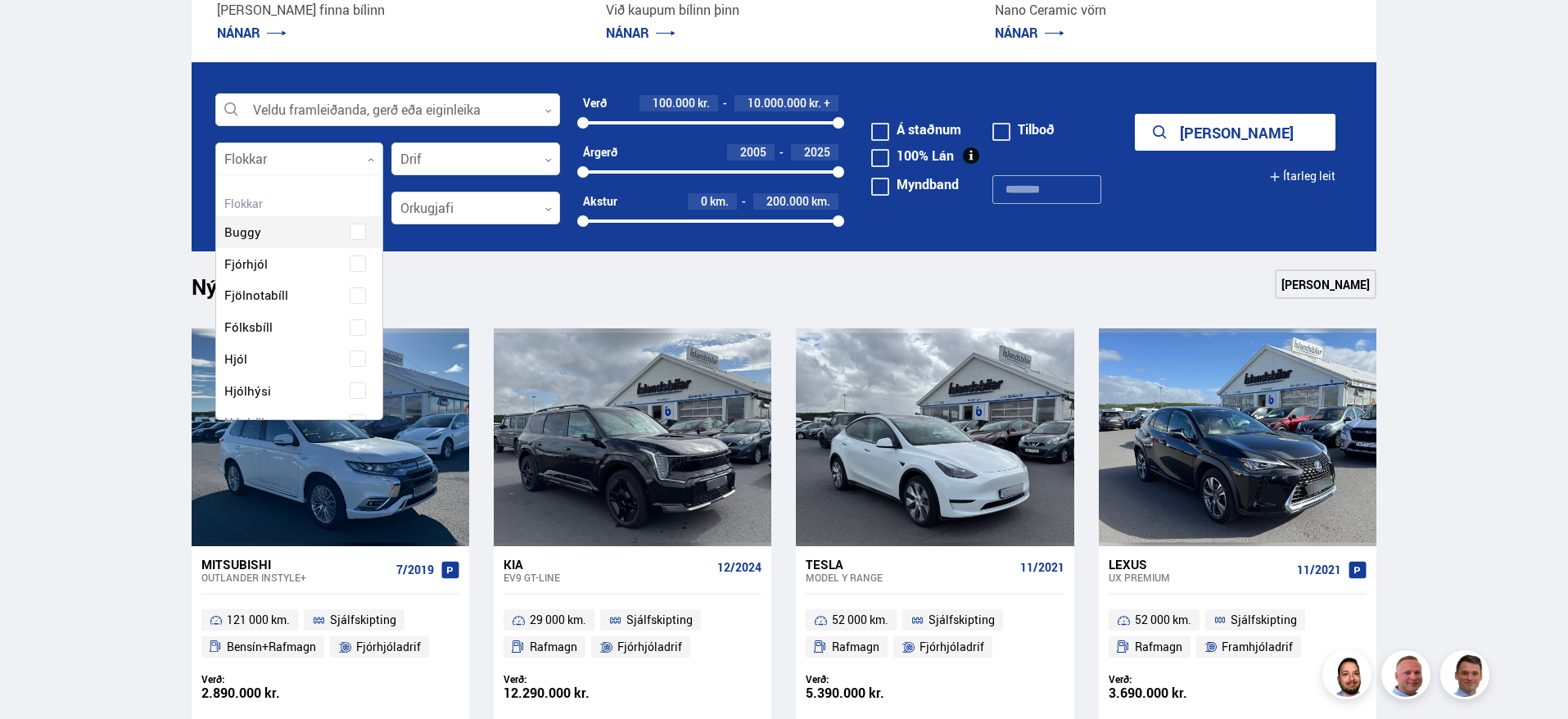
click at [335, 162] on div at bounding box center [300, 160] width 169 height 33
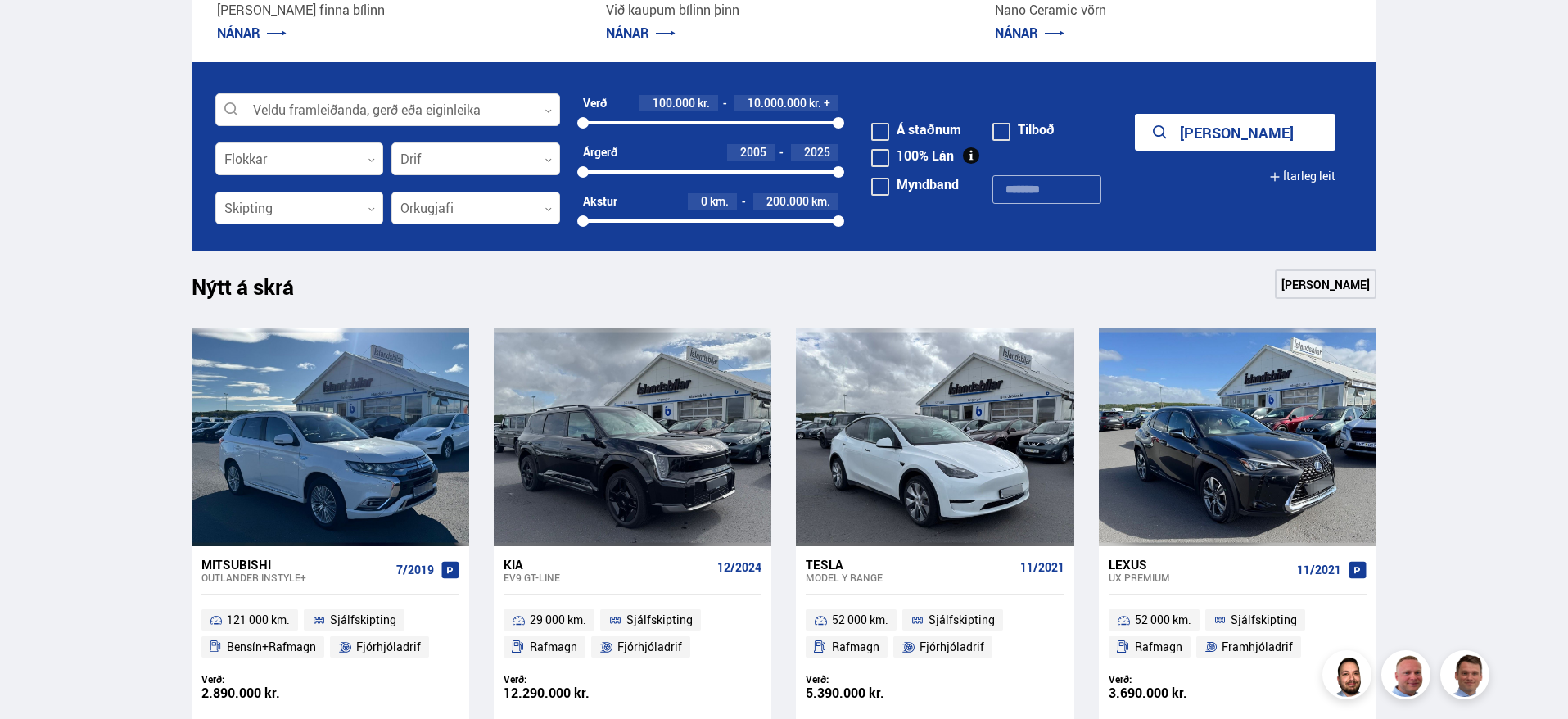
click at [874, 160] on span at bounding box center [881, 158] width 18 height 18
click at [469, 125] on div "100% Lán Veldu framleiðanda, gerð eða eiginleika 1" at bounding box center [388, 110] width 345 height 33
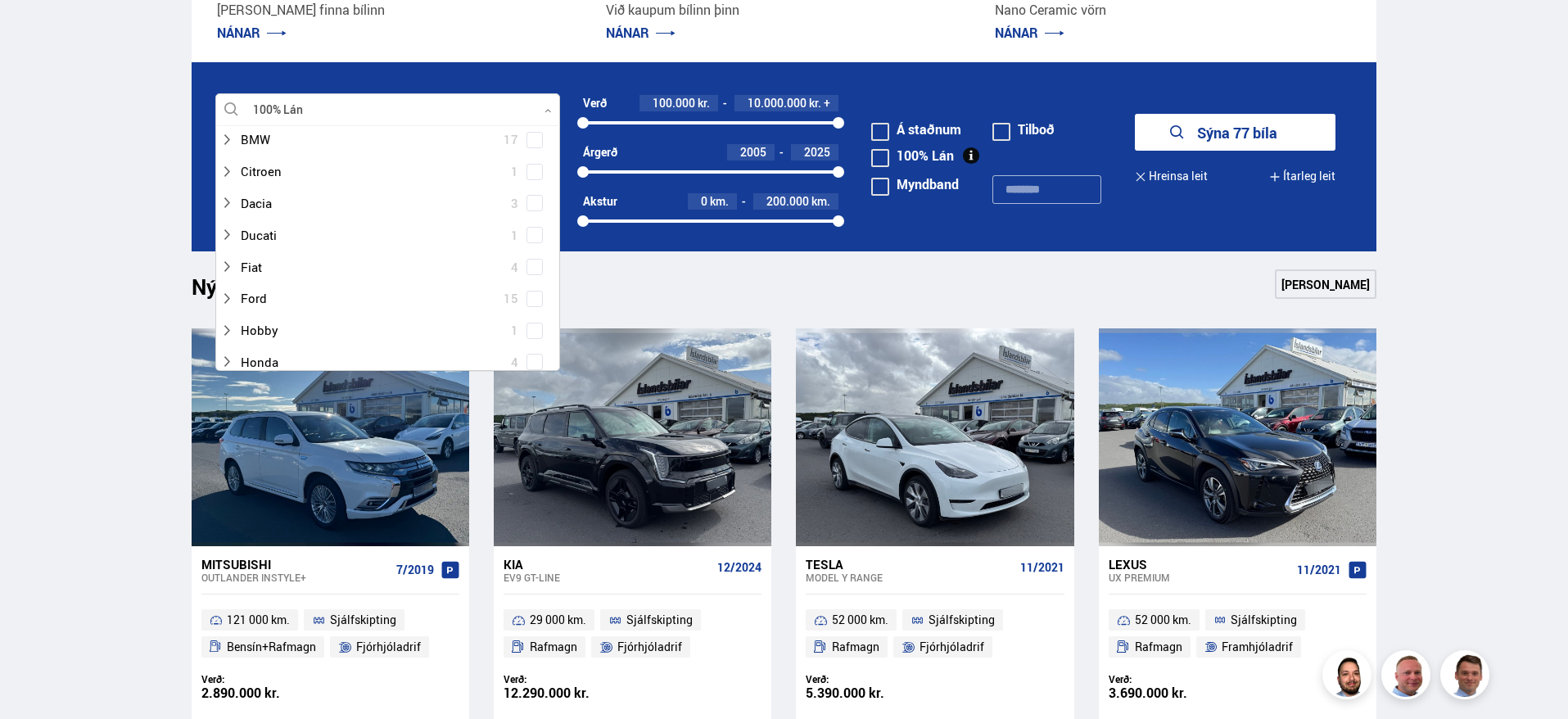
scroll to position [0, 0]
click at [307, 171] on input at bounding box center [383, 168] width 318 height 34
type input "*****"
click at [531, 300] on span at bounding box center [535, 298] width 7 height 7
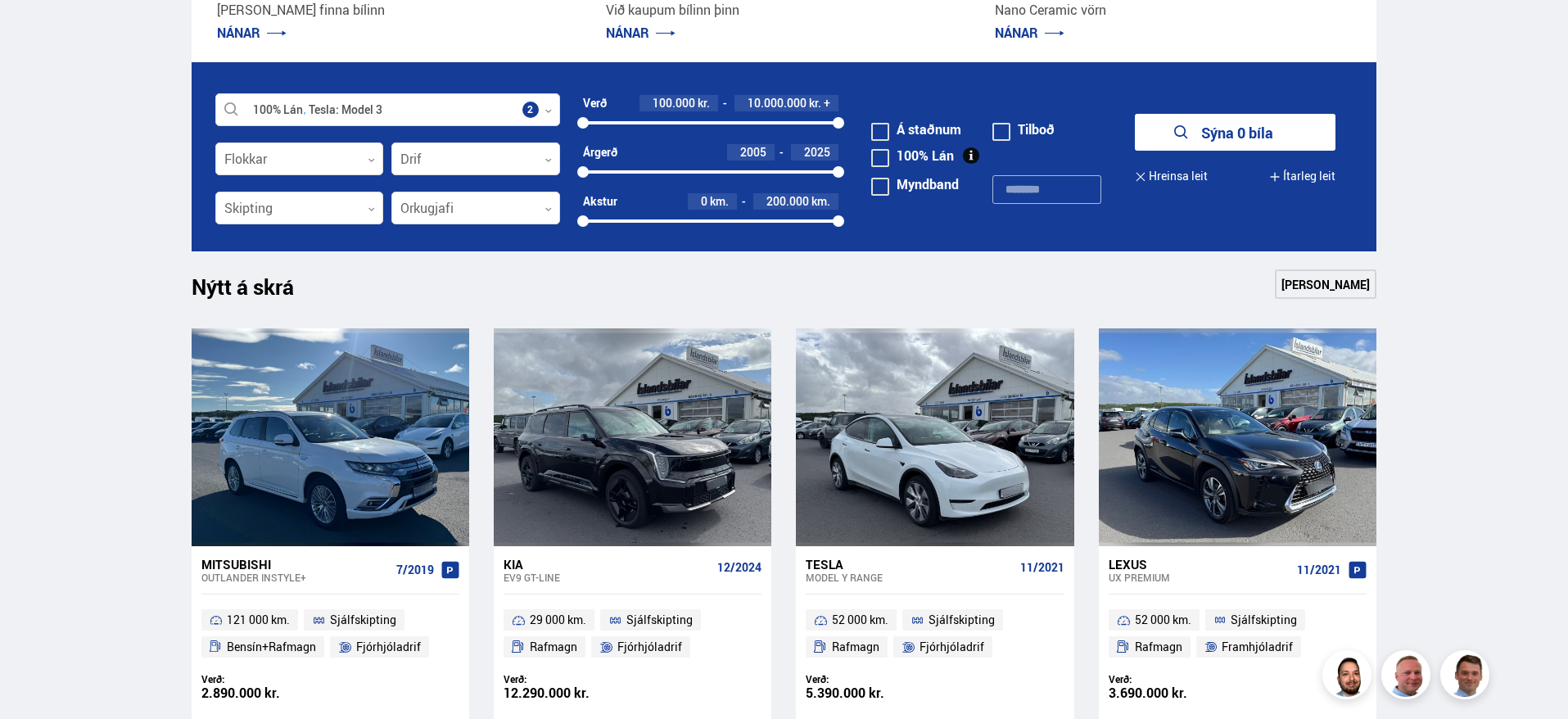
click at [1121, 250] on form "100% Lán Tesla Model 3 Veldu framleiðanda, gerð eða eiginleika 2 Flokkar 0 Drif…" at bounding box center [784, 156] width 1186 height 190
drag, startPoint x: 877, startPoint y: 164, endPoint x: 873, endPoint y: 147, distance: 17.5
click at [875, 162] on span at bounding box center [881, 158] width 18 height 18
drag, startPoint x: 875, startPoint y: 137, endPoint x: 890, endPoint y: 137, distance: 15.0
click at [876, 137] on span at bounding box center [881, 132] width 18 height 18
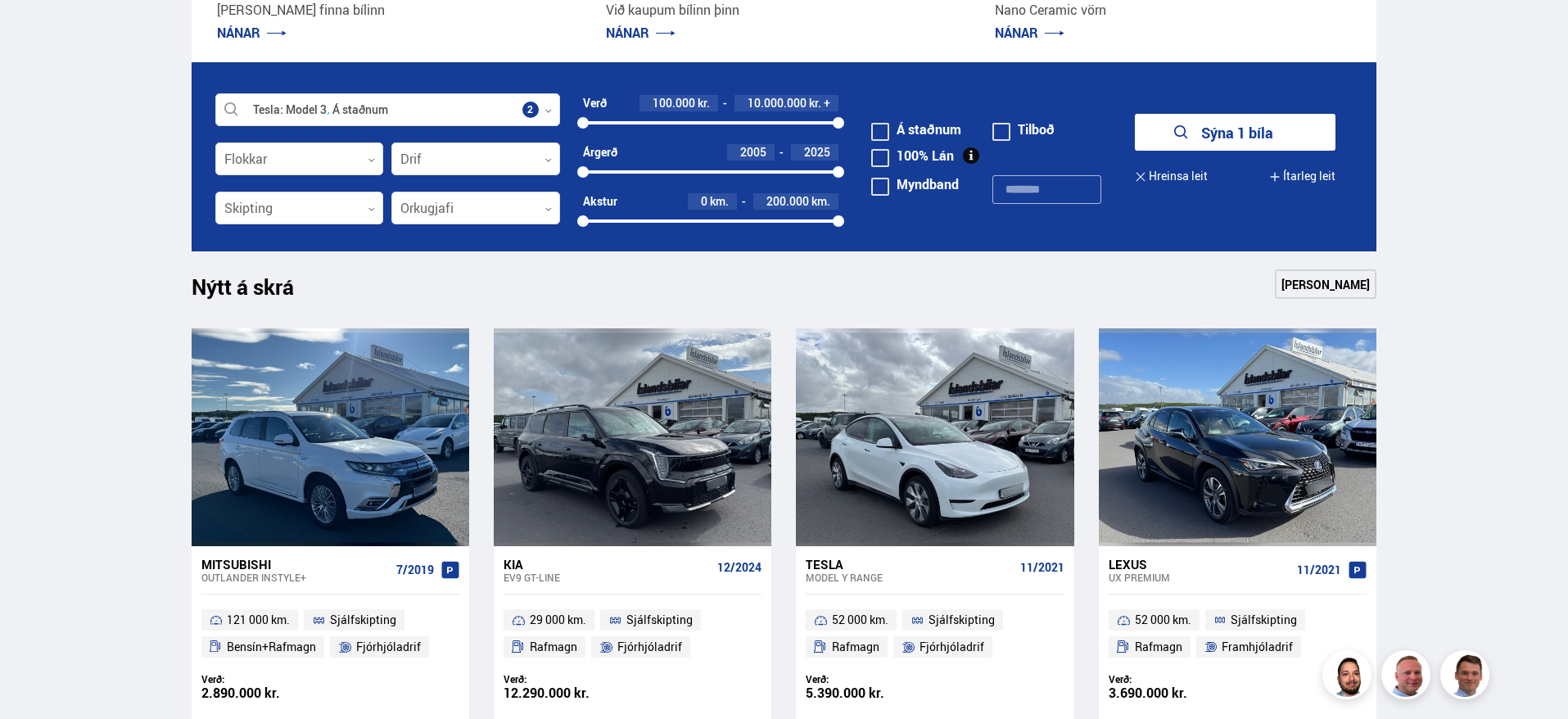
click at [871, 137] on form "Tesla Model 3 Á staðnum Veldu framleiðanda, gerð eða eiginleika 2 Flokkar 0 Dri…" at bounding box center [784, 156] width 1186 height 190
click at [874, 135] on span at bounding box center [881, 132] width 18 height 18
click at [997, 135] on span at bounding box center [1001, 132] width 18 height 18
click at [999, 131] on span at bounding box center [1001, 132] width 18 height 18
drag, startPoint x: 577, startPoint y: 175, endPoint x: 840, endPoint y: 171, distance: 263.0
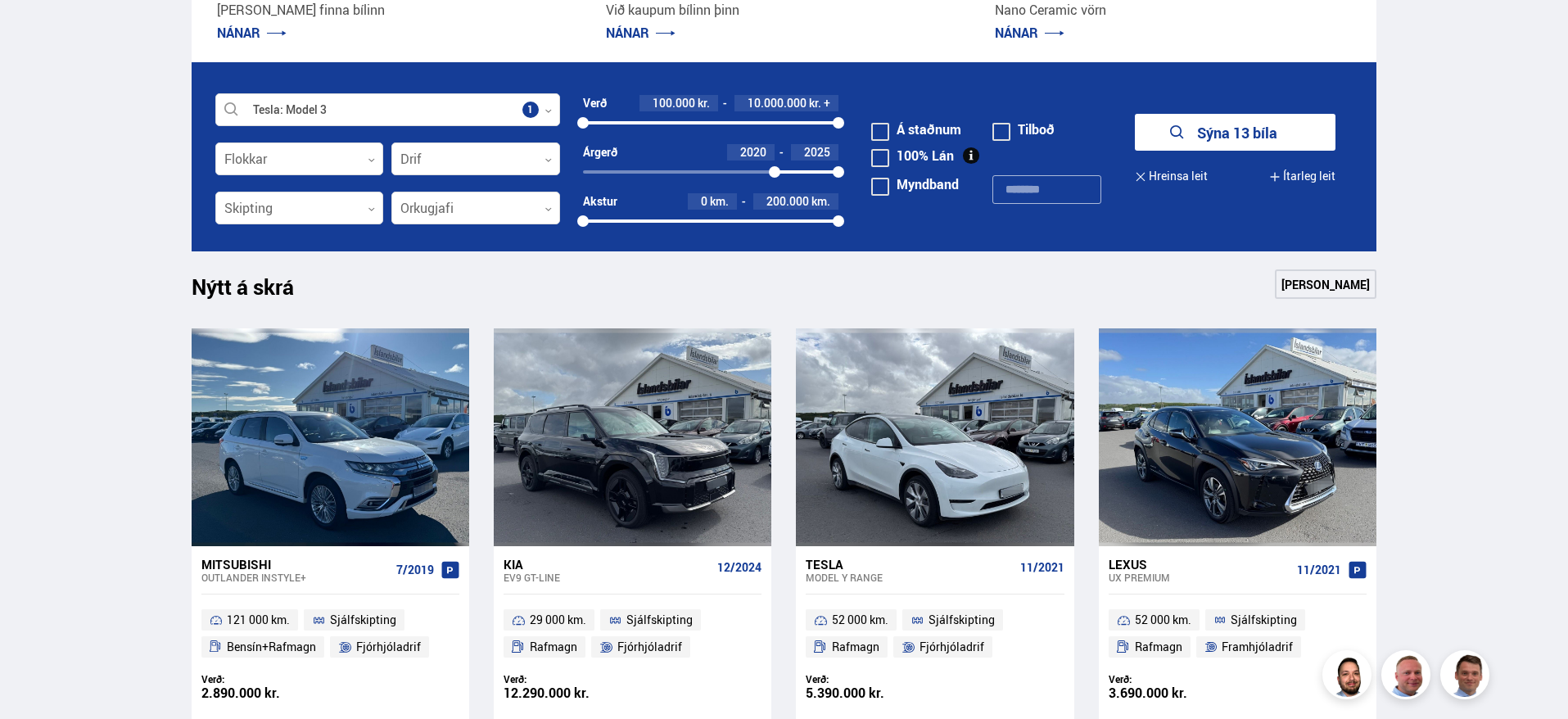
click at [779, 171] on div at bounding box center [774, 171] width 11 height 11
drag, startPoint x: 792, startPoint y: 171, endPoint x: 773, endPoint y: 174, distance: 19.2
click at [773, 174] on div "2022 2025" at bounding box center [711, 172] width 256 height 3
drag, startPoint x: 834, startPoint y: 177, endPoint x: 812, endPoint y: 176, distance: 22.0
click at [812, 176] on div "2023" at bounding box center [812, 171] width 11 height 11
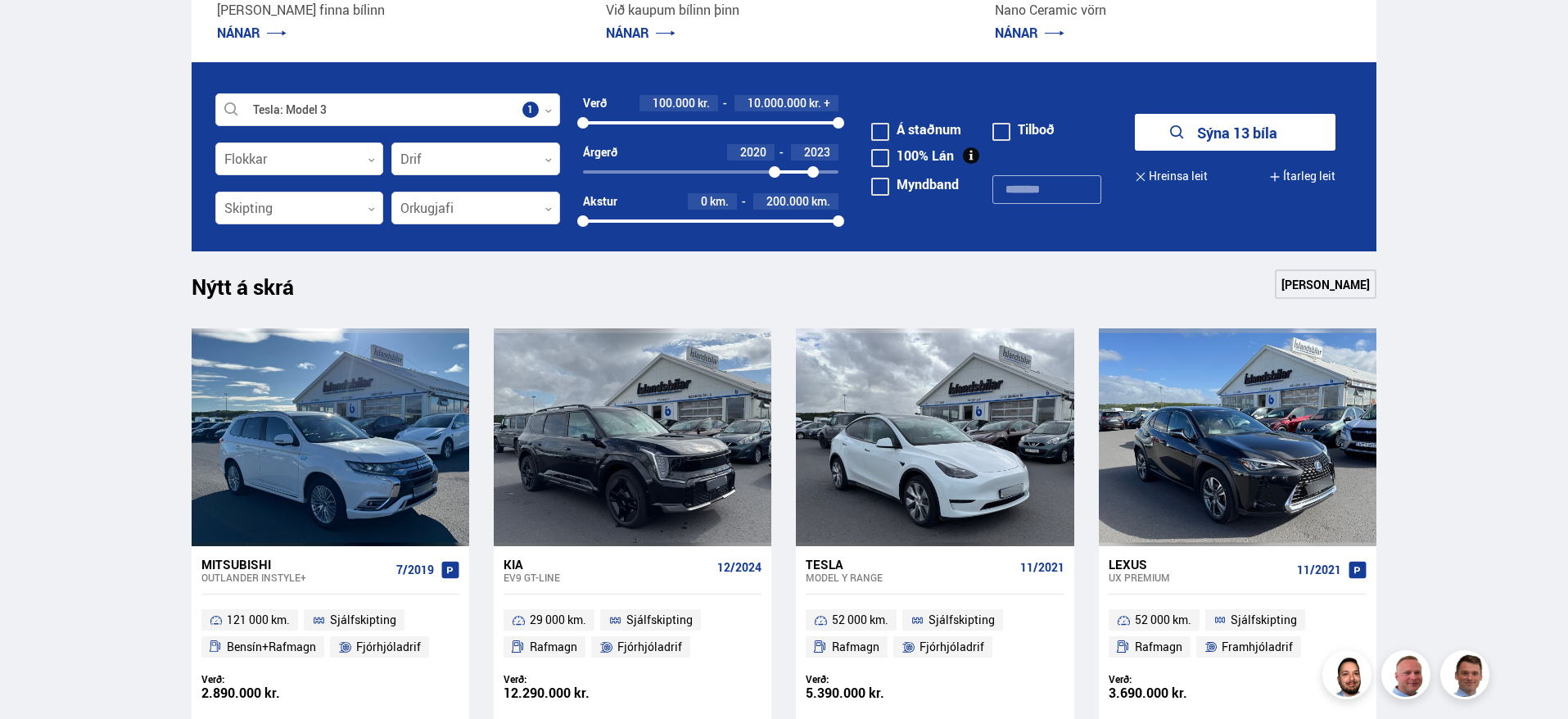
click at [1255, 140] on button "Sýna 13 bíla" at bounding box center [1235, 132] width 201 height 37
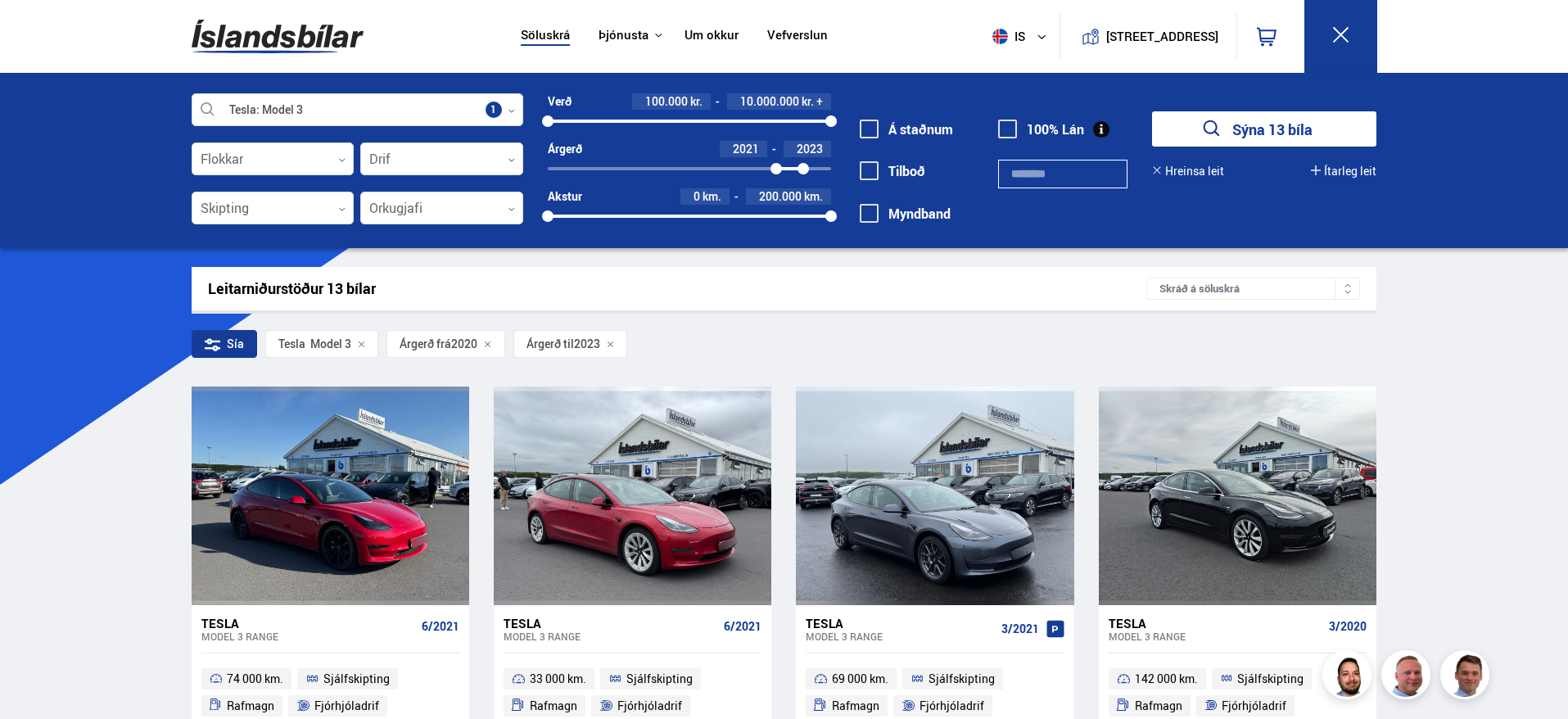
drag, startPoint x: 765, startPoint y: 169, endPoint x: 777, endPoint y: 169, distance: 12.0
click at [777, 169] on div at bounding box center [776, 169] width 11 height 11
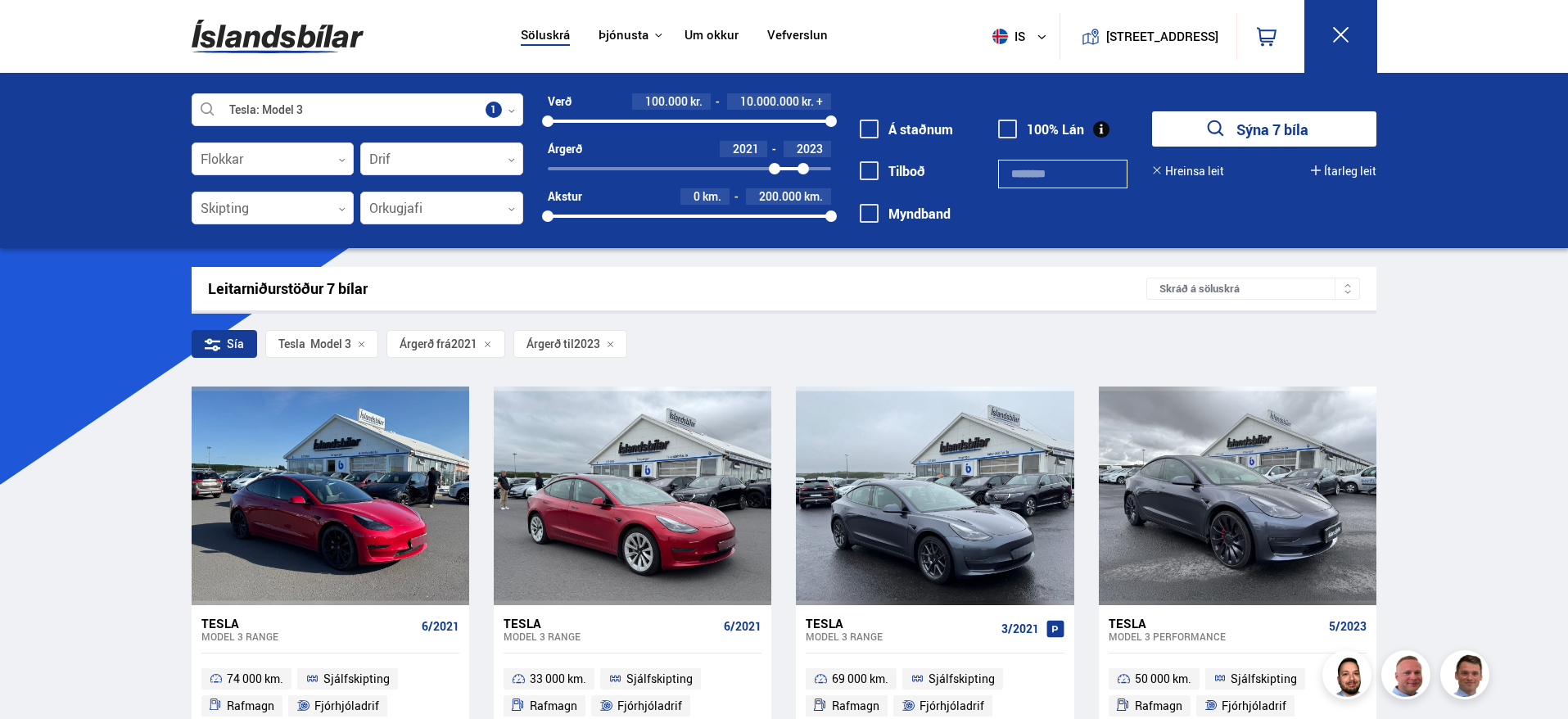
click at [1317, 129] on button "Sýna 7 bíla" at bounding box center [1264, 129] width 224 height 35
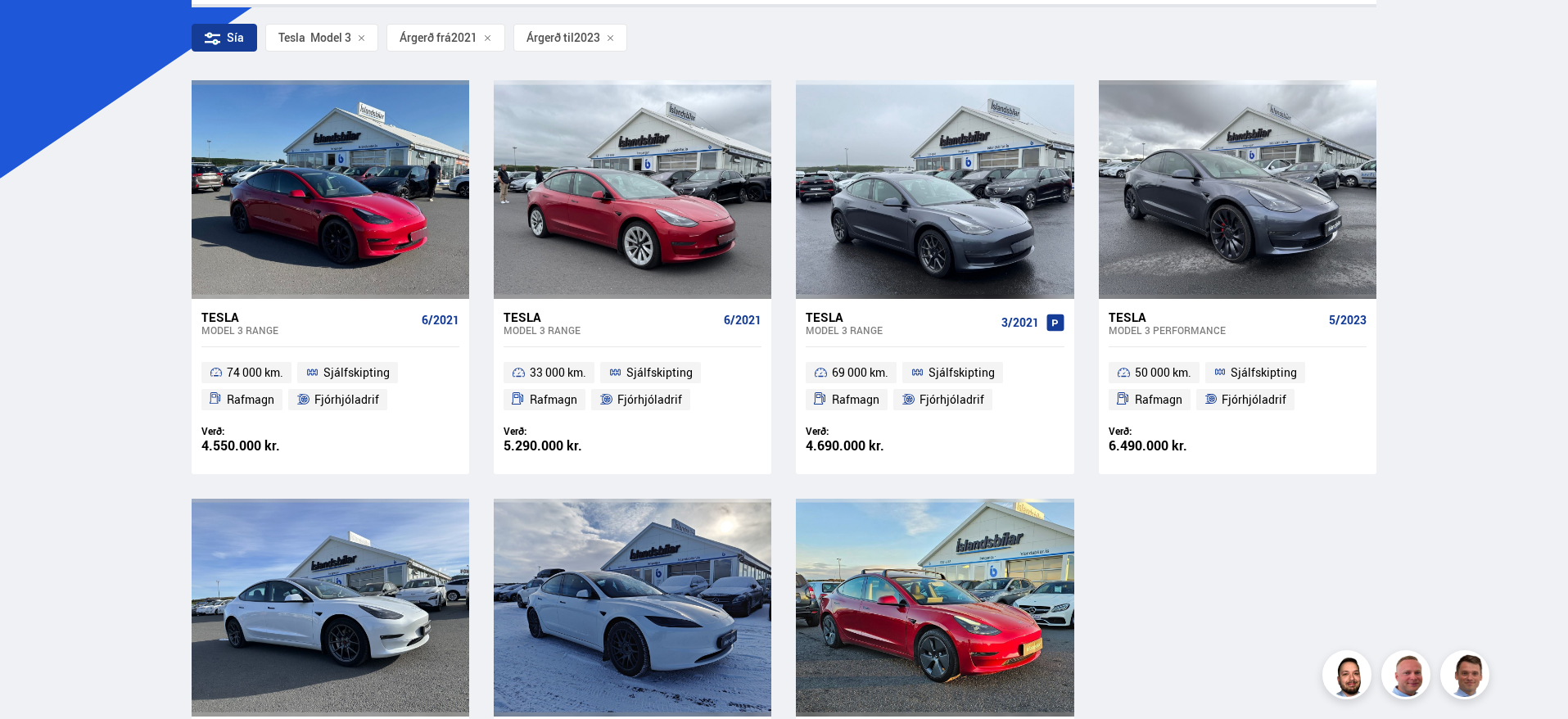
scroll to position [492, 0]
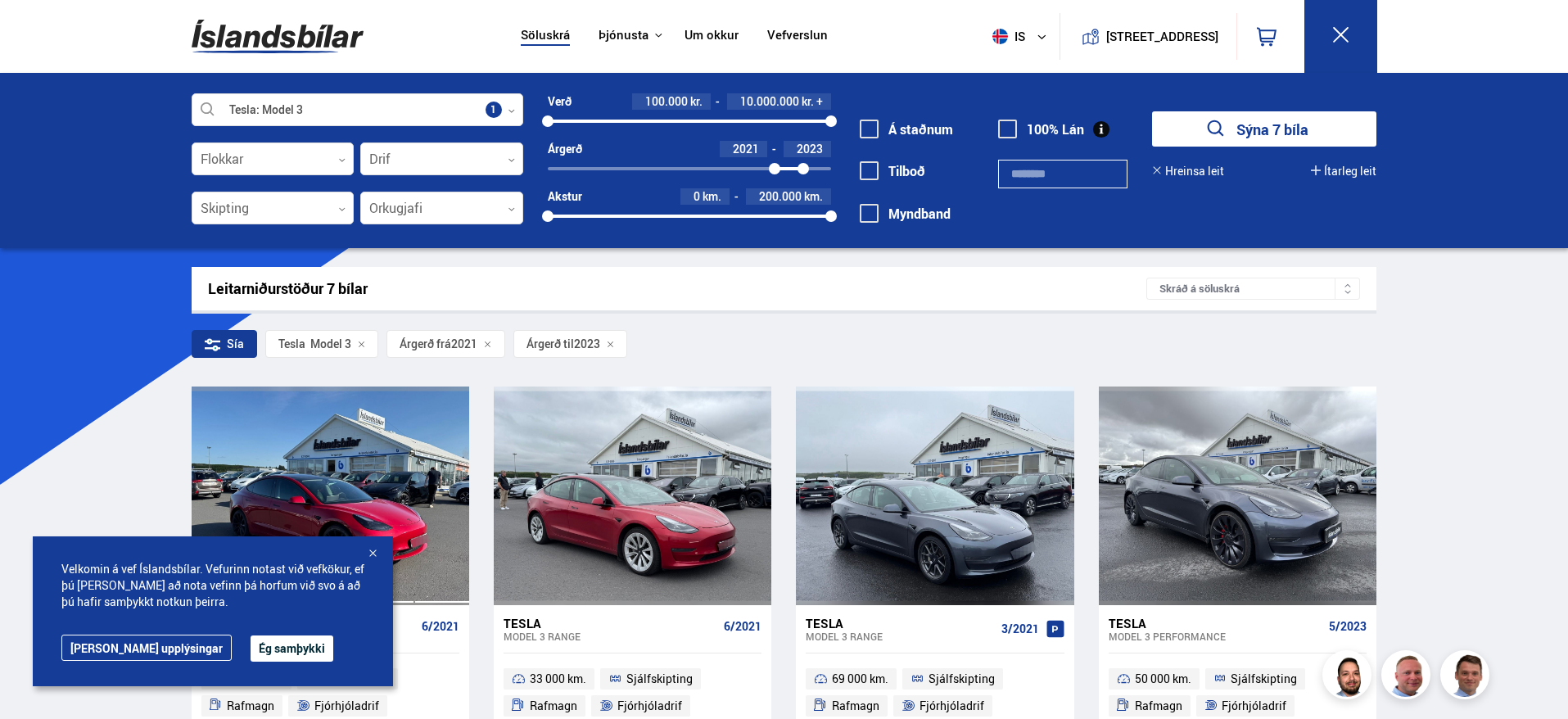
scroll to position [812, 0]
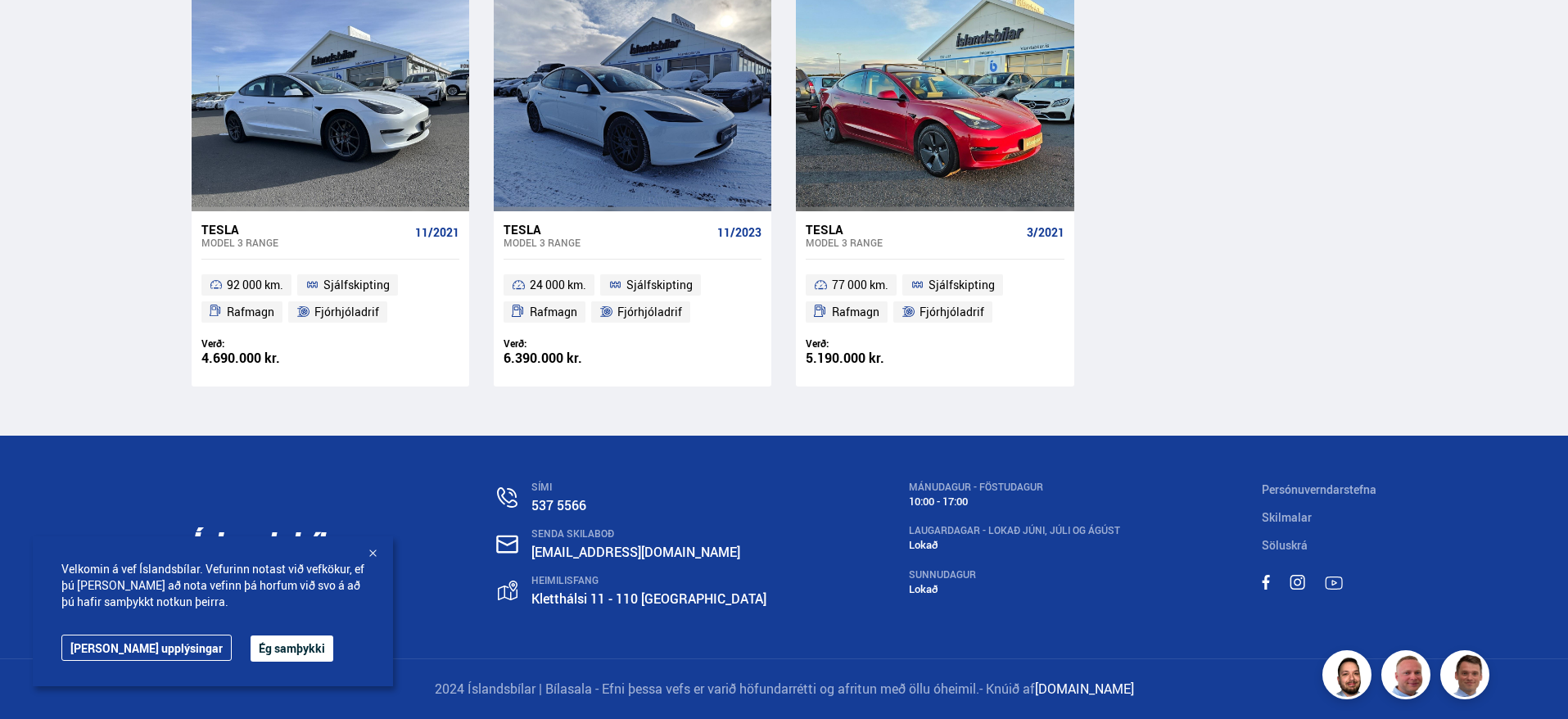
click at [251, 644] on button "Ég samþykki" at bounding box center [292, 649] width 83 height 26
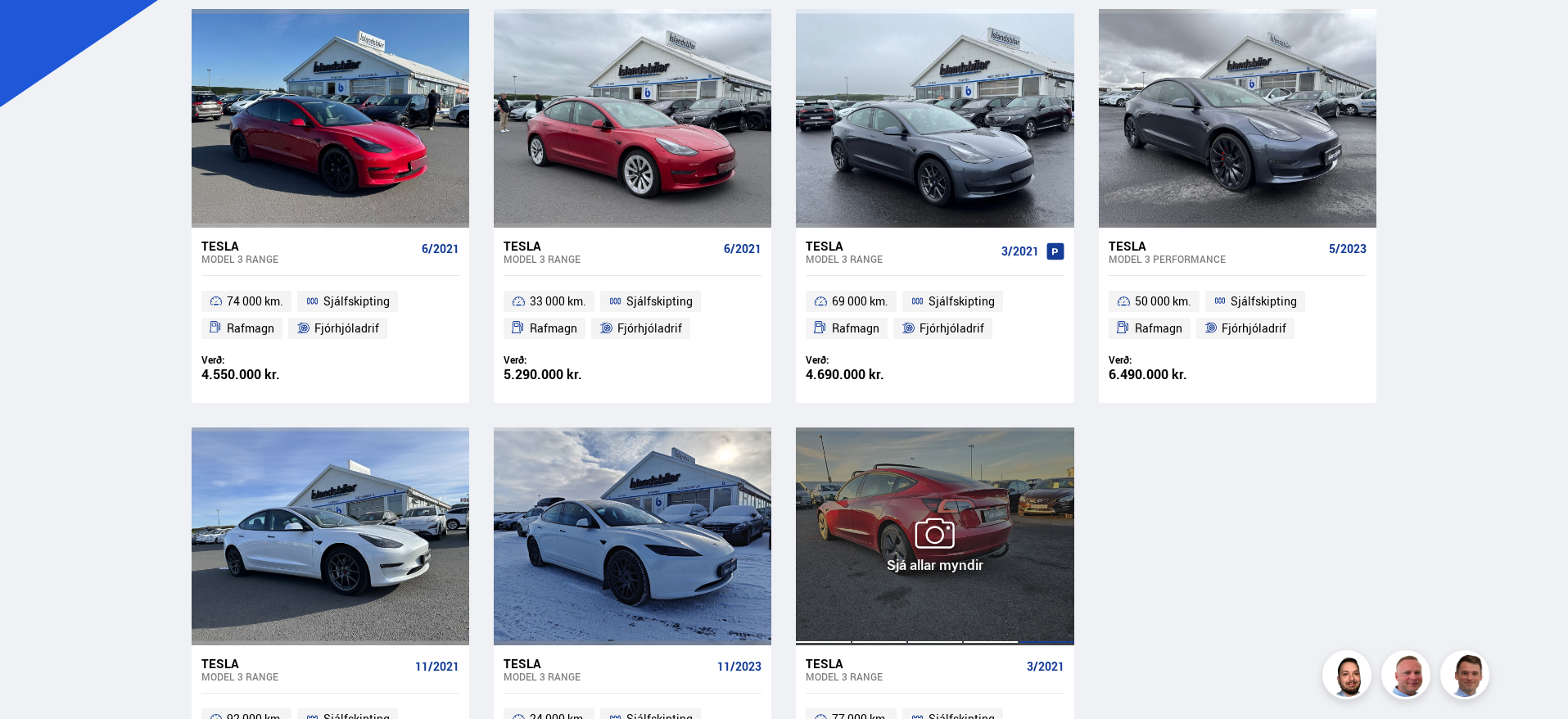
scroll to position [321, 0]
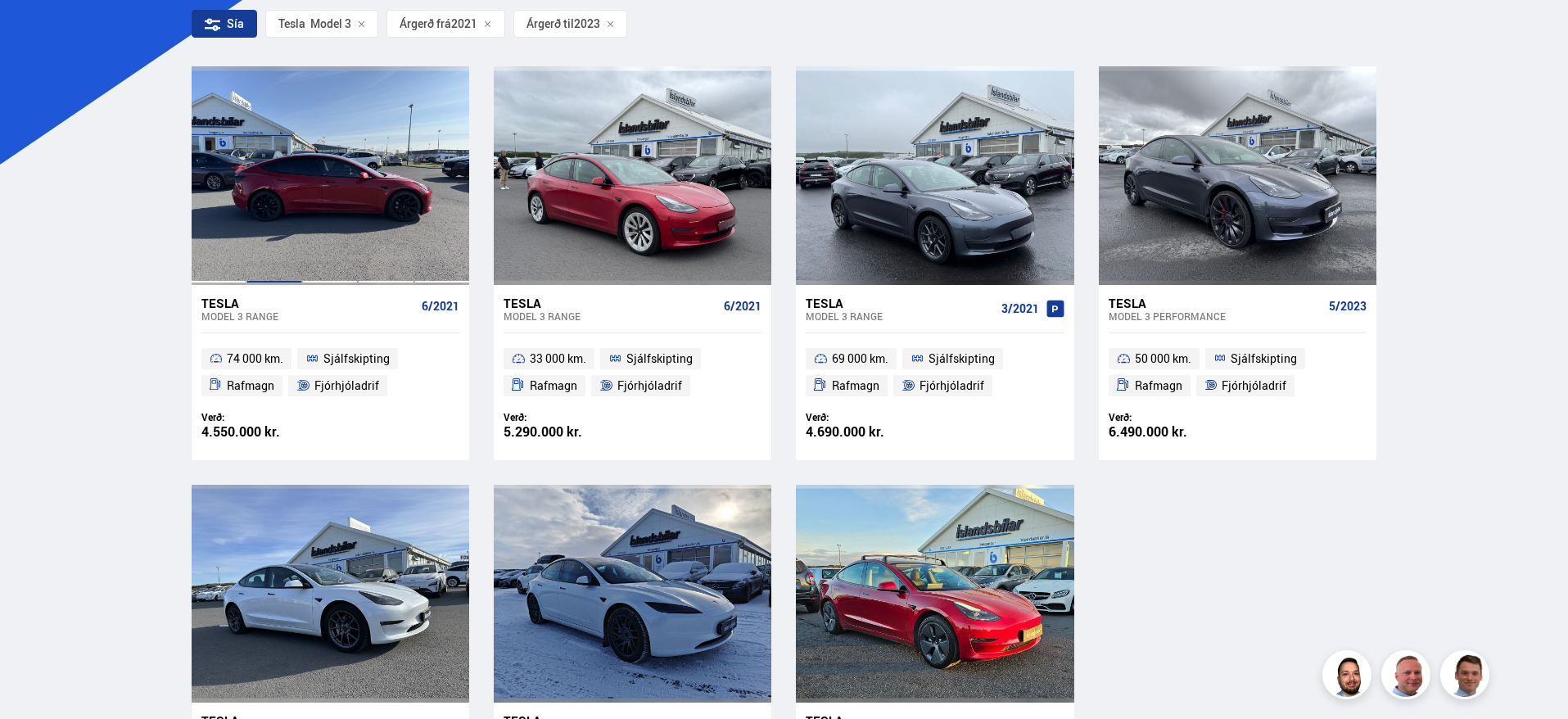
click at [282, 173] on div at bounding box center [274, 175] width 56 height 218
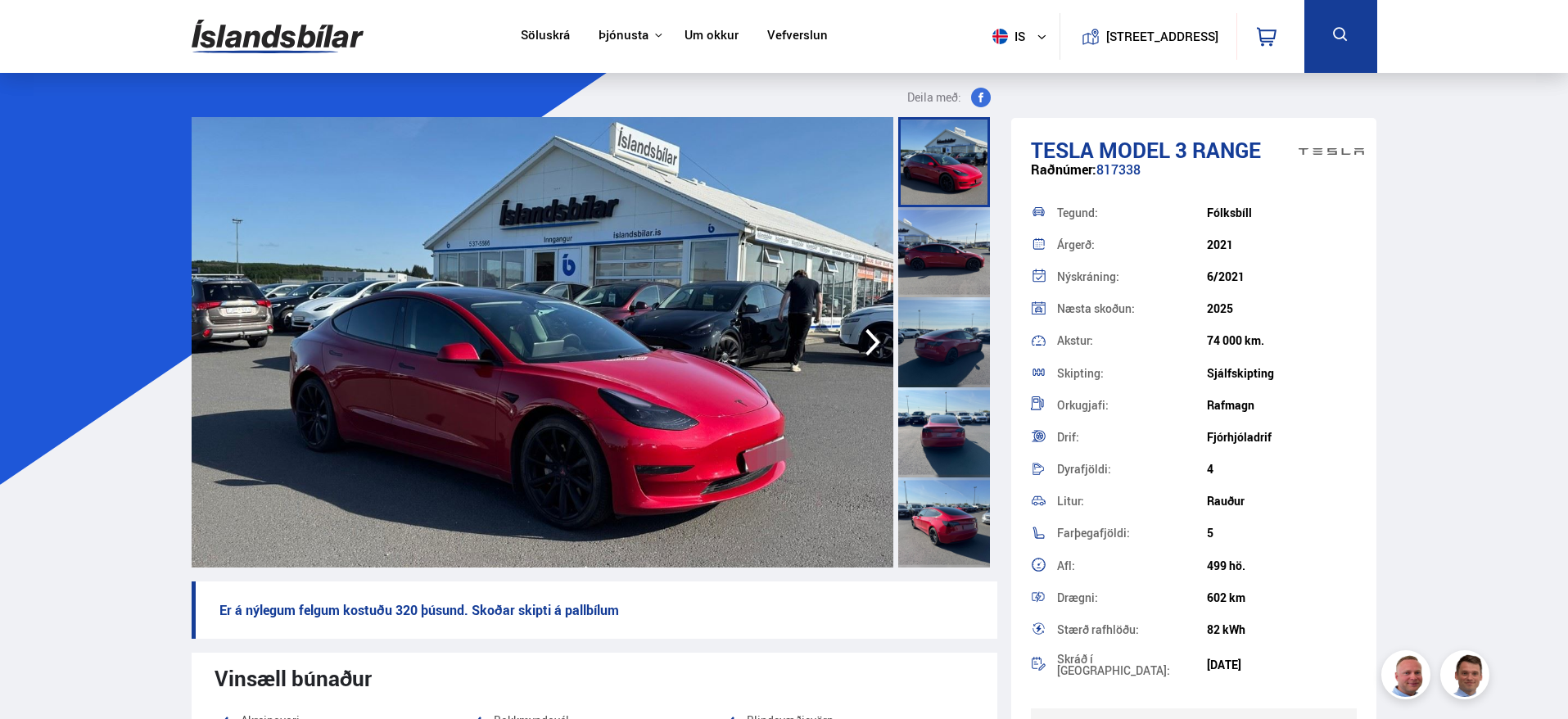
click at [352, 281] on img at bounding box center [542, 342] width 701 height 451
